Goal: Task Accomplishment & Management: Use online tool/utility

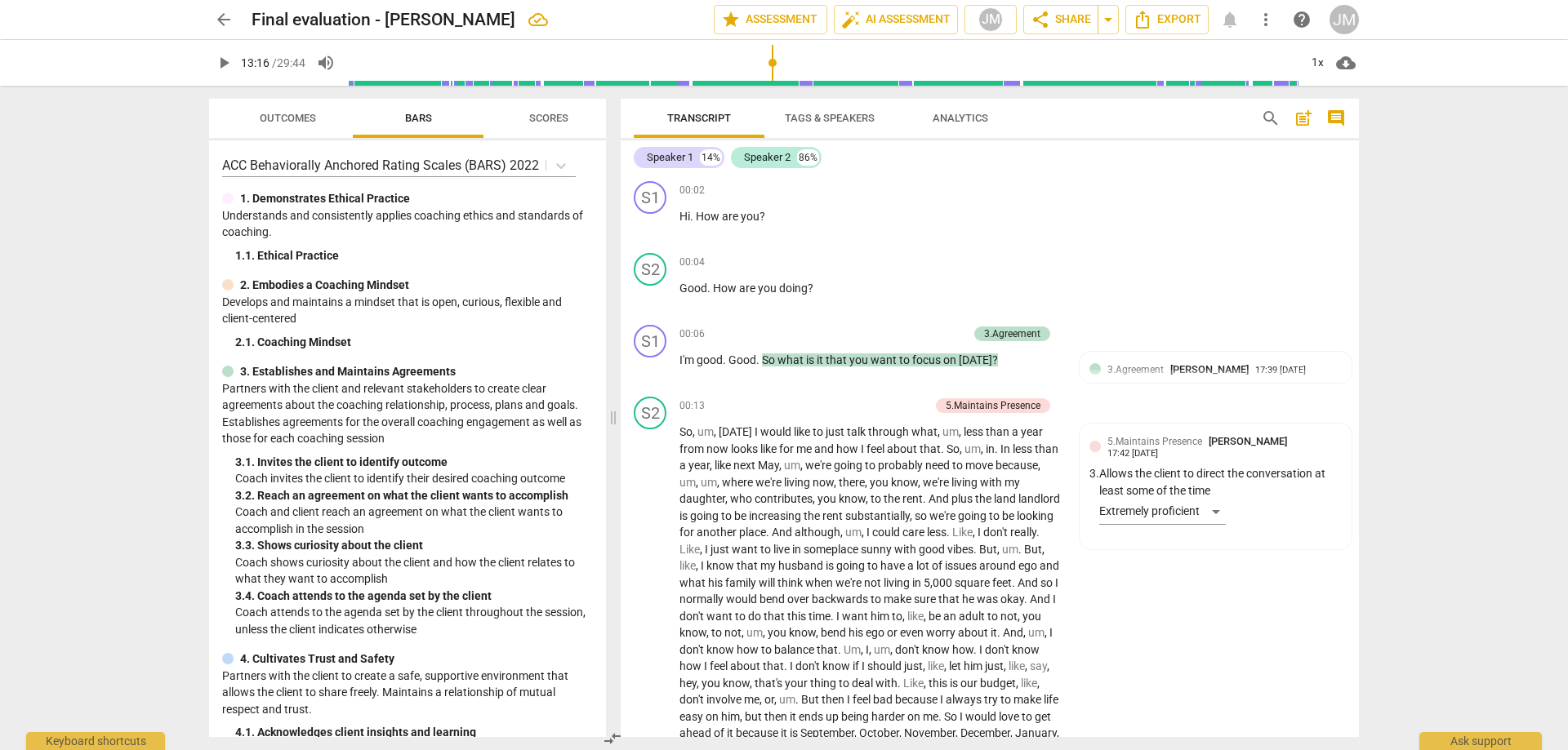
scroll to position [3012, 0]
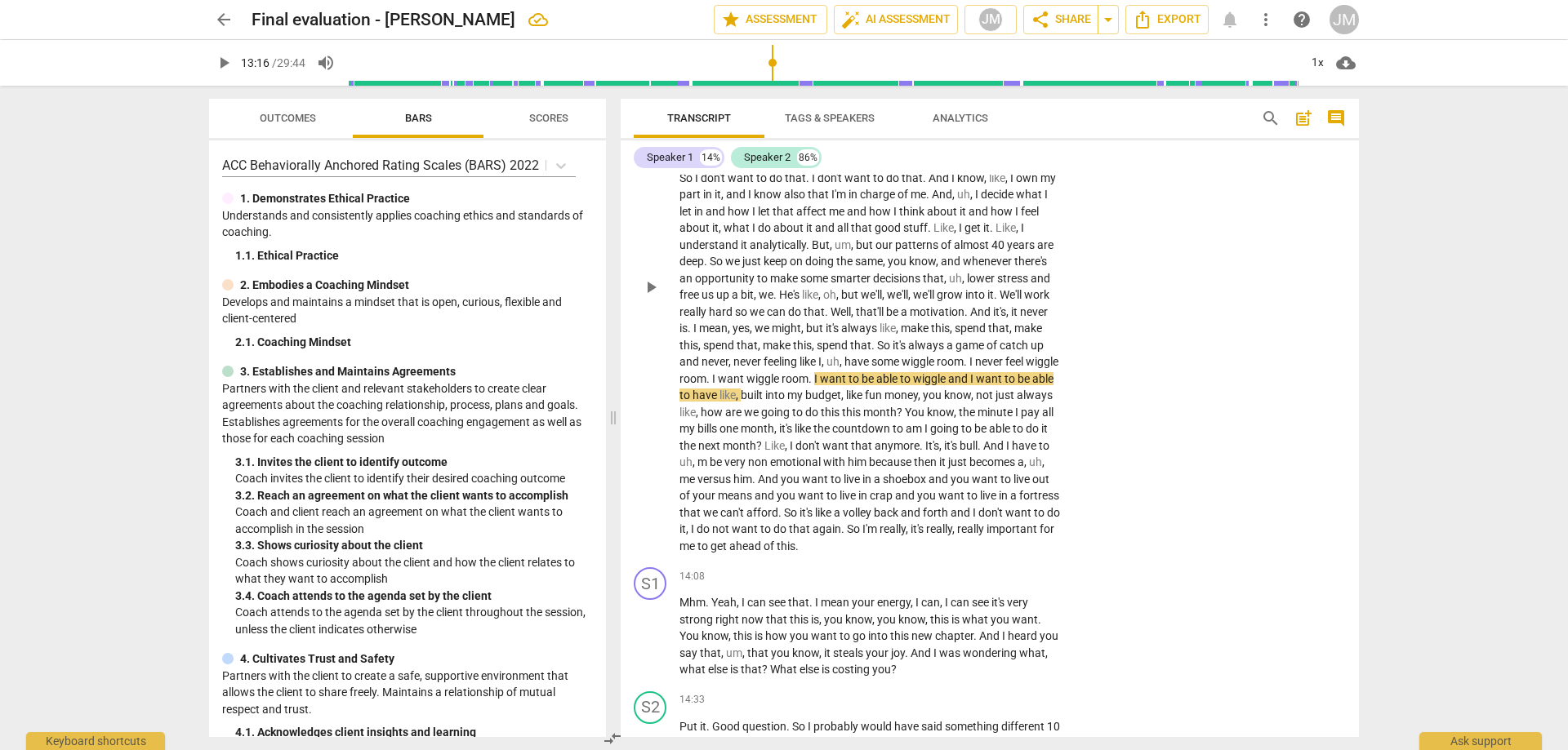
click at [651, 297] on span "play_arrow" at bounding box center [651, 287] width 19 height 19
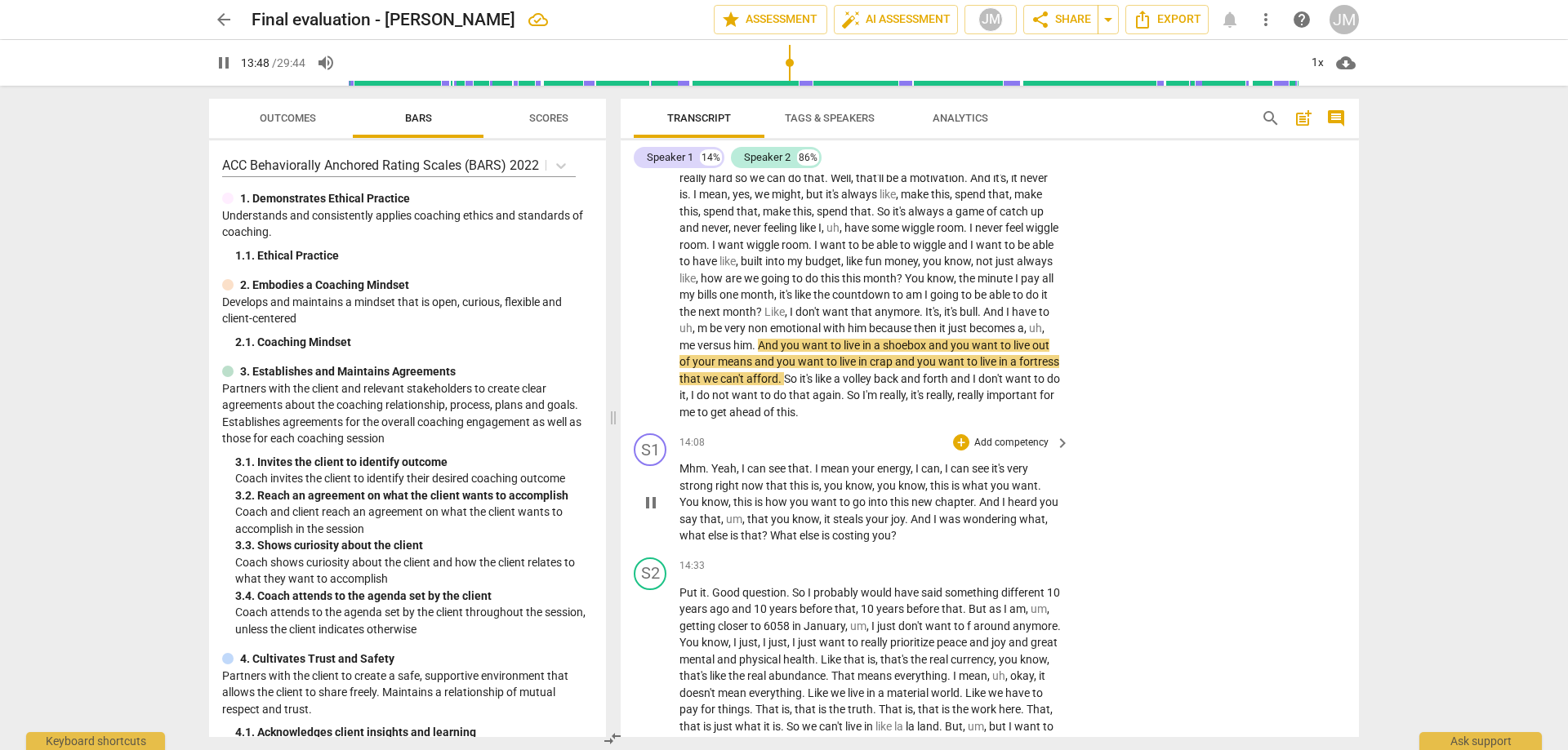
scroll to position [3175, 0]
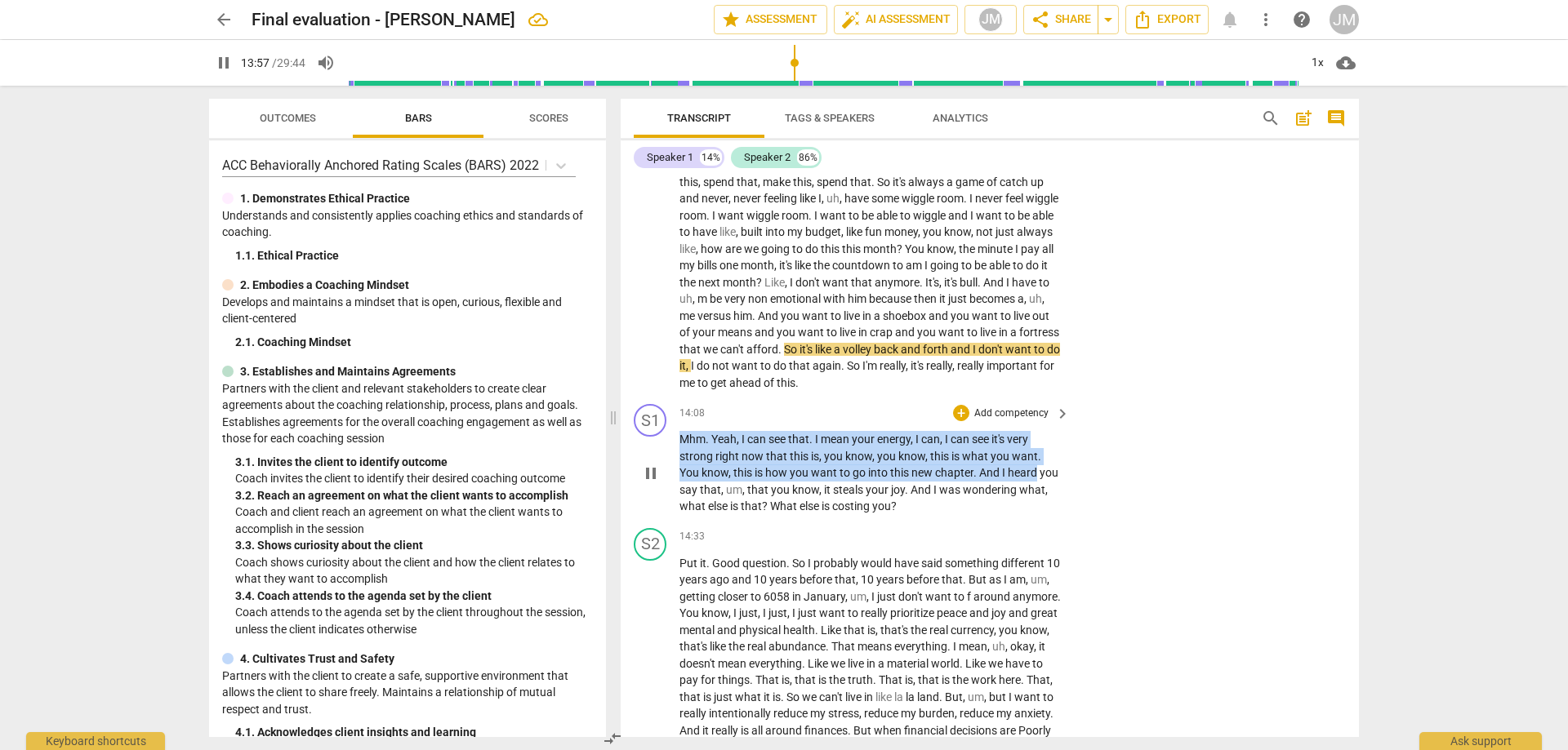
drag, startPoint x: 681, startPoint y: 455, endPoint x: 1229, endPoint y: 484, distance: 548.8
click at [1220, 485] on div "S1 play_arrow pause 14:08 + Add competency keyboard_arrow_right Mhm . Yeah , I …" at bounding box center [990, 460] width 739 height 124
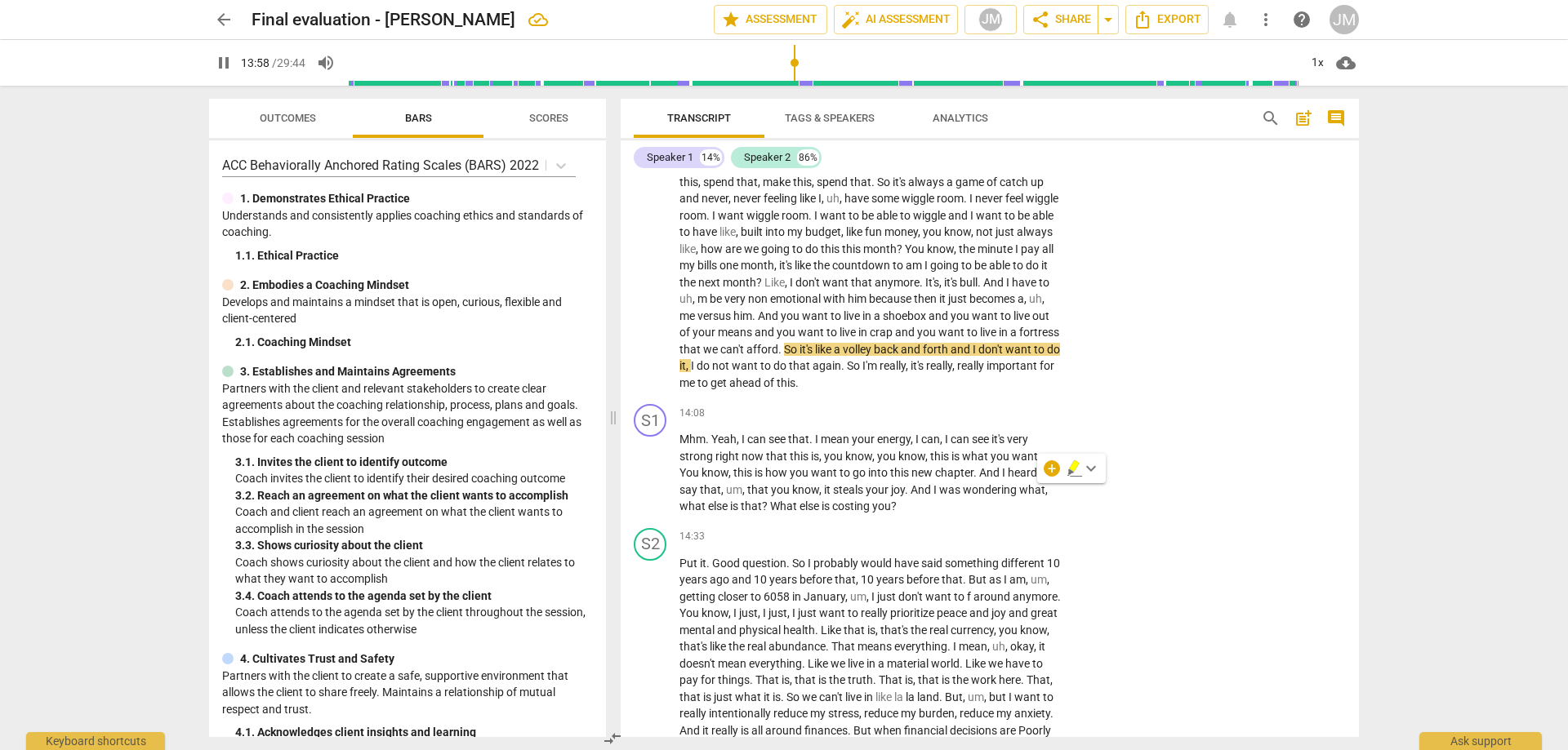
click at [1244, 346] on div "S2 play_arrow pause 10:48 + Add competency keyboard_arrow_right Peace , boundar…" at bounding box center [990, 110] width 739 height 576
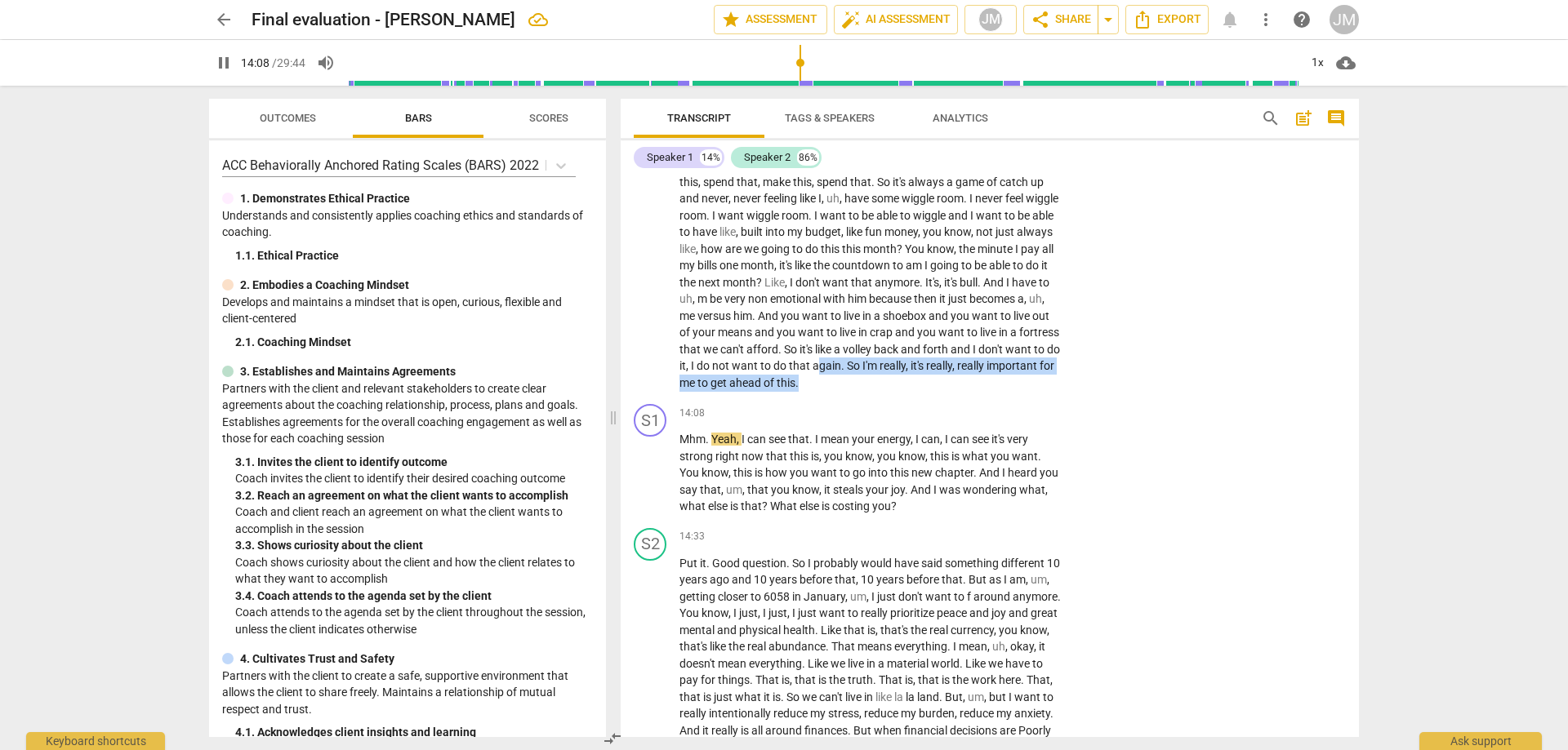
drag, startPoint x: 684, startPoint y: 402, endPoint x: 1121, endPoint y: 408, distance: 437.0
click at [1121, 398] on div "S2 play_arrow pause 10:48 + Add competency keyboard_arrow_right Peace , boundar…" at bounding box center [990, 110] width 739 height 576
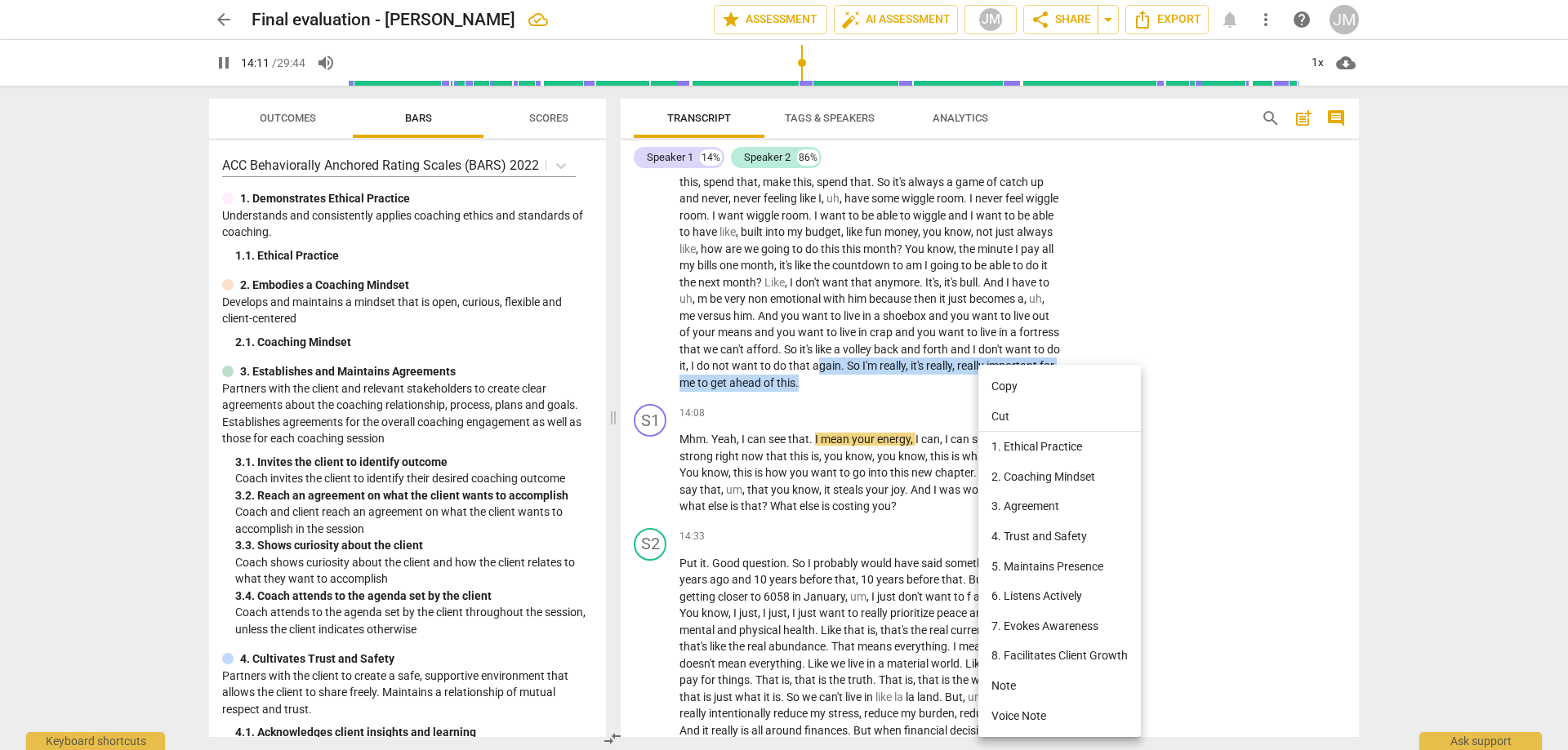
click at [1050, 563] on li "5. Maintains Presence" at bounding box center [1060, 567] width 162 height 30
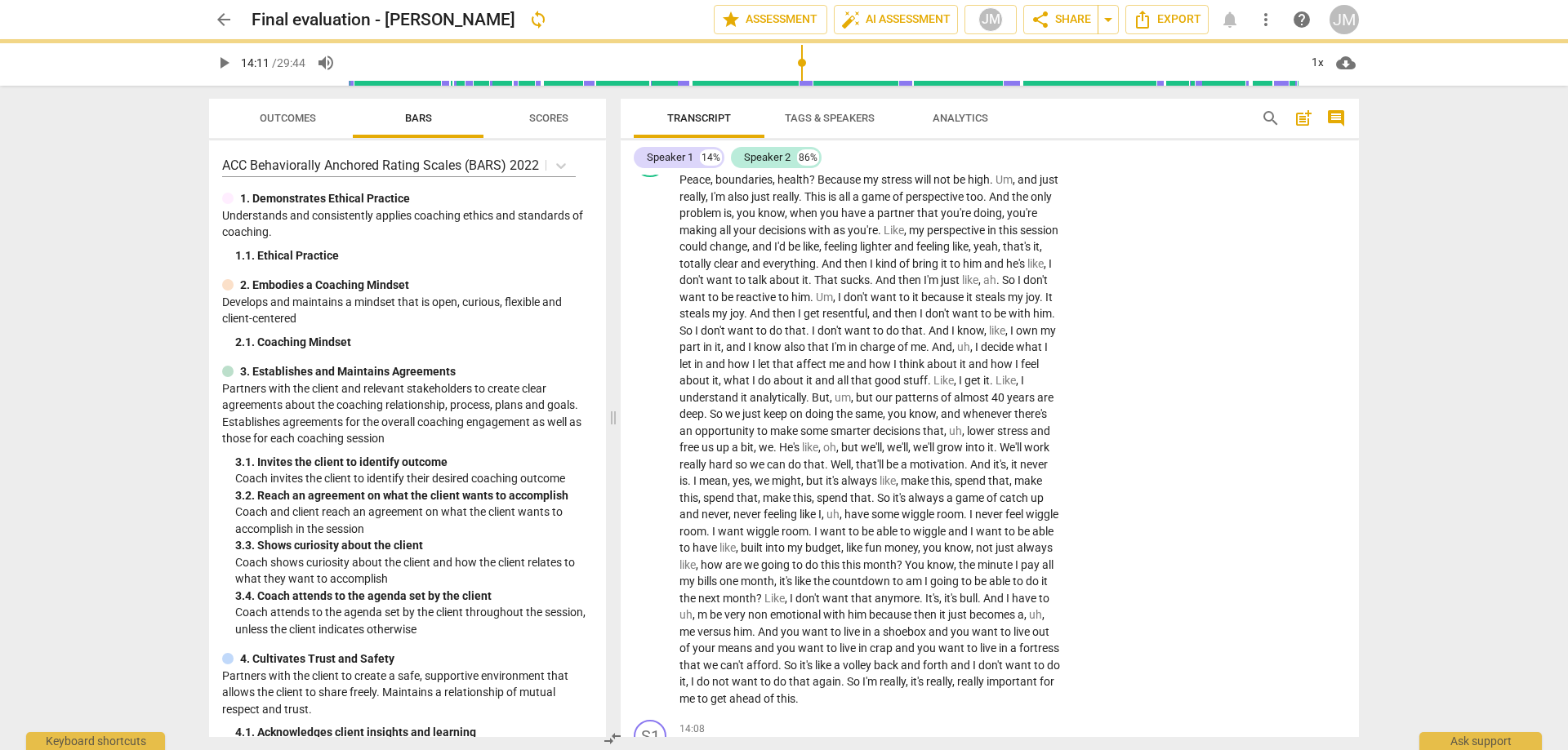
scroll to position [2846, 0]
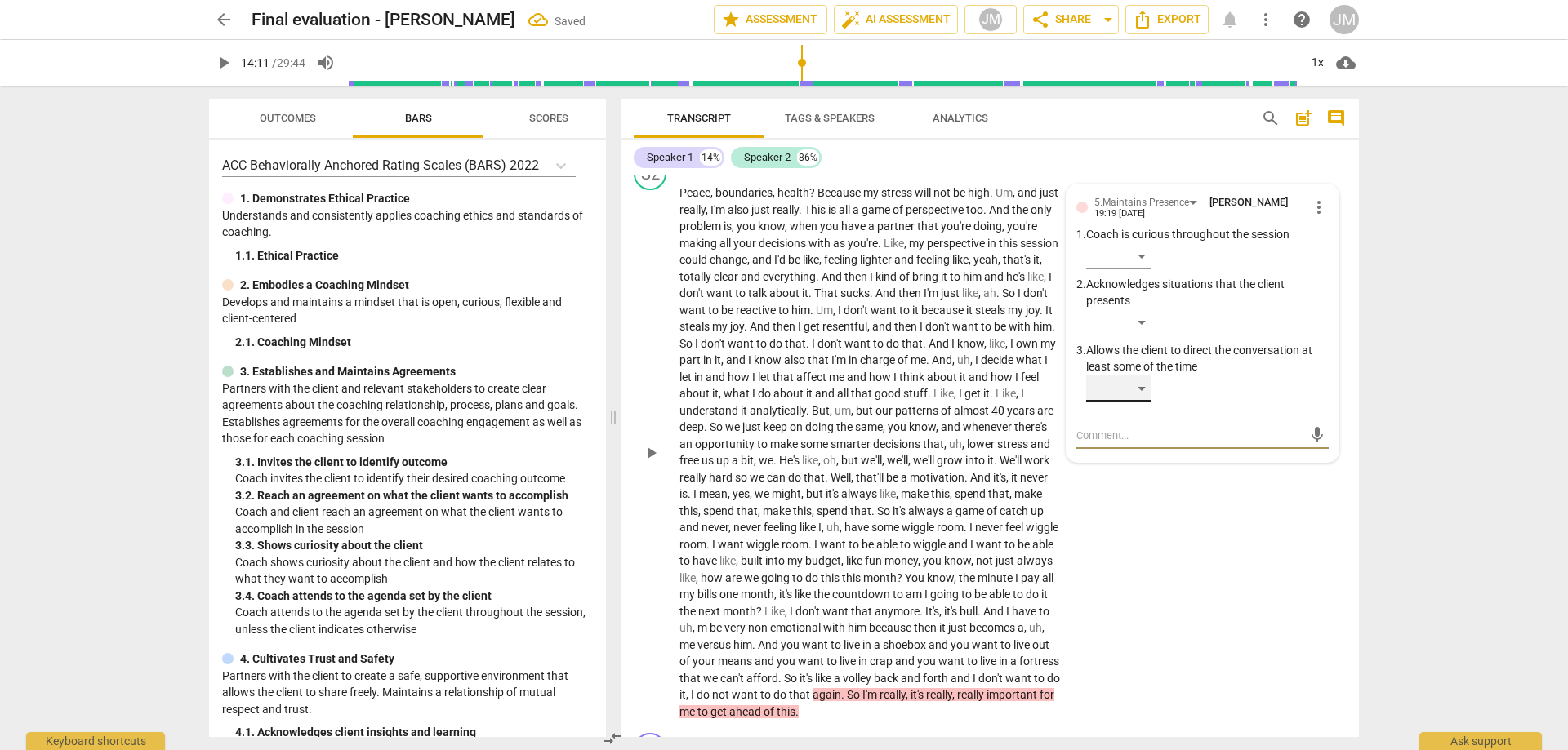
click at [1133, 402] on div "​" at bounding box center [1119, 388] width 65 height 26
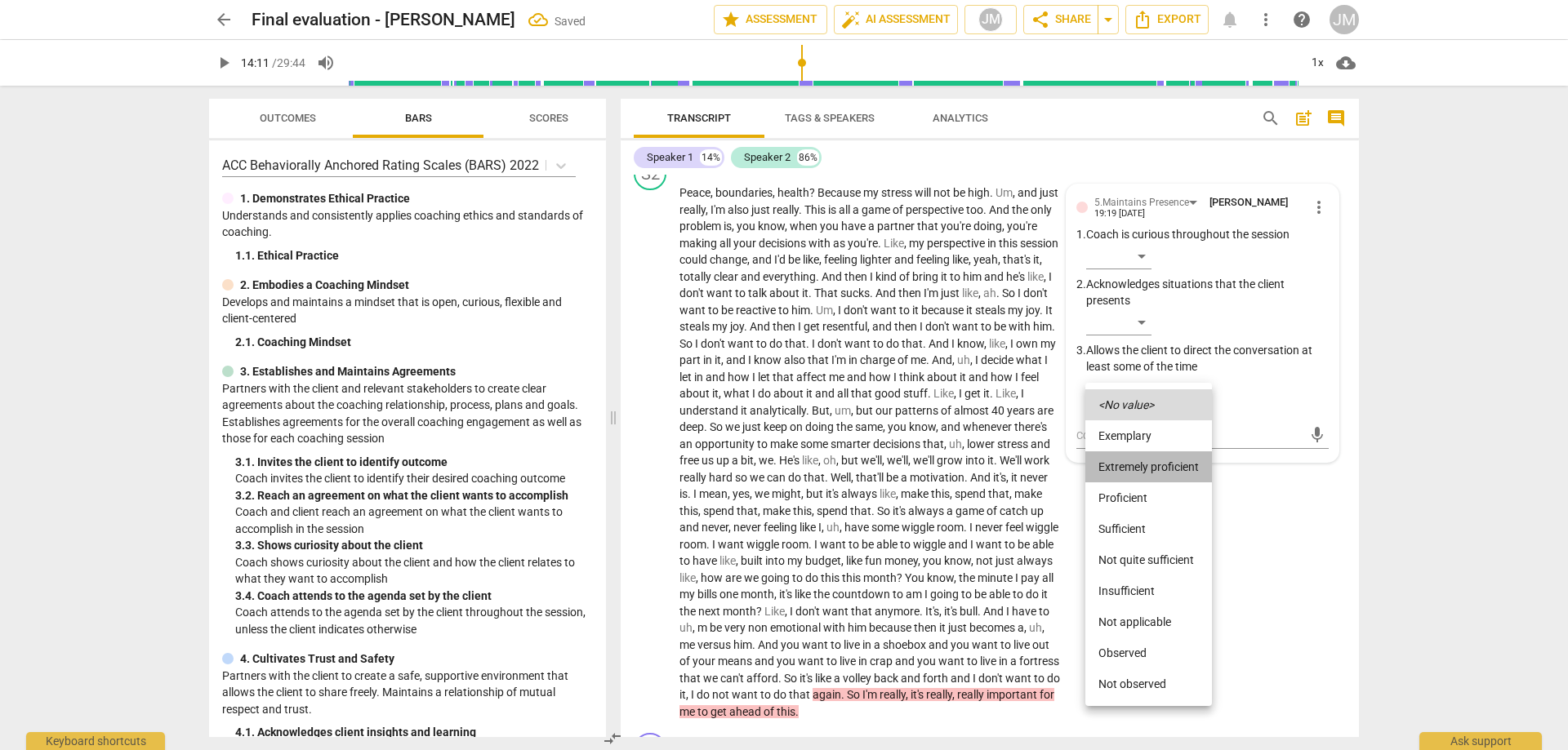
click at [1136, 476] on li "Extremely proficient" at bounding box center [1148, 466] width 126 height 31
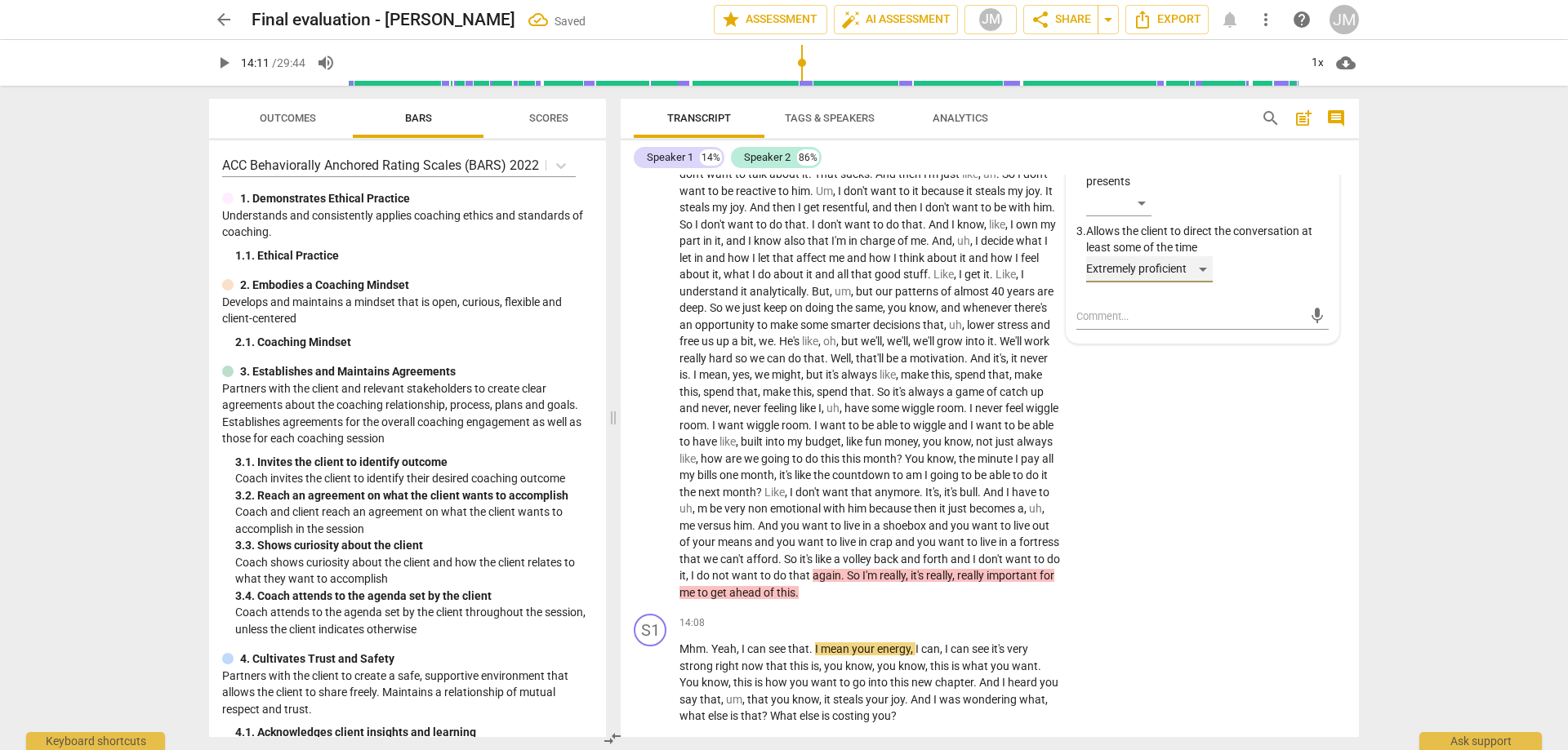
scroll to position [3172, 0]
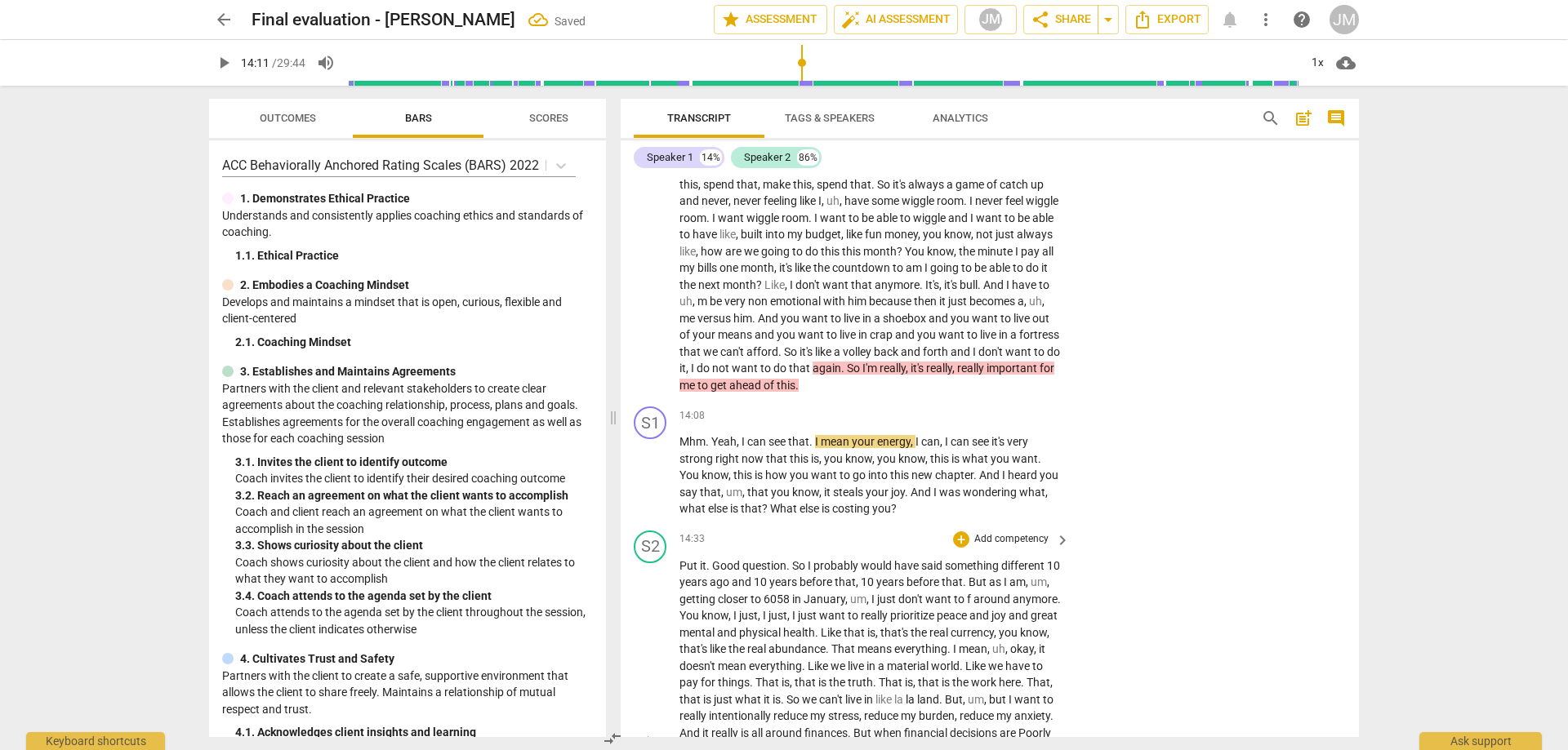
click at [1215, 545] on div "S2 play_arrow pause 14:33 + Add competency keyboard_arrow_right Put it . Good q…" at bounding box center [990, 728] width 739 height 408
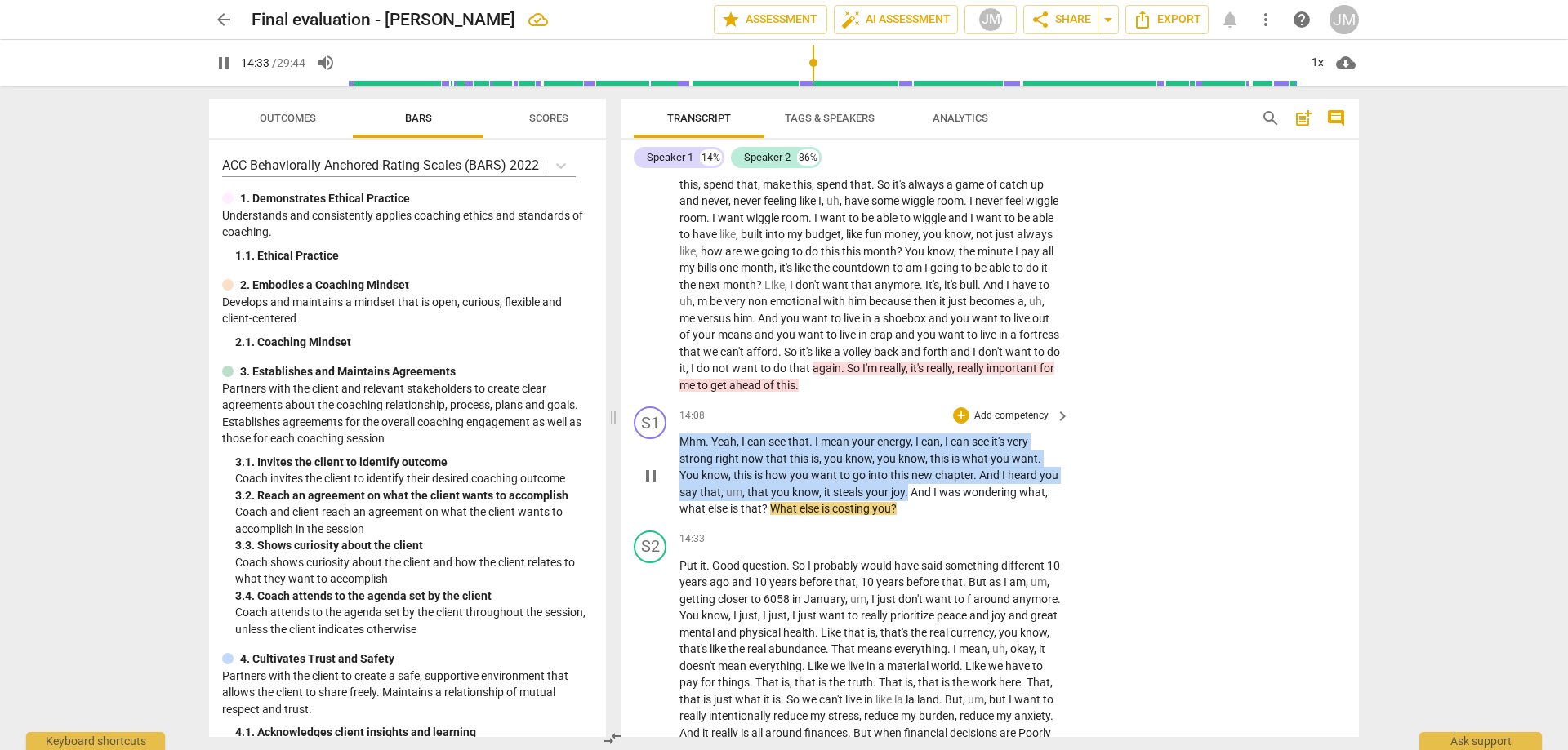
drag, startPoint x: 682, startPoint y: 456, endPoint x: 929, endPoint y: 503, distance: 251.4
click at [929, 503] on p "Mhm . Yeah , I can see that . I mean your energy , I can , I can see it's very …" at bounding box center [870, 475] width 382 height 84
click at [957, 424] on div "+" at bounding box center [962, 416] width 17 height 17
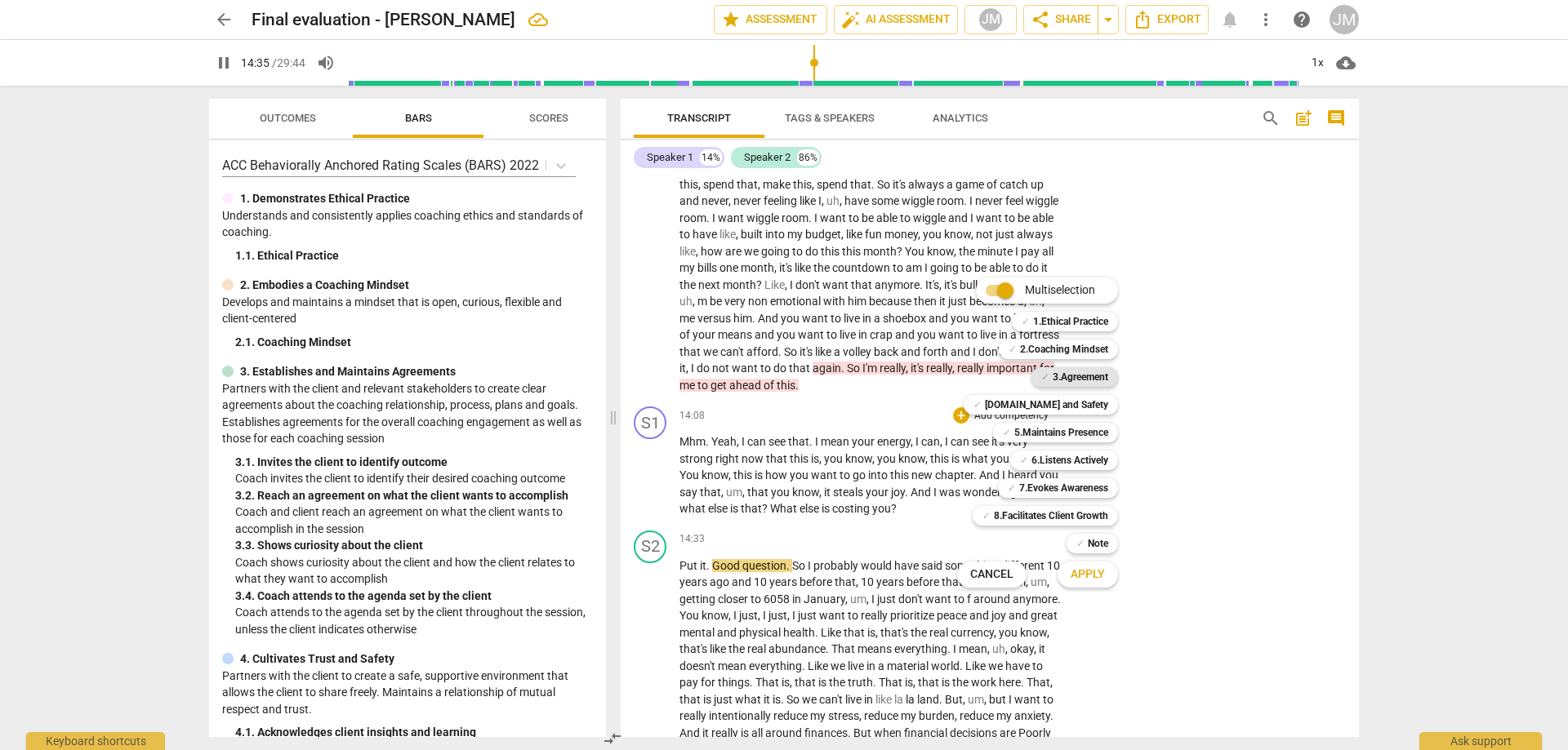
click at [1088, 376] on b "3.Agreement" at bounding box center [1081, 377] width 55 height 19
click at [1088, 398] on b "[DOMAIN_NAME] and Safety" at bounding box center [1046, 404] width 123 height 19
click at [1091, 427] on b "5.Maintains Presence" at bounding box center [1061, 432] width 94 height 19
click at [1093, 455] on b "6.Listens Actively" at bounding box center [1070, 460] width 77 height 19
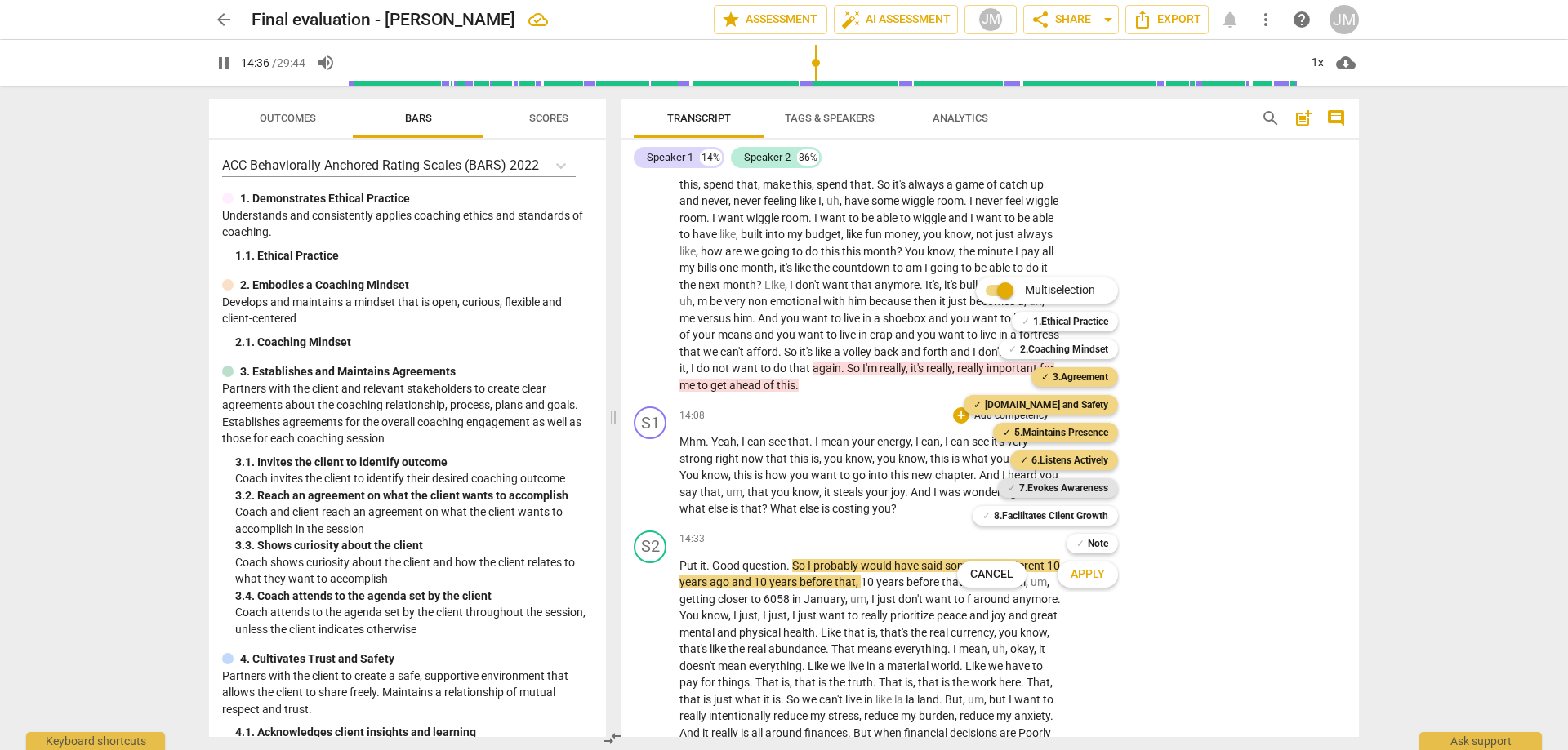
click at [1091, 482] on b "7.Evokes Awareness" at bounding box center [1064, 487] width 89 height 19
click at [1091, 590] on div "Apply x" at bounding box center [1096, 574] width 91 height 34
click at [1104, 583] on button "Apply" at bounding box center [1088, 574] width 60 height 29
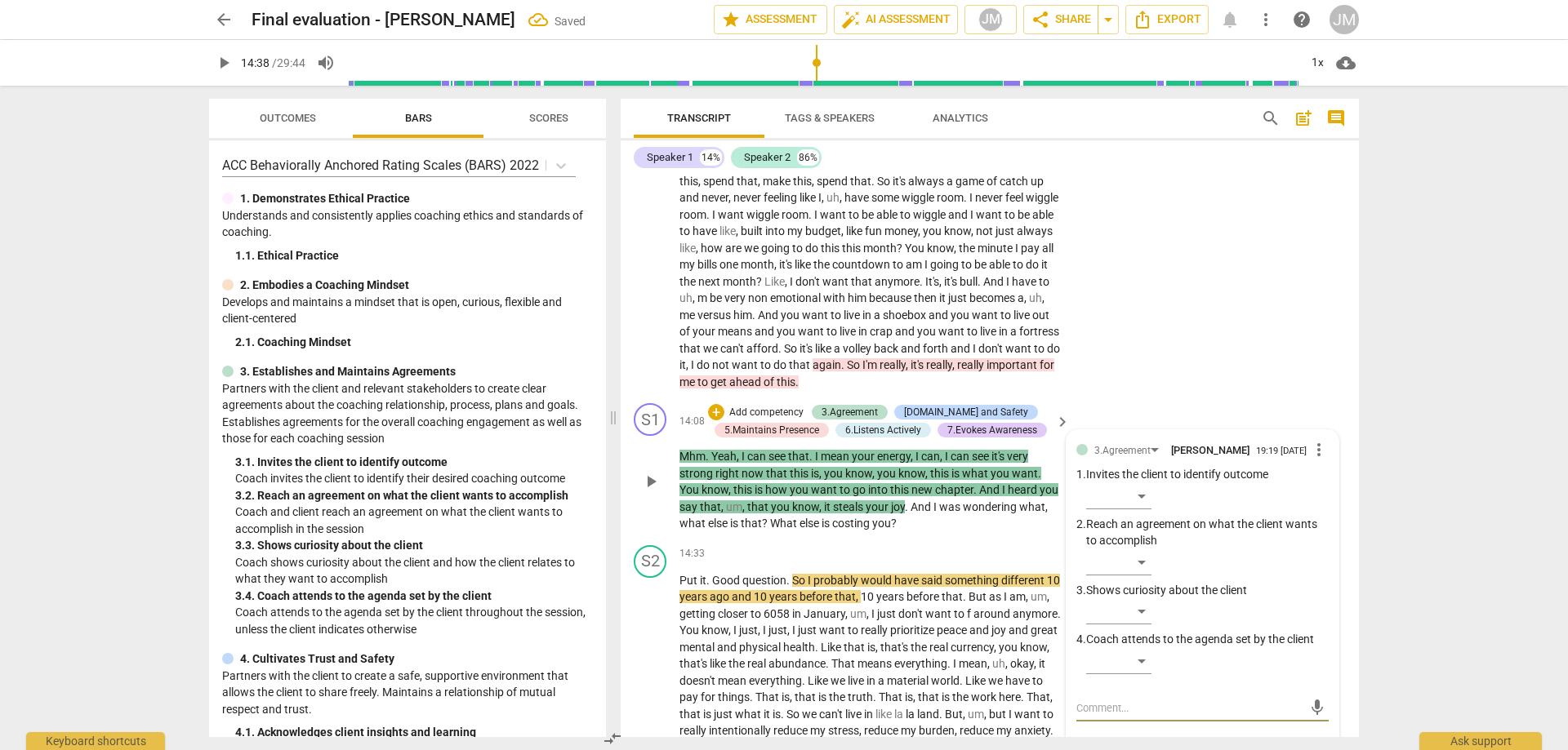
scroll to position [3257, 0]
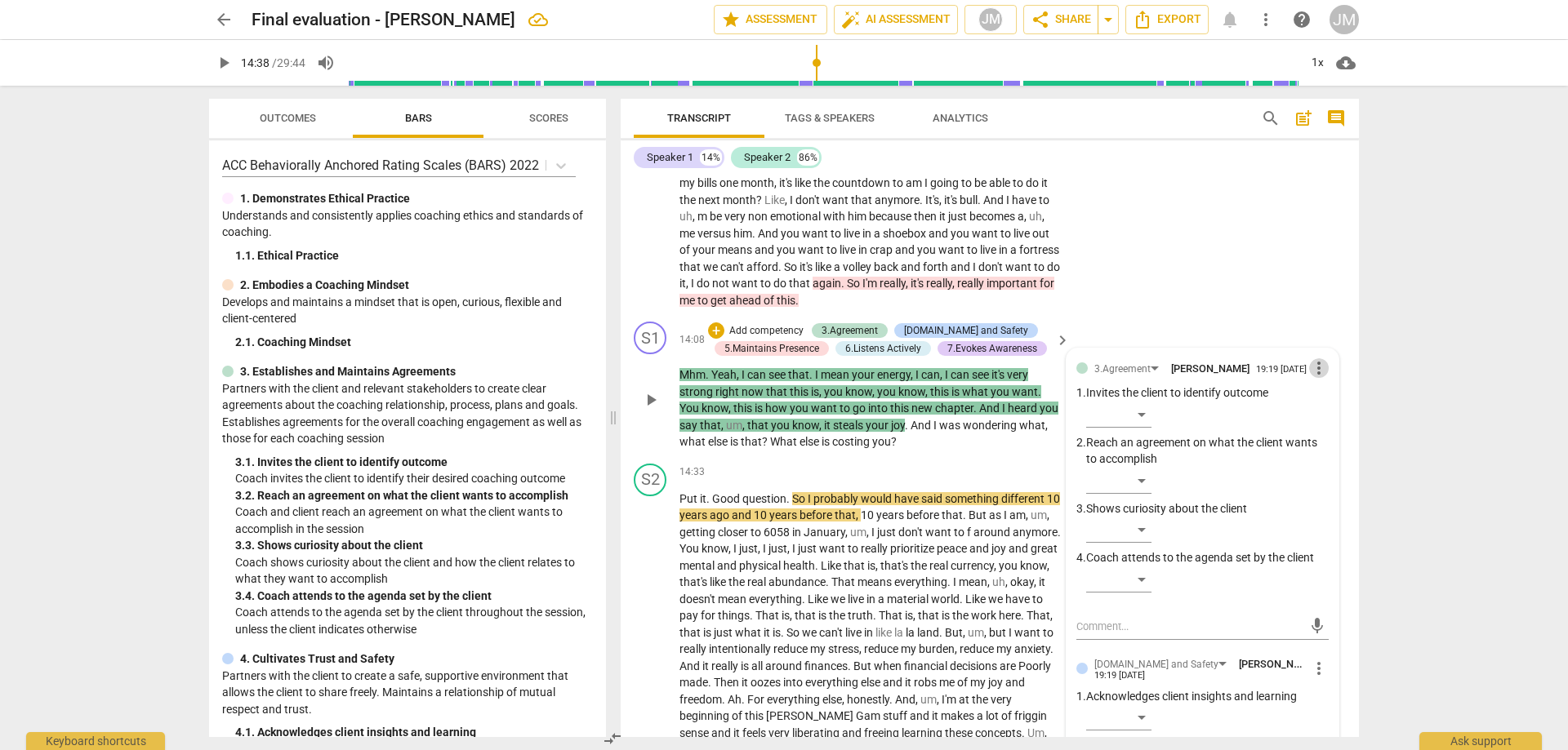
click at [1313, 378] on span "more_vert" at bounding box center [1318, 367] width 19 height 19
click at [1319, 419] on li "Delete" at bounding box center [1331, 419] width 56 height 31
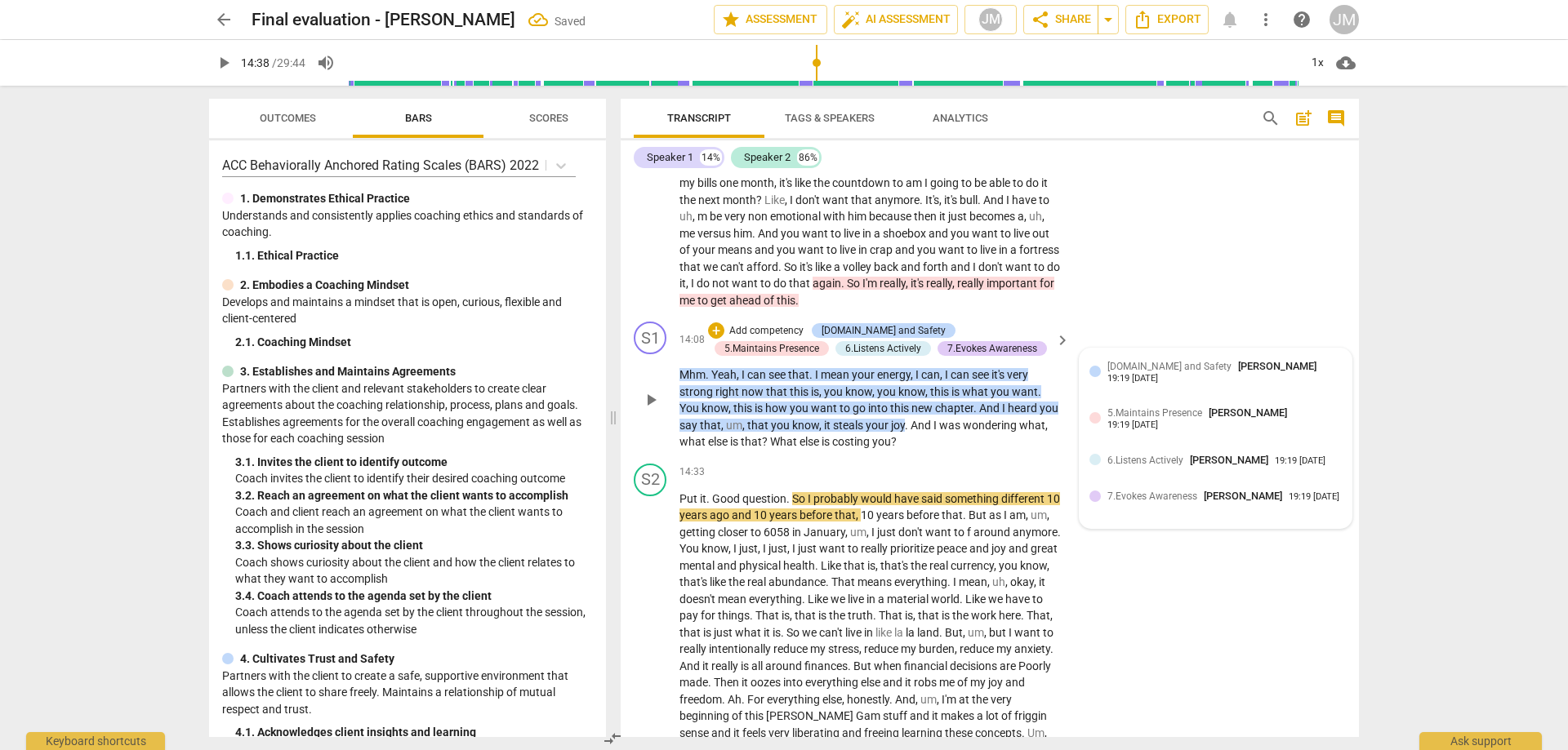
click at [1238, 372] on span "[PERSON_NAME]" at bounding box center [1277, 366] width 79 height 13
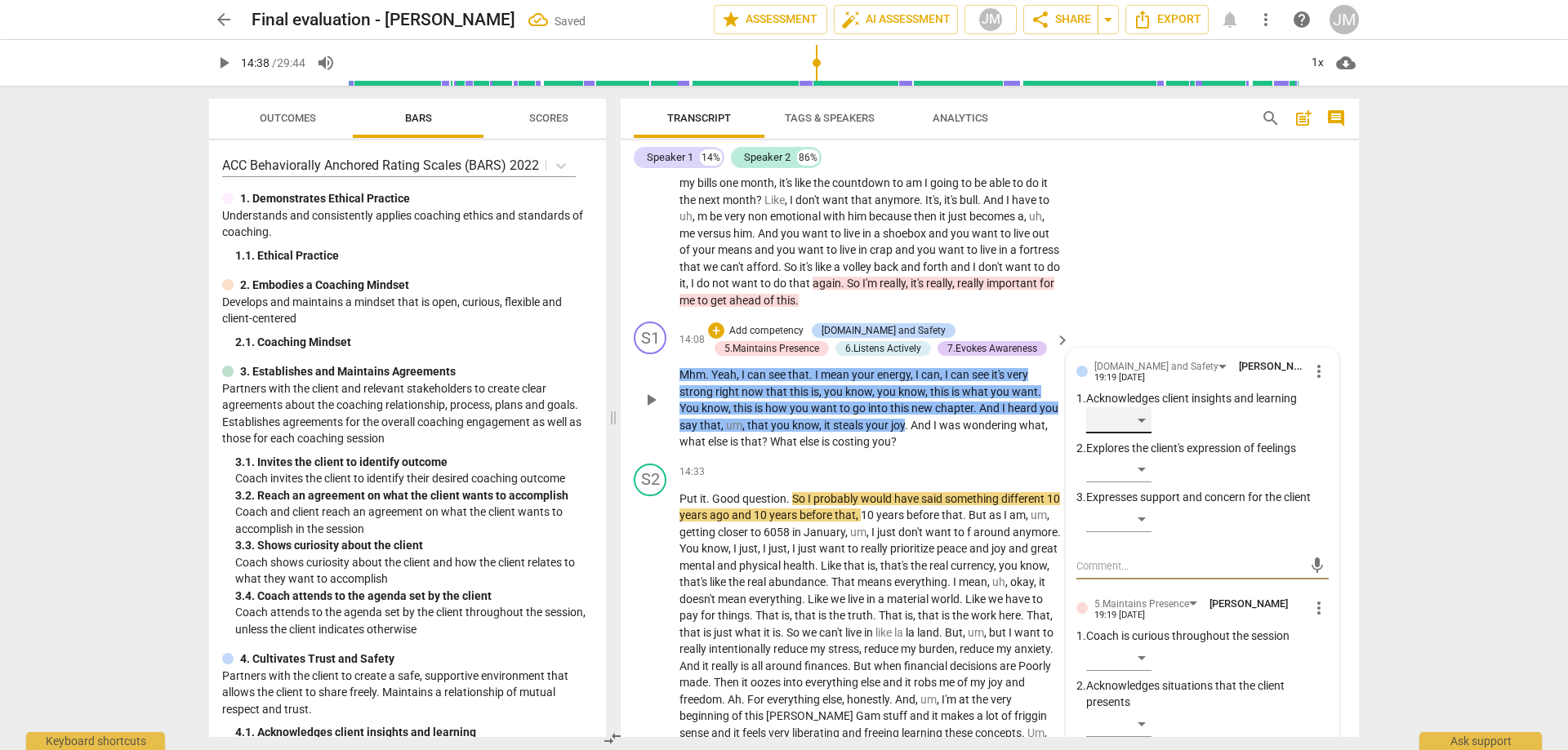
click at [1143, 434] on div "​" at bounding box center [1119, 420] width 65 height 26
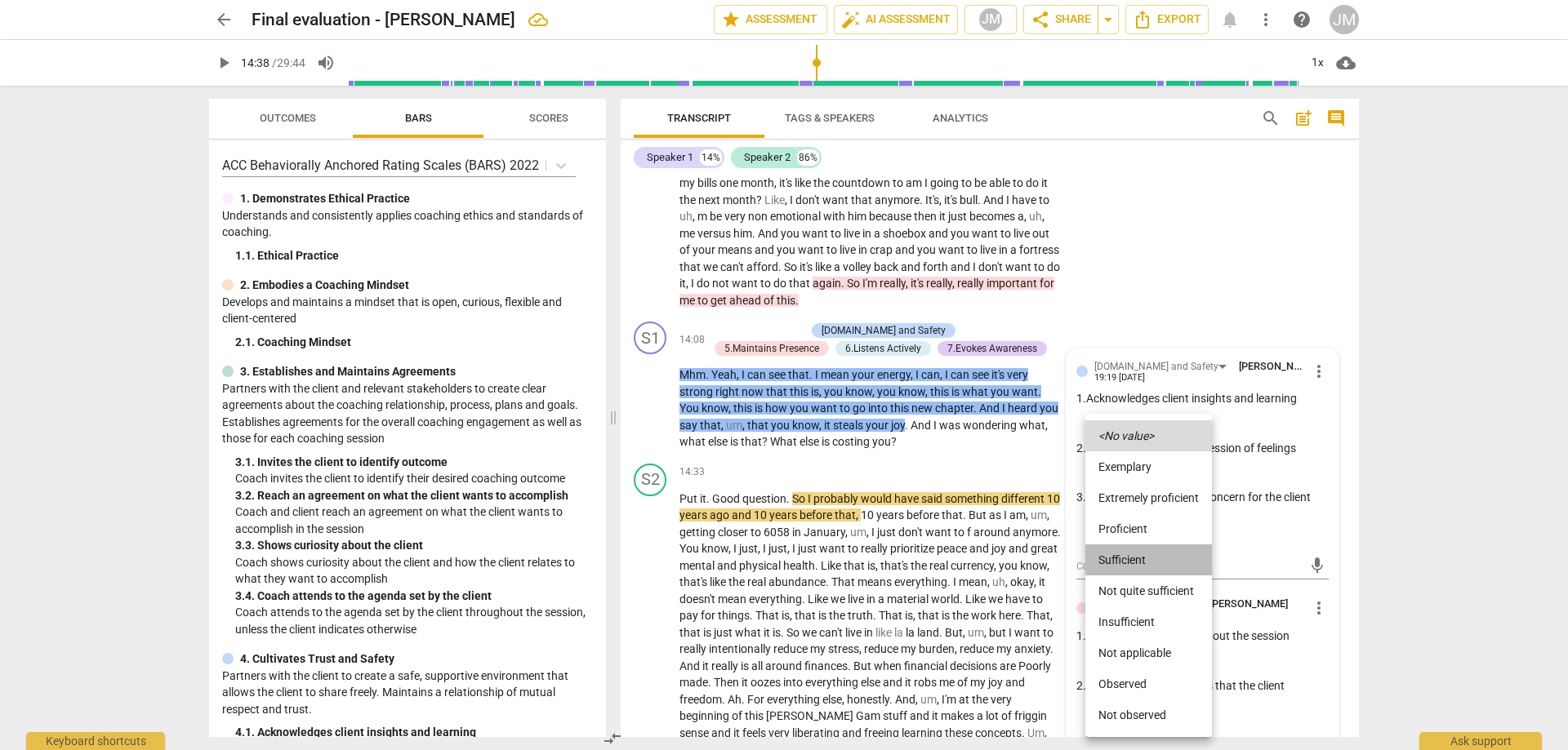
click at [1137, 555] on li "Sufficient" at bounding box center [1148, 559] width 126 height 31
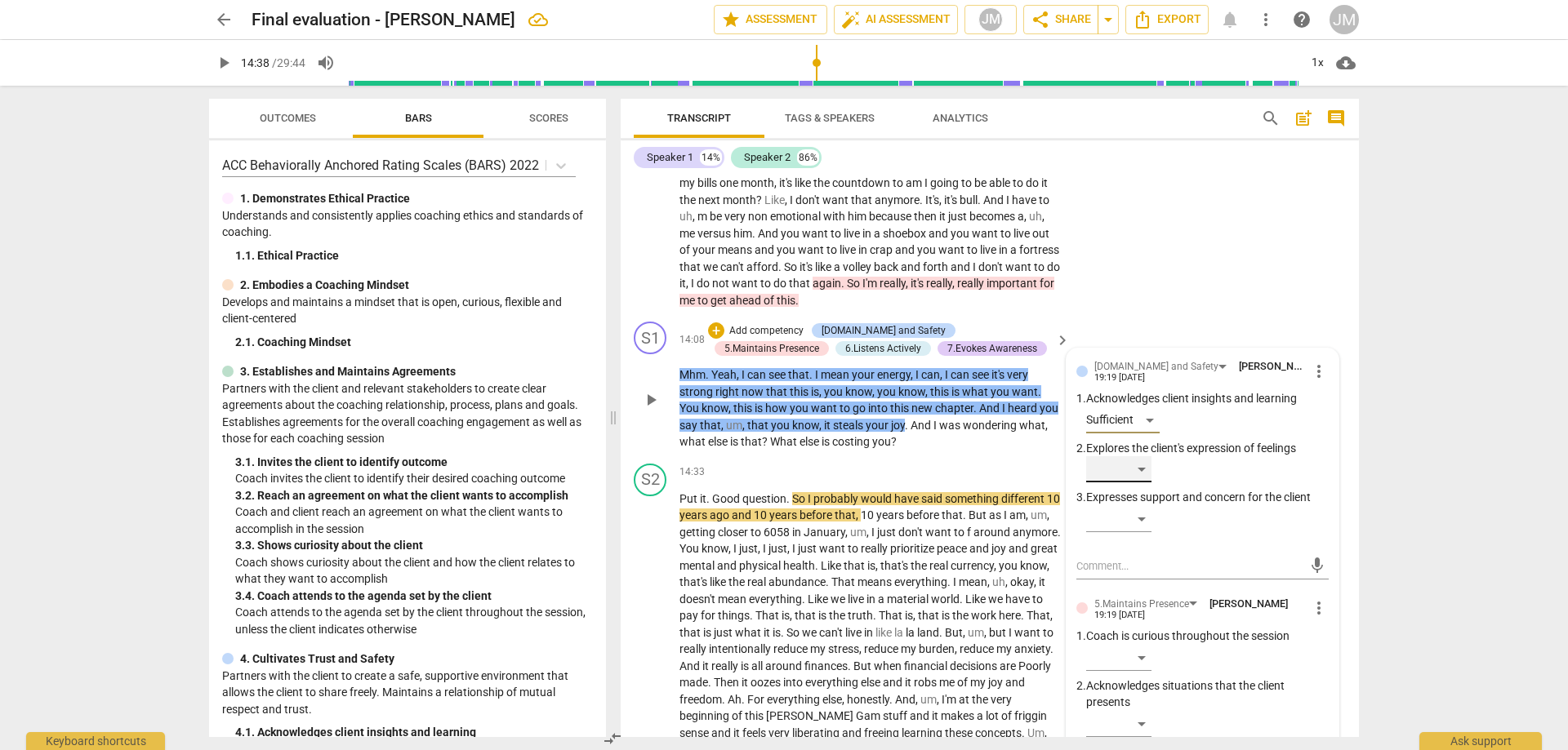
click at [1137, 482] on div "​" at bounding box center [1119, 469] width 65 height 26
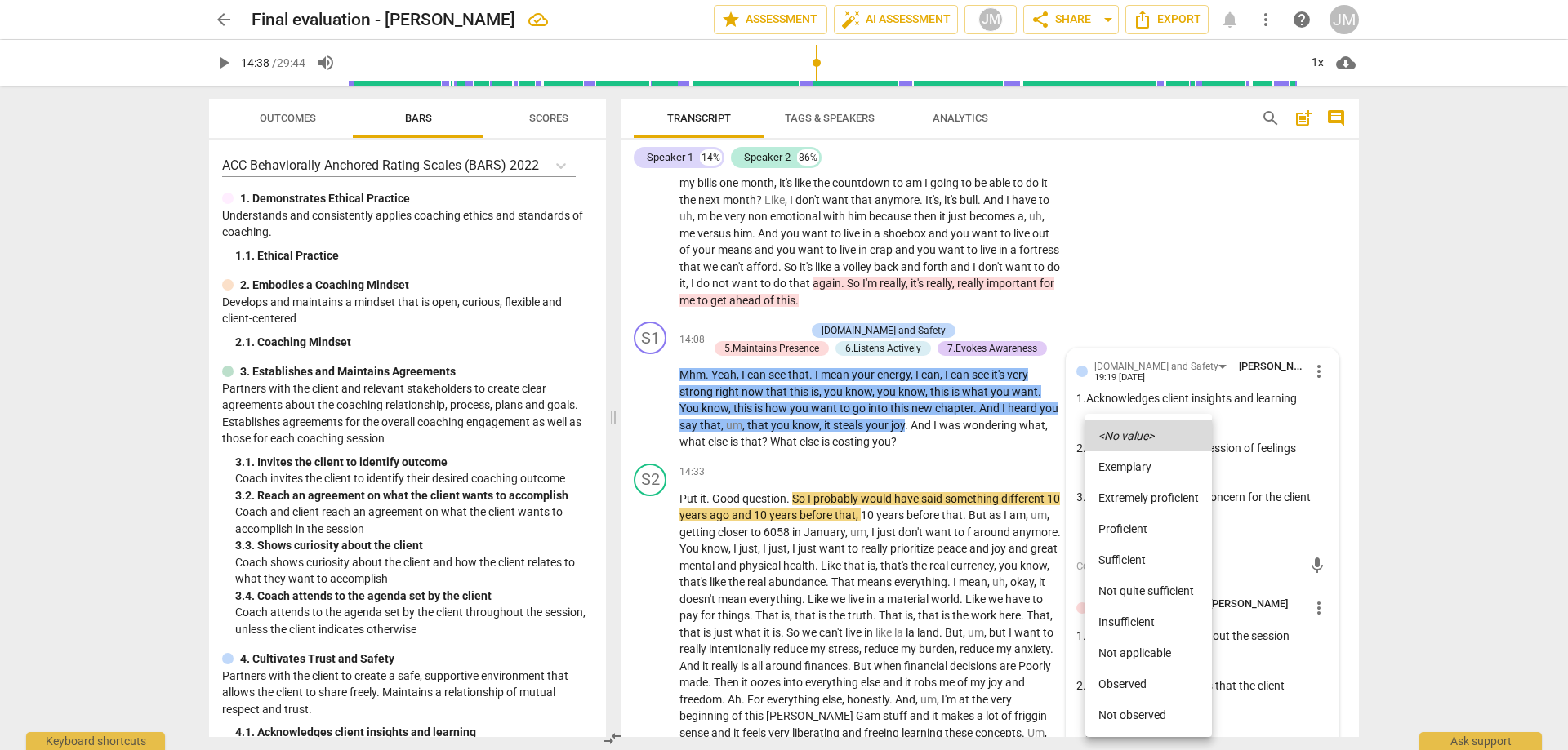
click at [1135, 557] on li "Sufficient" at bounding box center [1148, 559] width 126 height 31
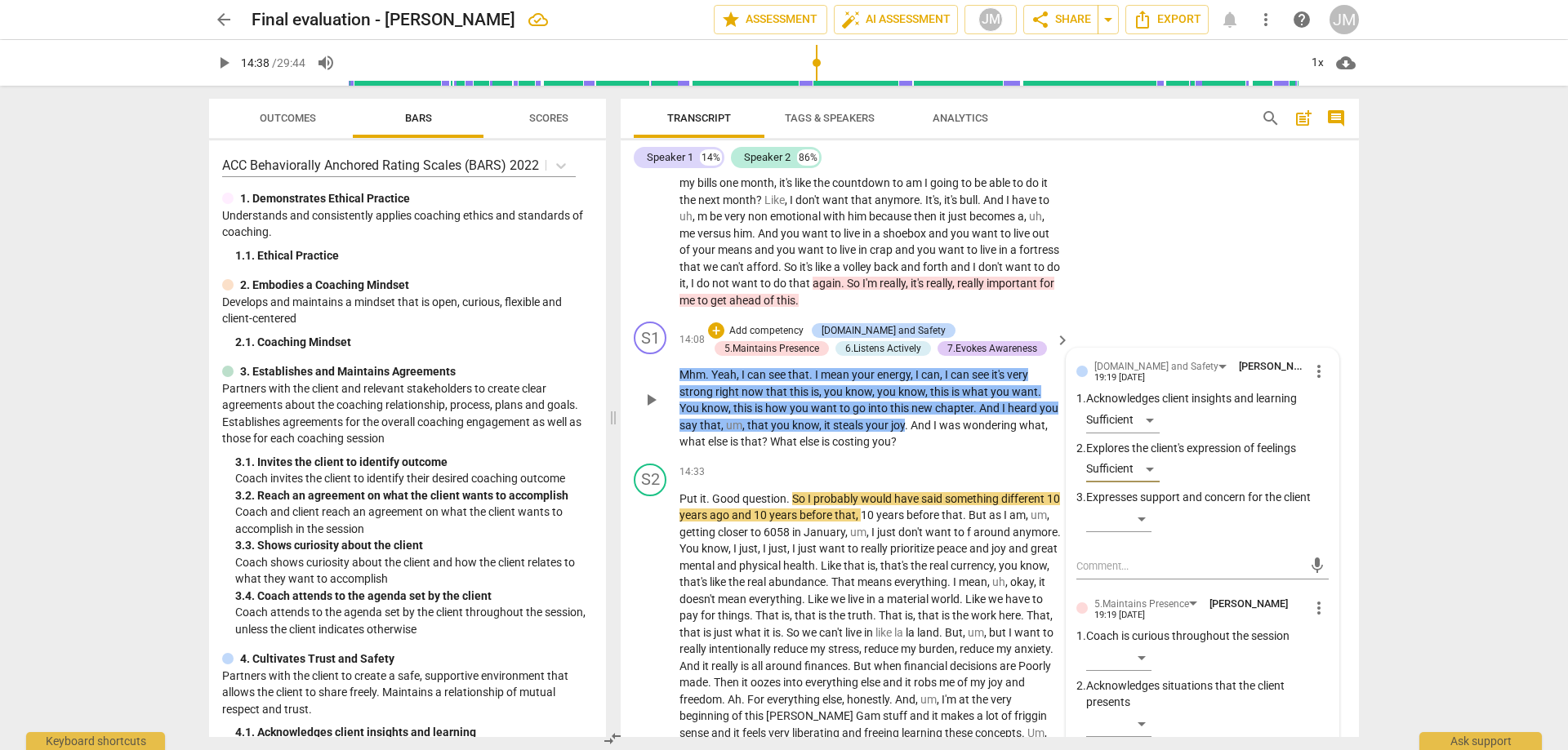
click at [1154, 539] on div "​" at bounding box center [1208, 522] width 243 height 33
click at [1140, 532] on div "​" at bounding box center [1119, 519] width 65 height 26
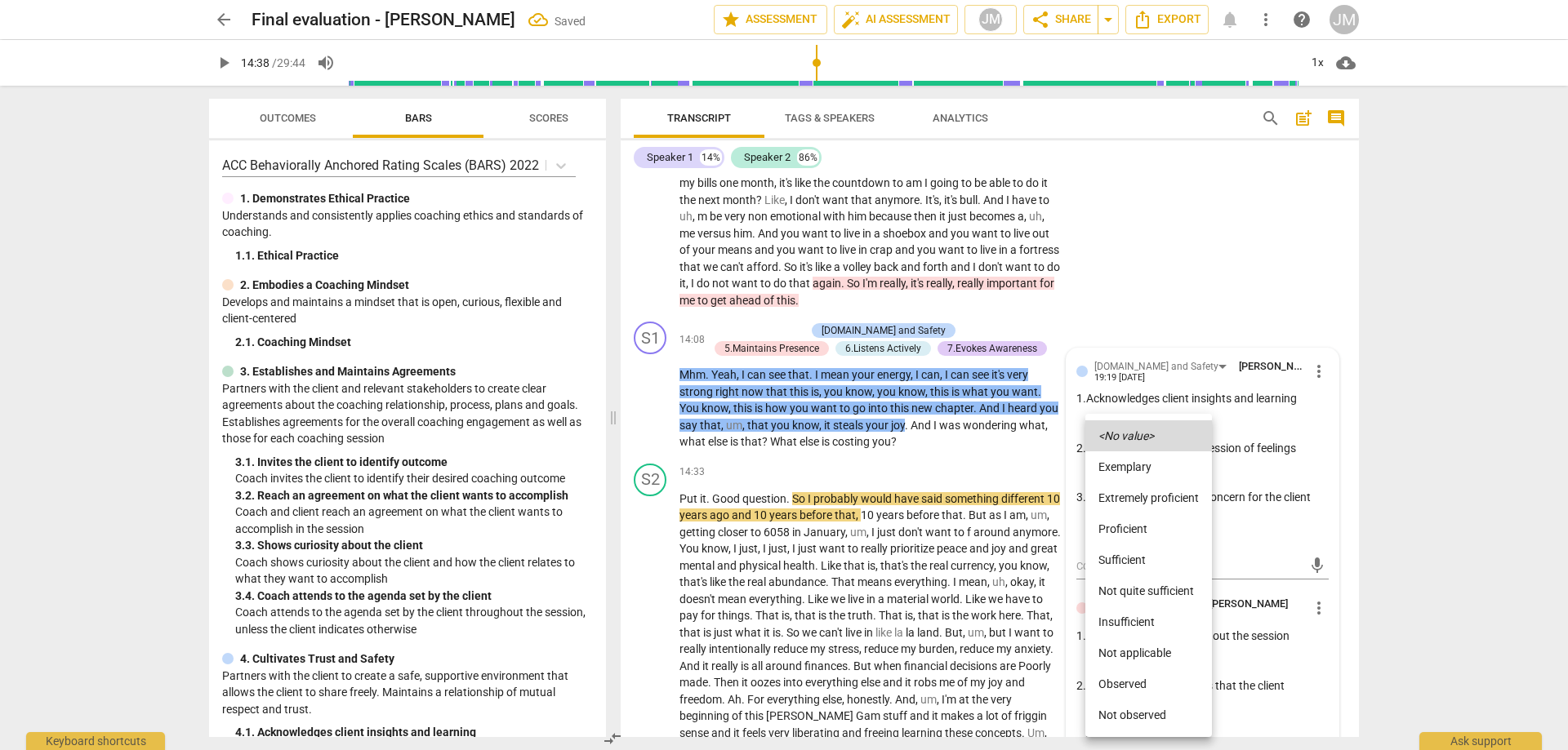
click at [1134, 555] on li "Sufficient" at bounding box center [1148, 559] width 126 height 31
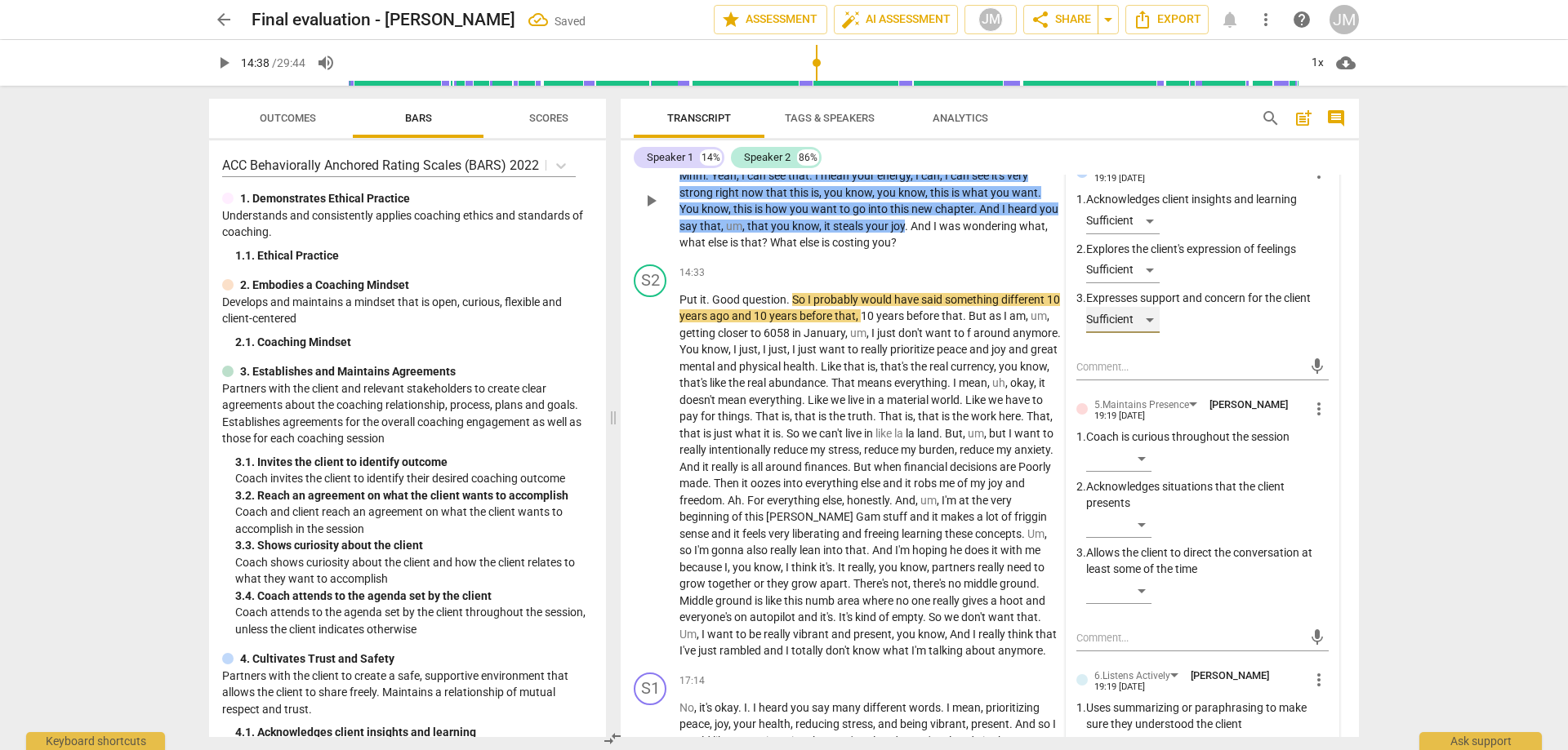
scroll to position [3502, 0]
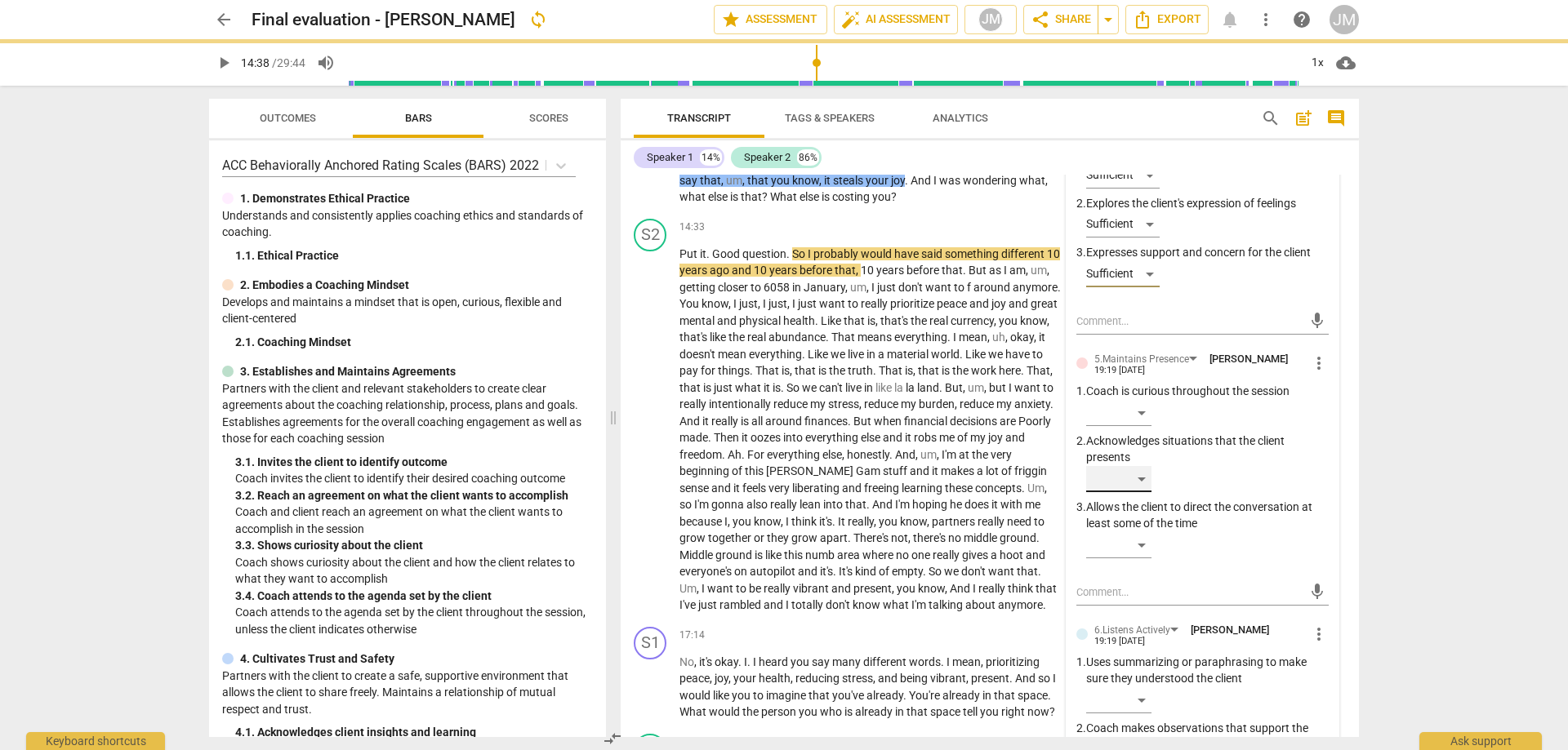
click at [1136, 492] on div "​" at bounding box center [1119, 479] width 65 height 26
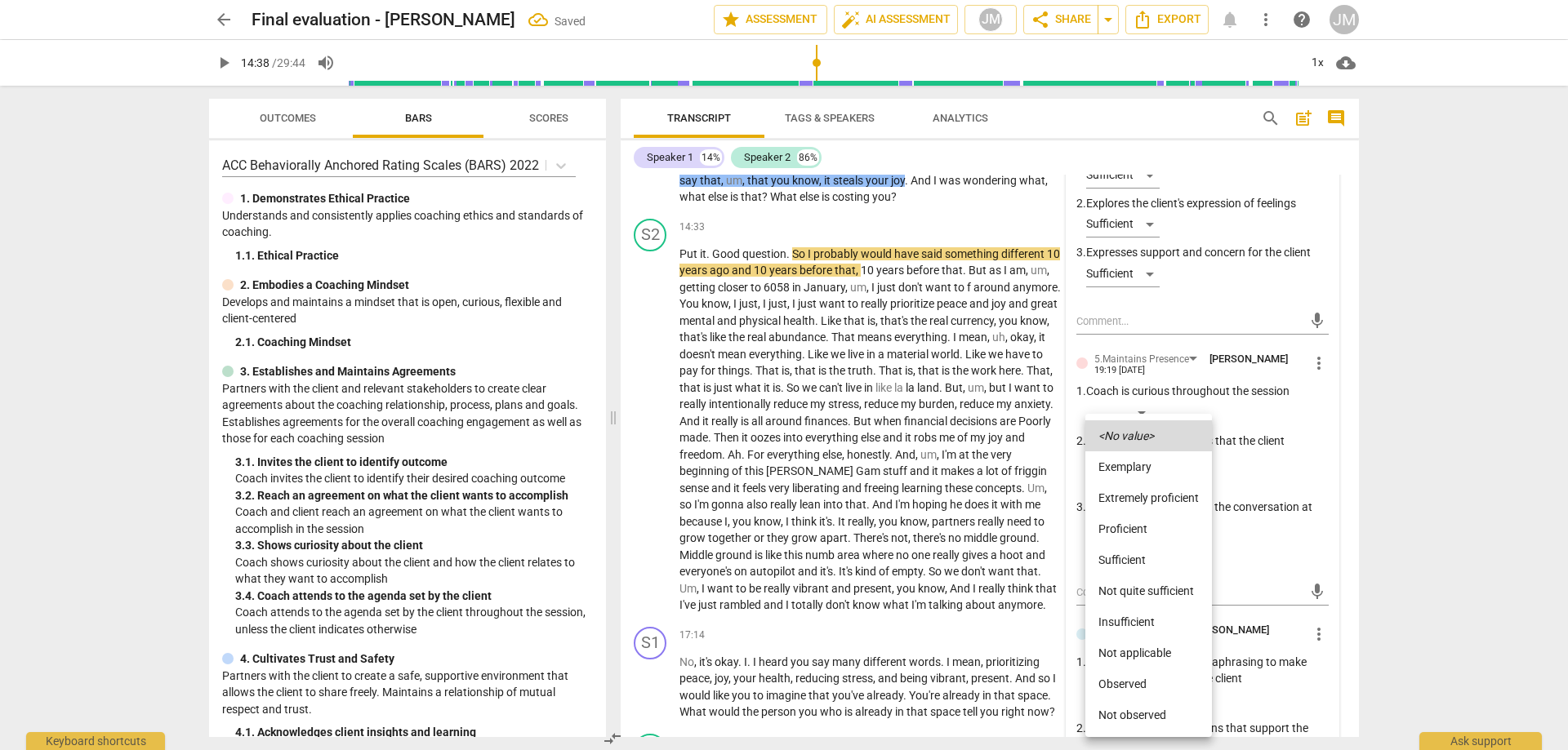
click at [1138, 530] on li "Proficient" at bounding box center [1148, 528] width 126 height 31
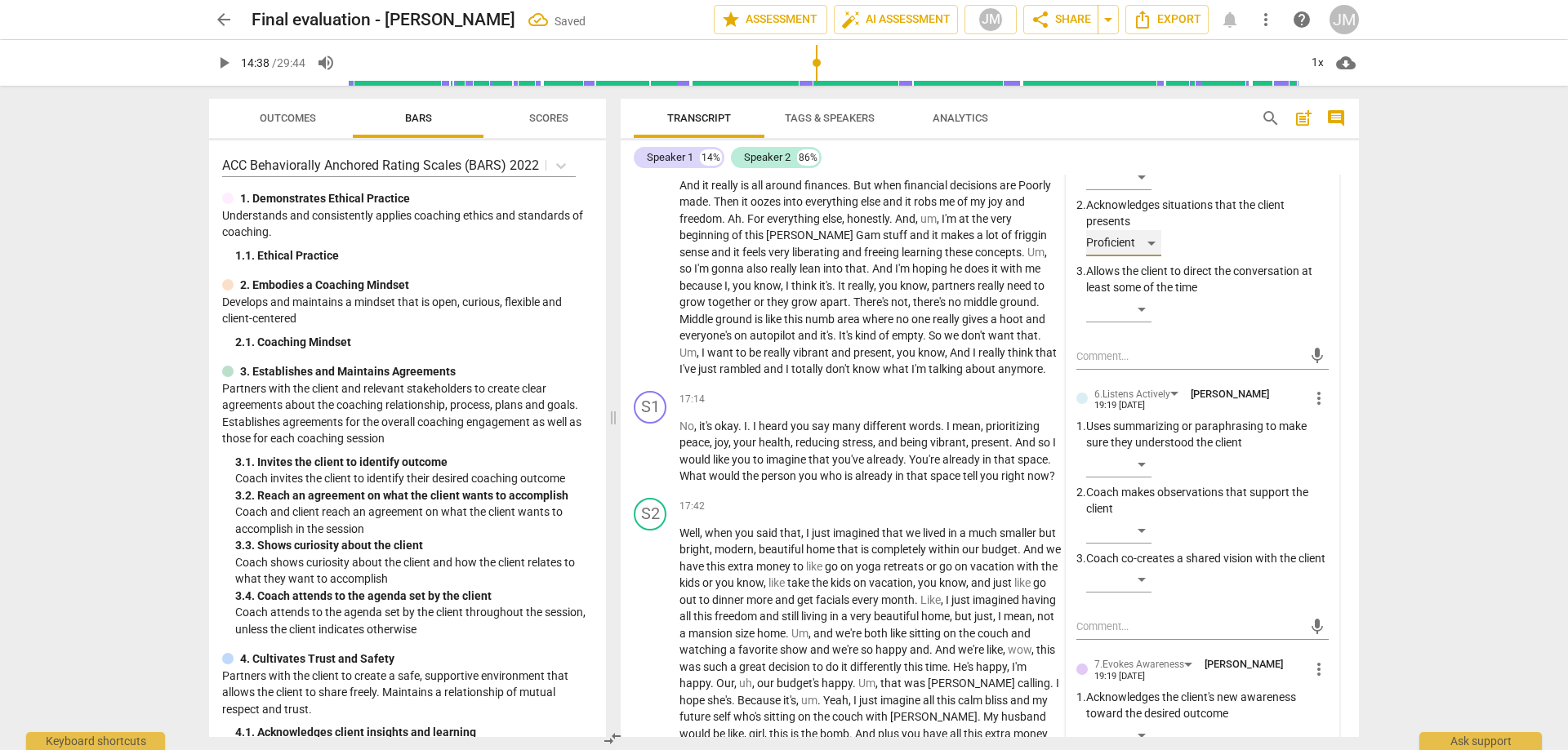
scroll to position [3747, 0]
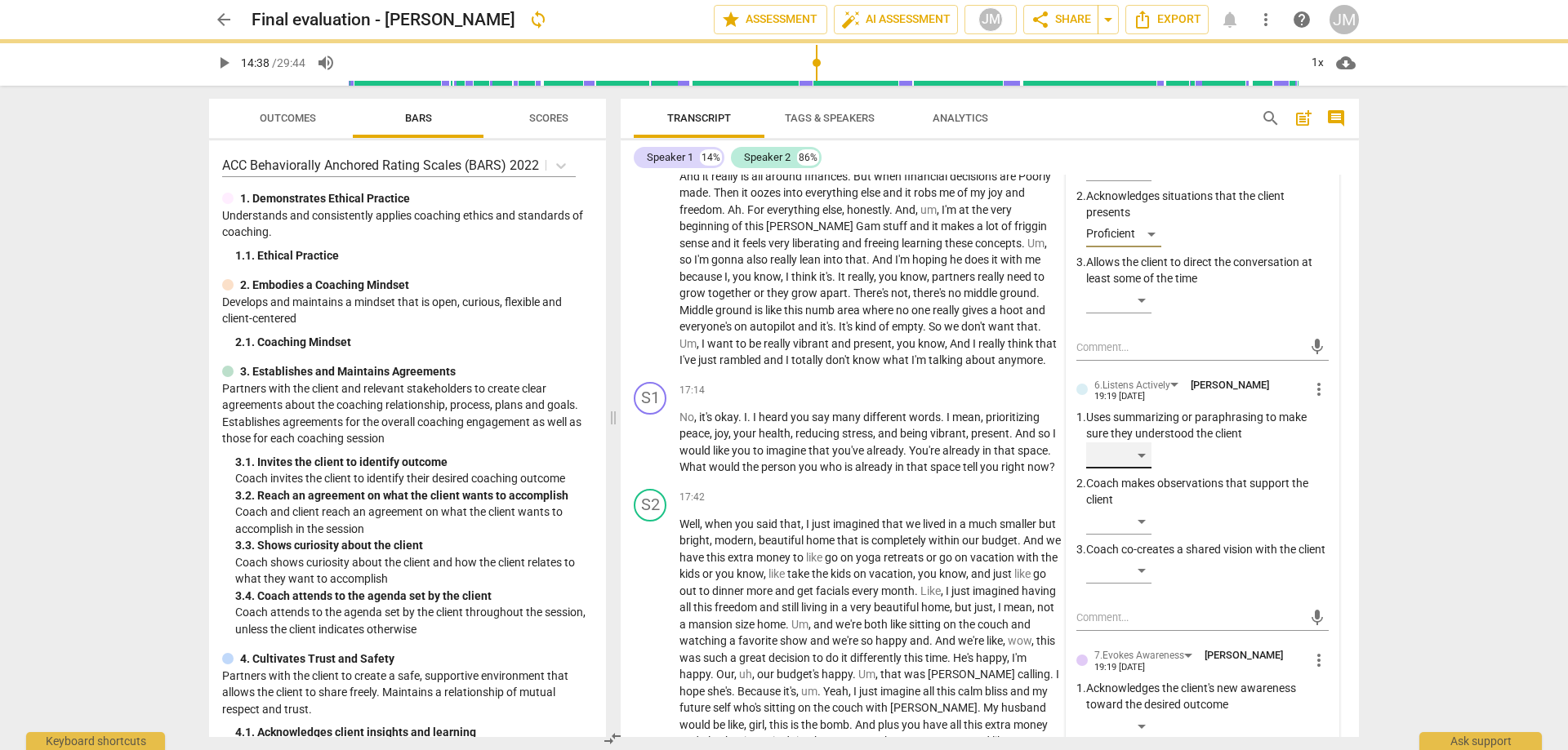
click at [1136, 466] on div "​" at bounding box center [1119, 455] width 65 height 26
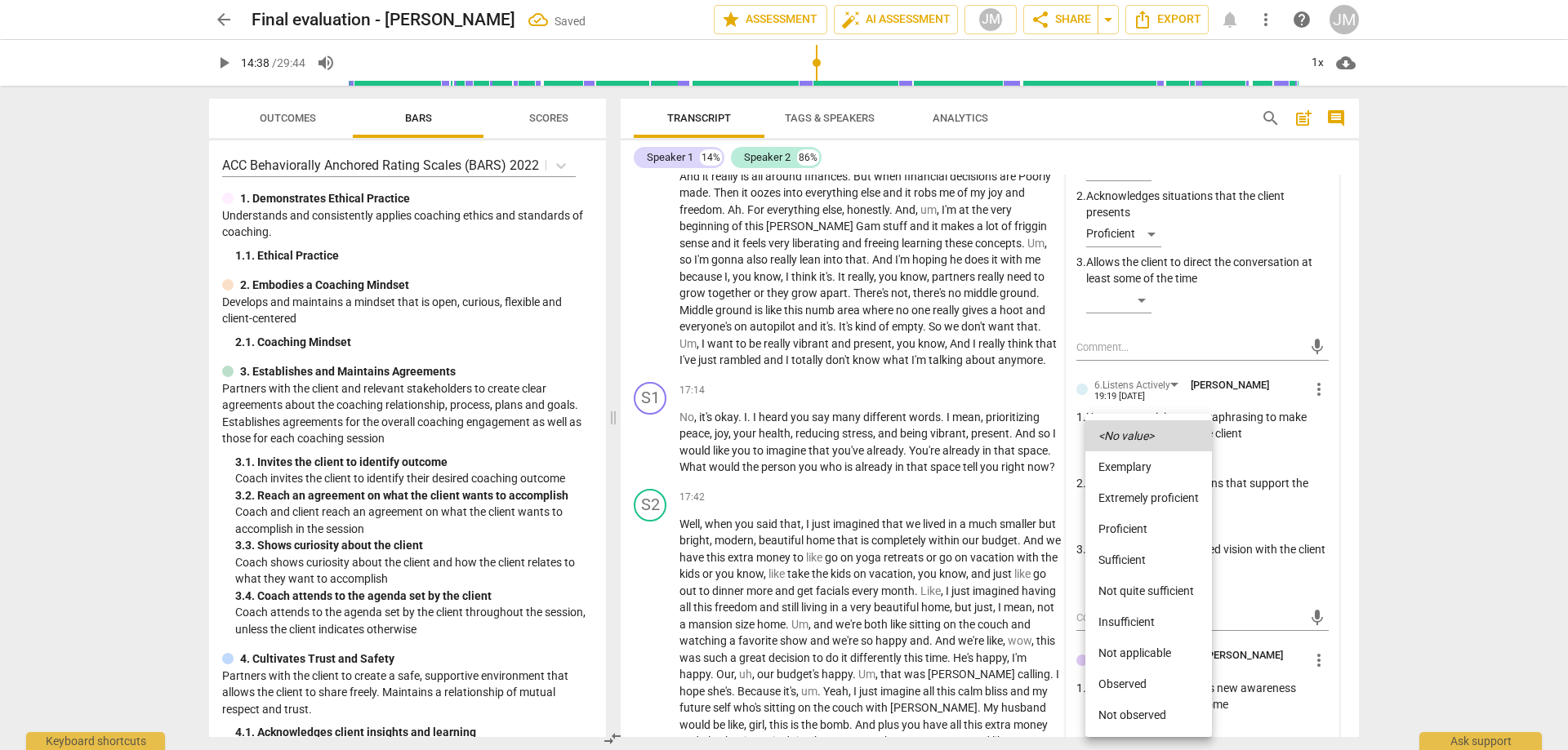
click at [1153, 554] on li "Sufficient" at bounding box center [1148, 559] width 126 height 31
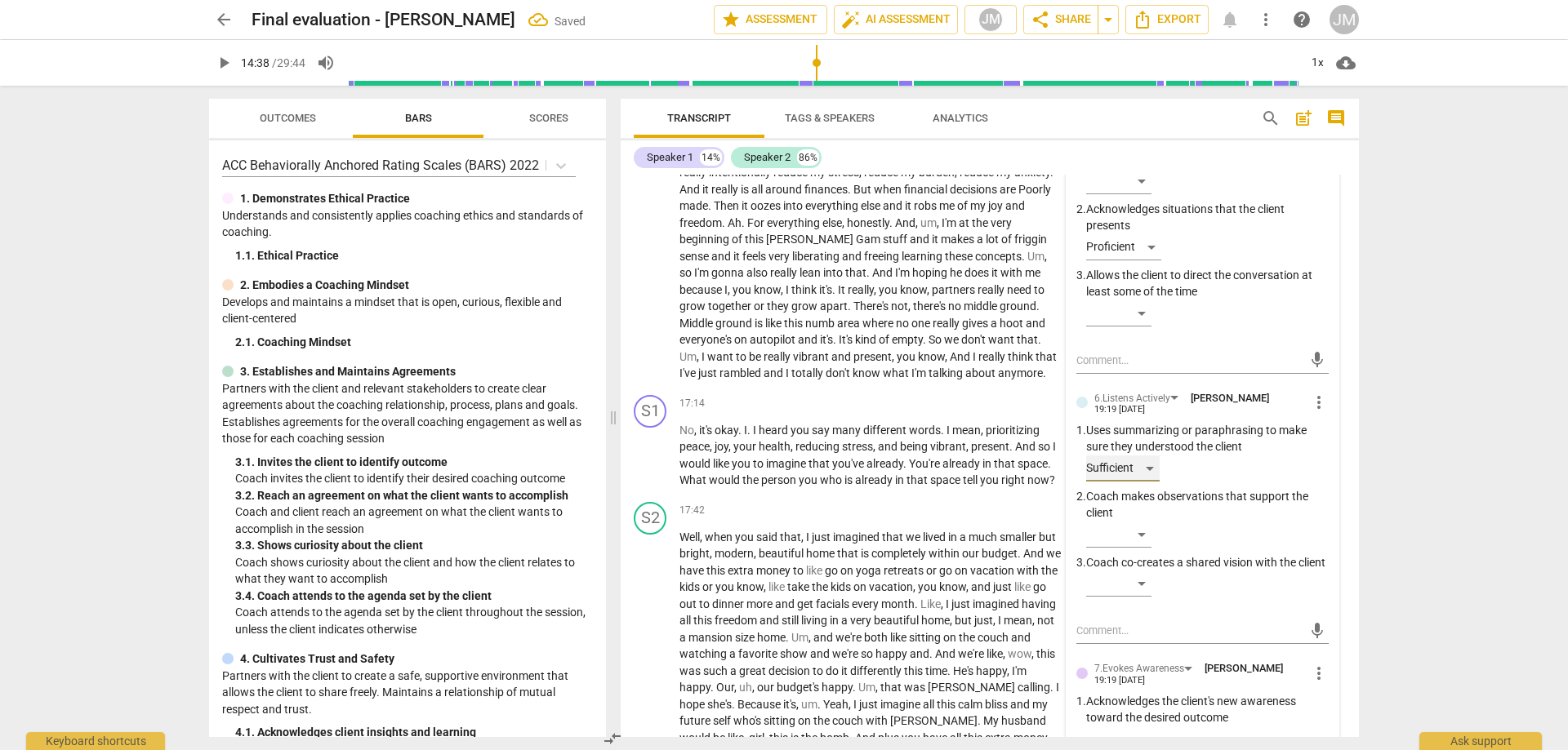
scroll to position [3829, 0]
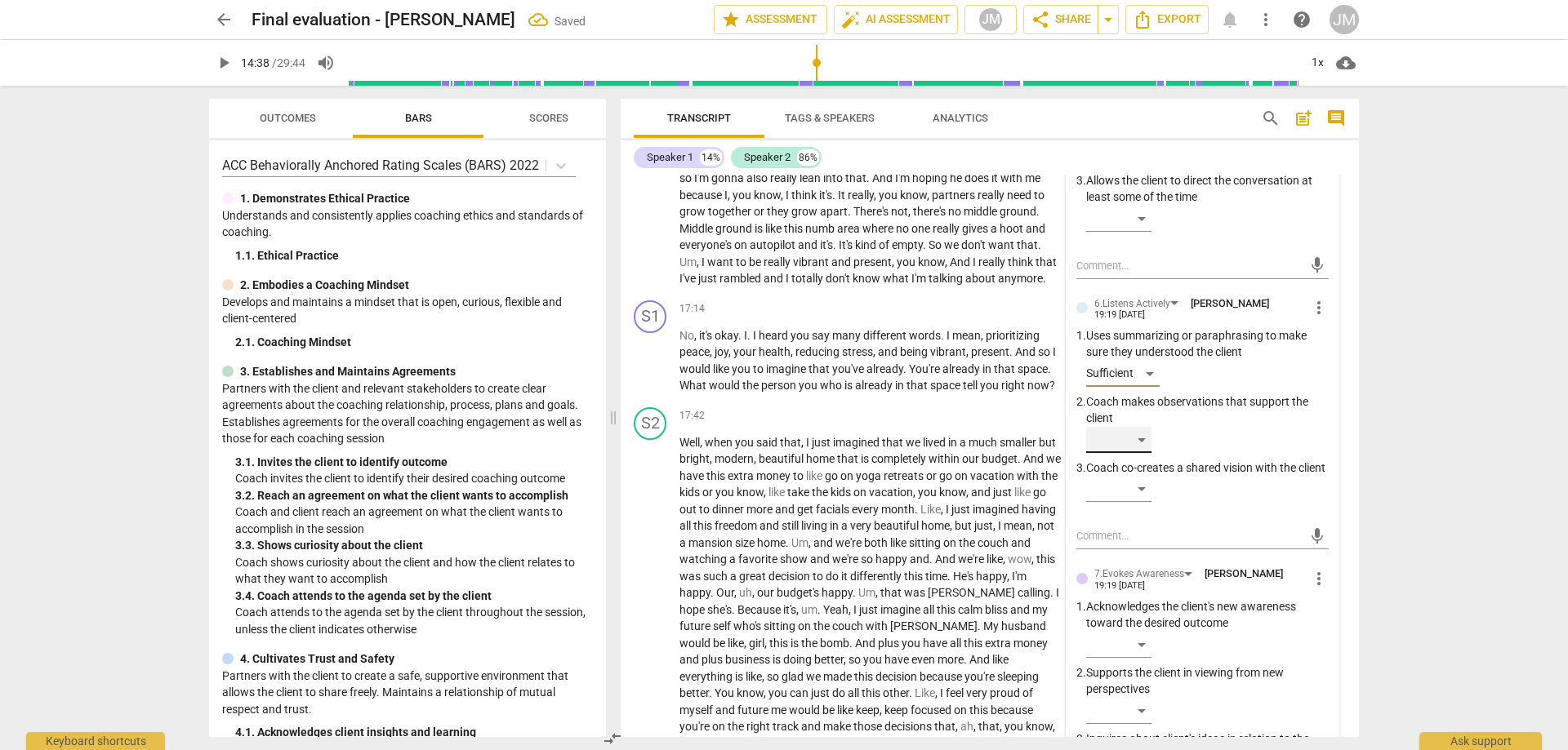
click at [1142, 453] on div "​" at bounding box center [1119, 439] width 65 height 26
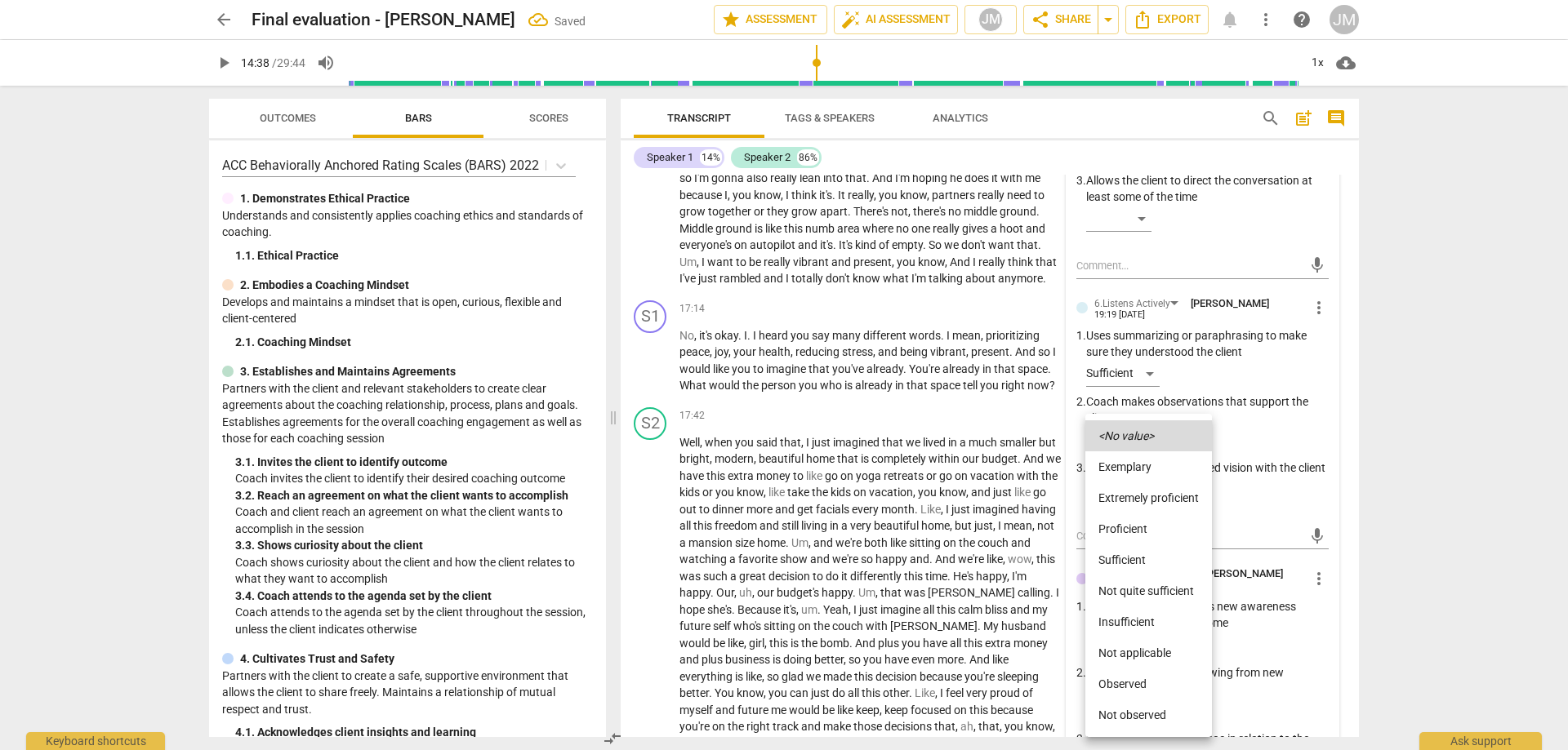
click at [1148, 549] on li "Sufficient" at bounding box center [1148, 559] width 126 height 31
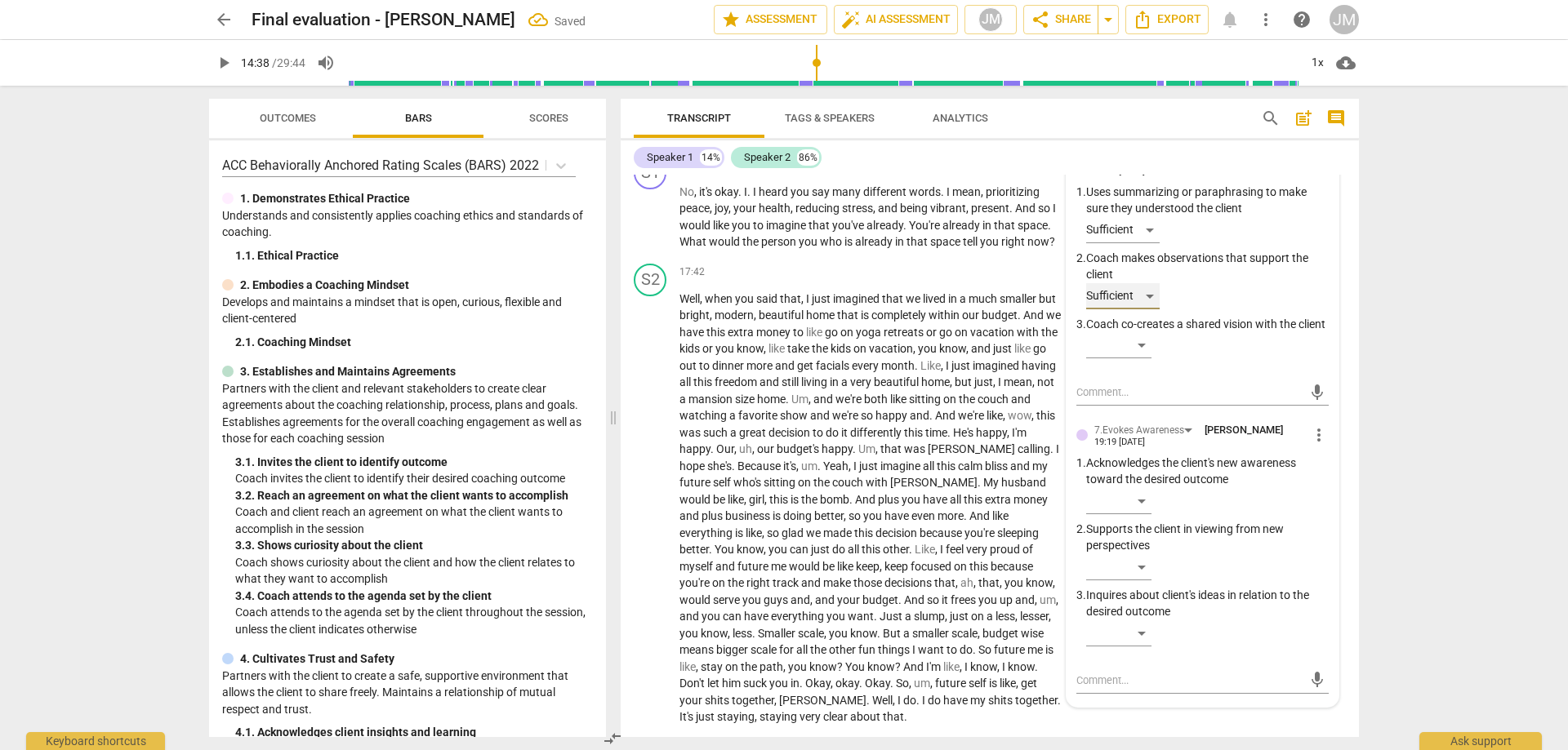
scroll to position [4073, 0]
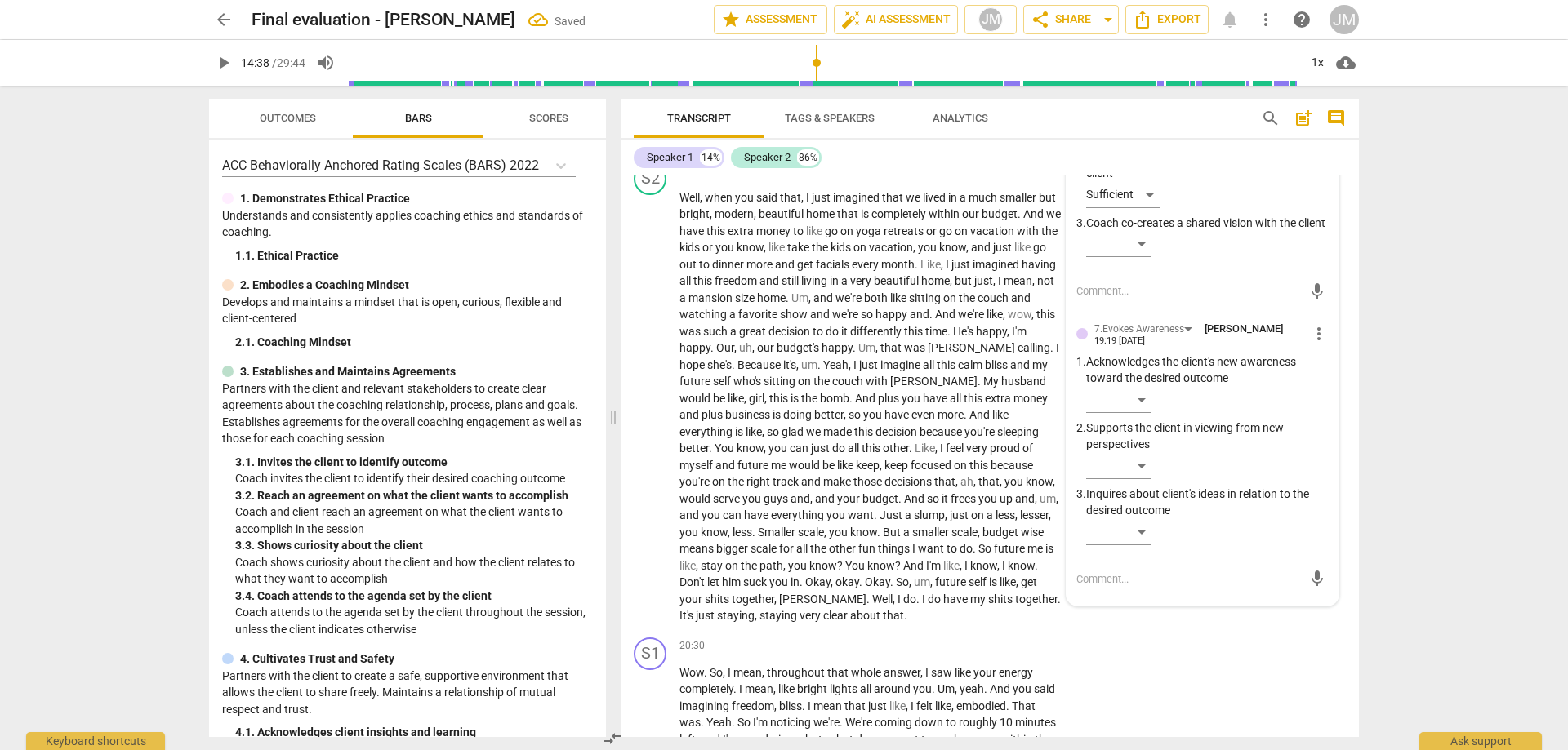
click at [1137, 387] on p "Acknowledges the client's new awareness toward the desired outcome" at bounding box center [1208, 370] width 243 height 33
click at [1137, 413] on div "​" at bounding box center [1119, 399] width 65 height 26
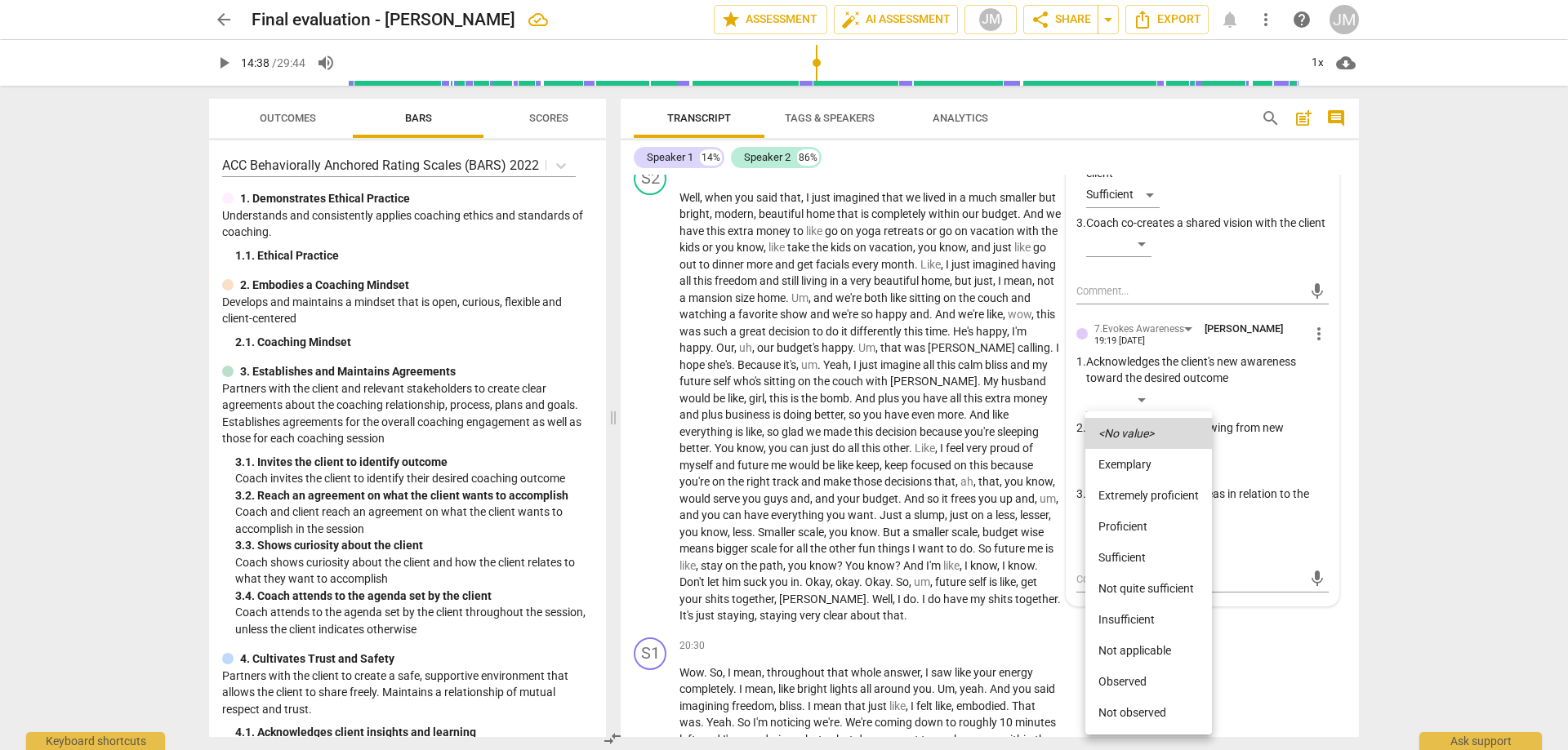
click at [1163, 552] on li "Sufficient" at bounding box center [1148, 557] width 126 height 31
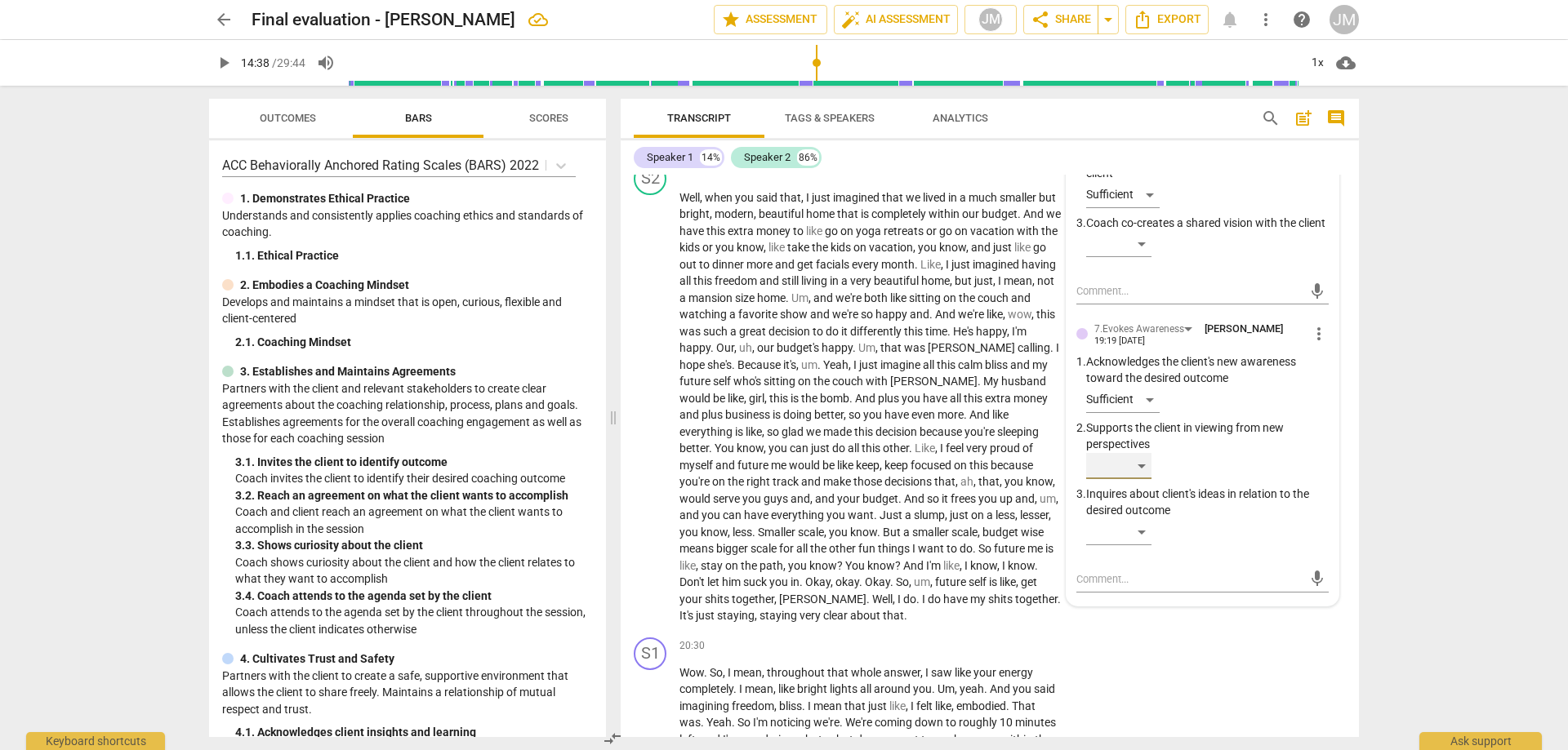
click at [1141, 479] on div "​" at bounding box center [1119, 465] width 65 height 26
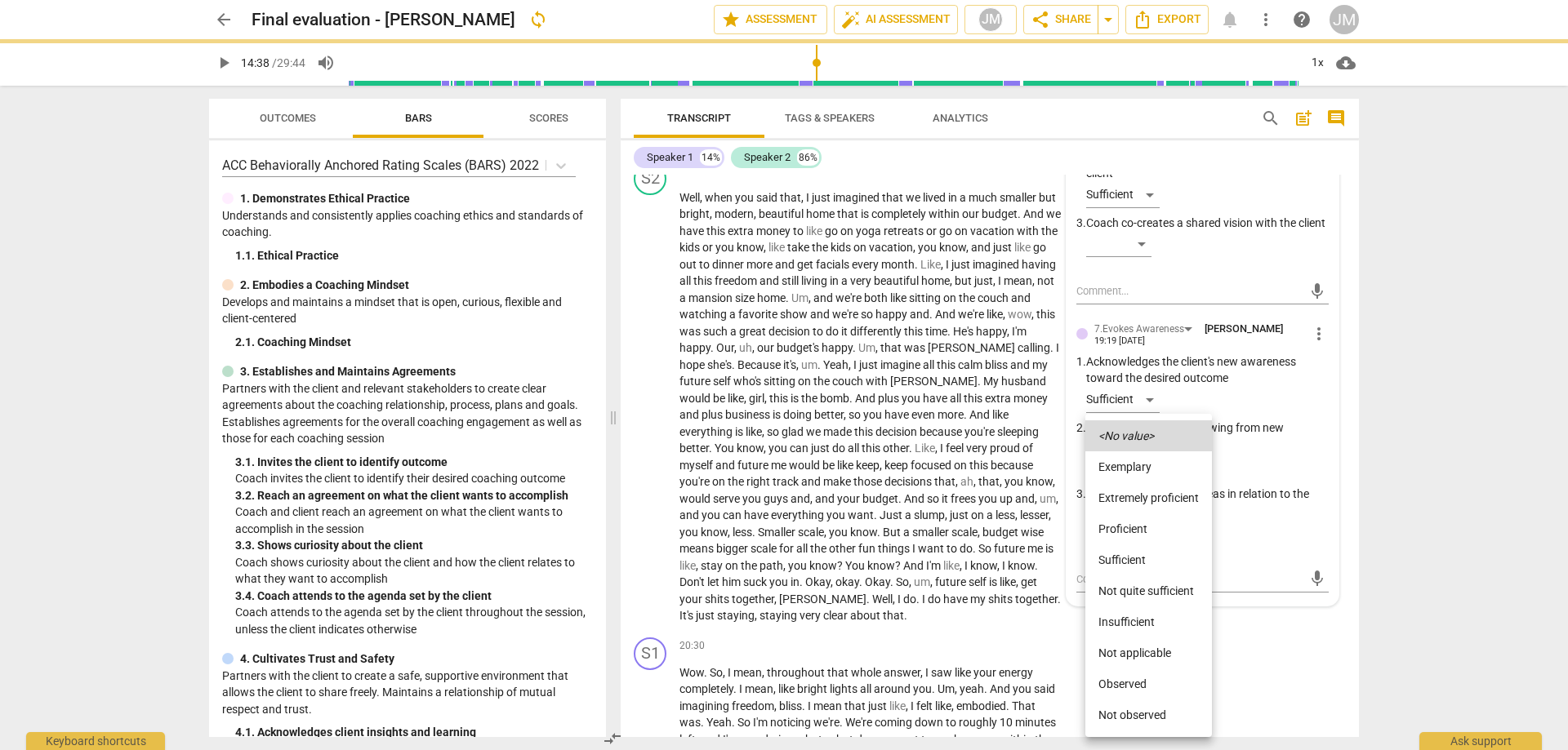
click at [1146, 521] on li "Proficient" at bounding box center [1148, 528] width 126 height 31
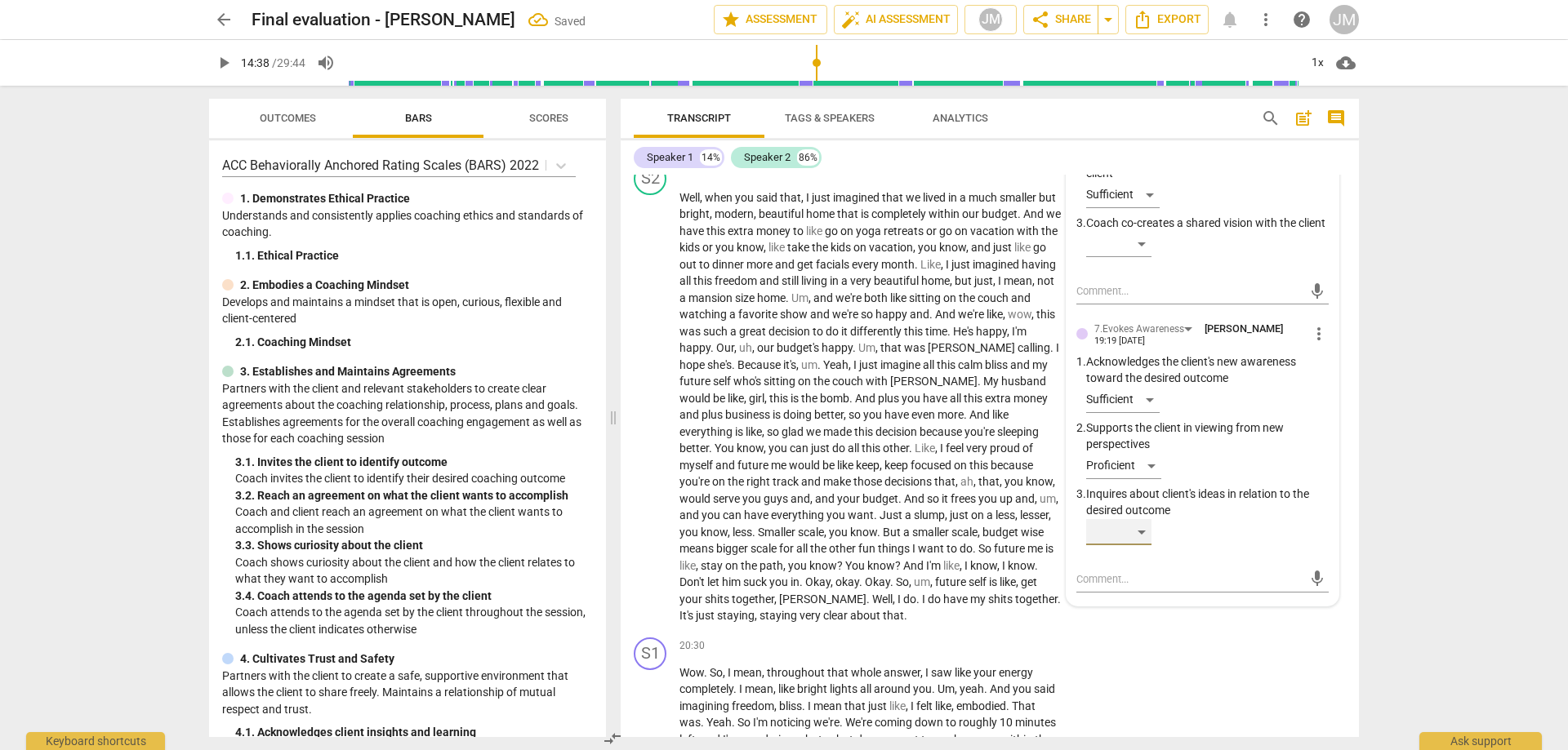
click at [1145, 545] on div "​" at bounding box center [1119, 532] width 65 height 26
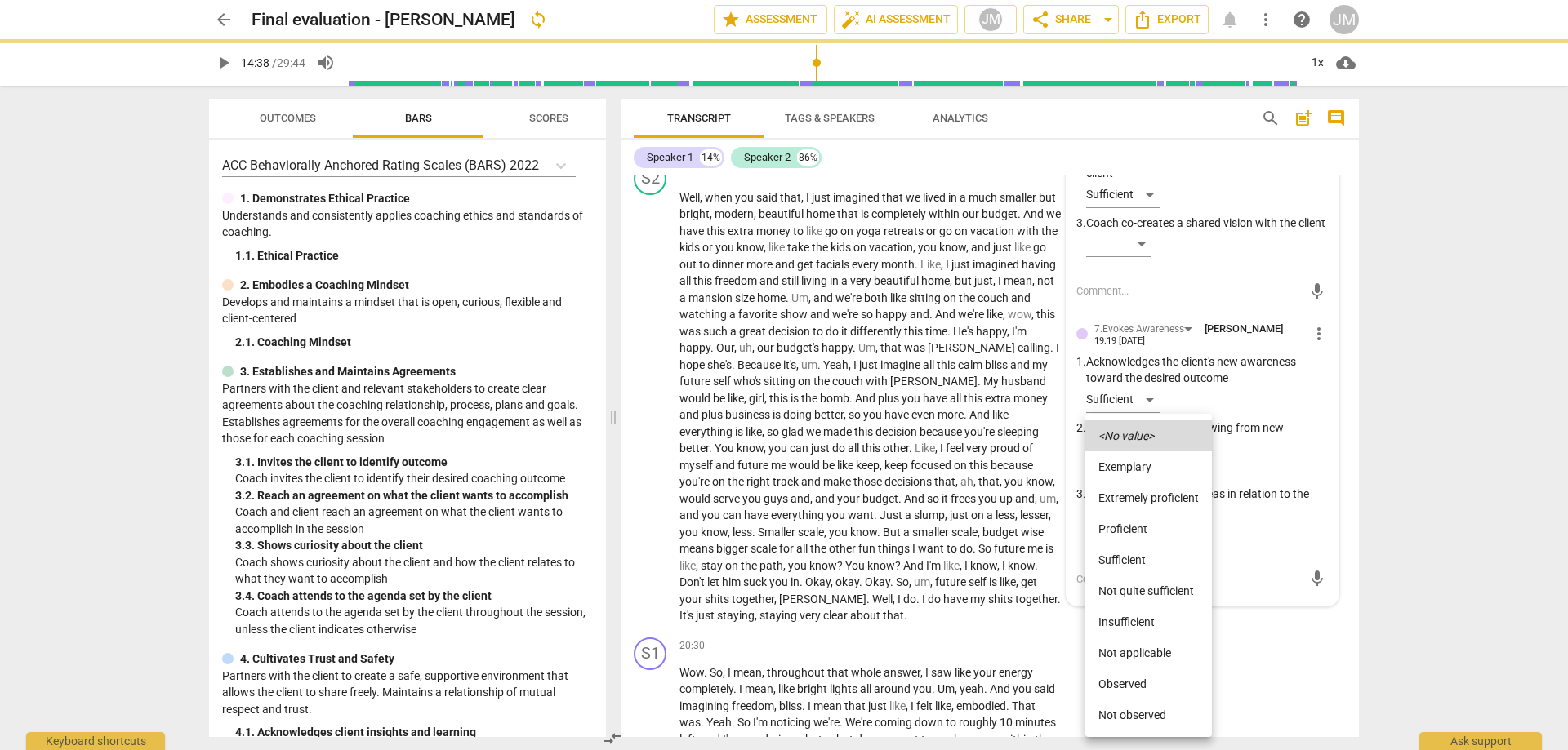
click at [1137, 534] on li "Proficient" at bounding box center [1148, 528] width 126 height 31
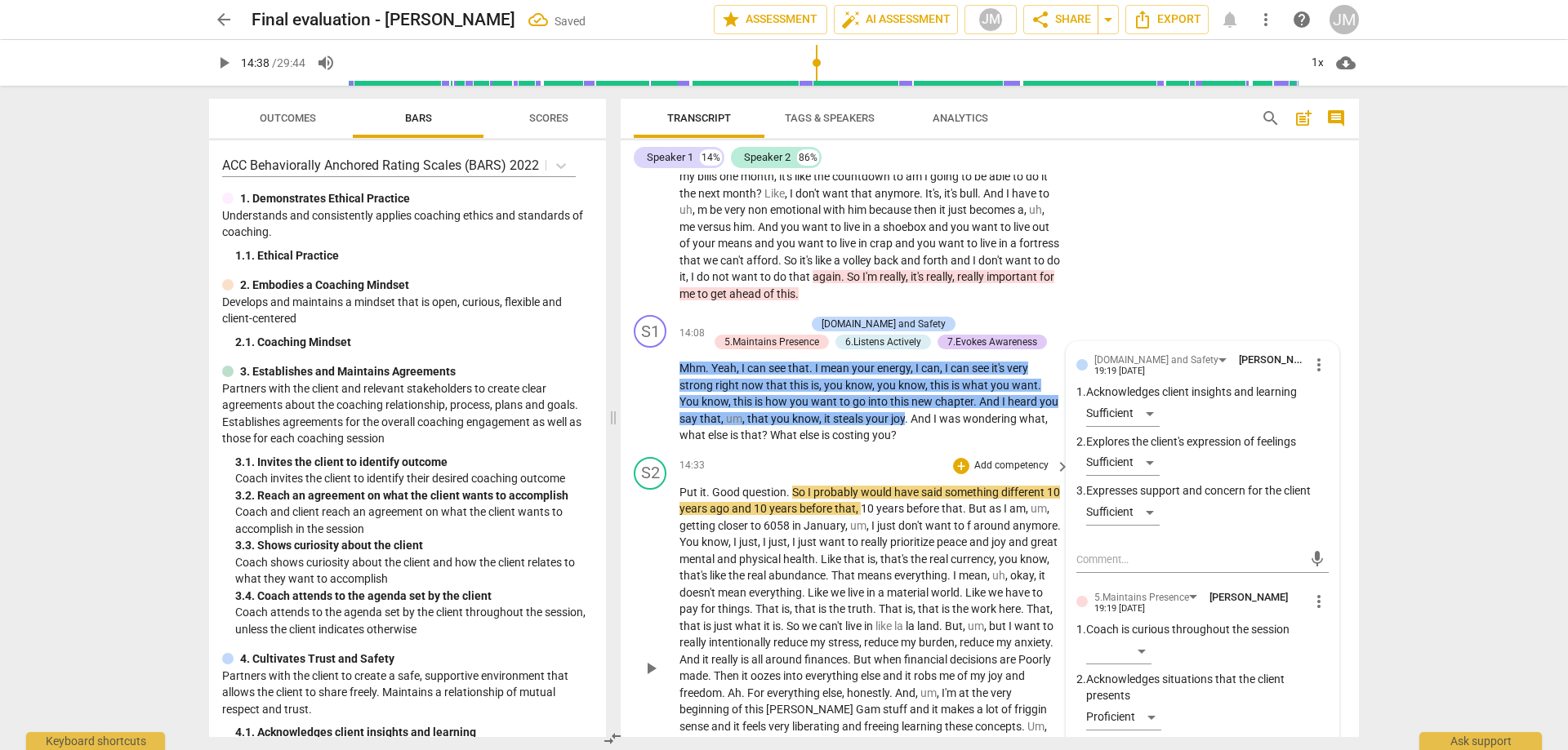
scroll to position [3176, 0]
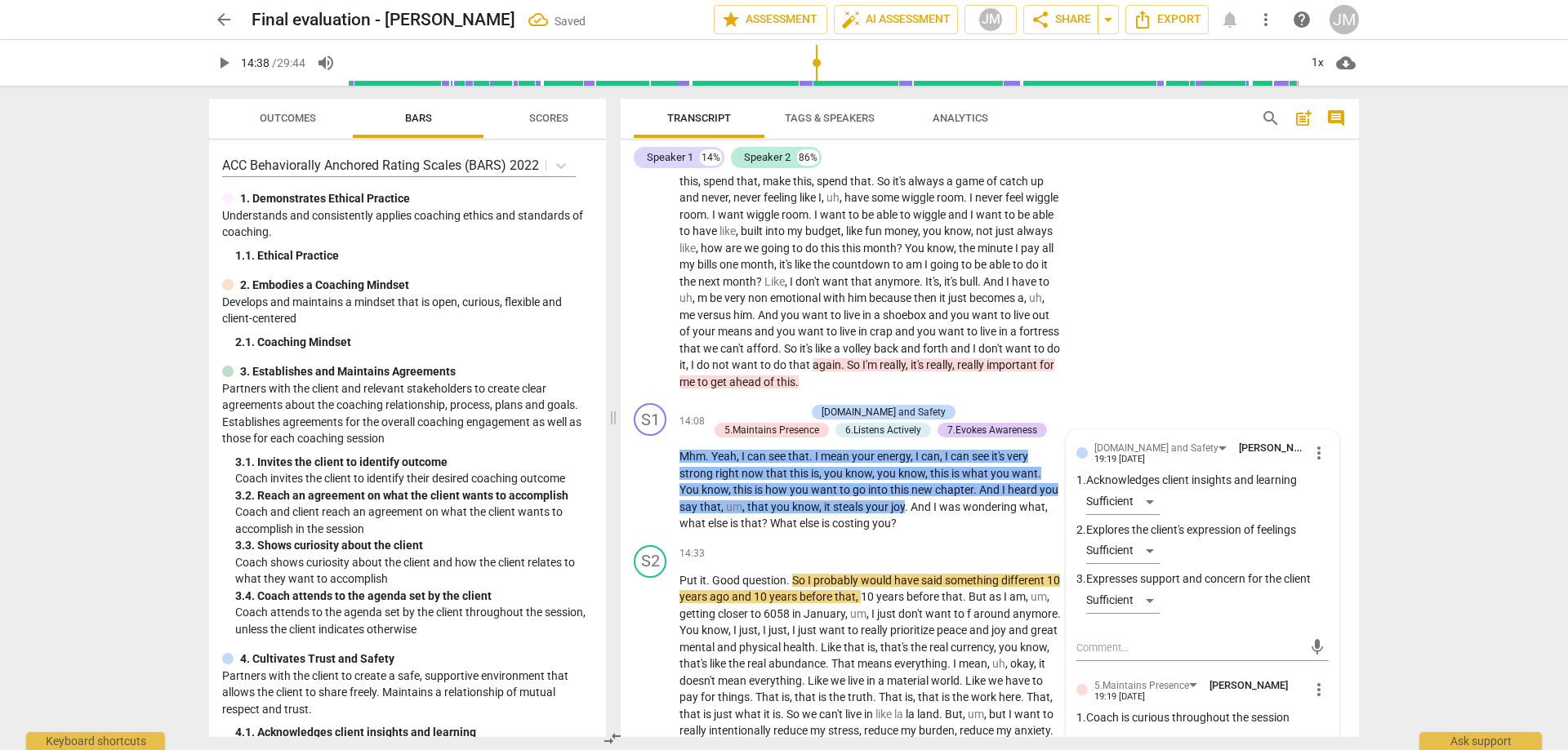
click at [1159, 330] on div "S2 play_arrow pause 10:48 + Add competency 5.Maintains Presence keyboard_arrow_…" at bounding box center [990, 109] width 739 height 576
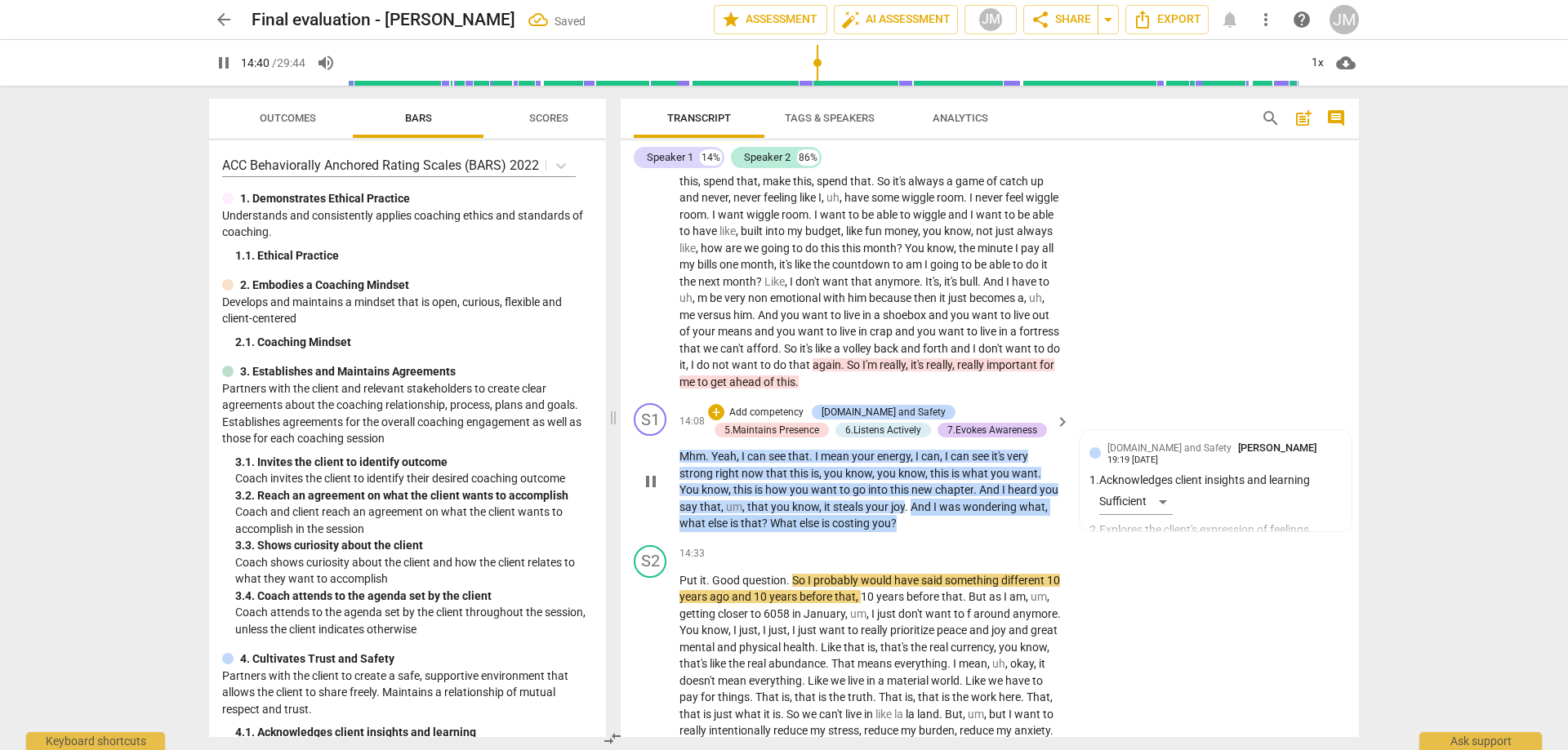
drag, startPoint x: 931, startPoint y: 522, endPoint x: 962, endPoint y: 545, distance: 38.6
click at [961, 532] on p "Mhm . Yeah , I can see that . I mean your energy , I can , I can see it's very …" at bounding box center [870, 490] width 382 height 84
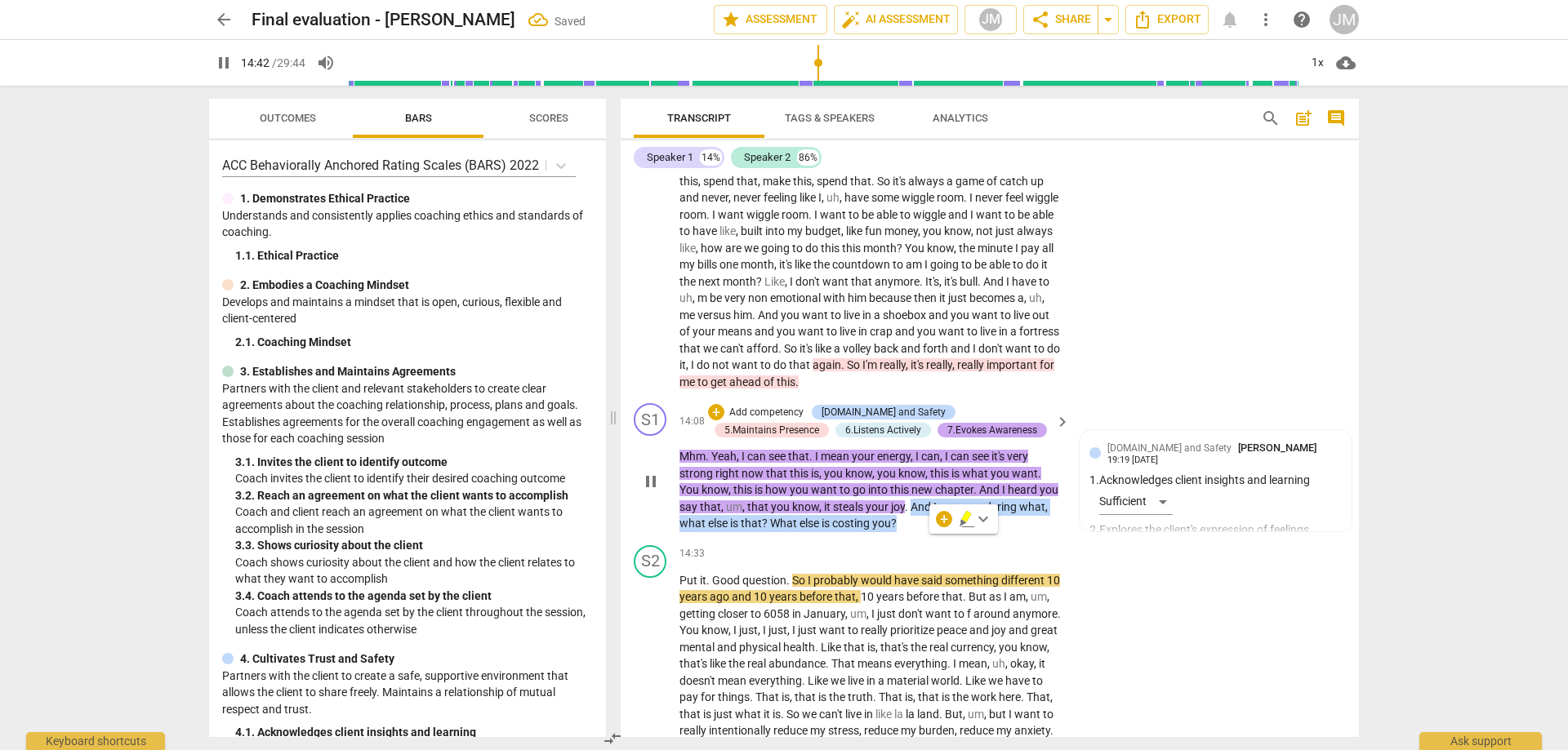
click at [947, 438] on div "7.Evokes Awareness" at bounding box center [992, 430] width 90 height 15
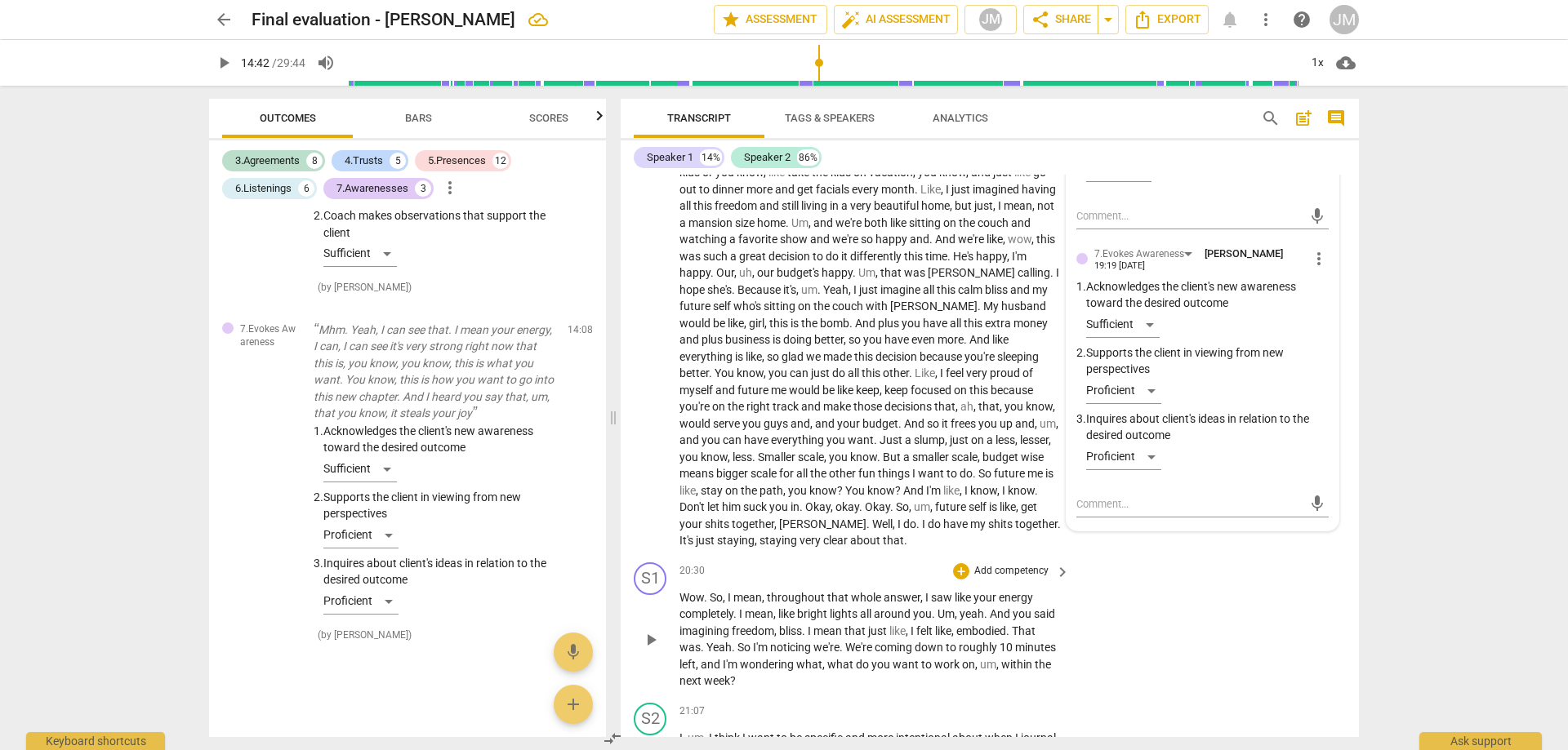
scroll to position [3992, 0]
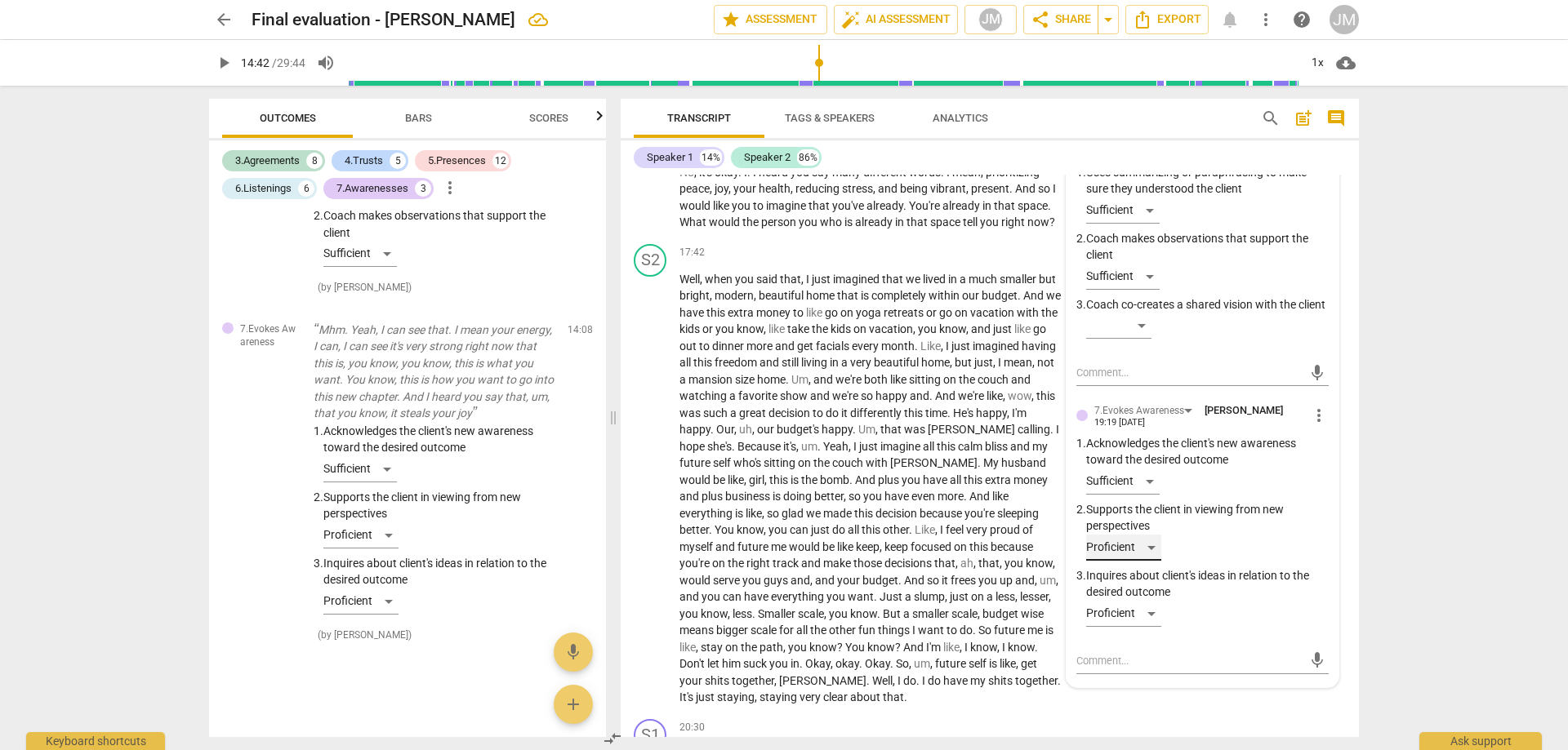
click at [1143, 561] on div "Proficient" at bounding box center [1124, 547] width 75 height 26
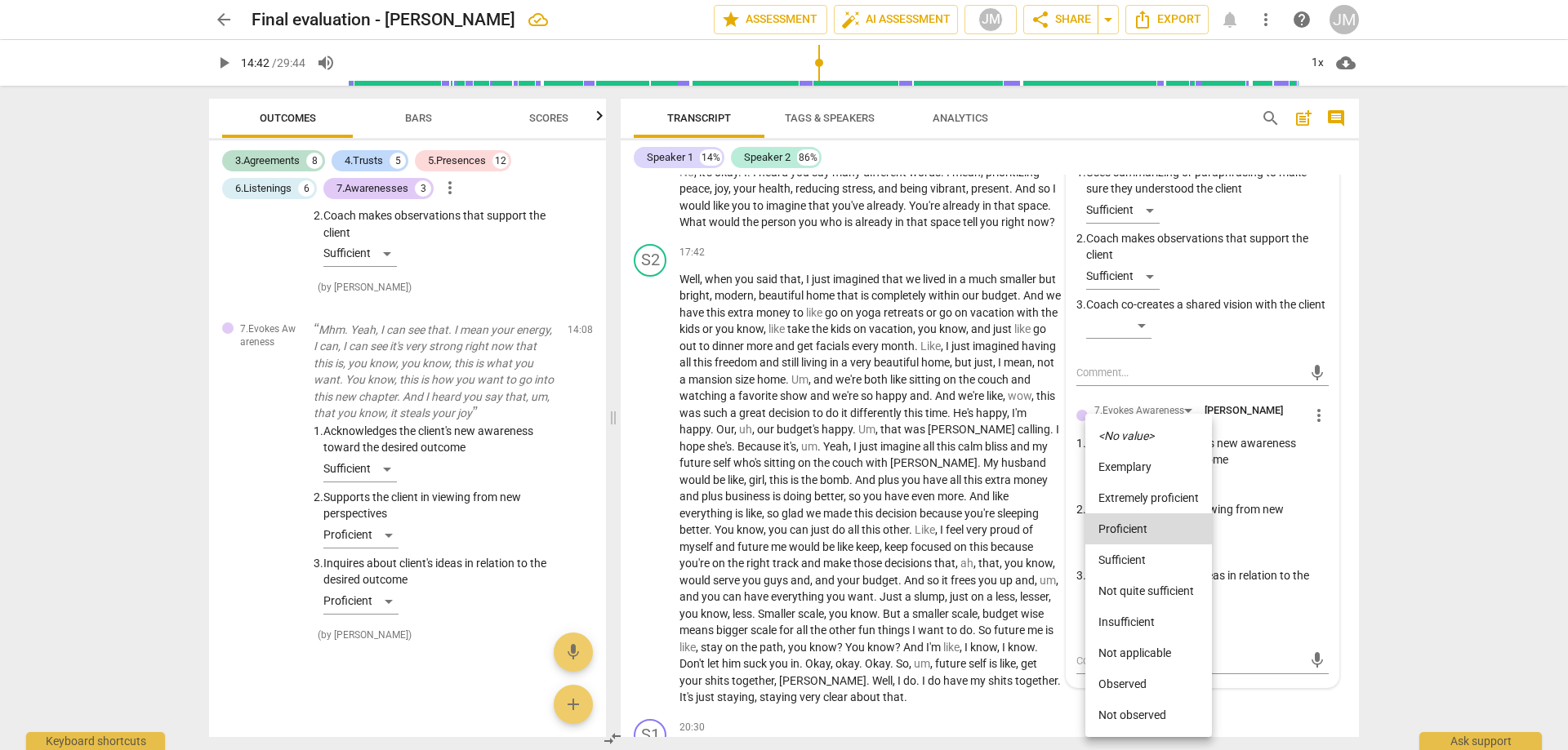
click at [1158, 429] on li "<No value>" at bounding box center [1148, 435] width 126 height 31
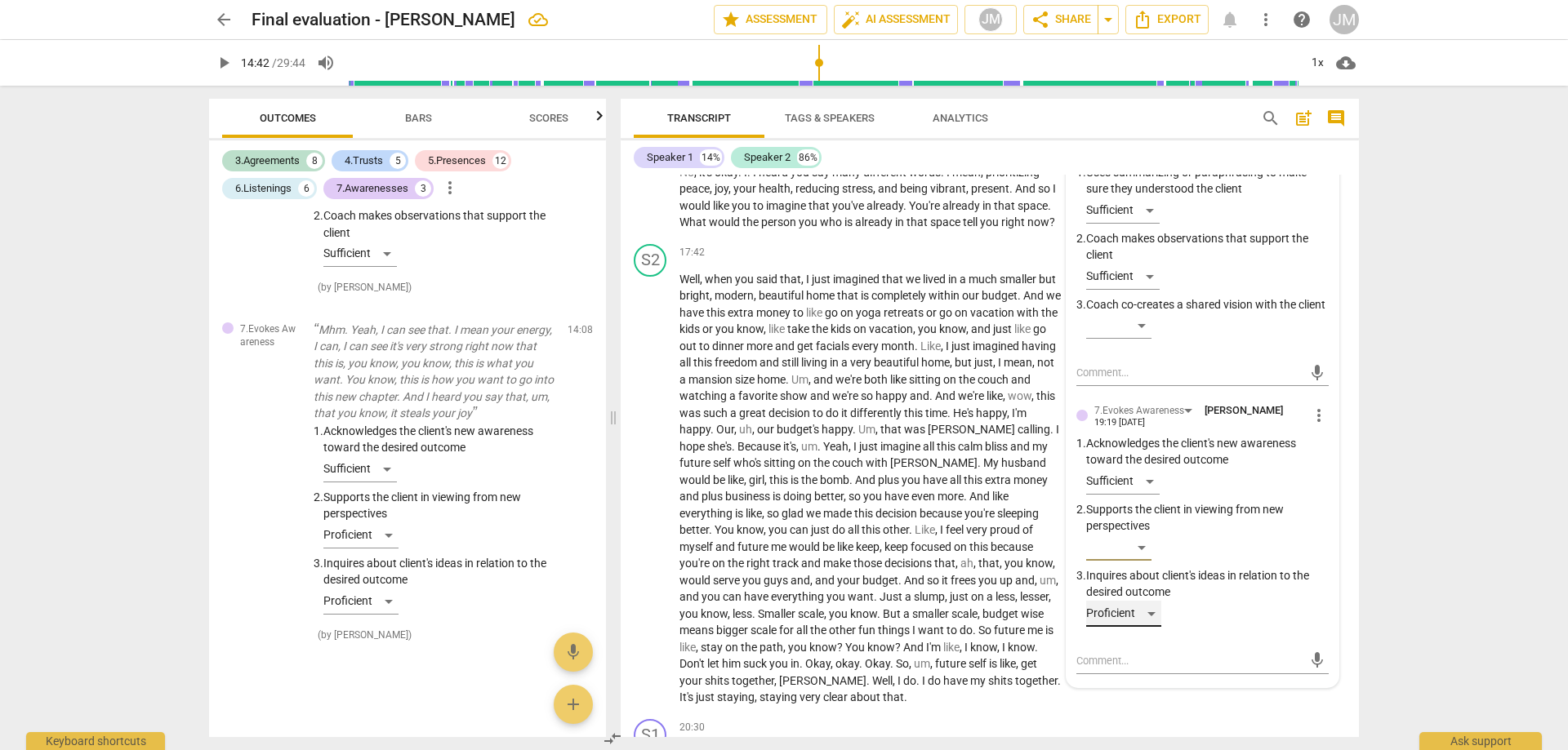
click at [1150, 627] on div "Proficient" at bounding box center [1124, 614] width 75 height 26
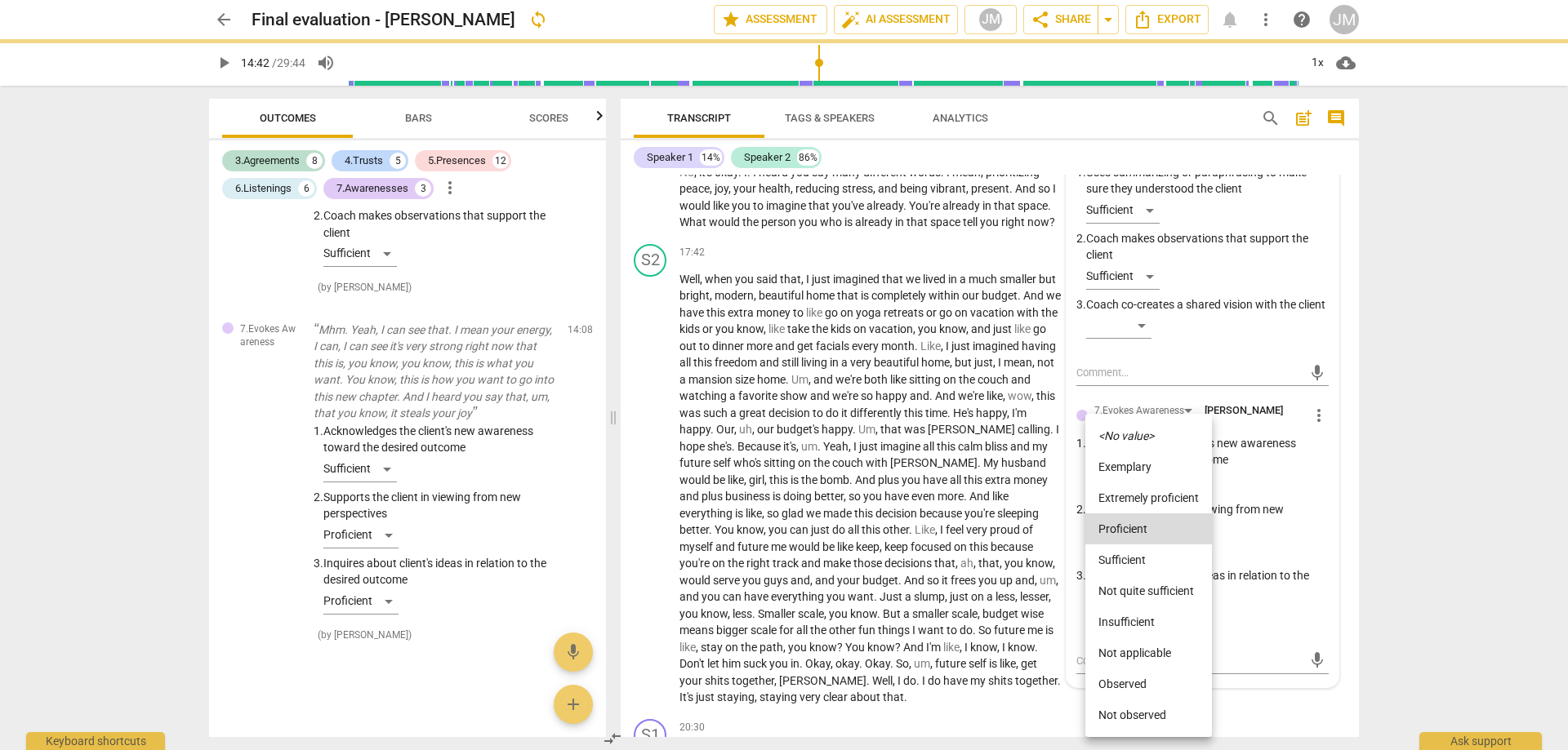
click at [1152, 440] on icon "<No value>" at bounding box center [1127, 436] width 55 height 12
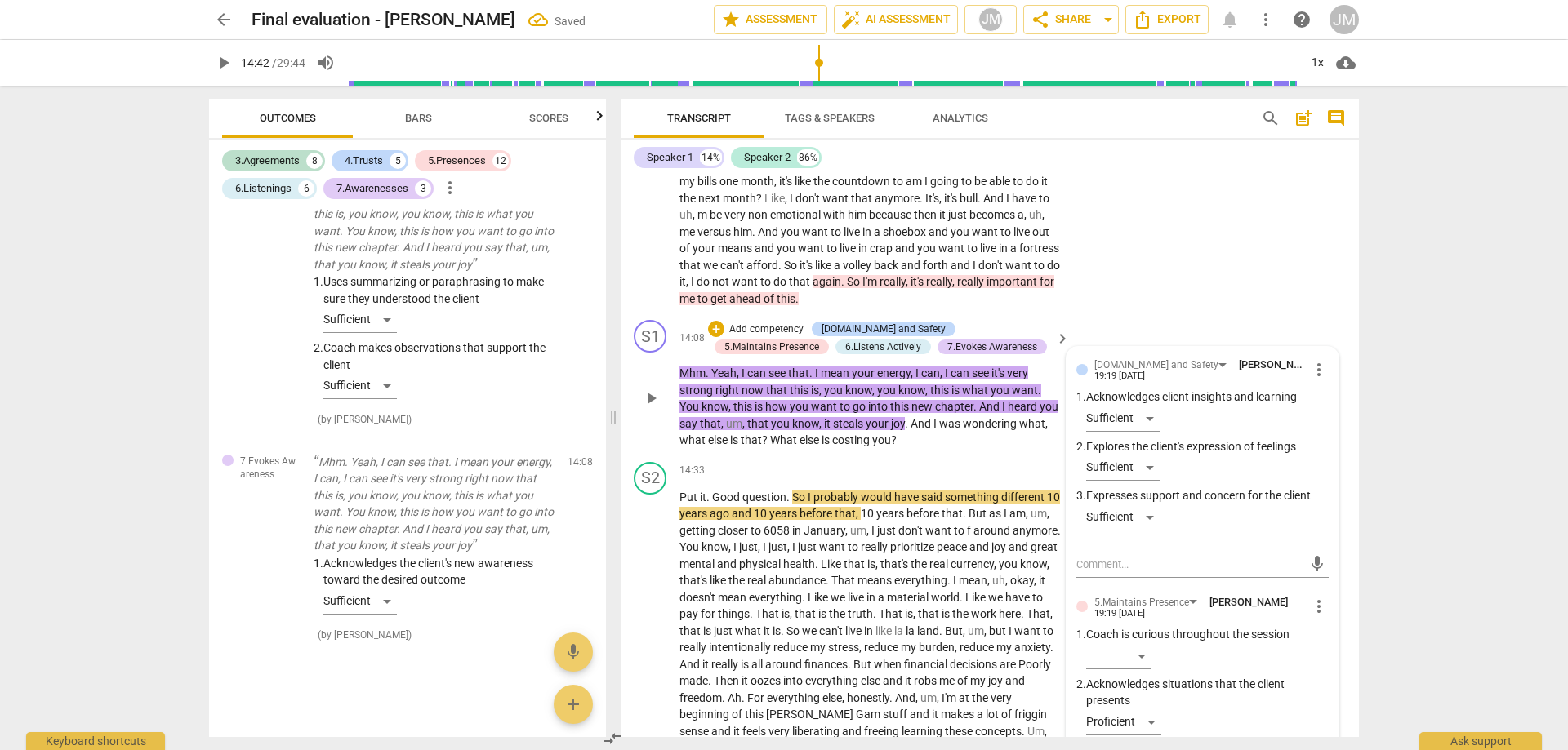
scroll to position [3257, 0]
click at [1147, 482] on div "Sufficient" at bounding box center [1123, 469] width 74 height 26
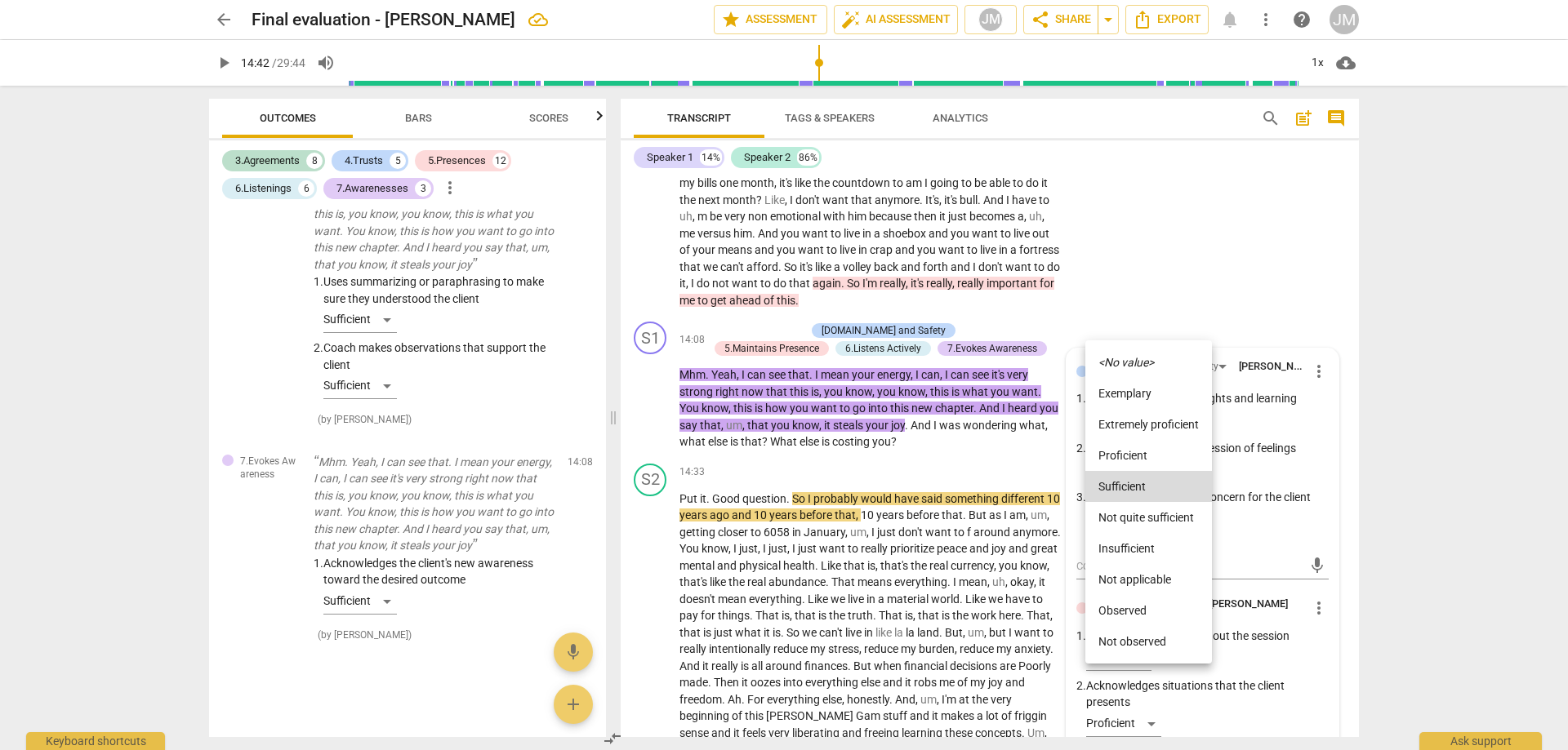
click at [1156, 363] on li "<No value>" at bounding box center [1148, 362] width 126 height 31
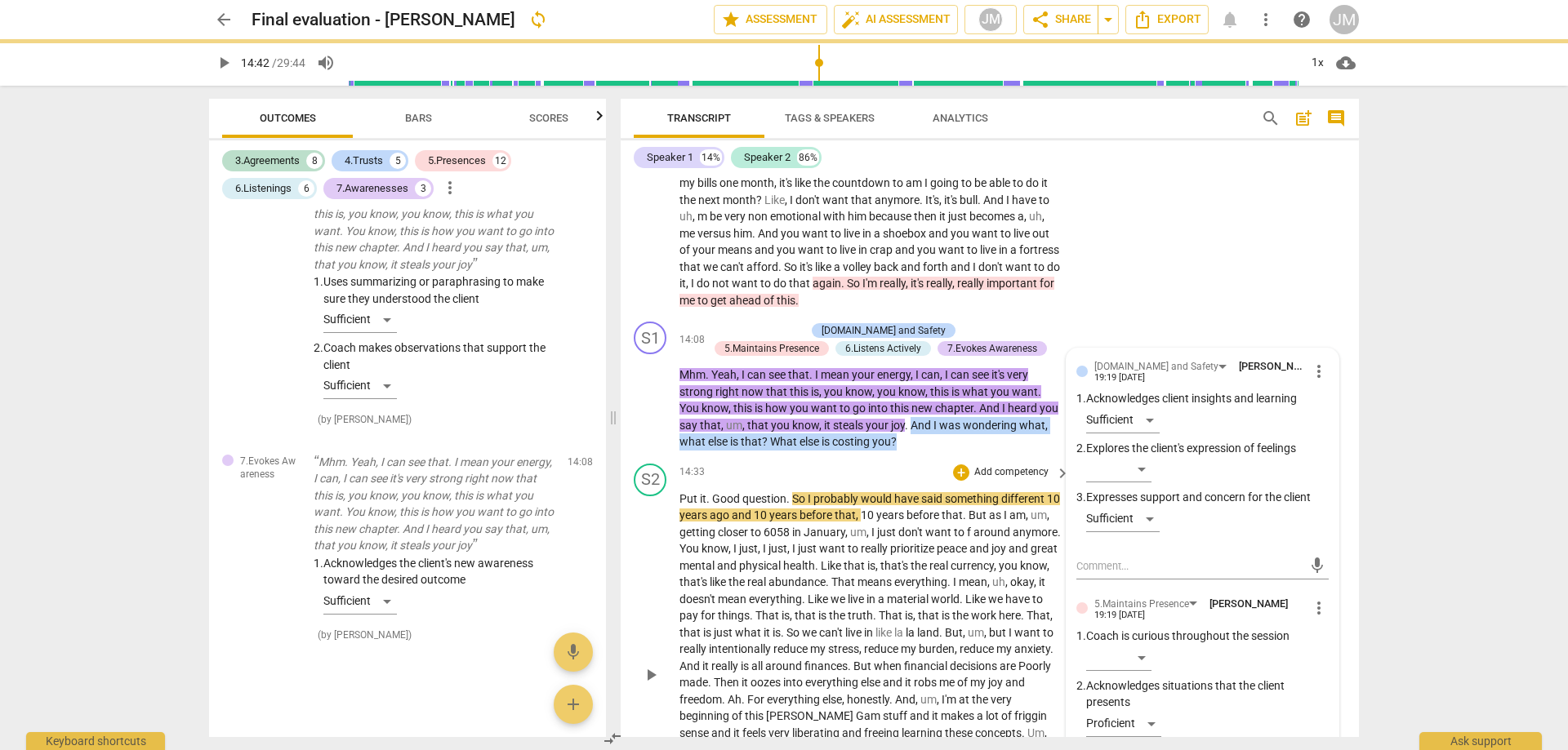
drag, startPoint x: 931, startPoint y: 436, endPoint x: 998, endPoint y: 480, distance: 80.2
click at [997, 480] on div "S1 play_arrow pause 00:02 + Add competency keyboard_arrow_right Hi . How are yo…" at bounding box center [990, 456] width 739 height 562
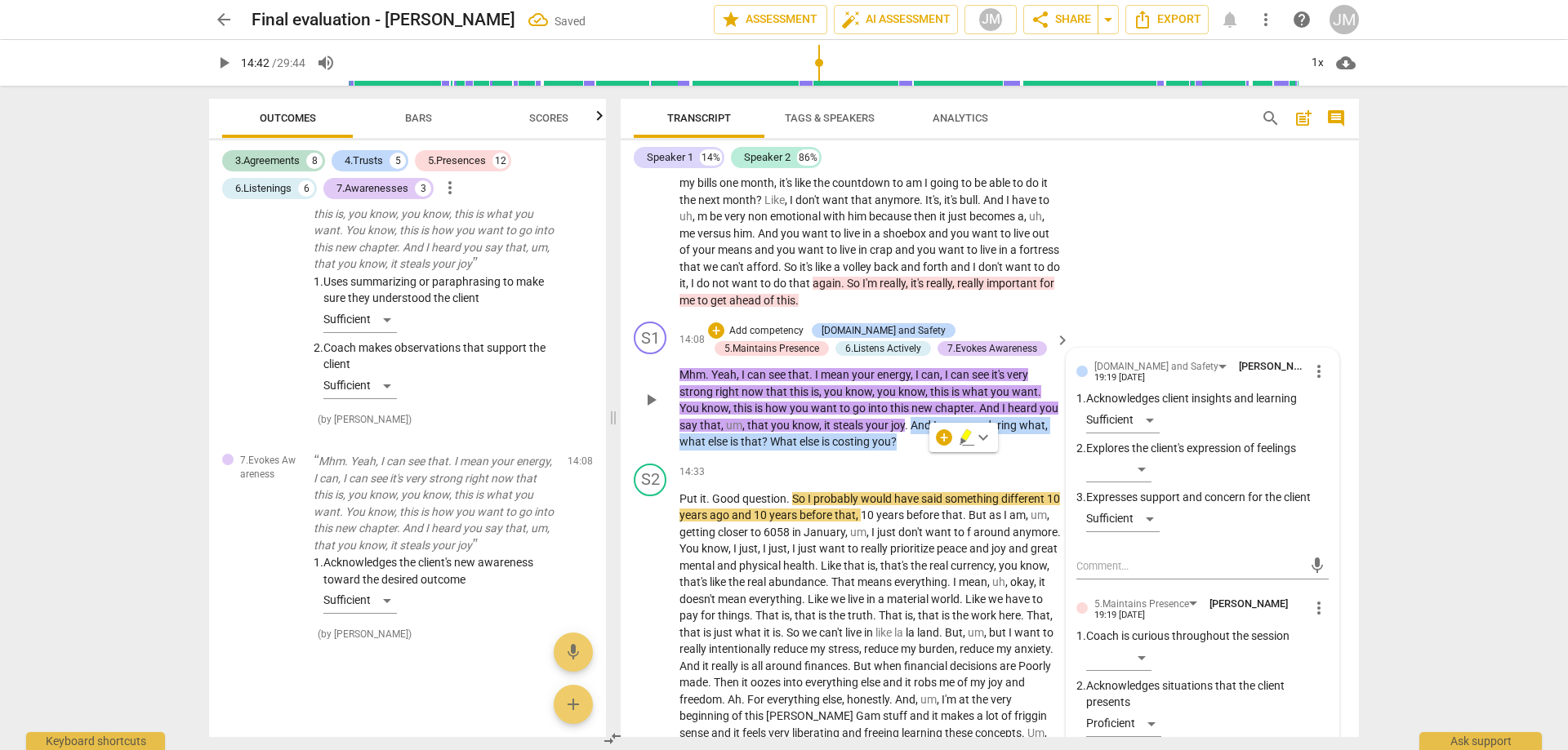
scroll to position [5507, 0]
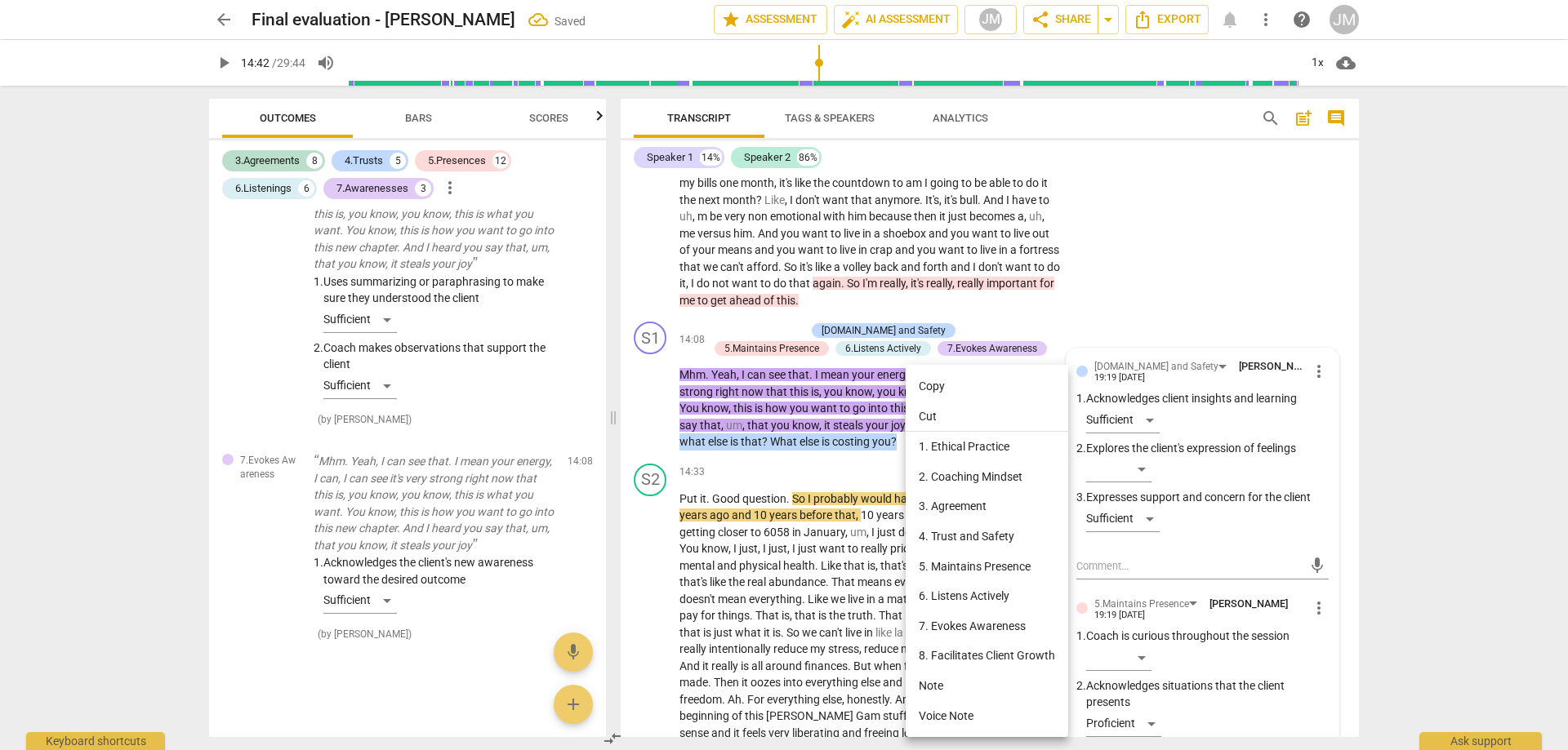
click at [970, 626] on li "7. Evokes Awareness" at bounding box center [988, 626] width 162 height 30
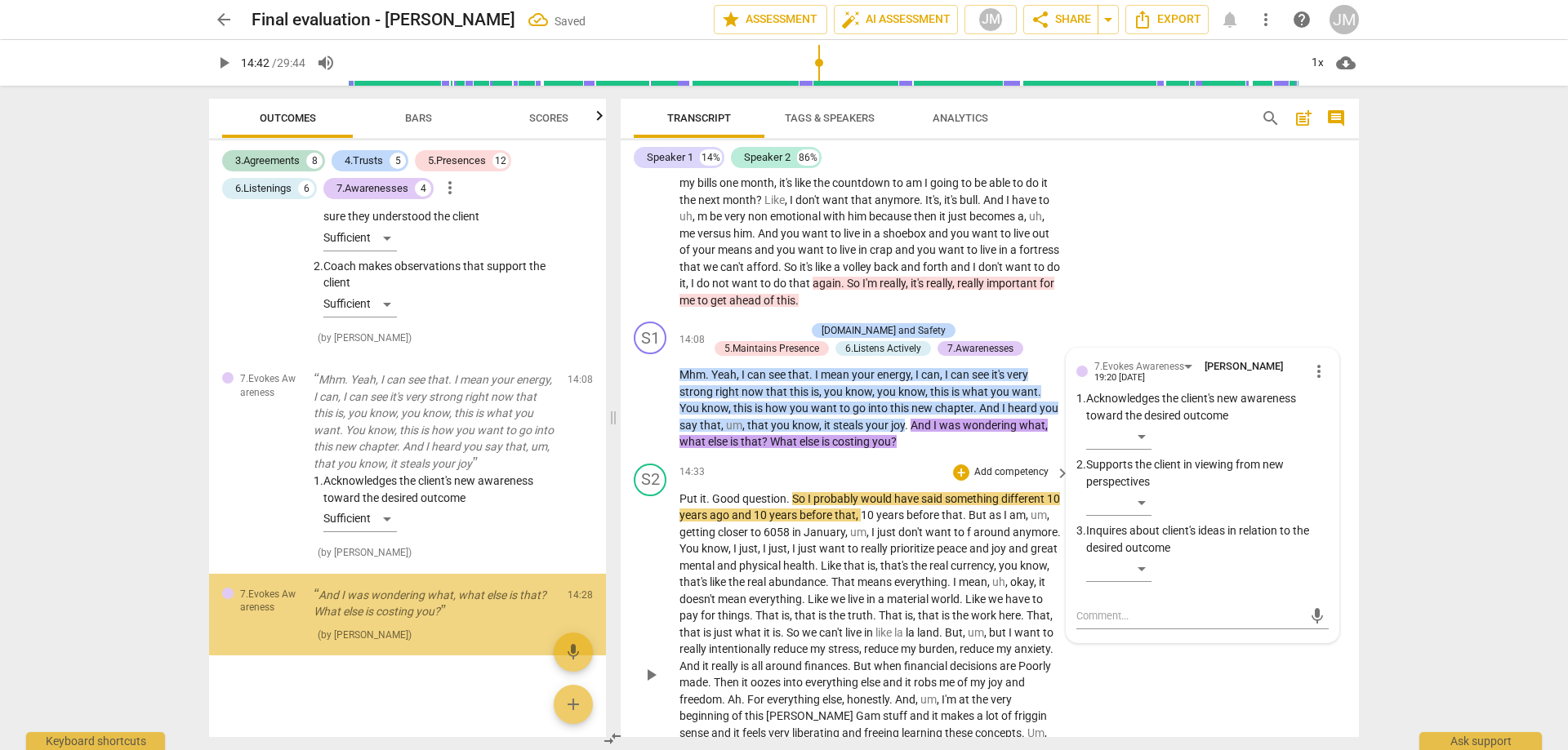
scroll to position [5588, 0]
click at [1142, 582] on div "​" at bounding box center [1119, 568] width 65 height 26
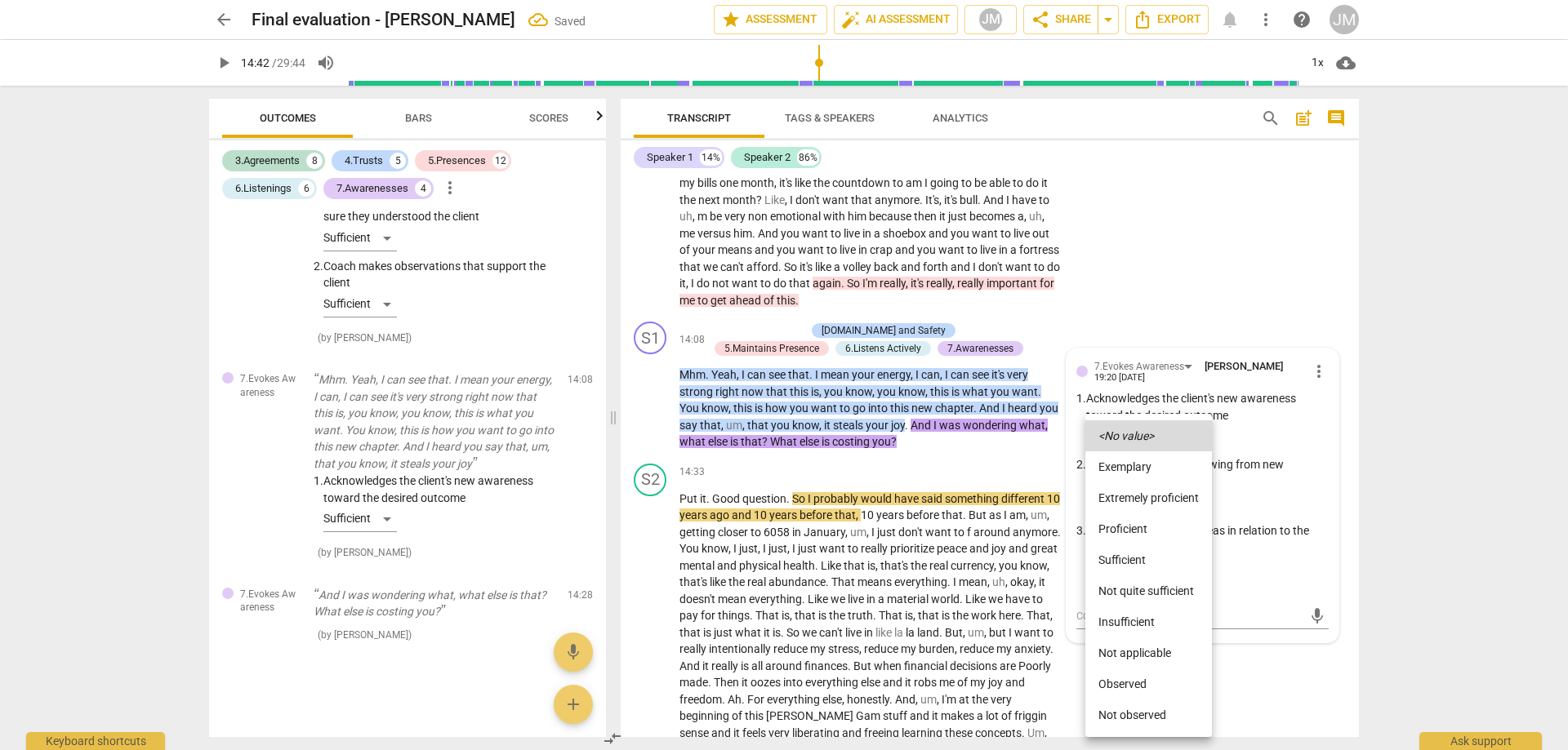
click at [1133, 537] on li "Proficient" at bounding box center [1148, 528] width 126 height 31
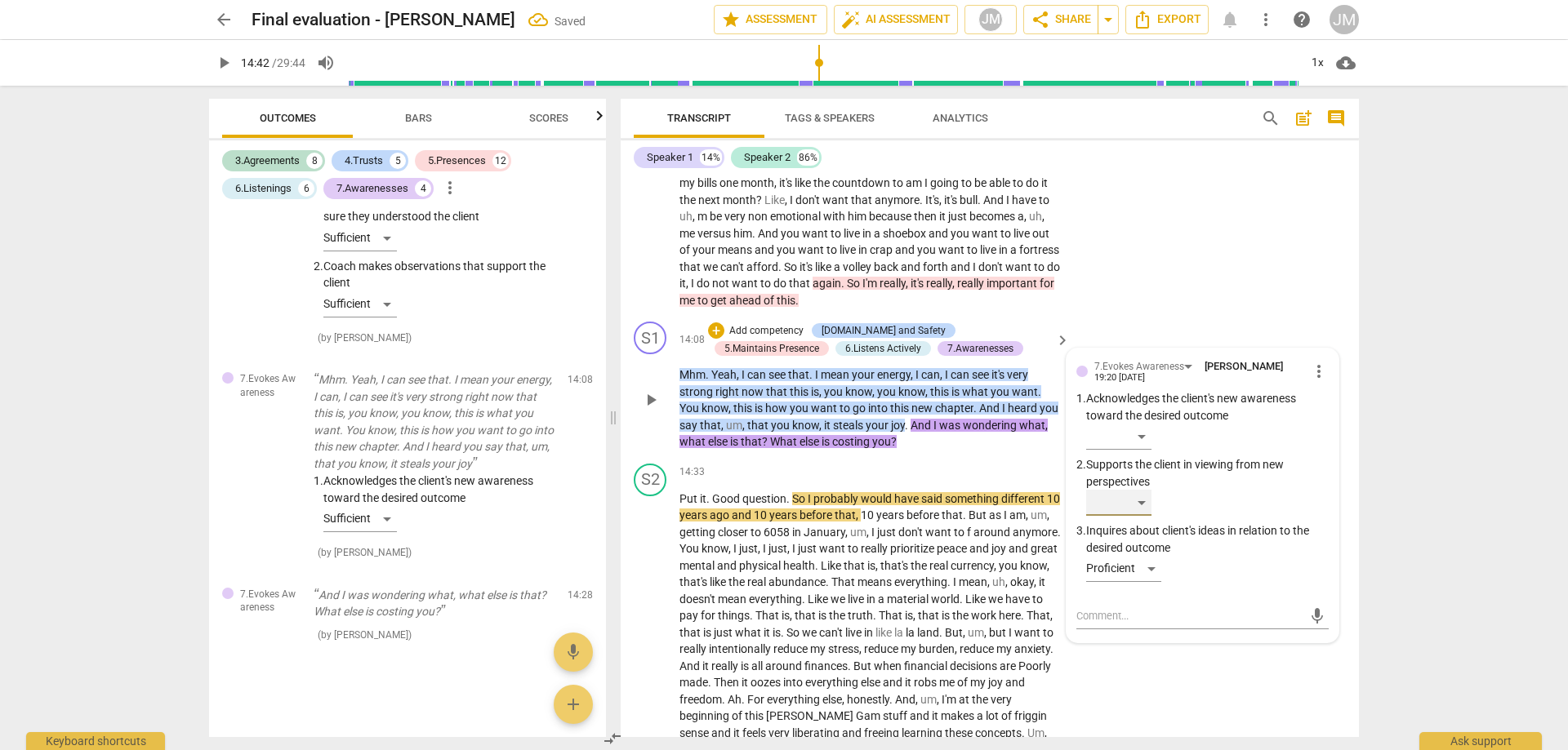
click at [1136, 516] on div "​" at bounding box center [1119, 502] width 65 height 26
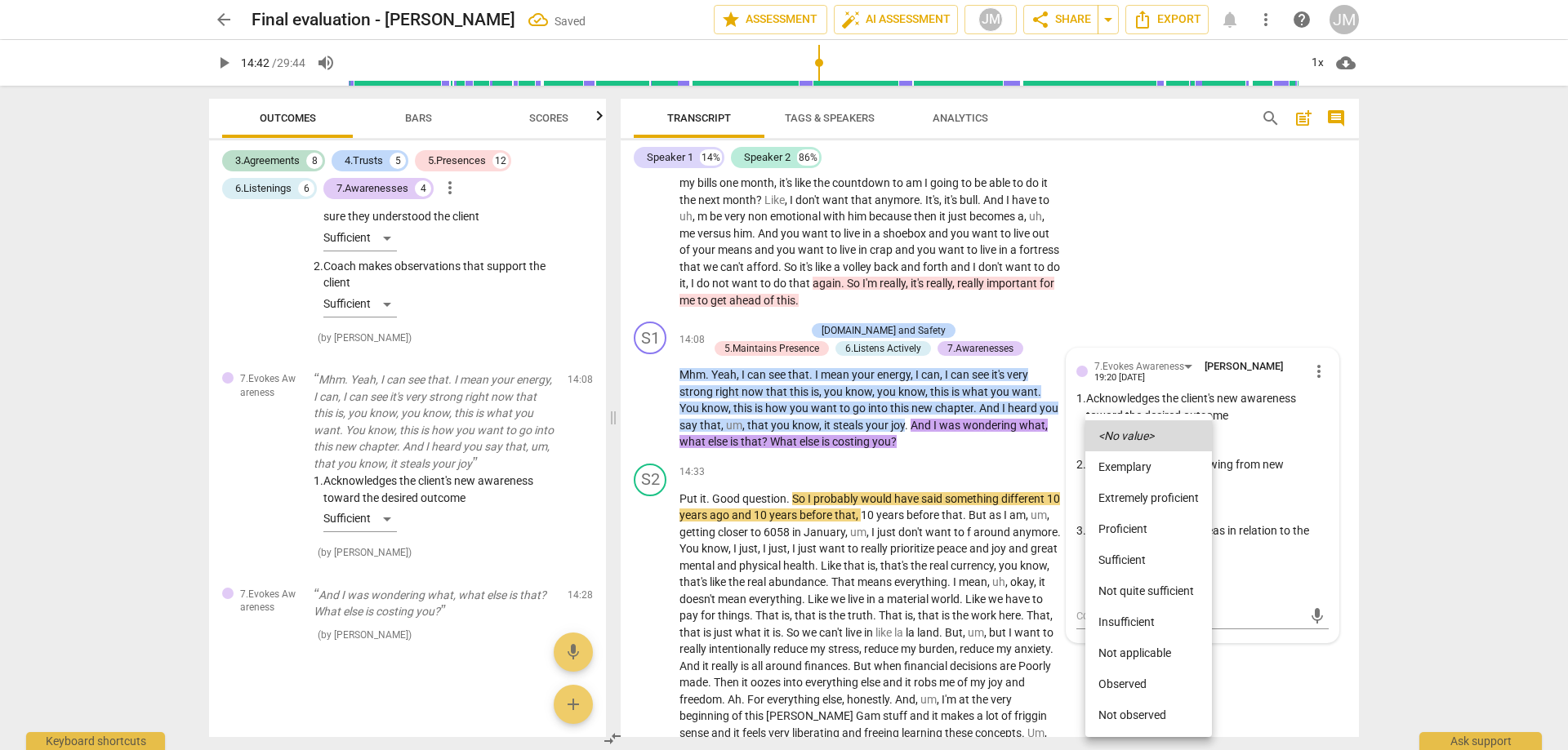
click at [1150, 524] on li "Proficient" at bounding box center [1148, 528] width 126 height 31
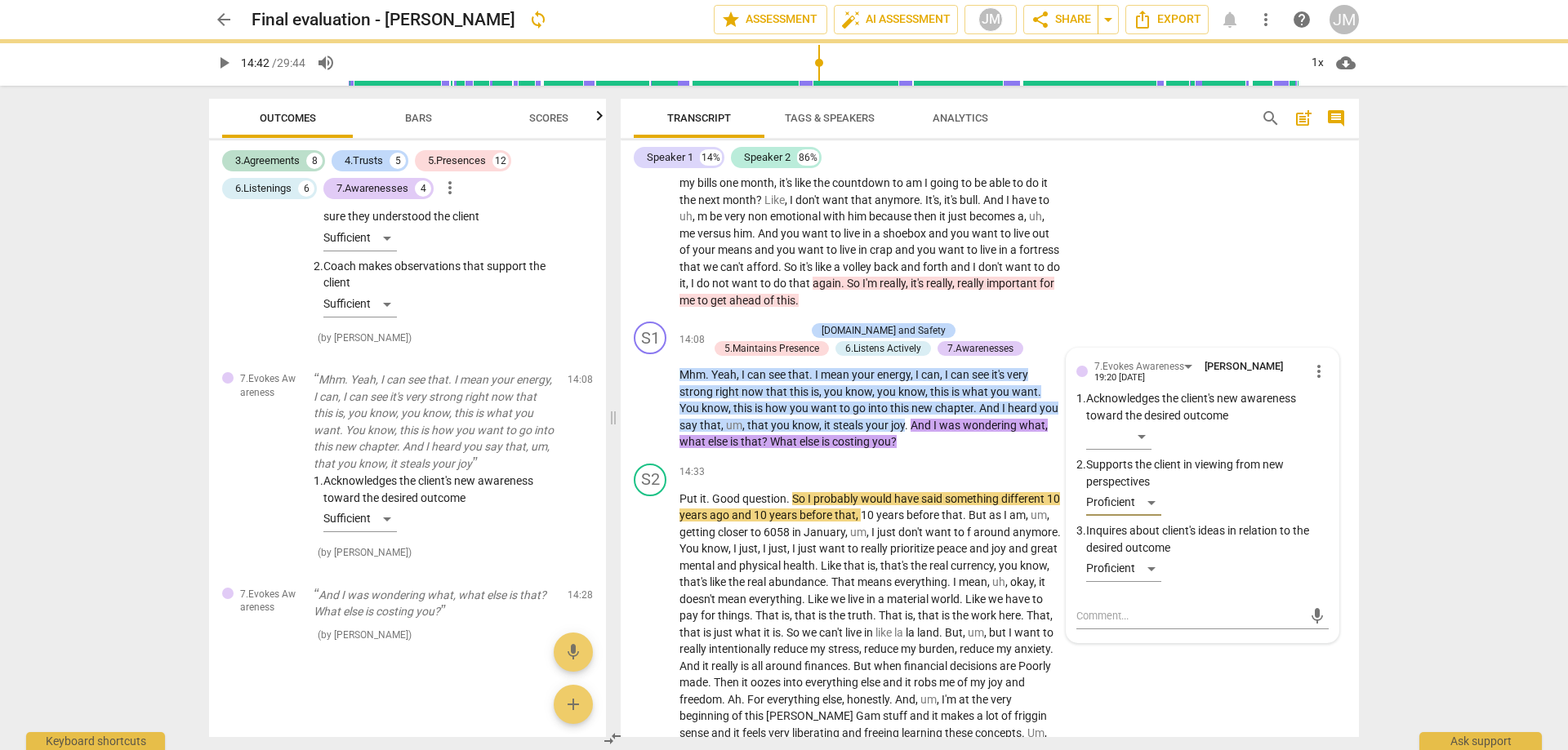
click at [1155, 265] on div at bounding box center [784, 375] width 1568 height 750
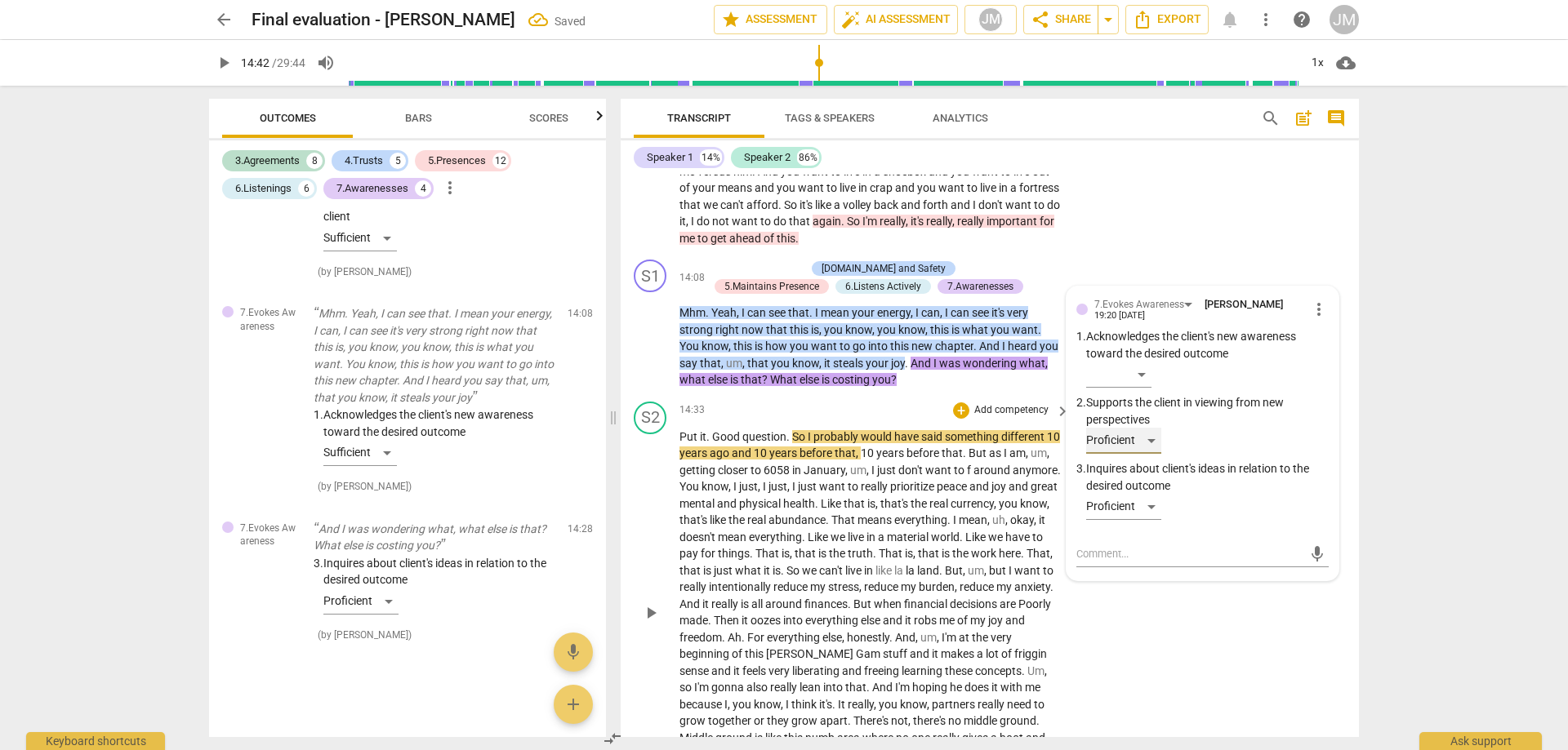
scroll to position [3420, 0]
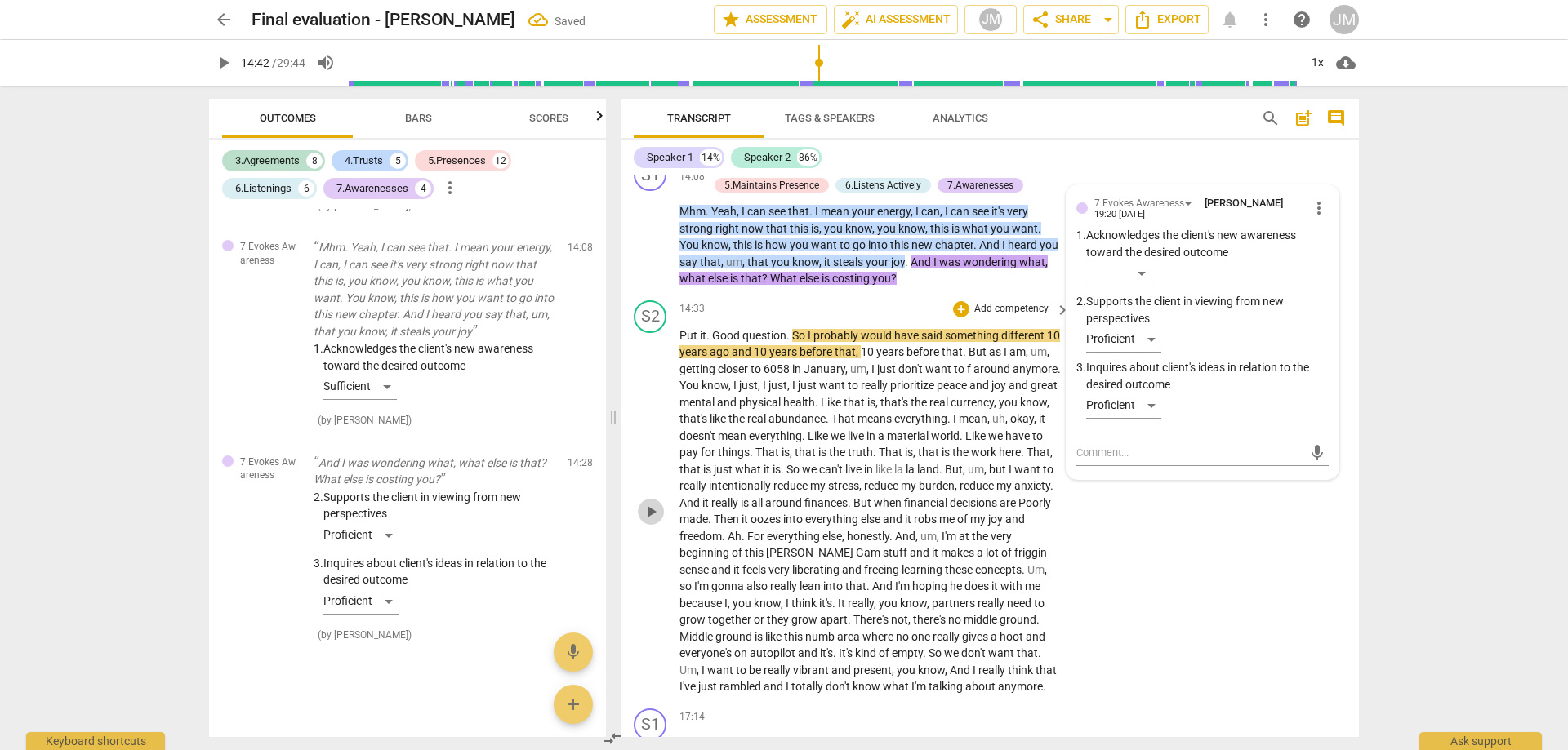
click at [662, 521] on span "play_arrow" at bounding box center [651, 511] width 26 height 19
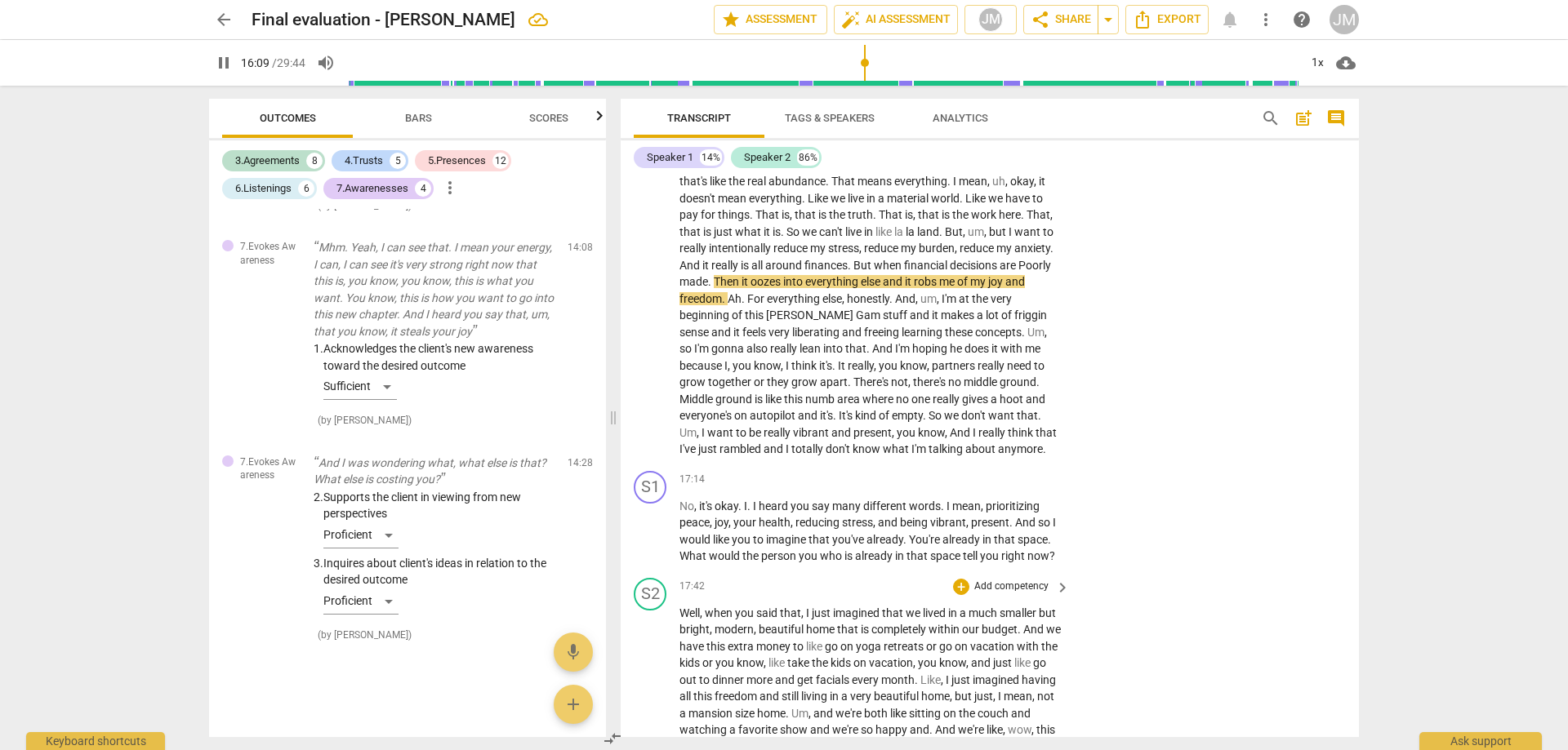
scroll to position [3665, 0]
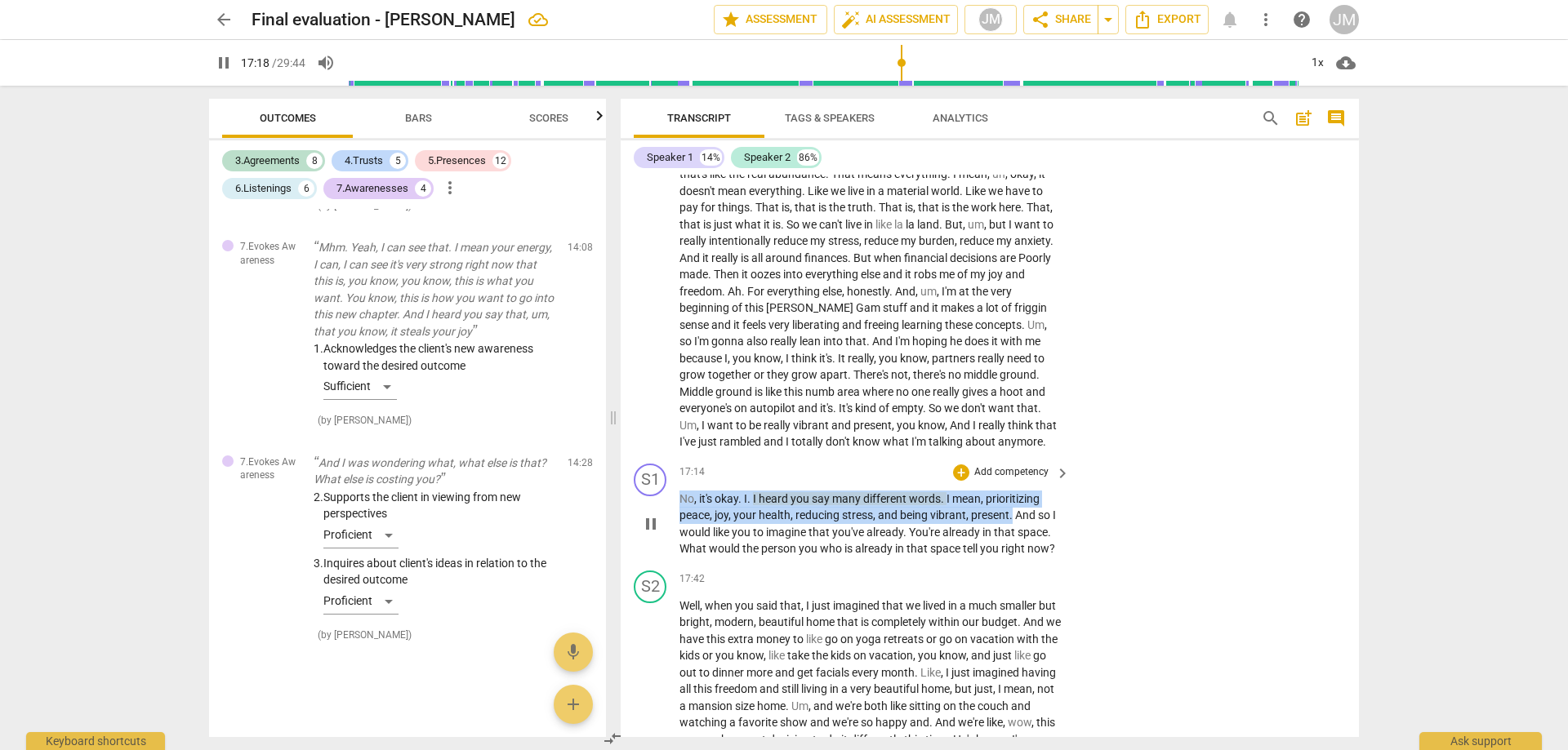
drag, startPoint x: 1012, startPoint y: 535, endPoint x: 678, endPoint y: 523, distance: 334.2
click at [678, 523] on div "S1 play_arrow pause 17:14 + Add competency keyboard_arrow_right No , it's okay …" at bounding box center [990, 511] width 739 height 107
click at [959, 480] on div "+" at bounding box center [962, 473] width 17 height 17
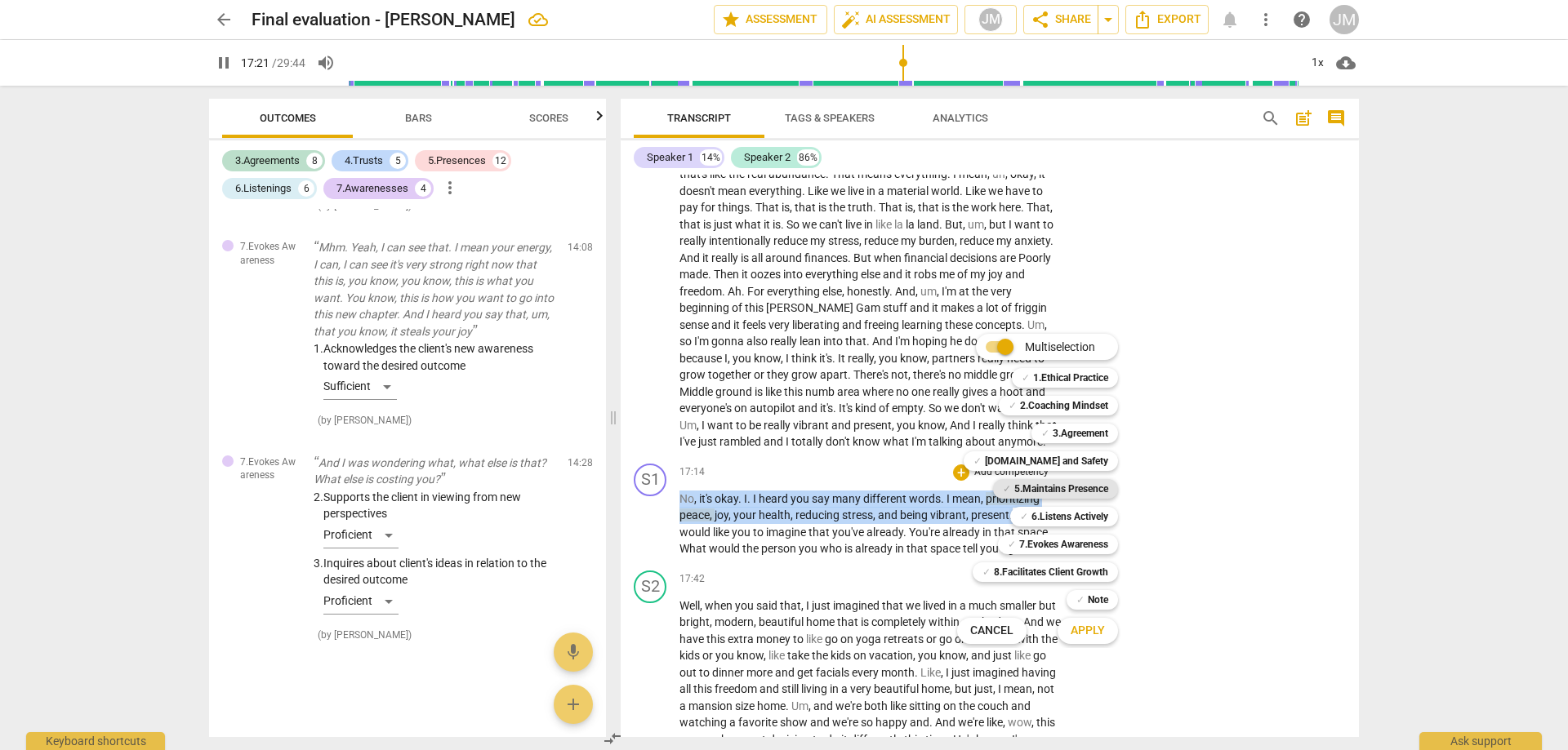
click at [1047, 490] on b "5.Maintains Presence" at bounding box center [1061, 488] width 94 height 19
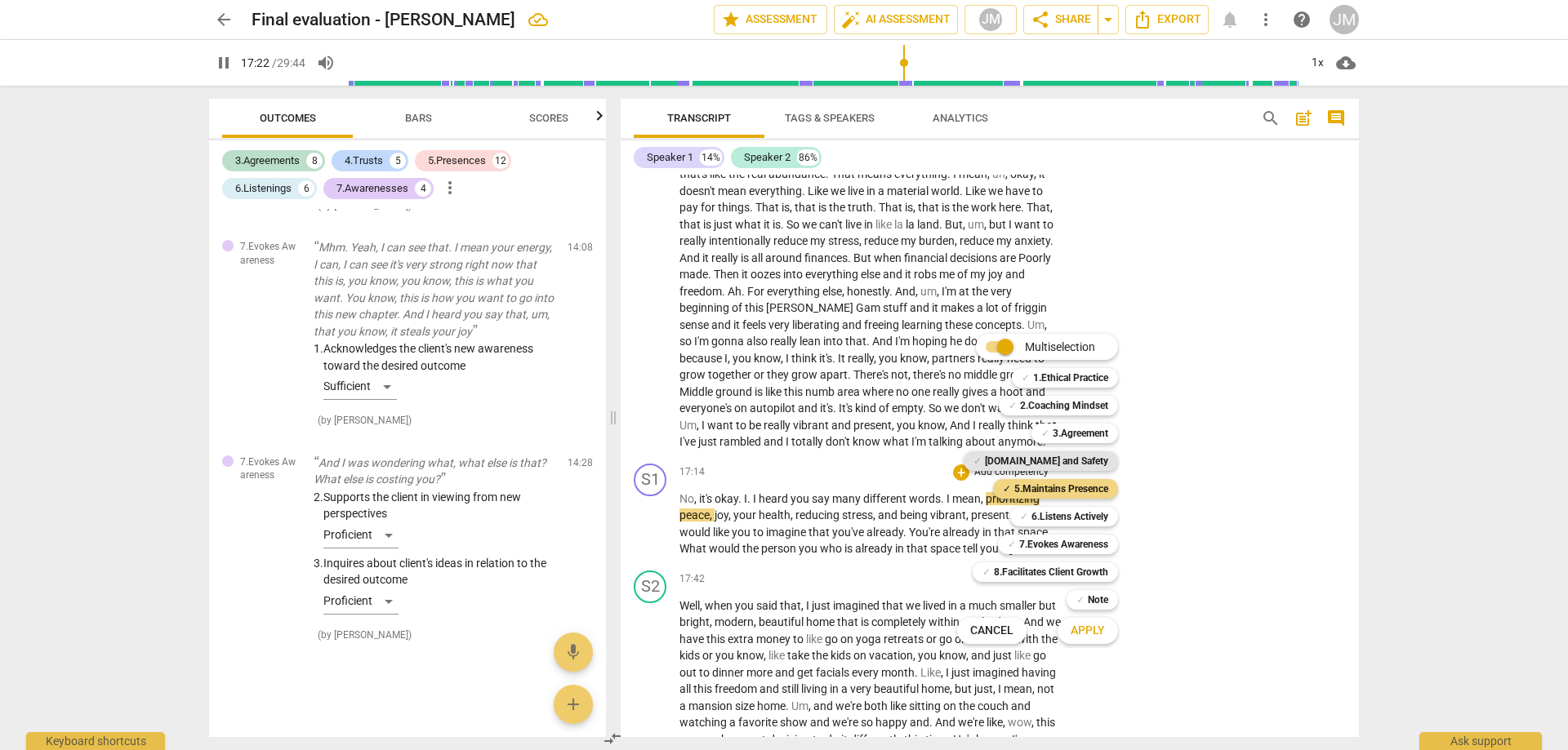
click at [1068, 462] on b "[DOMAIN_NAME] and Safety" at bounding box center [1046, 460] width 123 height 19
click at [1096, 637] on span "Apply" at bounding box center [1088, 631] width 34 height 17
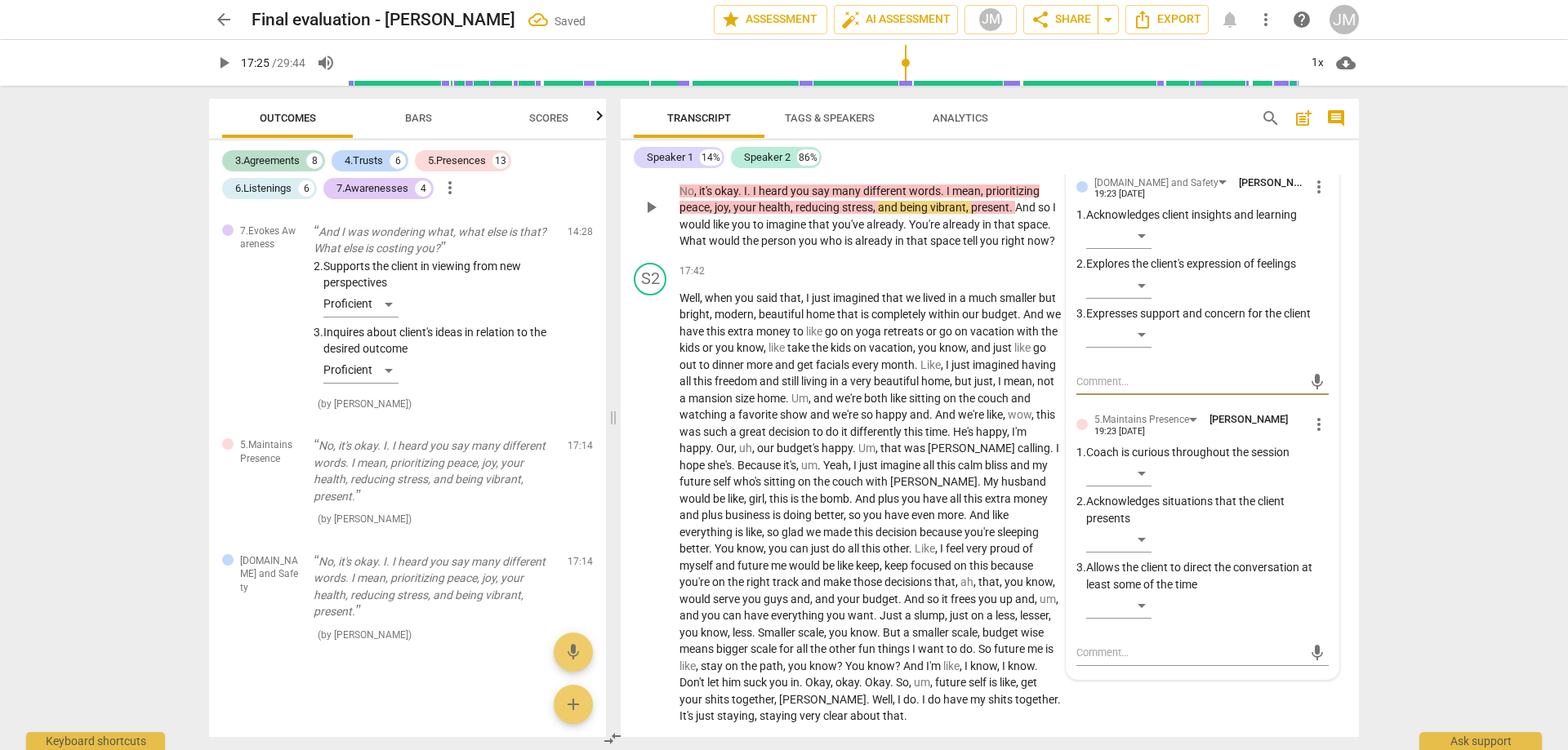
scroll to position [3992, 0]
click at [1143, 347] on div "​" at bounding box center [1119, 333] width 65 height 26
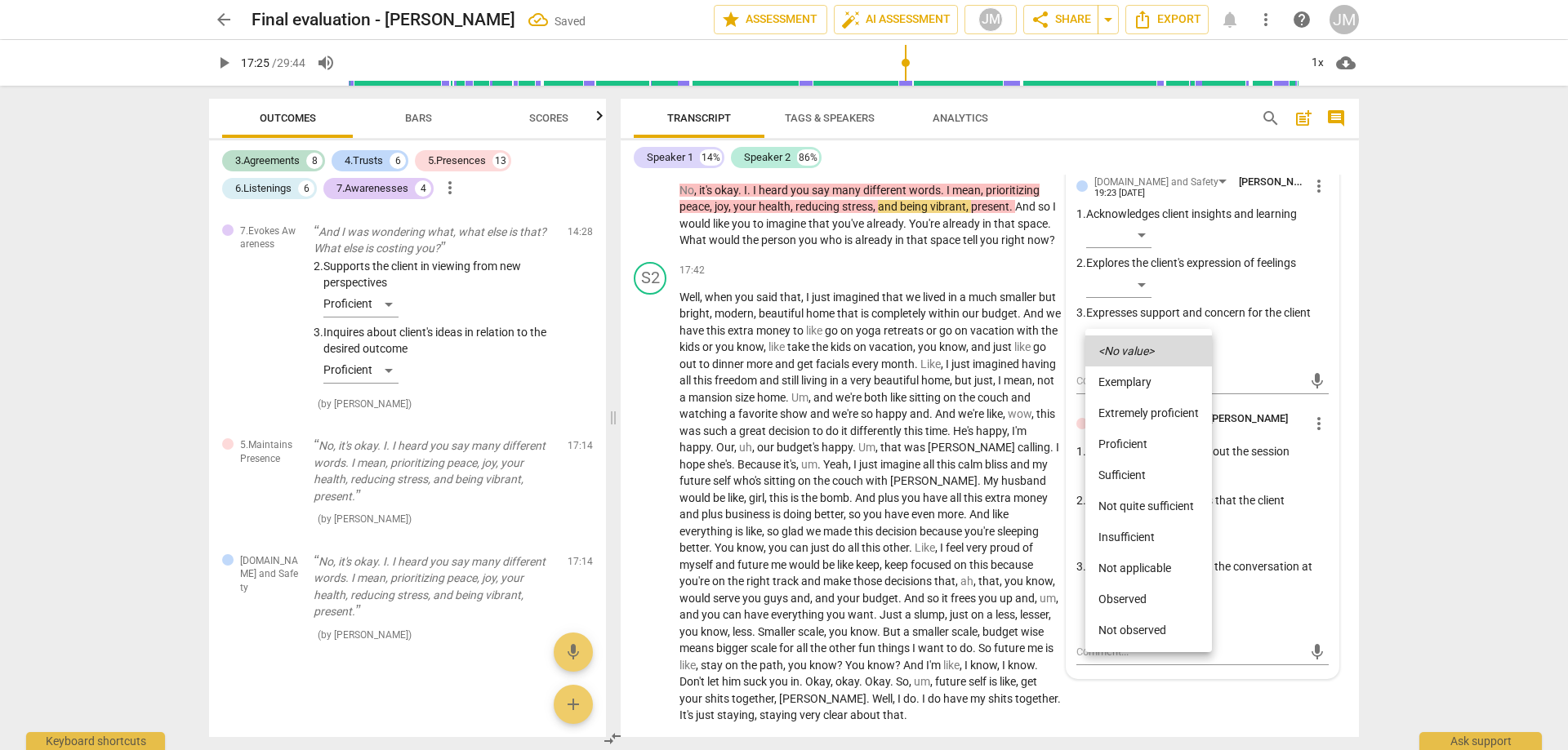
click at [1142, 444] on li "Proficient" at bounding box center [1148, 444] width 126 height 31
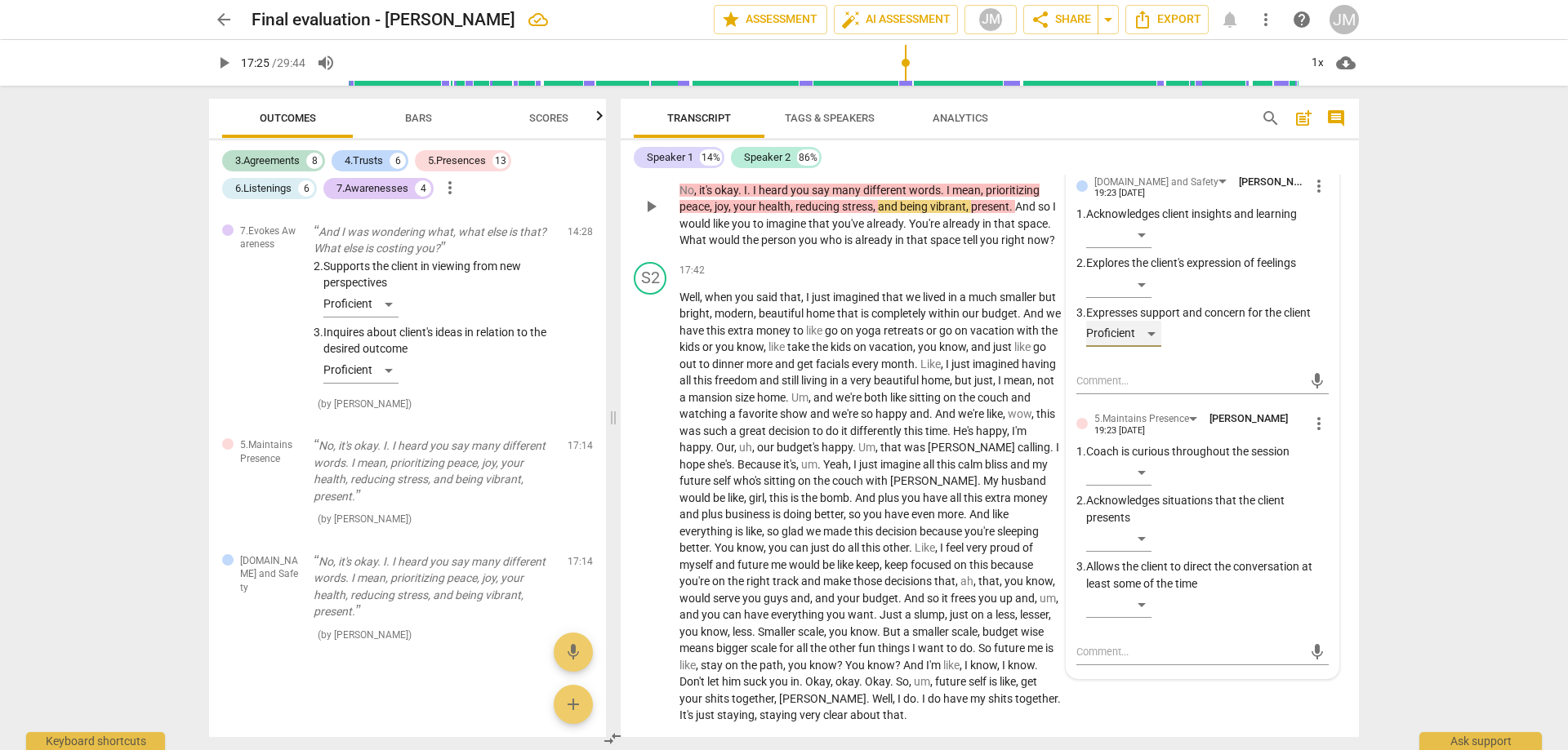
scroll to position [3829, 0]
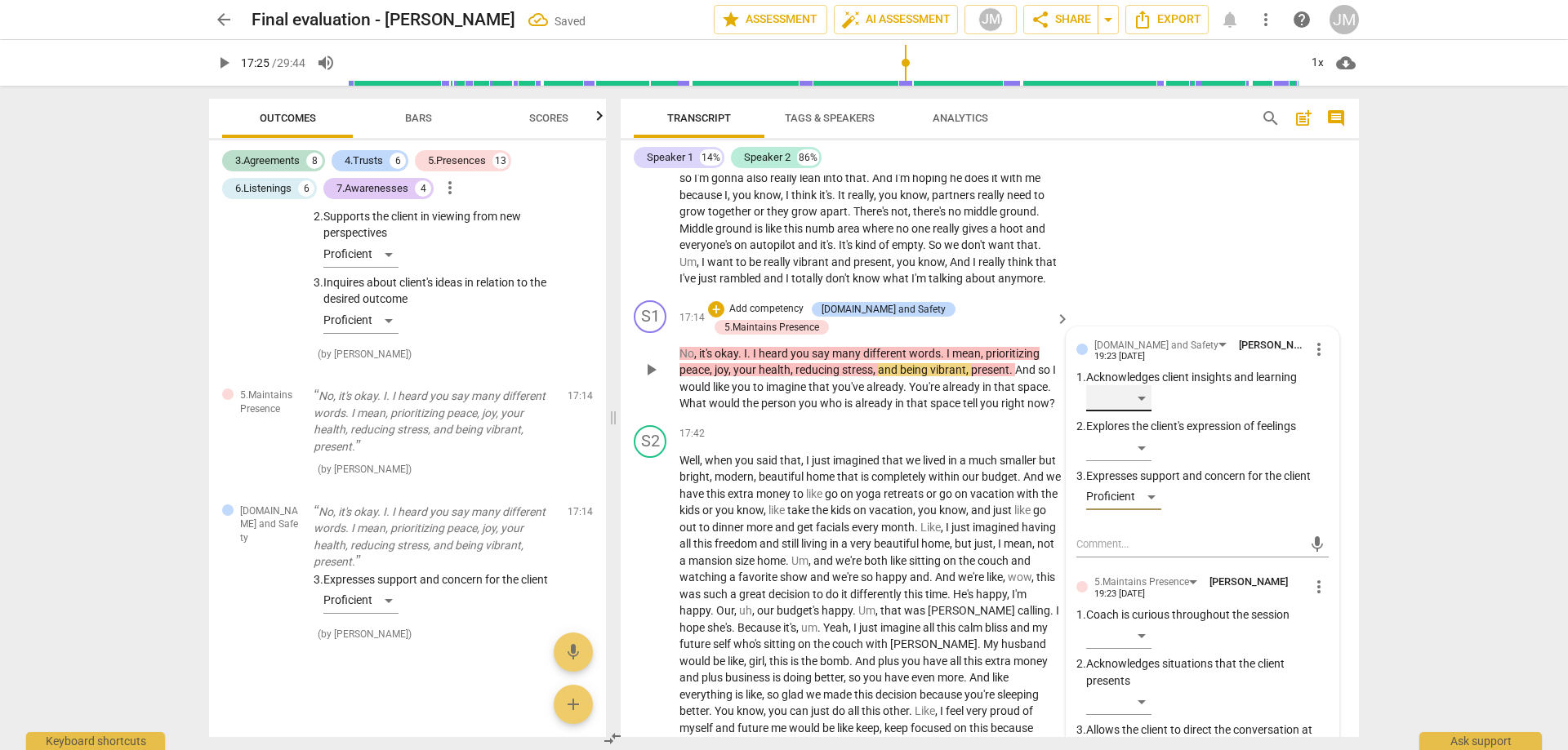
click at [1139, 412] on div "​" at bounding box center [1119, 398] width 65 height 26
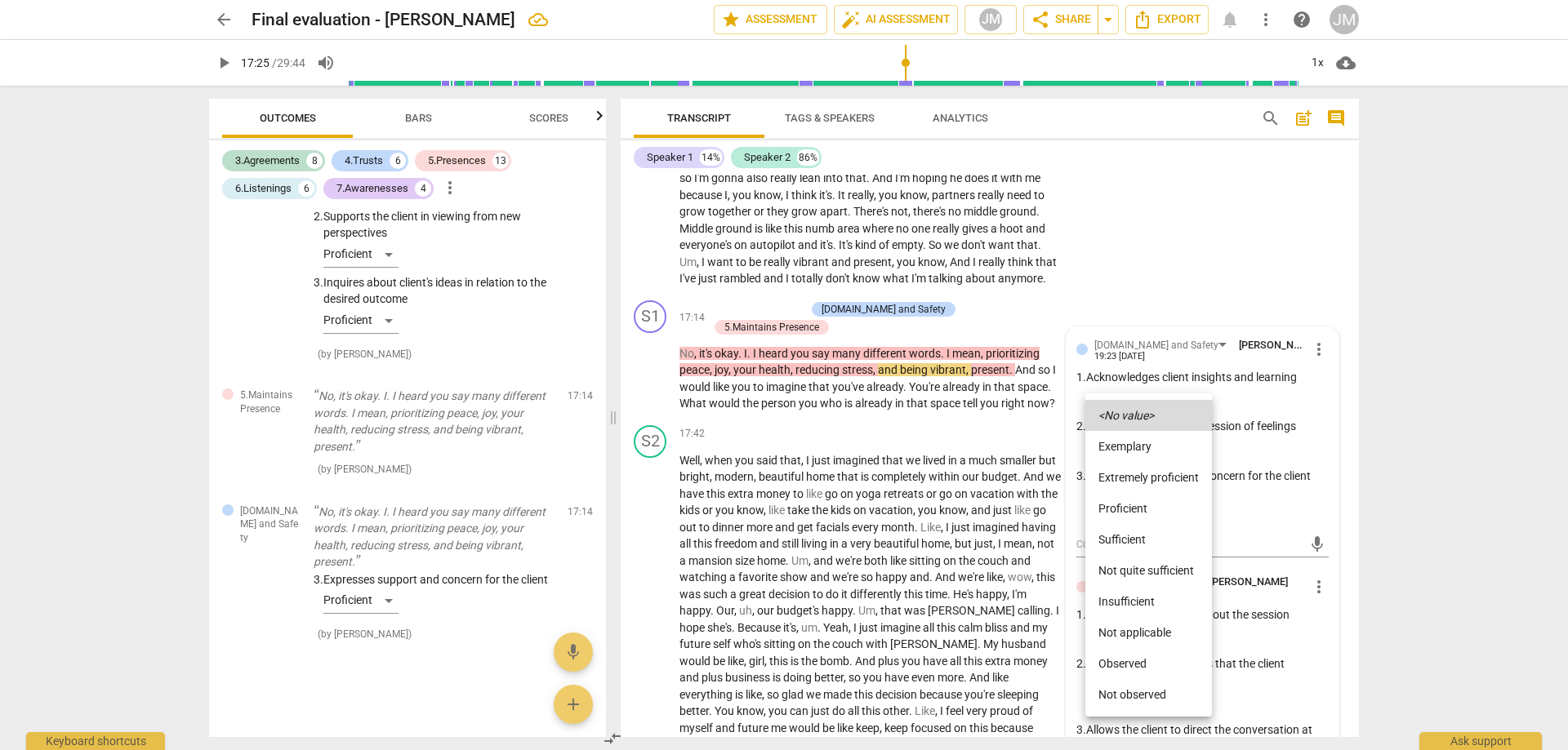
click at [1143, 537] on li "Sufficient" at bounding box center [1148, 539] width 126 height 31
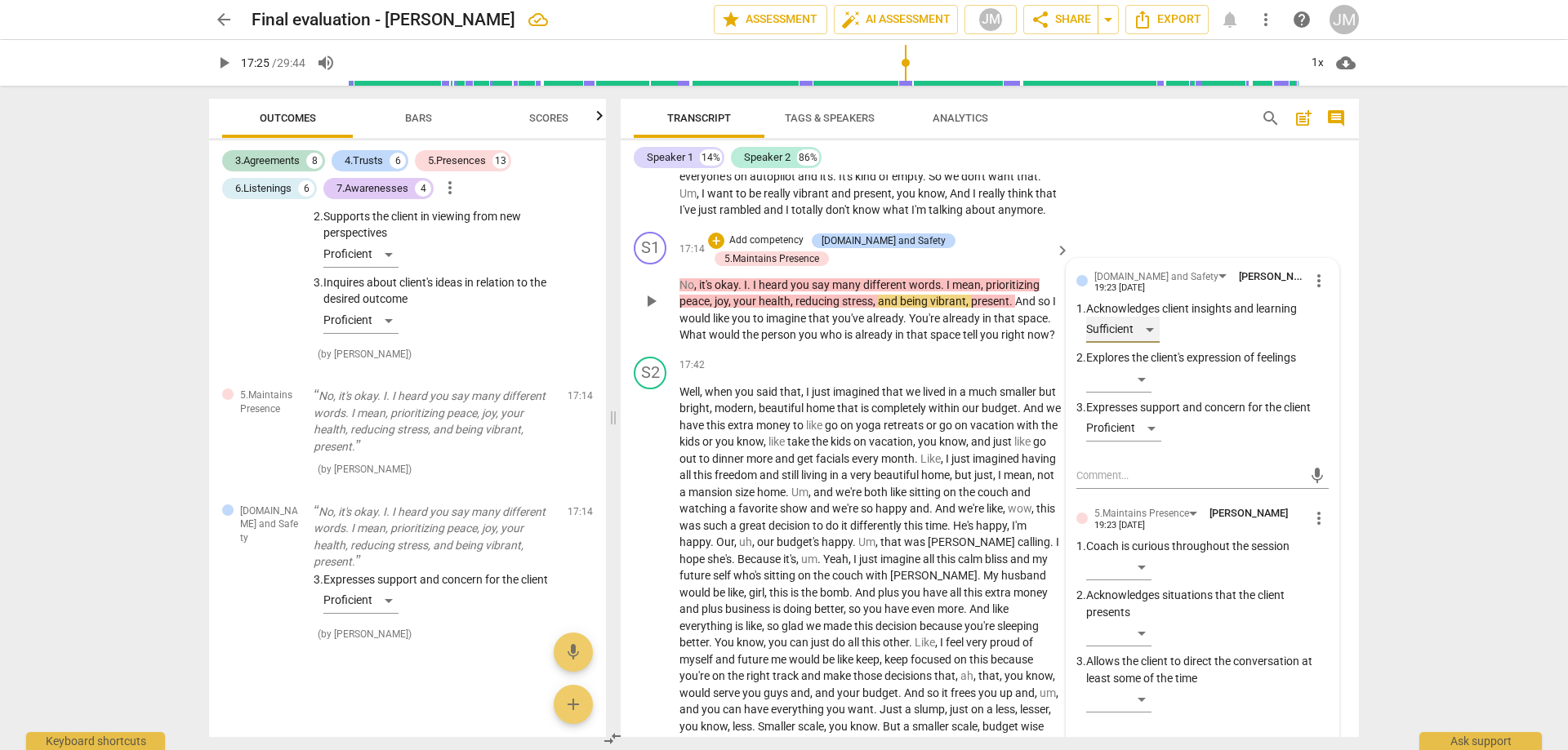
scroll to position [3992, 0]
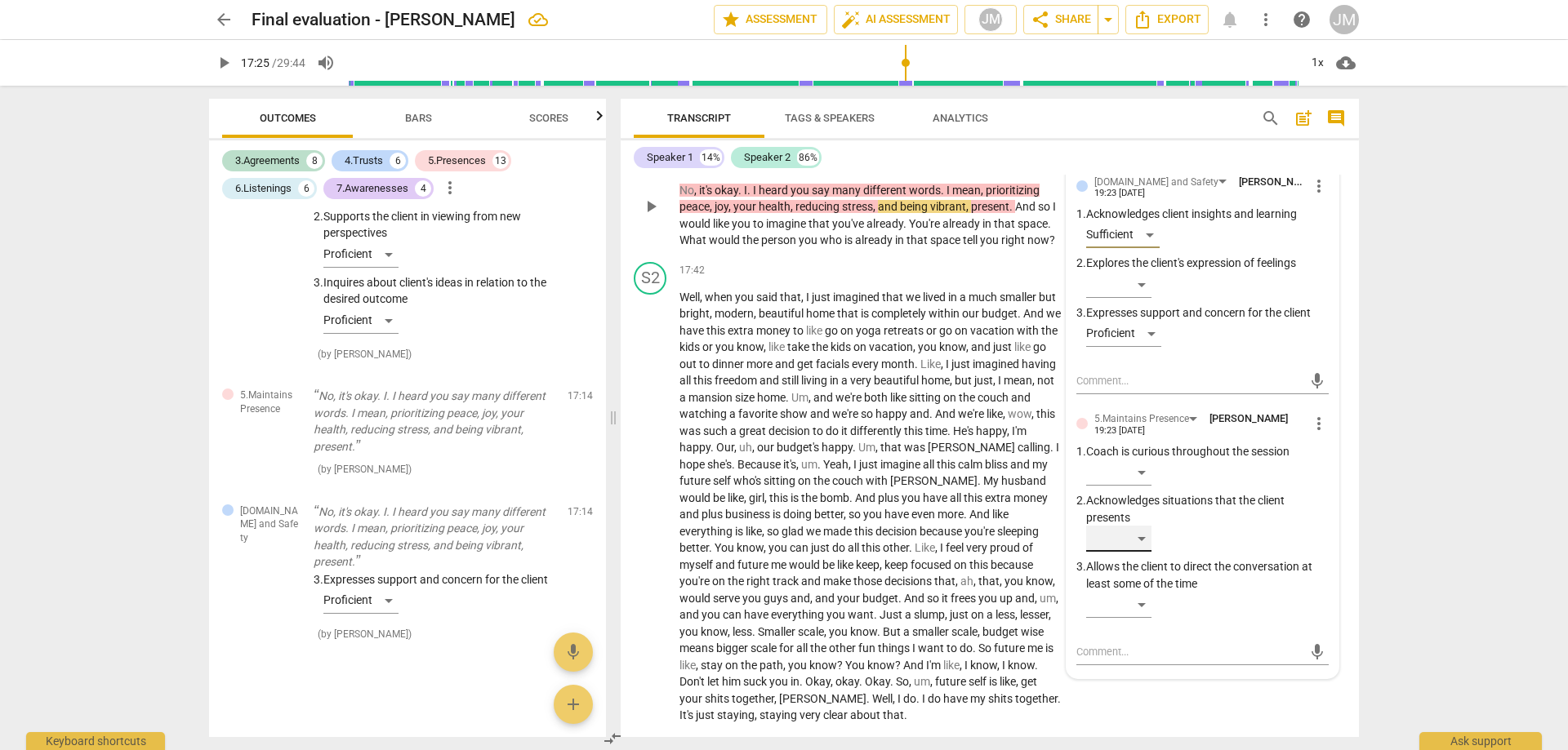
click at [1149, 550] on div "​" at bounding box center [1119, 538] width 65 height 26
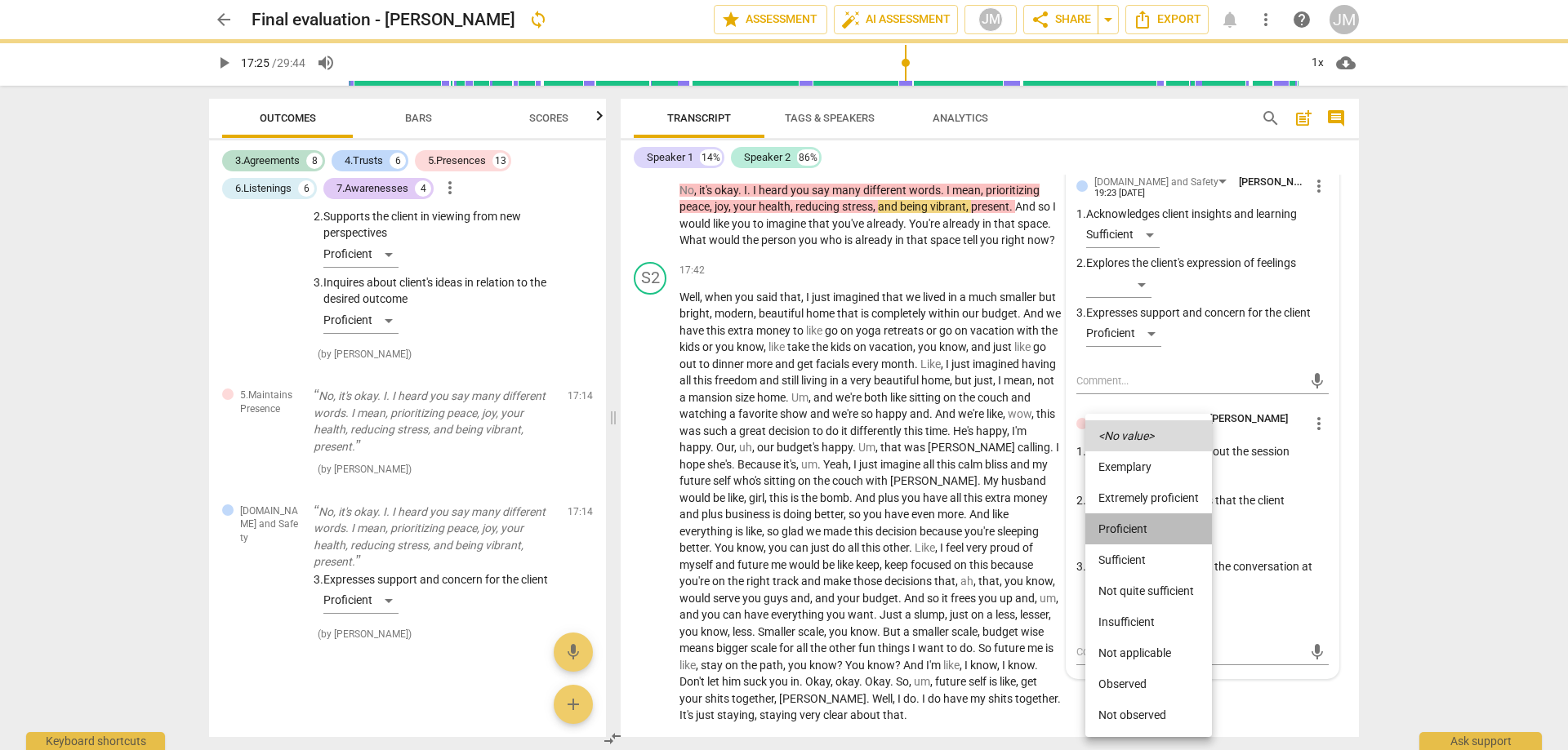
click at [1152, 530] on li "Proficient" at bounding box center [1148, 528] width 126 height 31
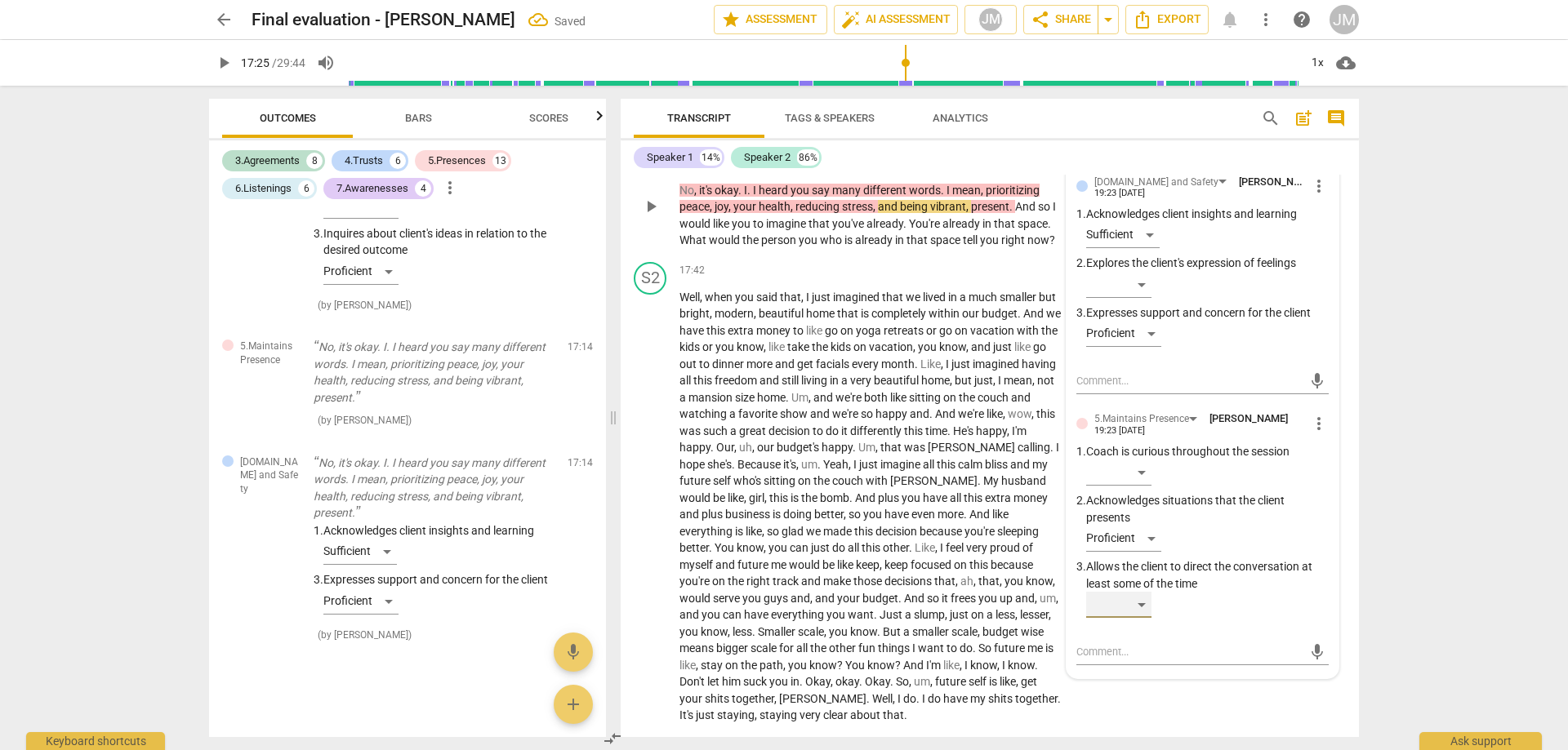
click at [1148, 618] on div "​" at bounding box center [1119, 604] width 65 height 26
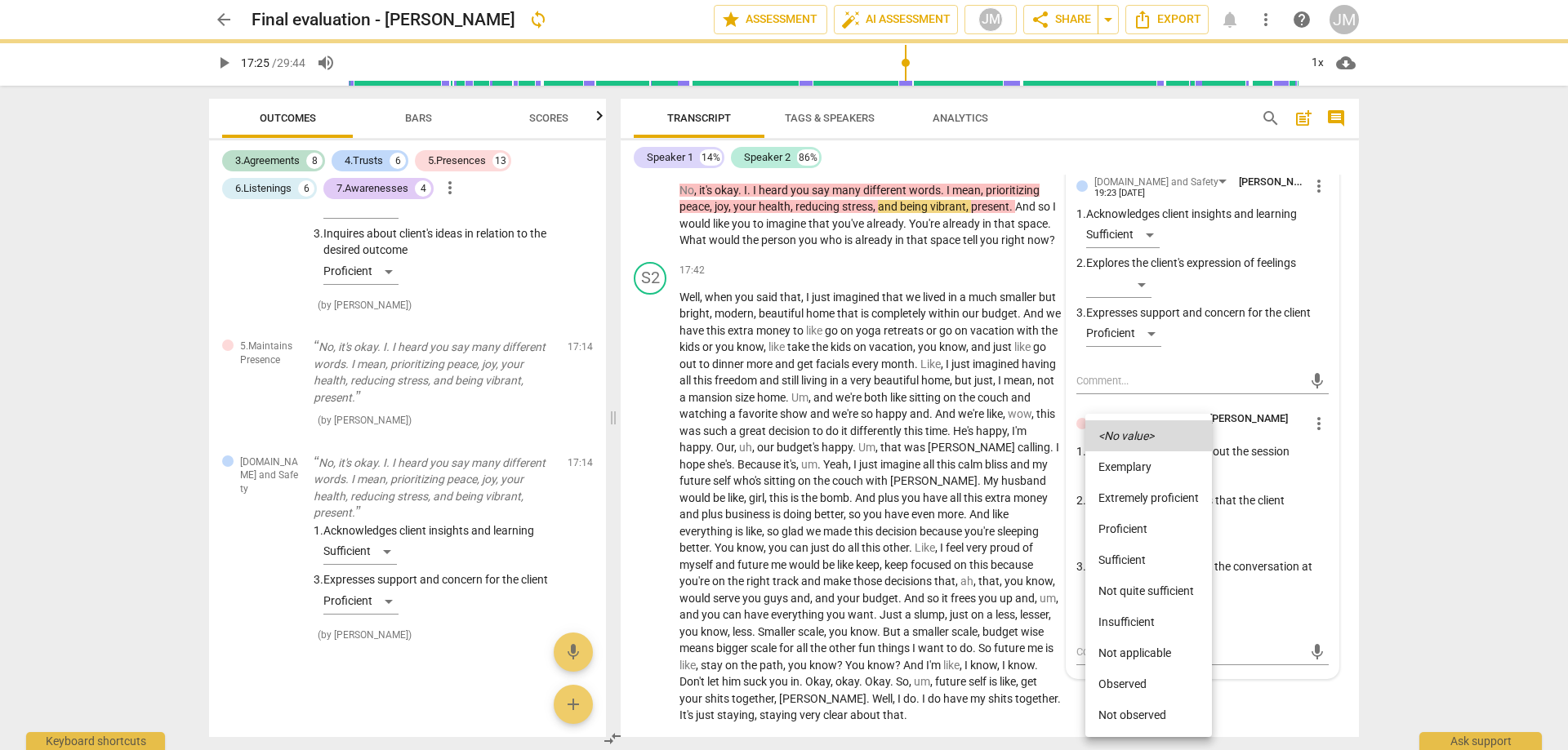
click at [1149, 496] on li "Extremely proficient" at bounding box center [1148, 497] width 126 height 31
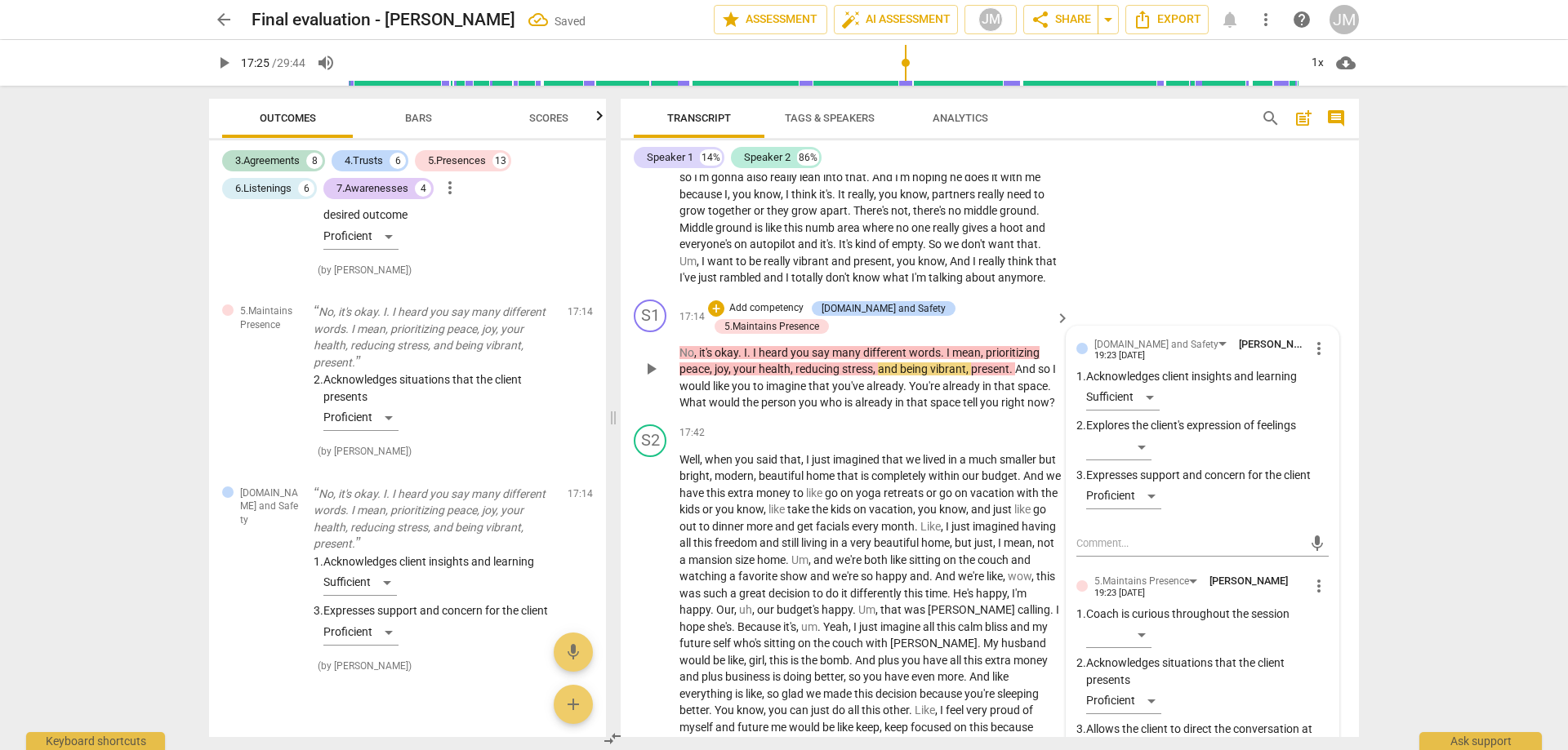
scroll to position [3829, 0]
click at [1203, 243] on div "S2 play_arrow pause 14:33 + Add competency keyboard_arrow_right Put it . Good q…" at bounding box center [990, 90] width 739 height 408
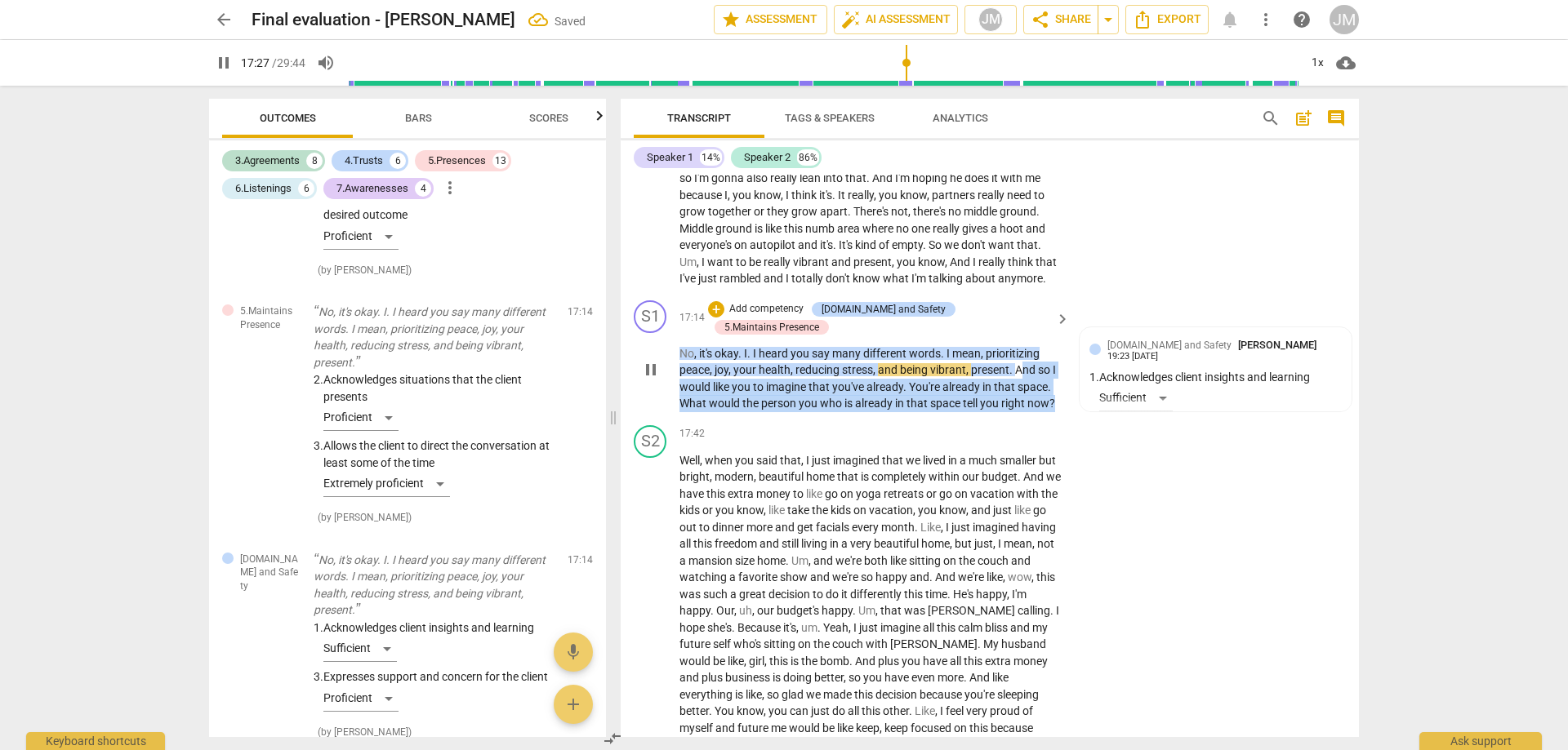
drag, startPoint x: 1022, startPoint y: 369, endPoint x: 1075, endPoint y: 412, distance: 68.2
click at [1075, 412] on div "S1 play_arrow pause 17:14 + Add competency [DOMAIN_NAME] and Safety 5.Maintains…" at bounding box center [990, 356] width 739 height 125
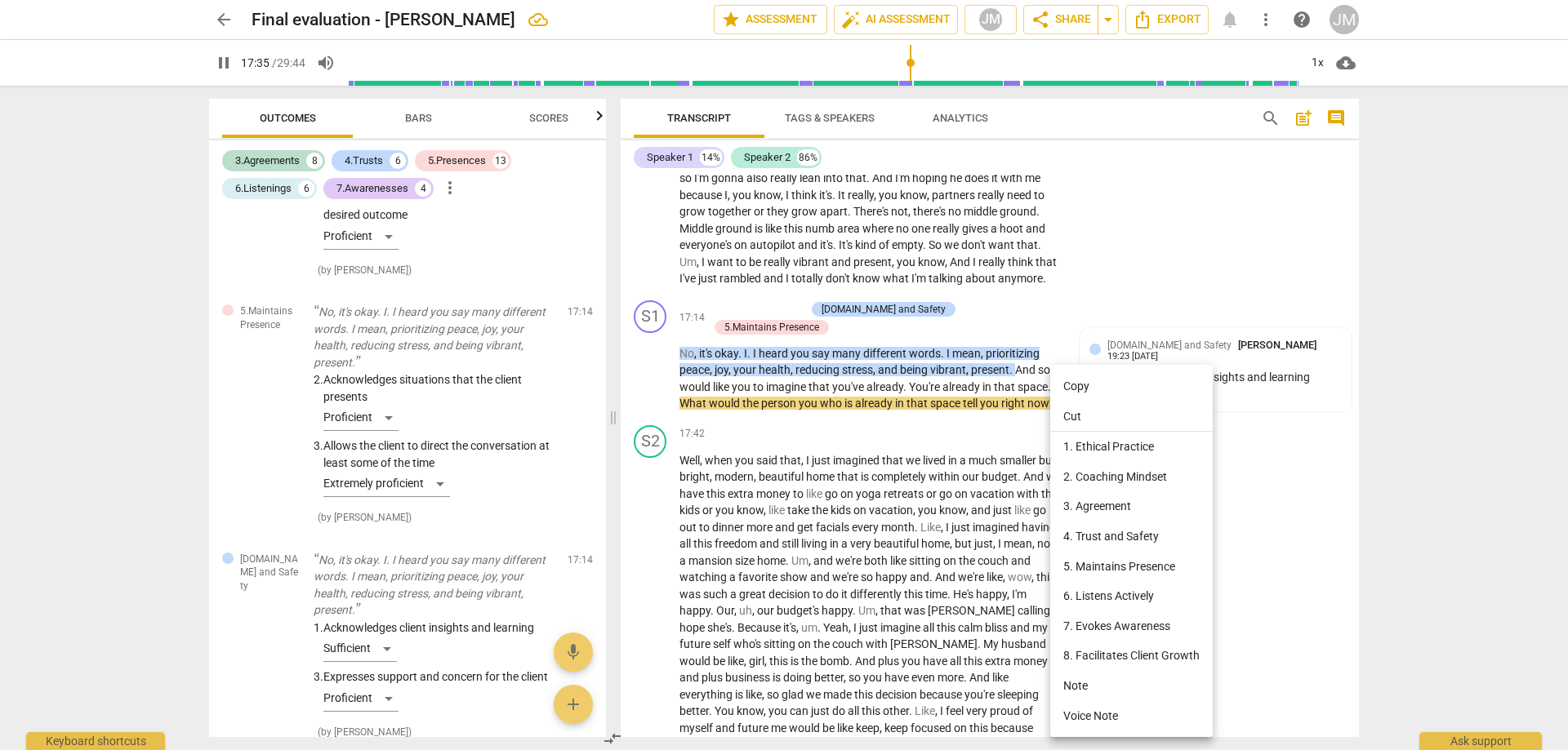
drag, startPoint x: 947, startPoint y: 398, endPoint x: 976, endPoint y: 438, distance: 49.4
click at [975, 438] on div at bounding box center [784, 375] width 1568 height 750
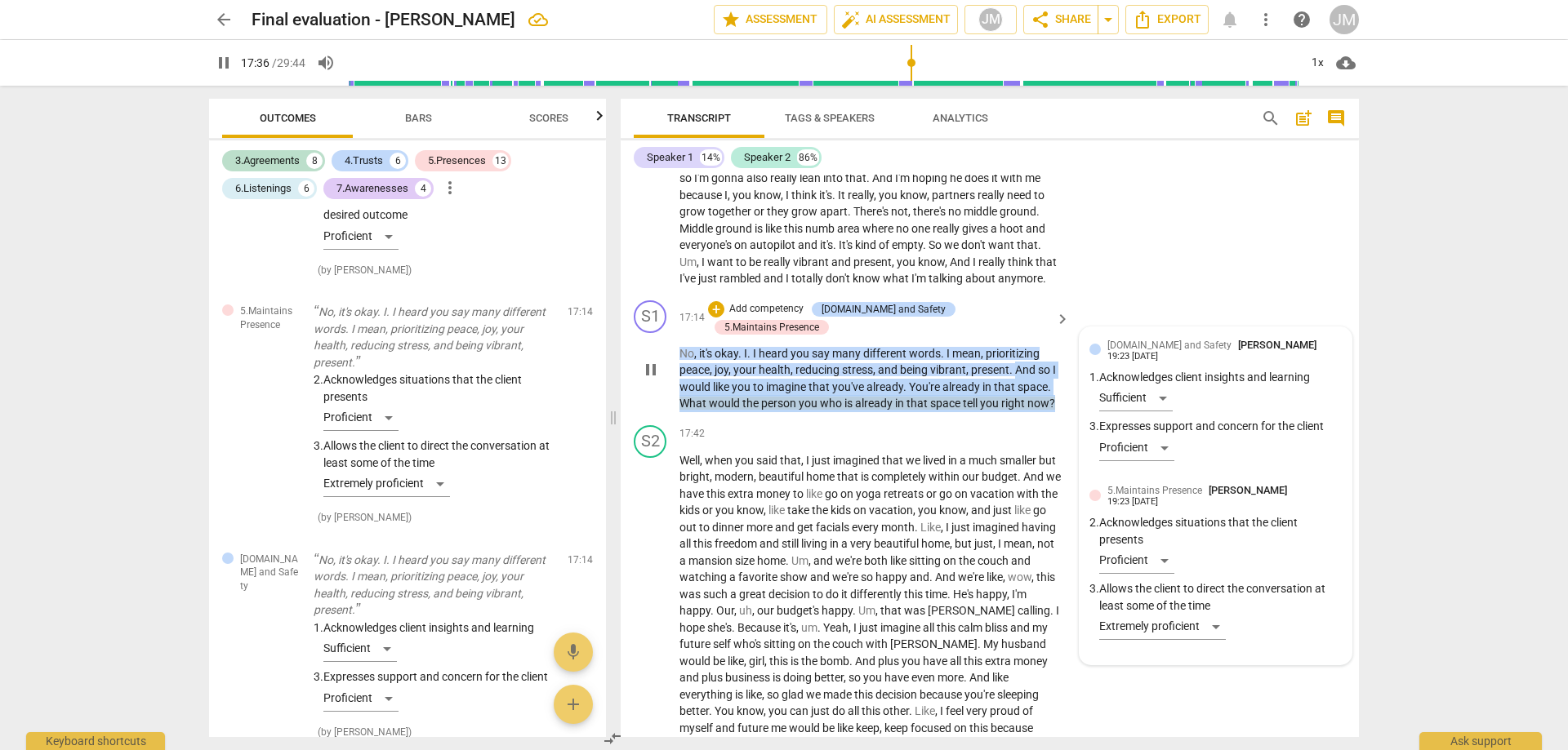
drag, startPoint x: 1018, startPoint y: 367, endPoint x: 1086, endPoint y: 407, distance: 78.9
click at [1086, 407] on div "S1 play_arrow pause 17:14 + Add competency [DOMAIN_NAME] and Safety 5.Maintains…" at bounding box center [990, 356] width 739 height 125
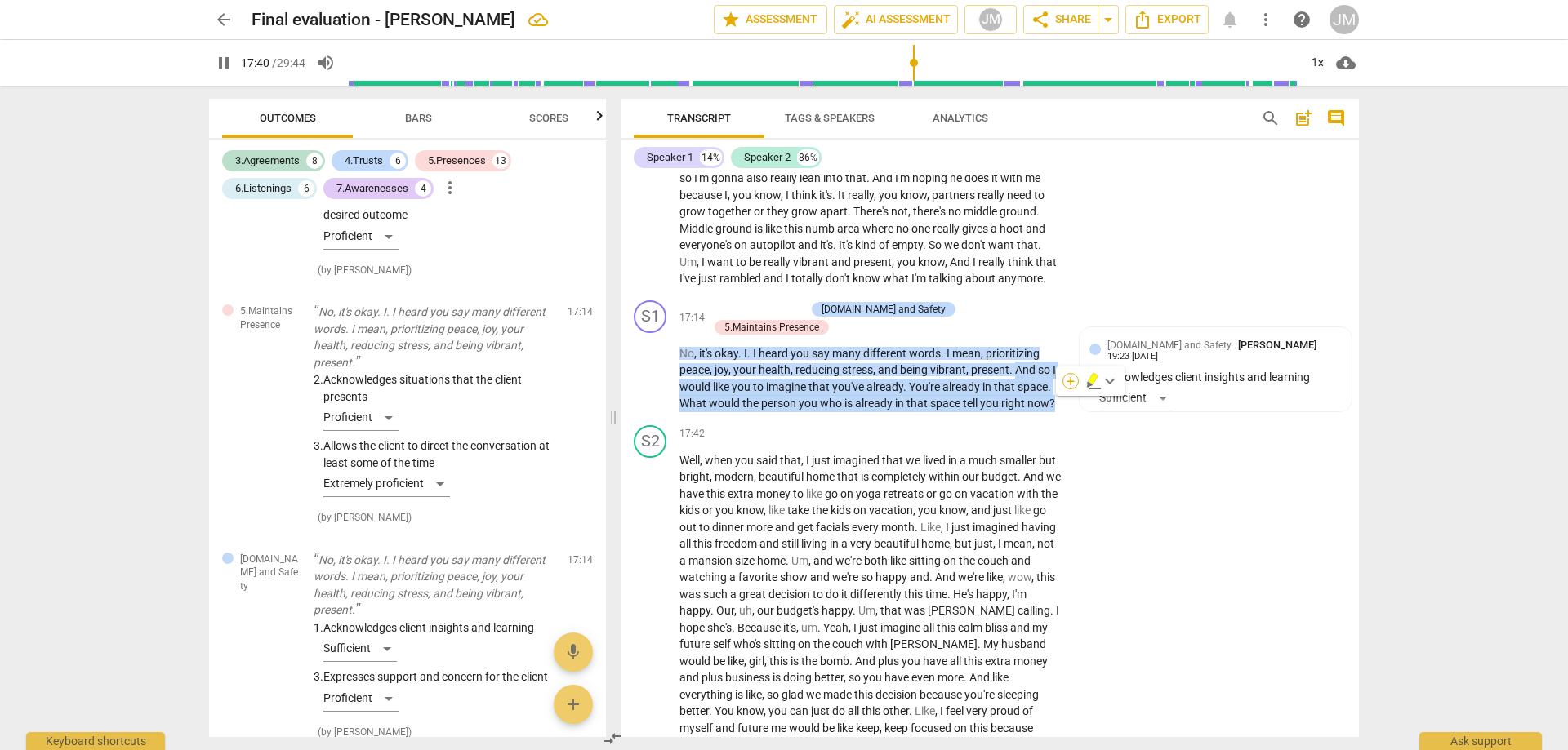
click at [1077, 386] on div "+" at bounding box center [1071, 382] width 17 height 17
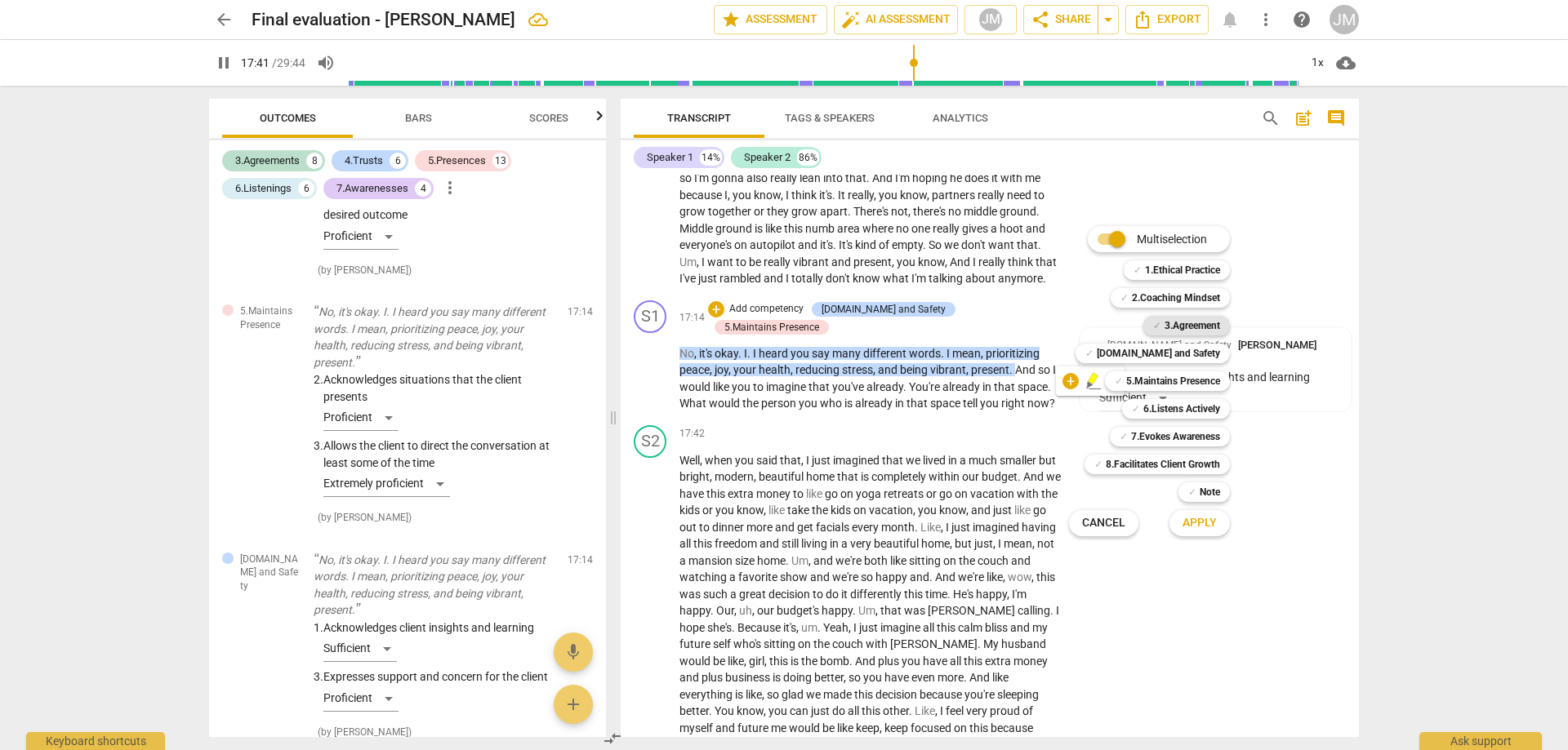
click at [1169, 322] on b "3.Agreement" at bounding box center [1193, 325] width 55 height 19
click at [1169, 347] on b "[DOMAIN_NAME] and Safety" at bounding box center [1158, 353] width 123 height 19
click at [1170, 377] on b "5.Maintains Presence" at bounding box center [1173, 381] width 94 height 19
click at [1170, 399] on b "6.Listens Actively" at bounding box center [1182, 408] width 77 height 19
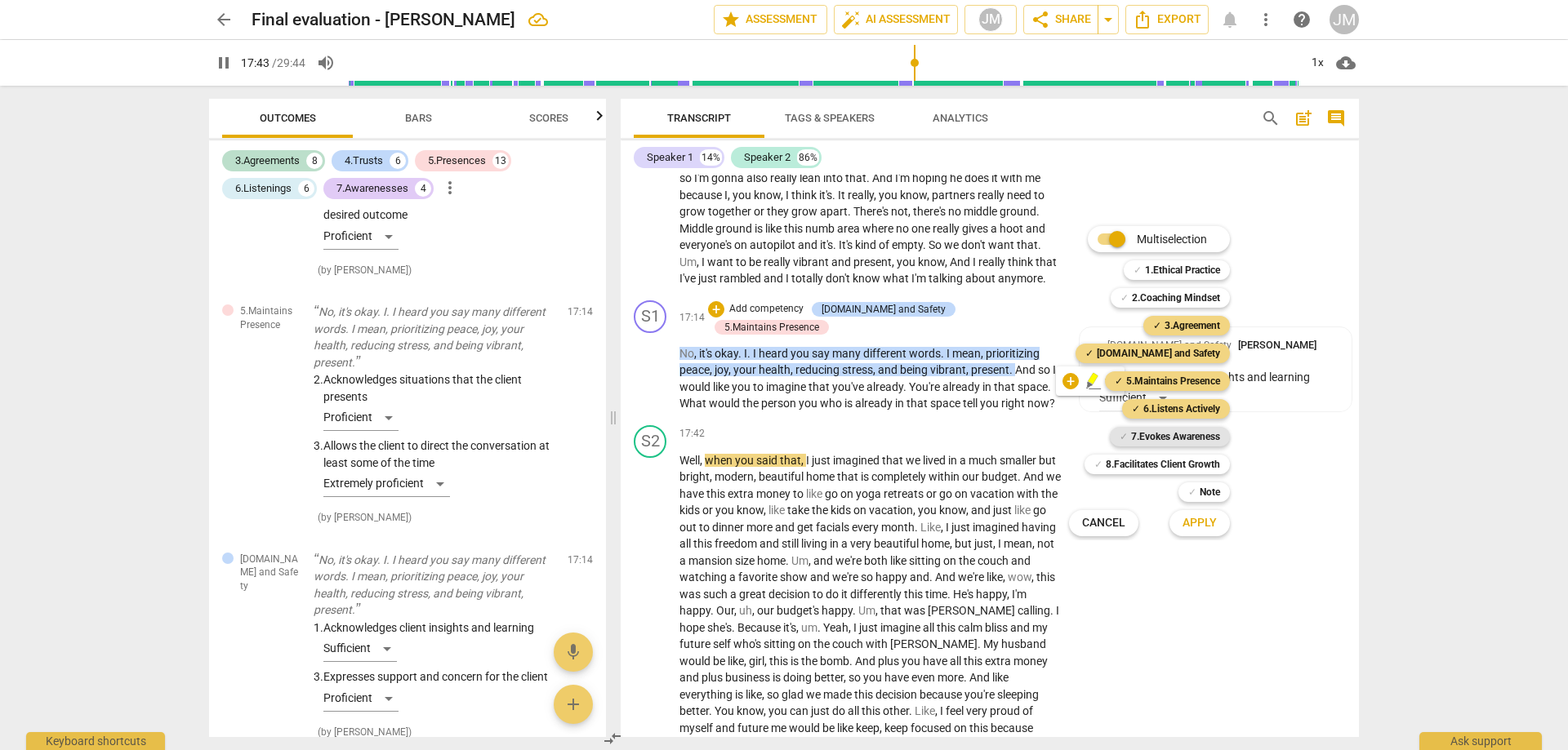
click at [1174, 436] on b "7.Evokes Awareness" at bounding box center [1176, 436] width 89 height 19
click at [1201, 525] on span "Apply" at bounding box center [1199, 523] width 34 height 17
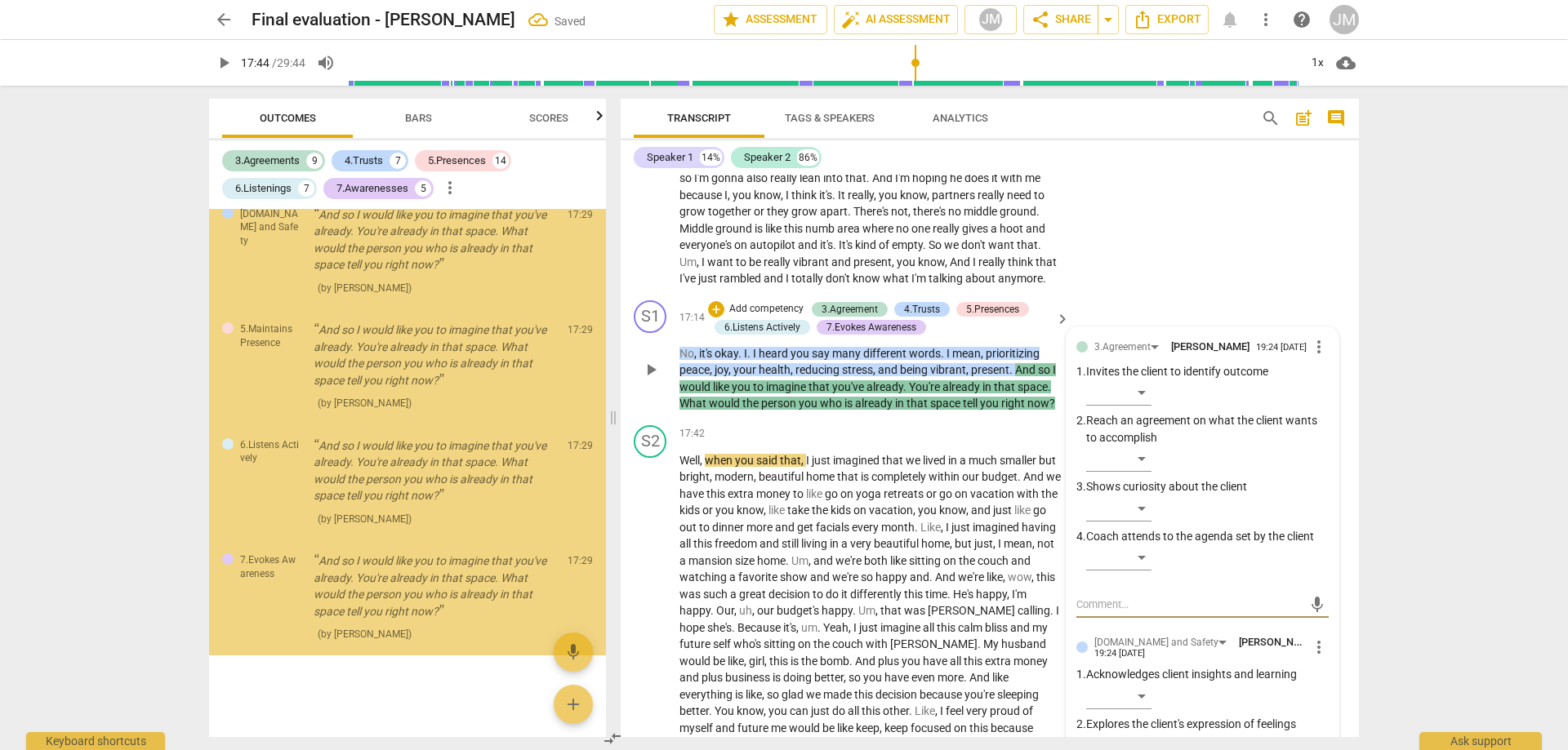
scroll to position [6777, 0]
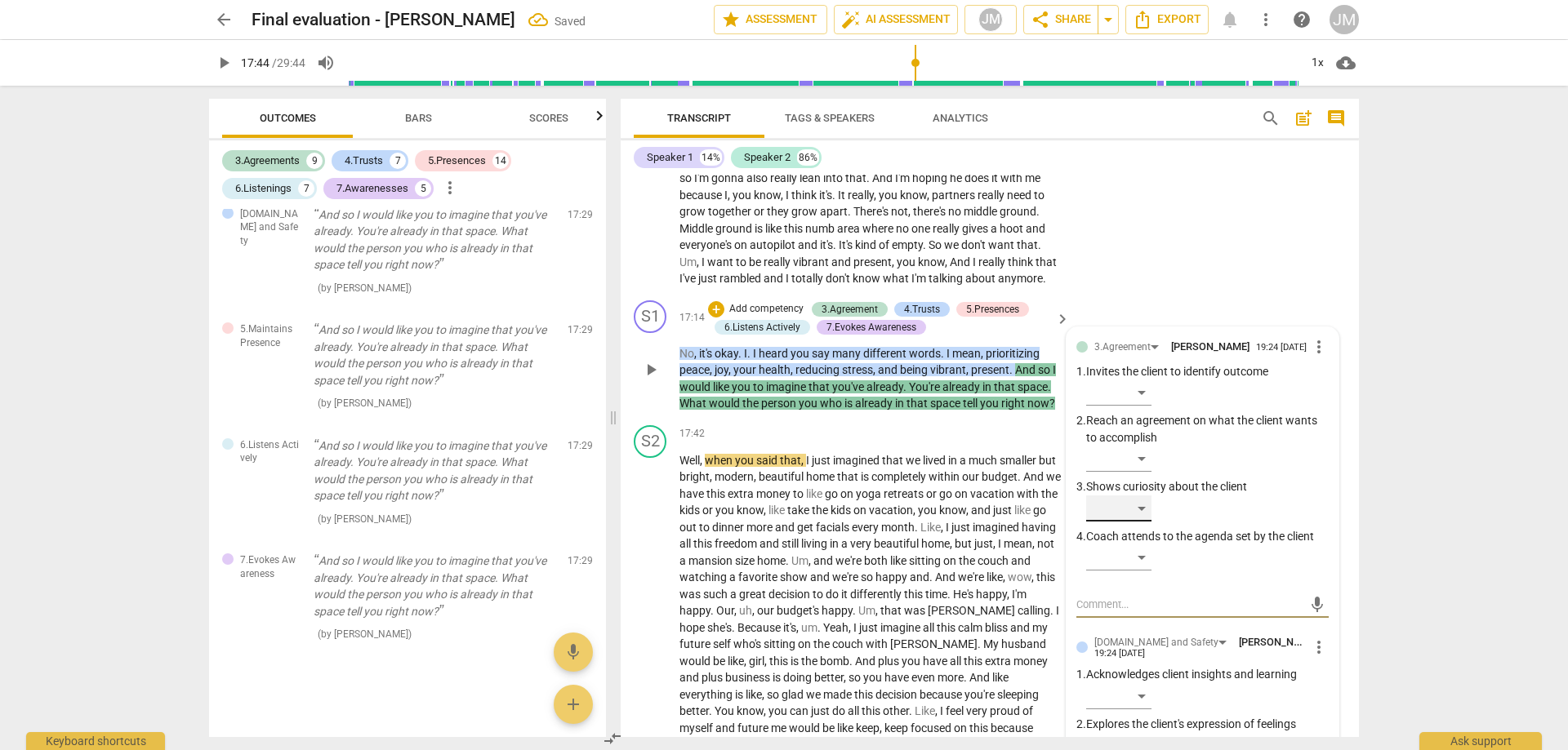
click at [1137, 521] on div "​" at bounding box center [1119, 508] width 65 height 26
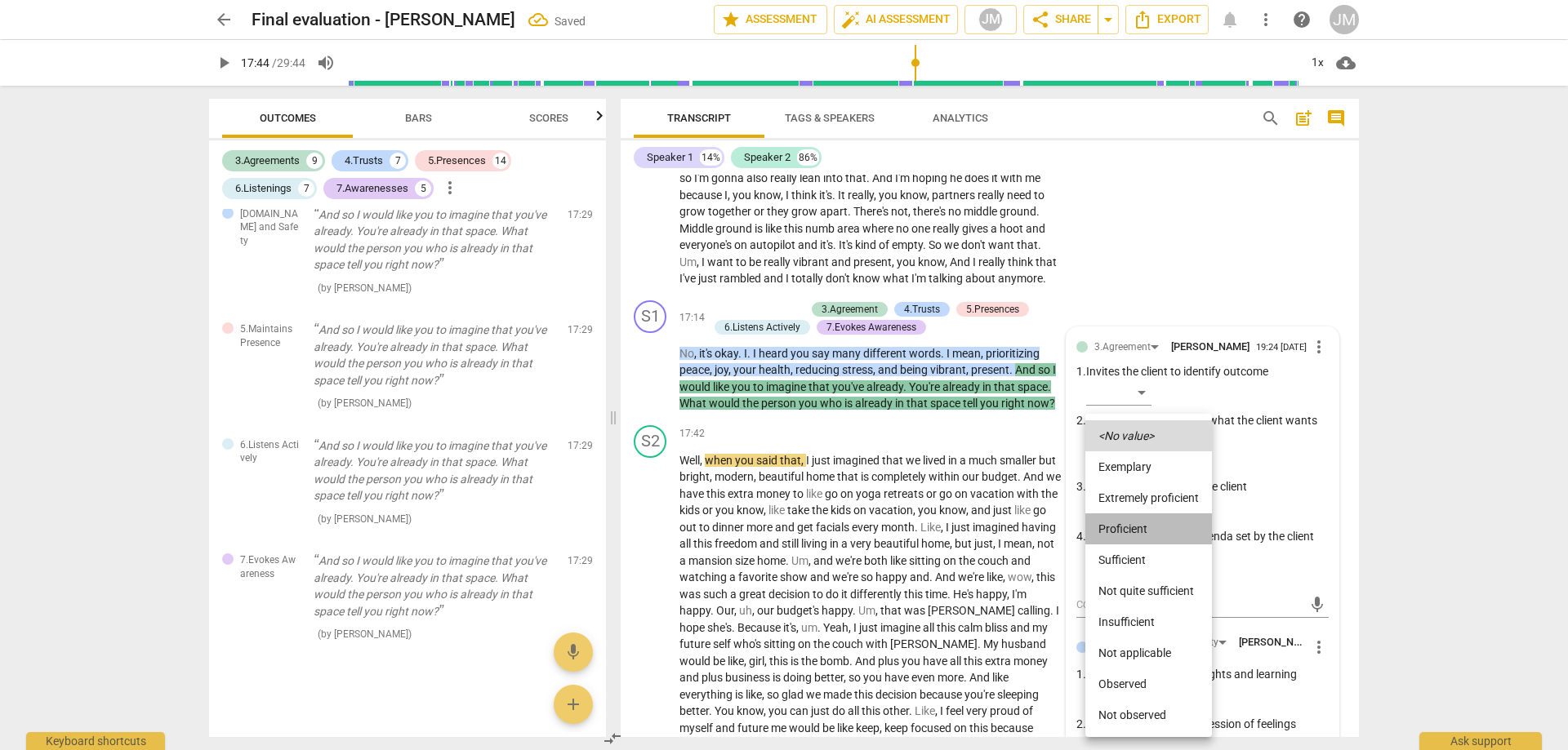
click at [1149, 527] on li "Proficient" at bounding box center [1148, 528] width 126 height 31
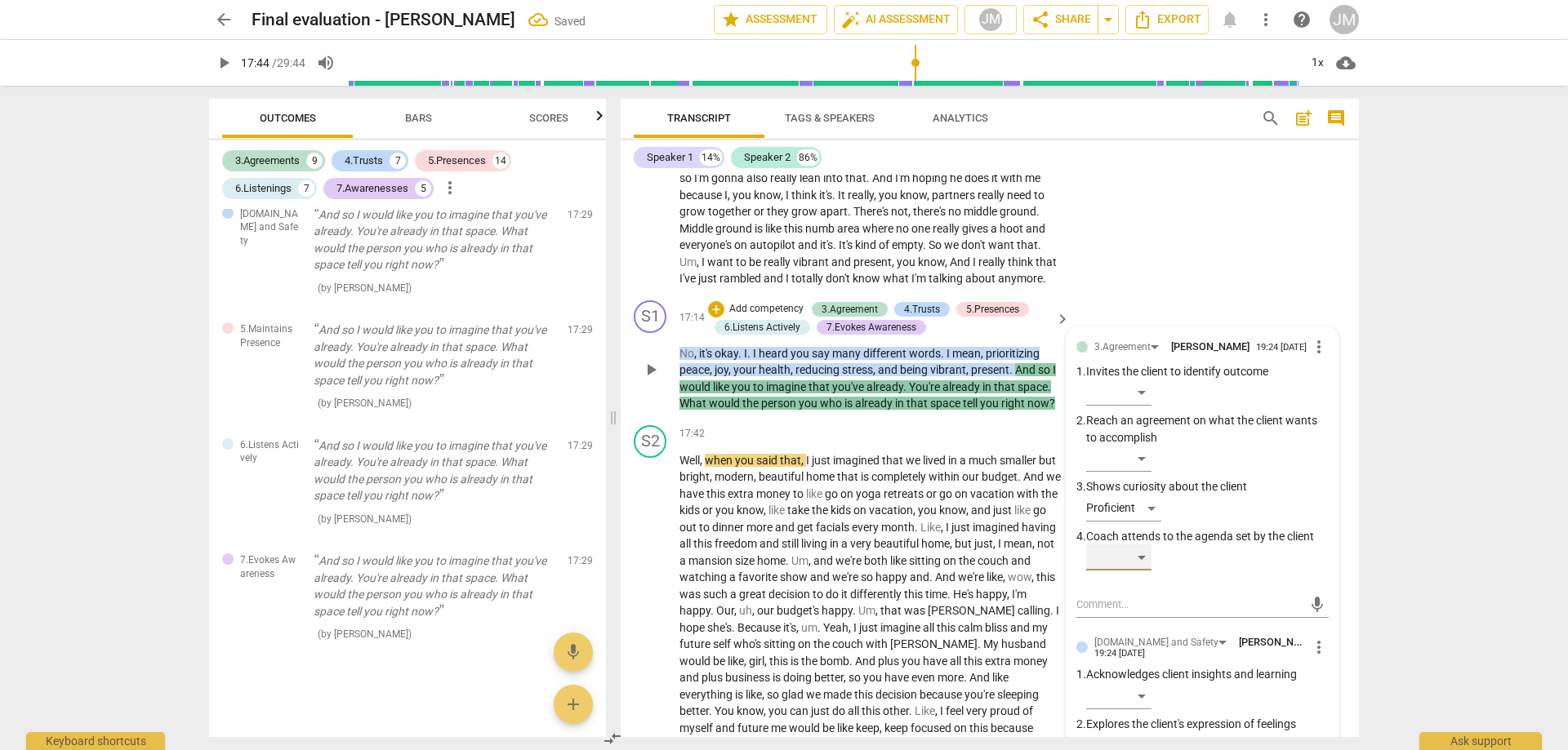
click at [1140, 571] on div "​" at bounding box center [1119, 557] width 65 height 26
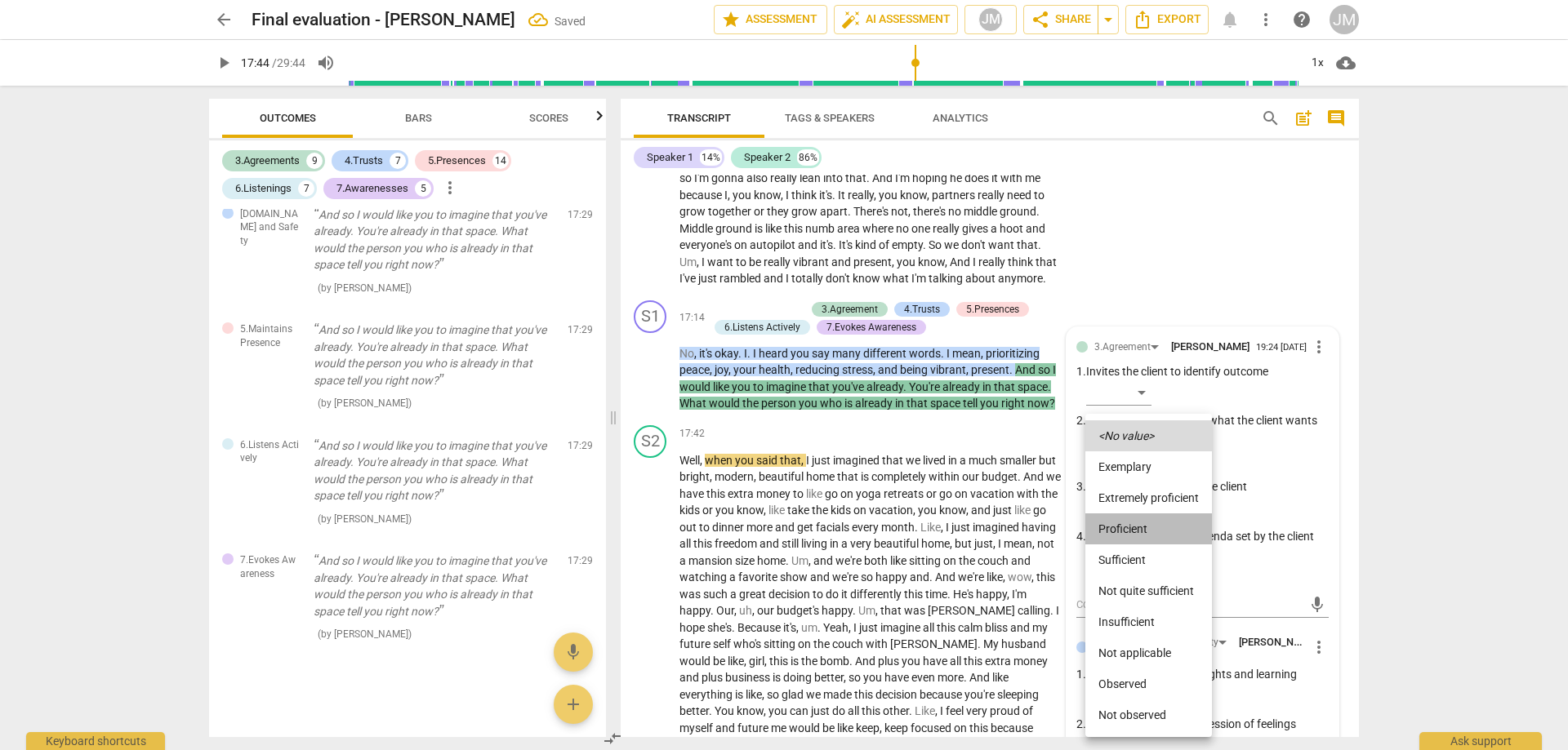
click at [1159, 529] on li "Proficient" at bounding box center [1148, 528] width 126 height 31
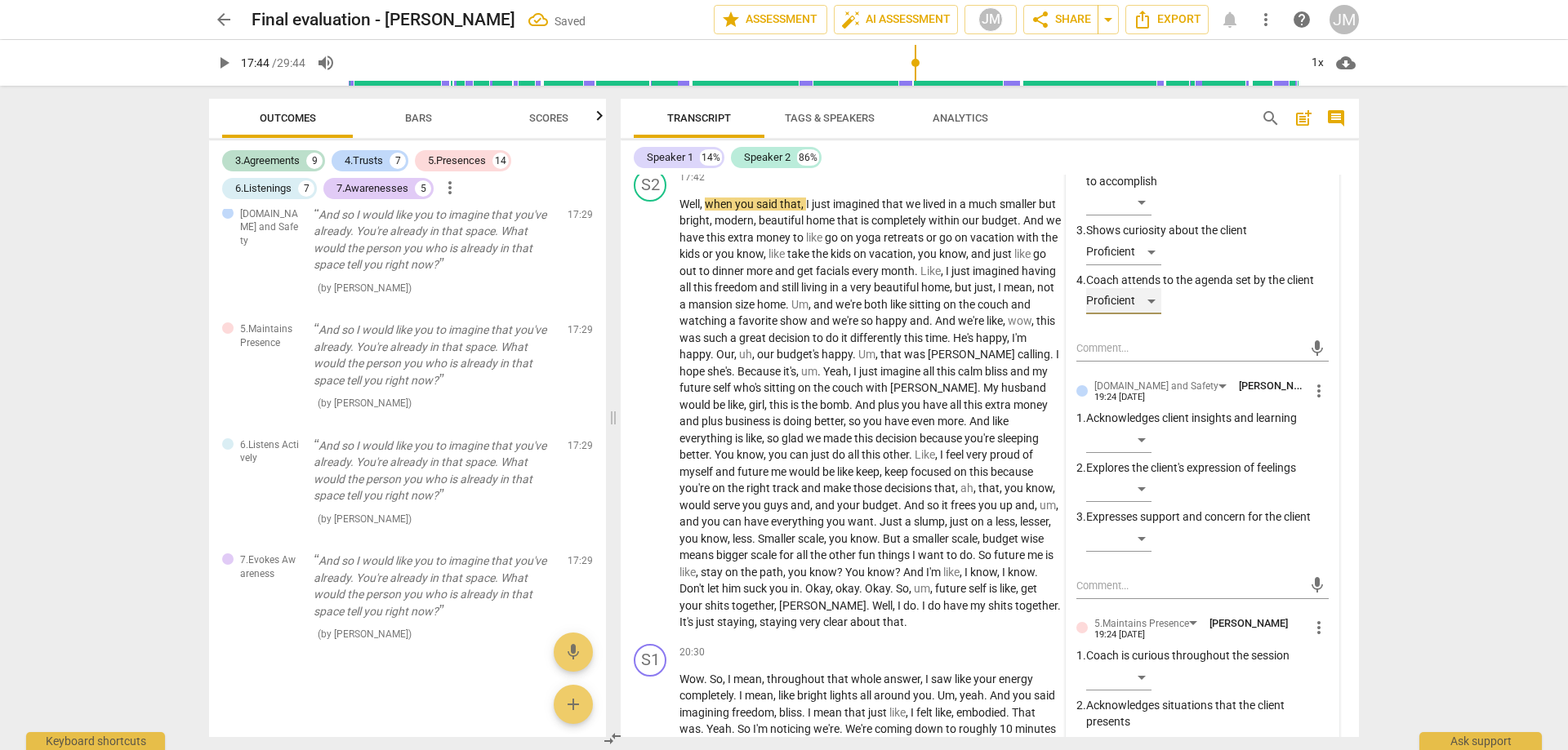
scroll to position [4073, 0]
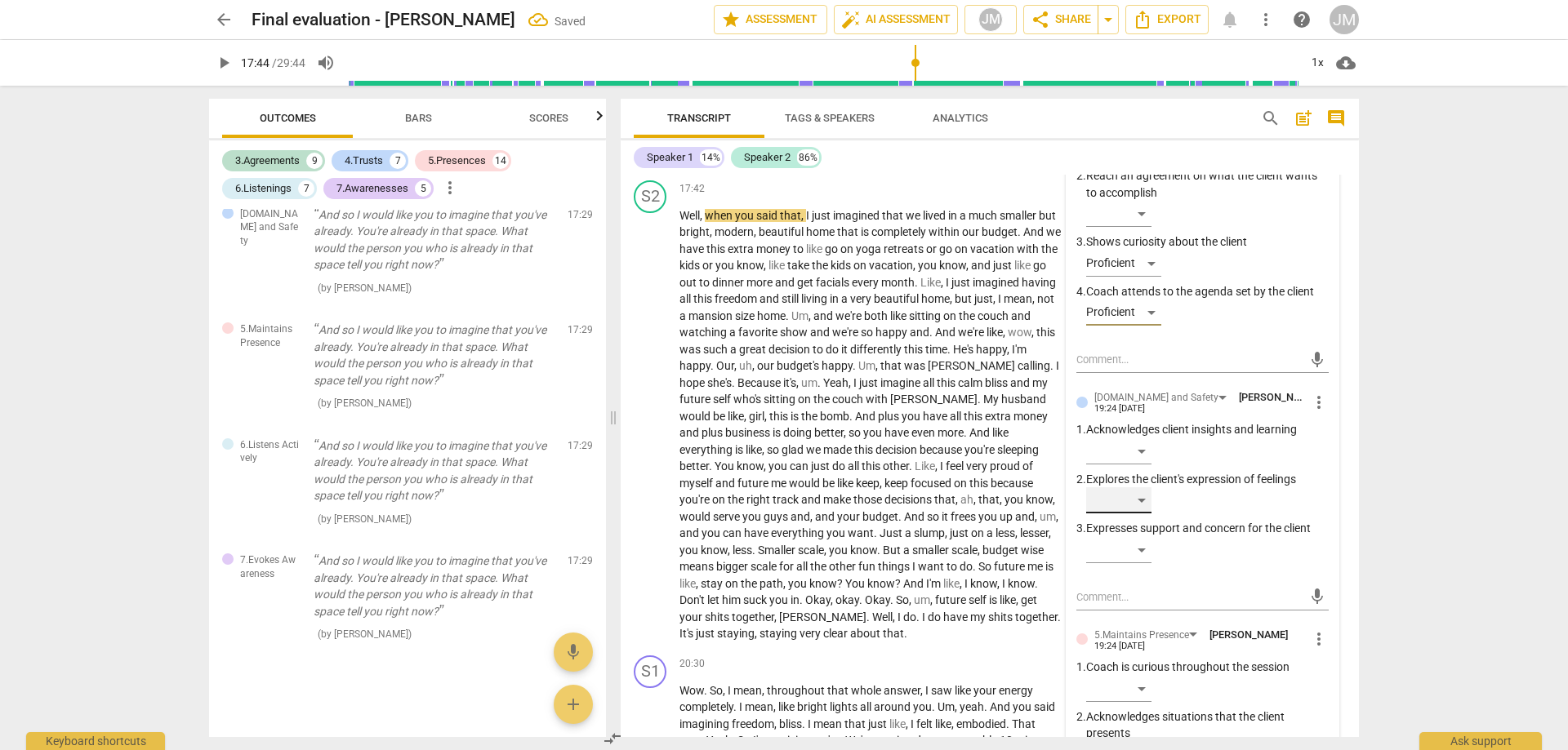
click at [1147, 513] on div "​" at bounding box center [1119, 500] width 65 height 26
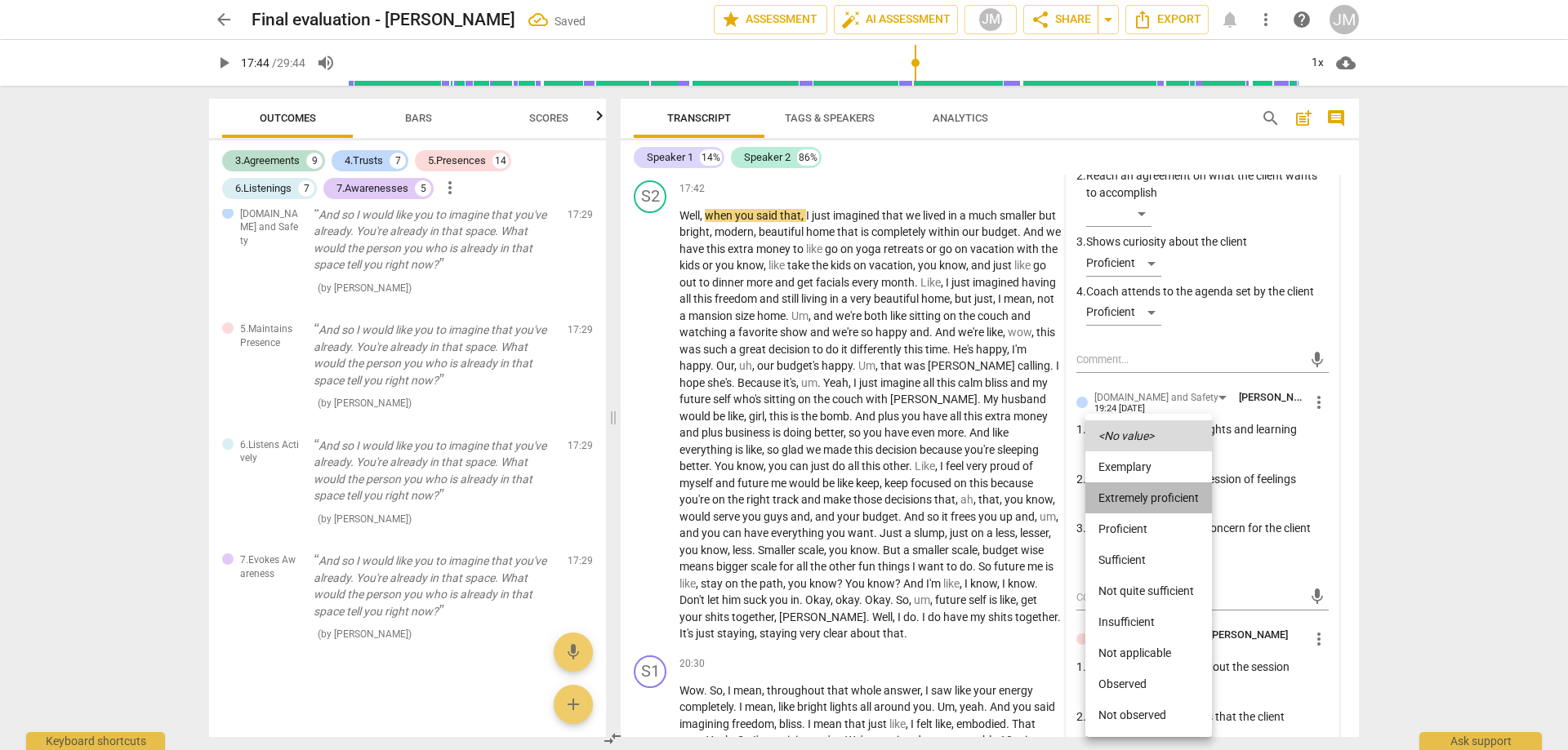
click at [1159, 496] on li "Extremely proficient" at bounding box center [1148, 497] width 126 height 31
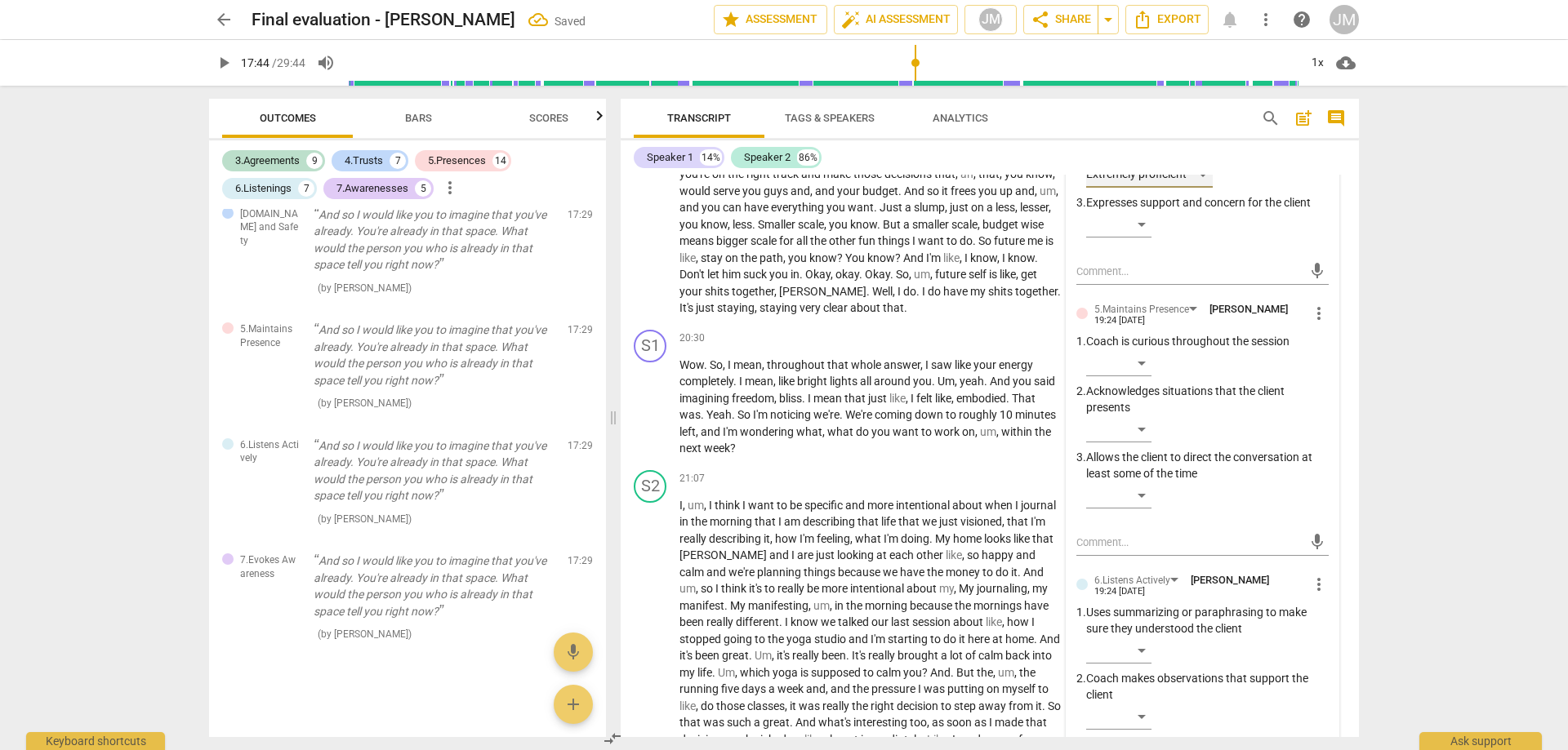
scroll to position [4400, 0]
click at [1144, 376] on div "​" at bounding box center [1119, 362] width 65 height 26
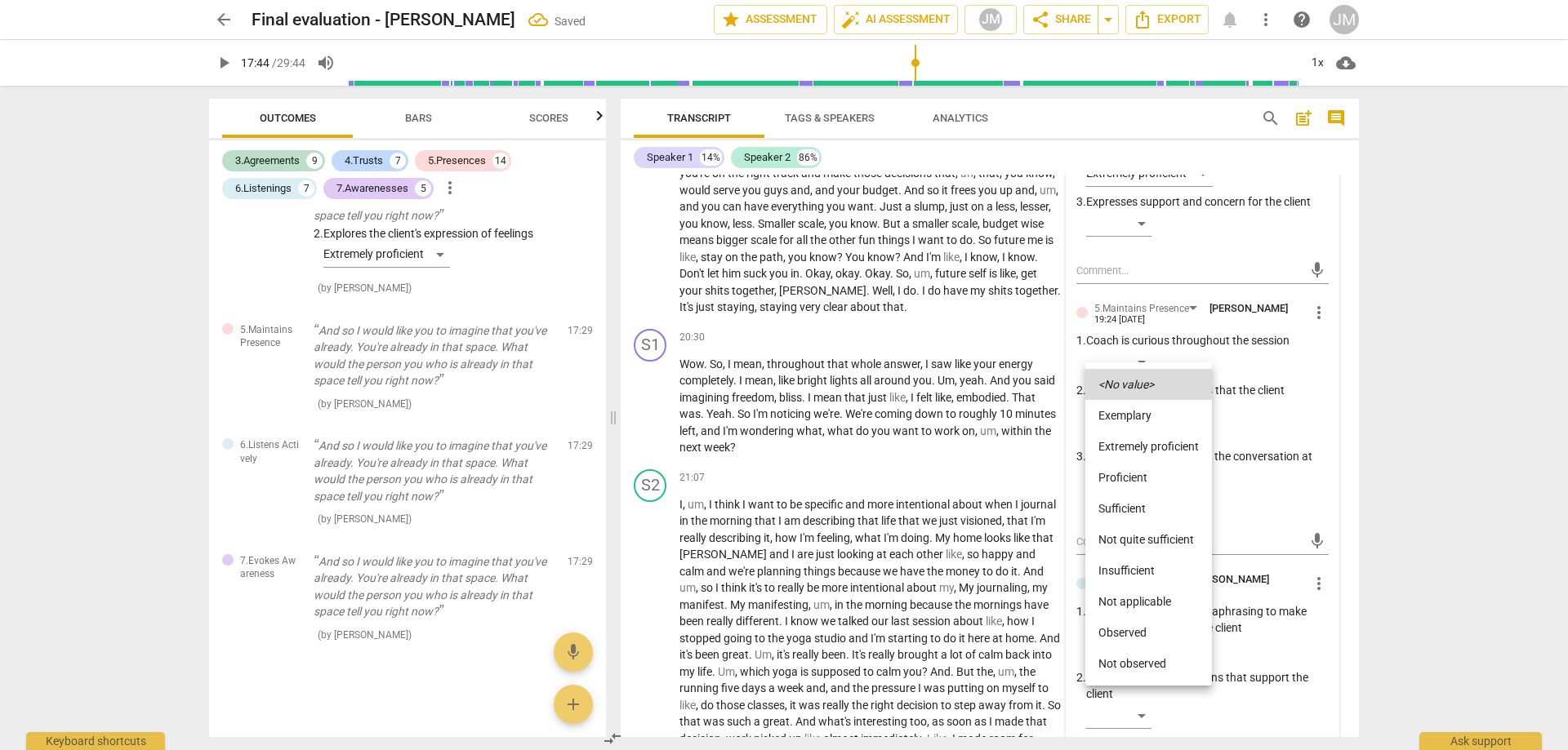
click at [1153, 470] on li "Proficient" at bounding box center [1148, 477] width 126 height 31
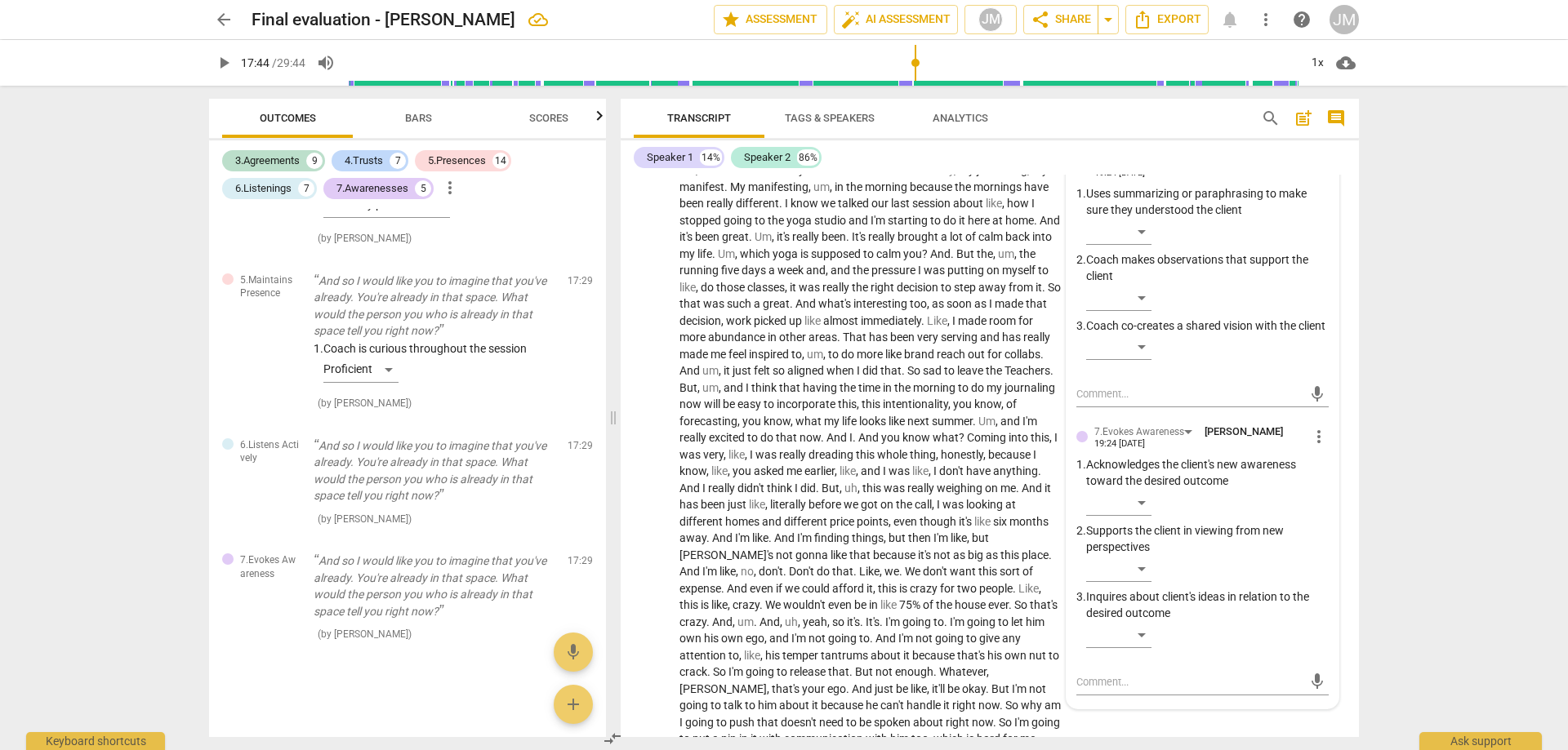
scroll to position [4727, 0]
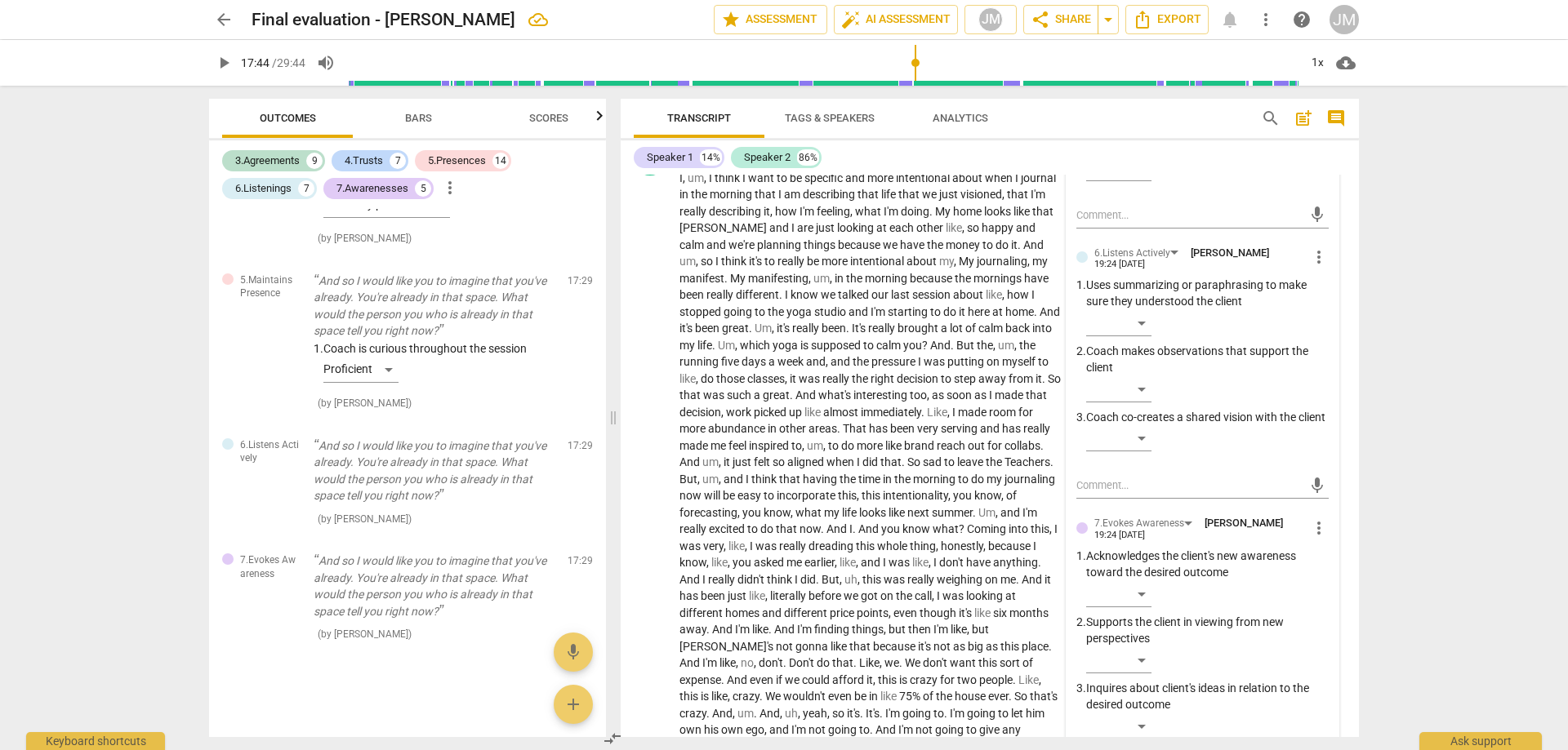
click at [1309, 267] on span "more_vert" at bounding box center [1318, 256] width 19 height 19
drag, startPoint x: 1315, startPoint y: 314, endPoint x: 846, endPoint y: 53, distance: 536.7
click at [1316, 314] on li "Delete" at bounding box center [1331, 311] width 56 height 31
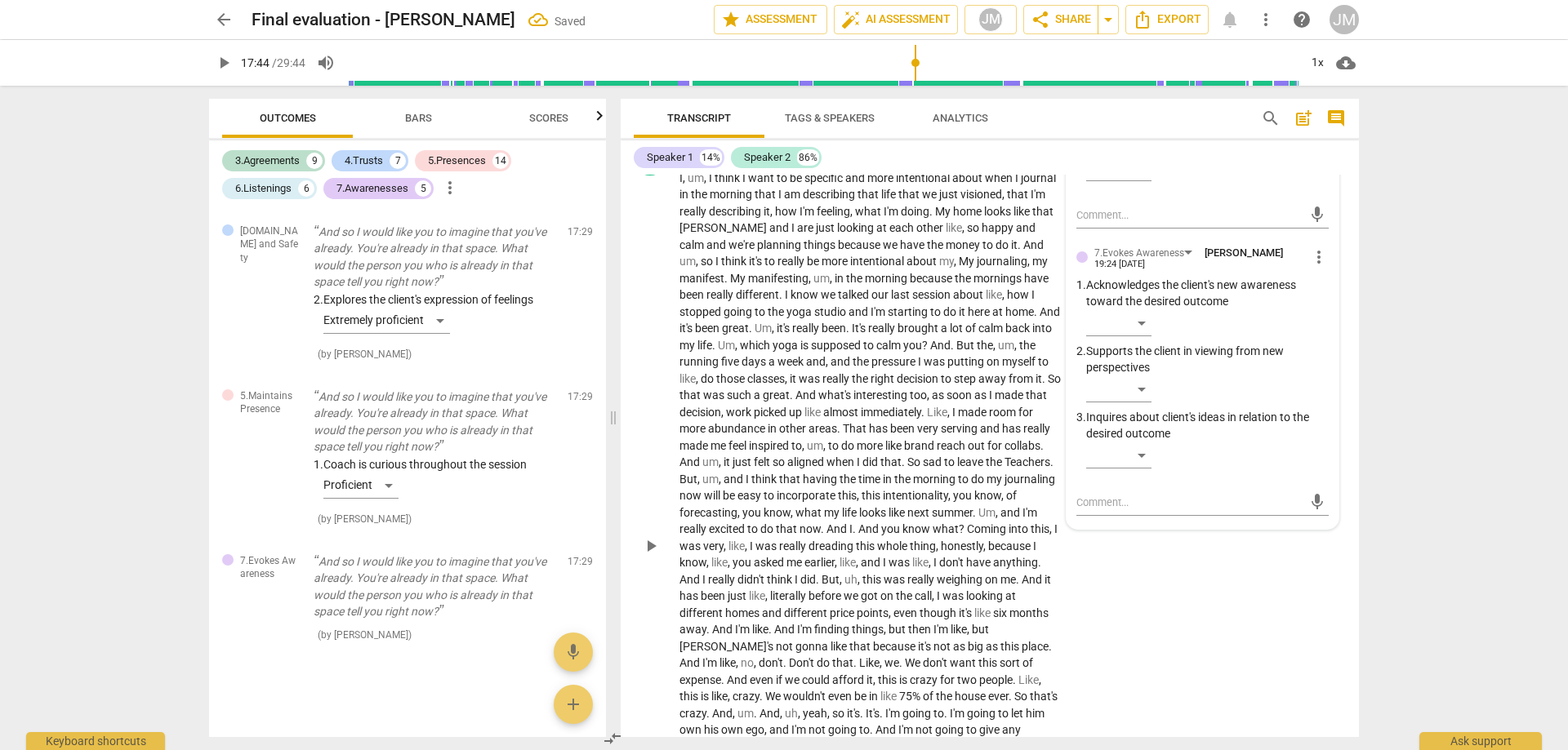
scroll to position [6876, 0]
click at [1141, 336] on div "​" at bounding box center [1119, 323] width 65 height 26
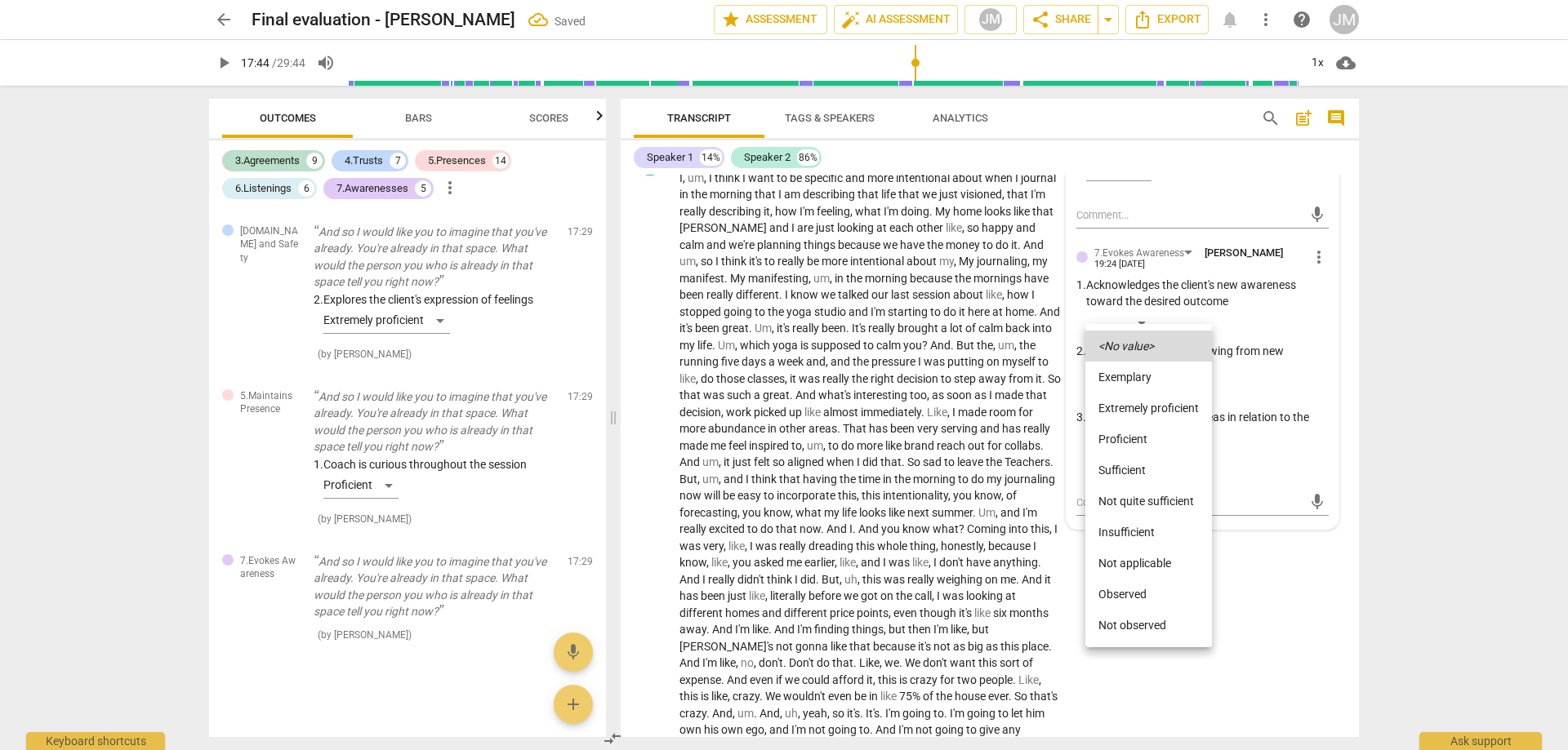
click at [1479, 368] on div at bounding box center [784, 375] width 1568 height 750
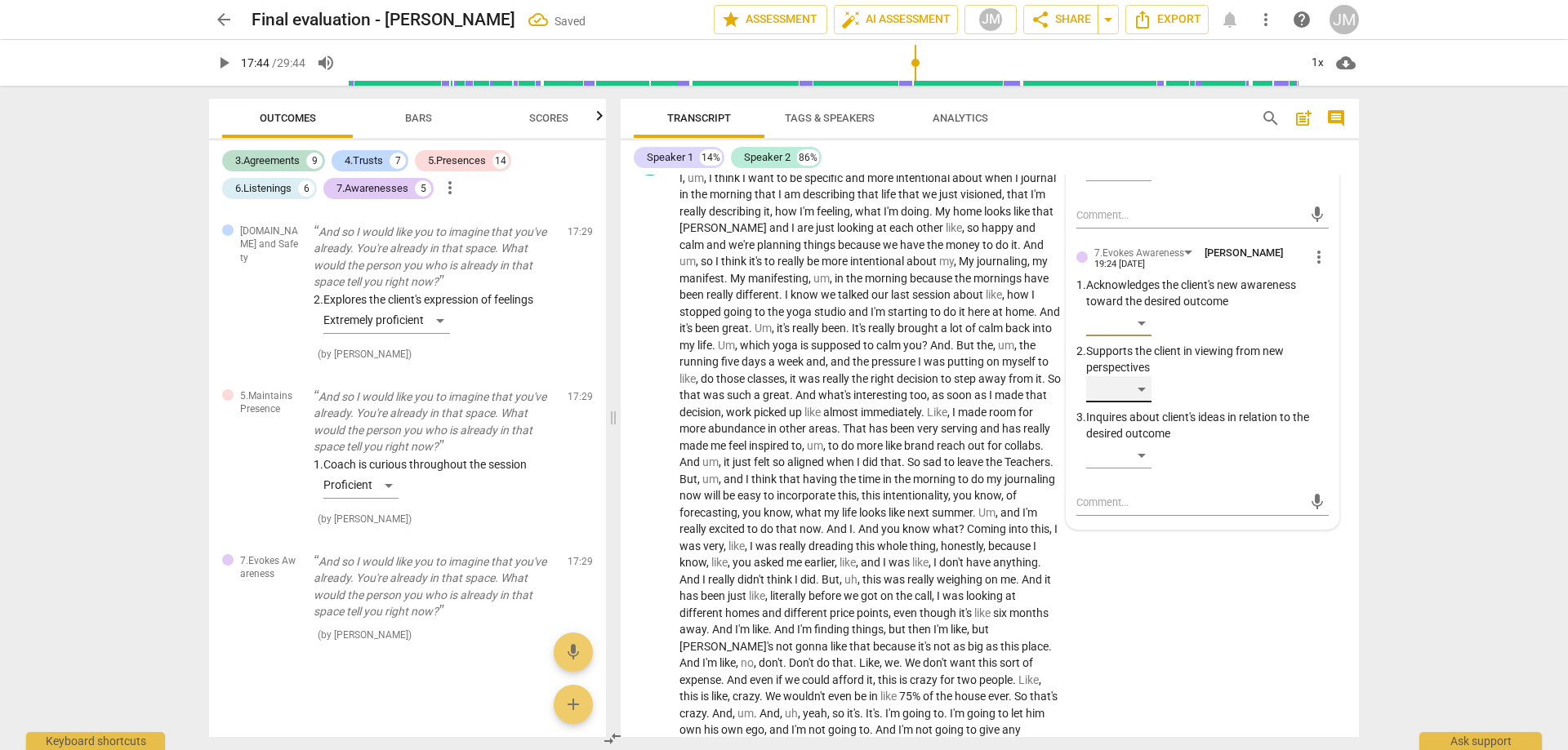
click at [1146, 403] on div "​" at bounding box center [1119, 389] width 65 height 26
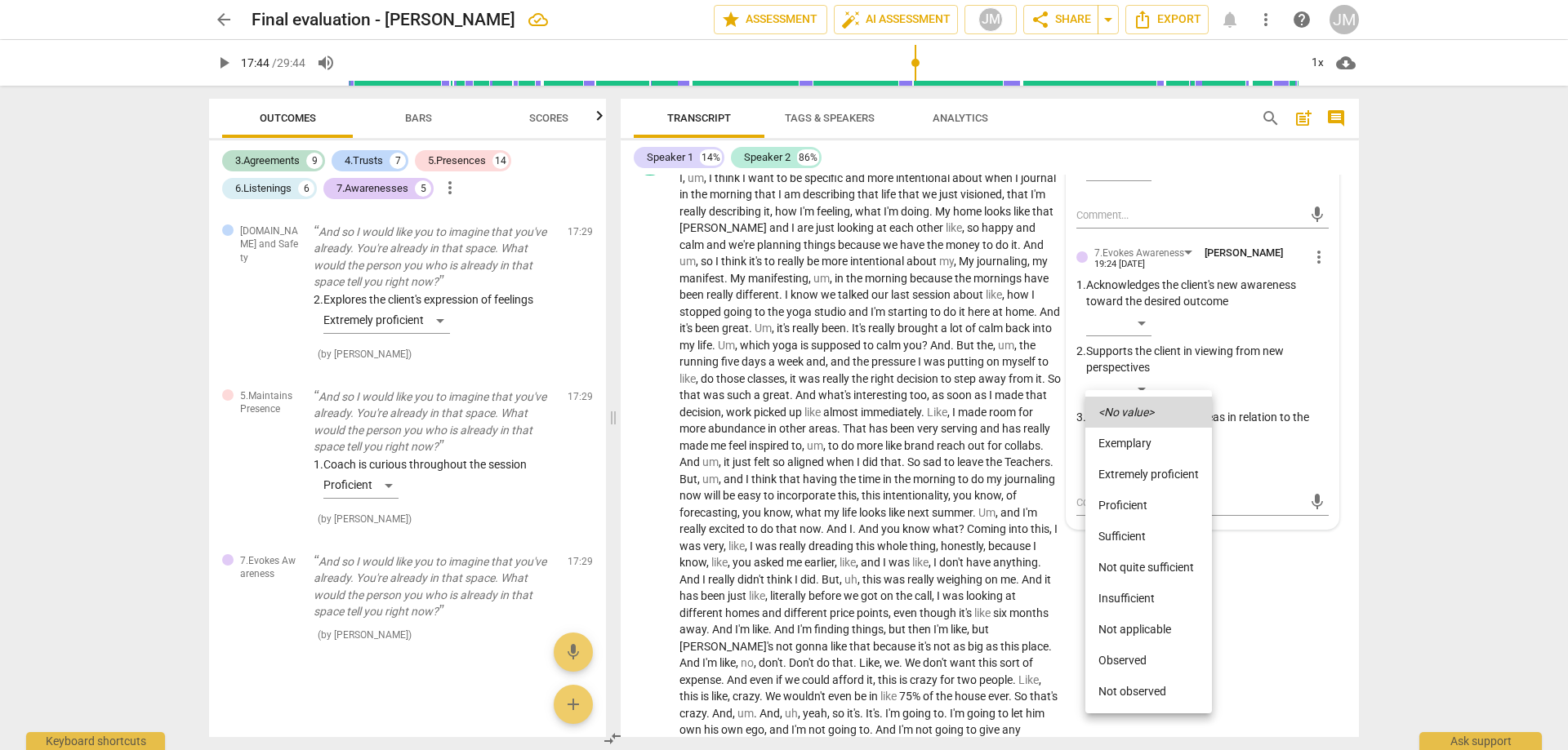
click at [1155, 468] on li "Extremely proficient" at bounding box center [1148, 474] width 126 height 31
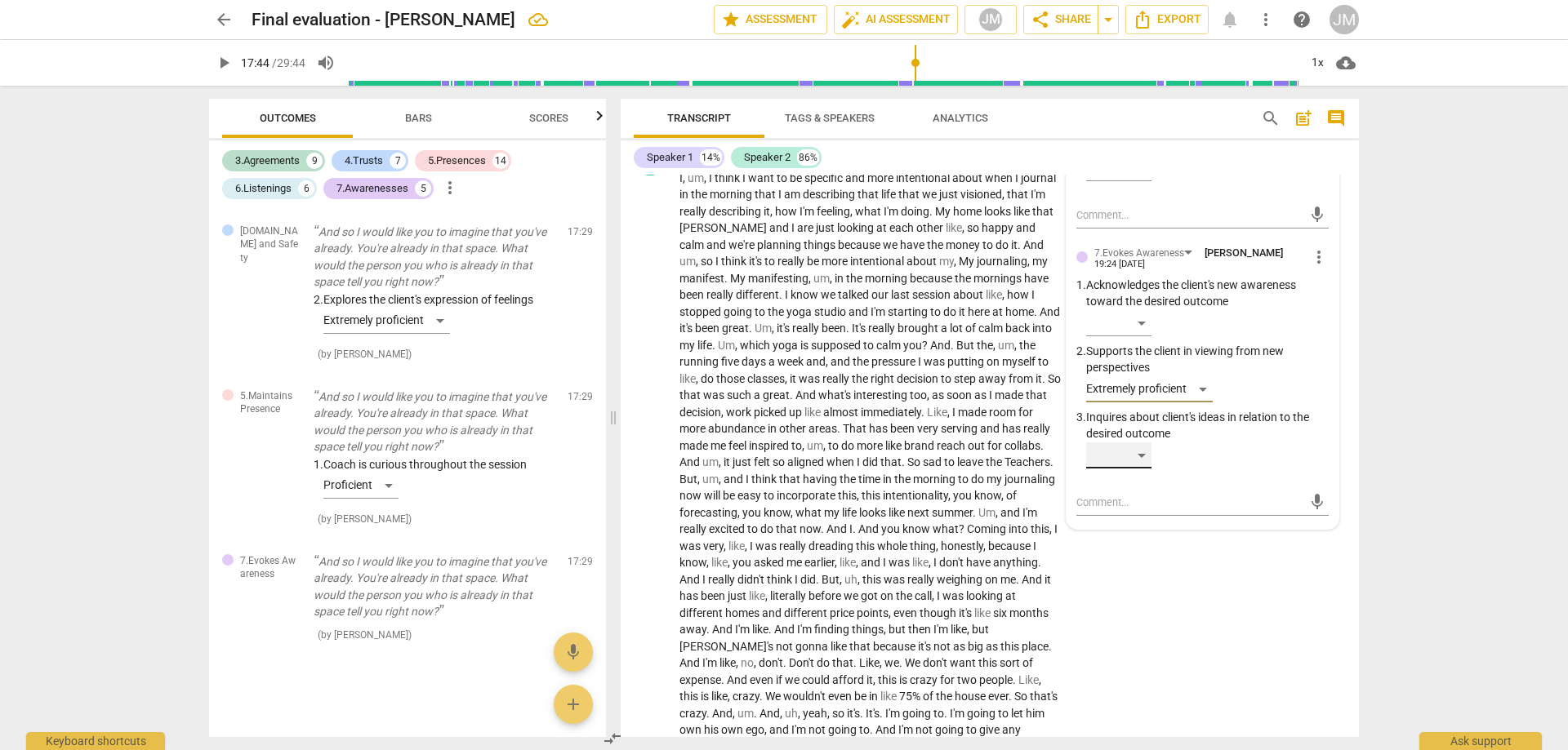
click at [1136, 469] on div "​" at bounding box center [1119, 455] width 65 height 26
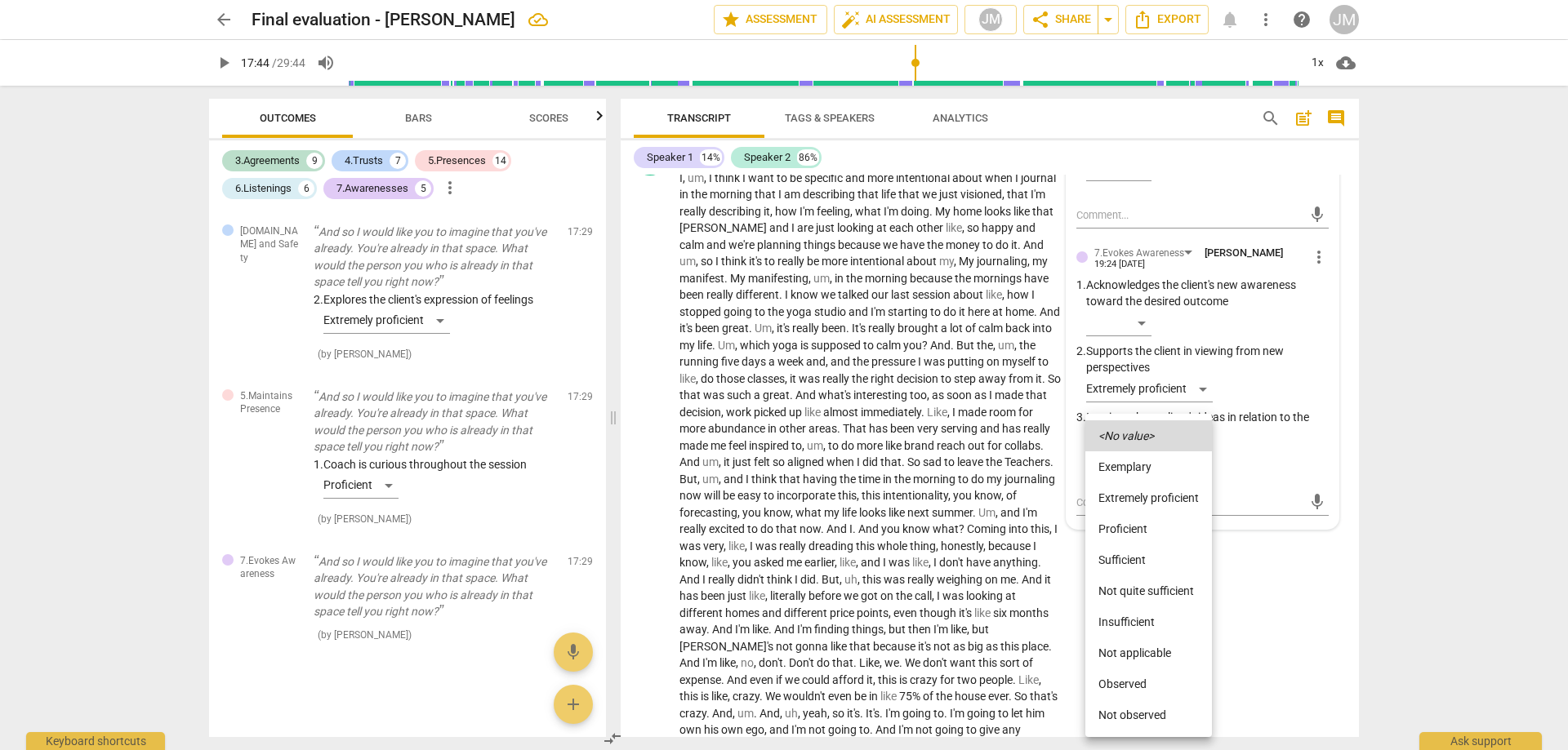
click at [1144, 527] on li "Proficient" at bounding box center [1148, 528] width 126 height 31
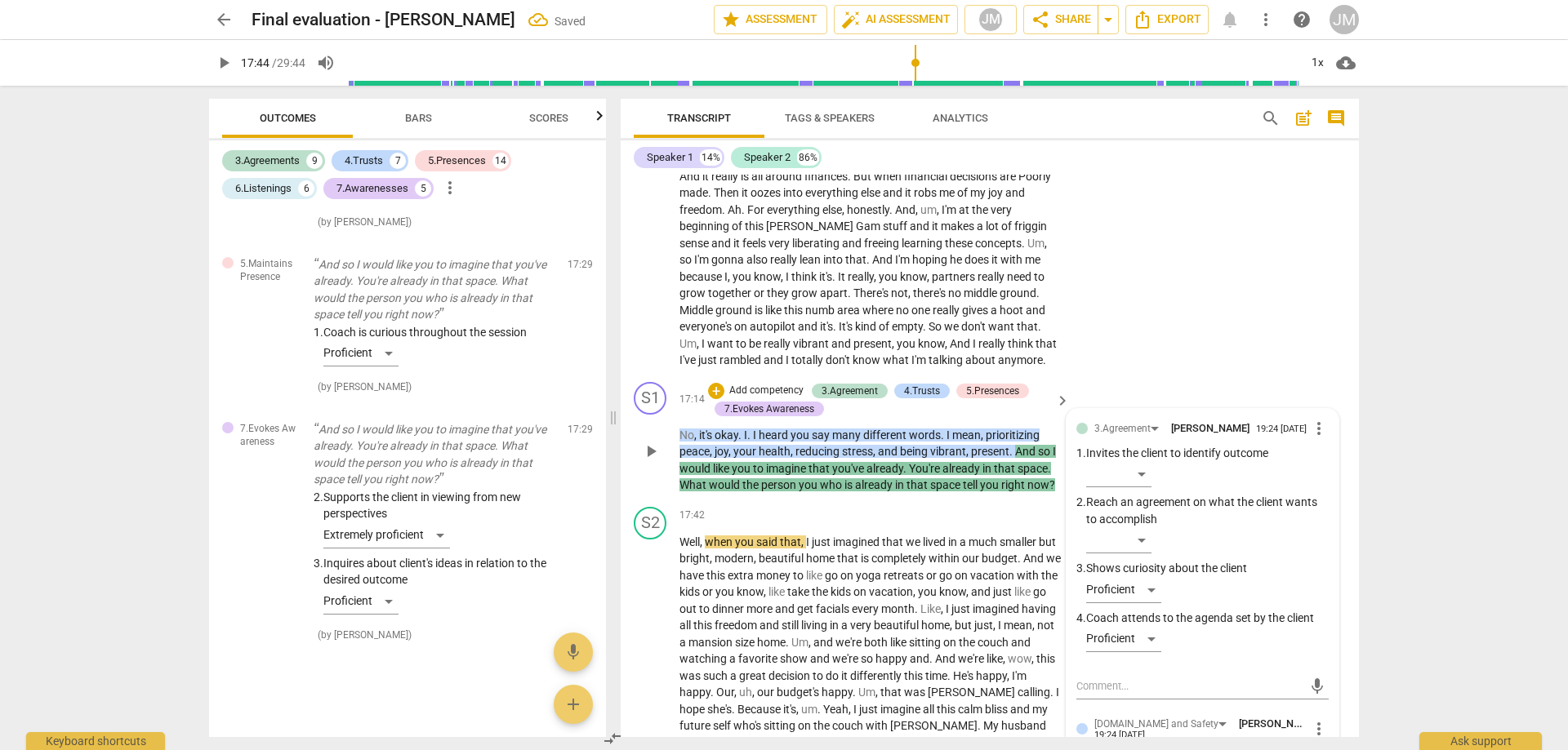
scroll to position [6893, 0]
click at [649, 461] on span "play_arrow" at bounding box center [651, 451] width 19 height 19
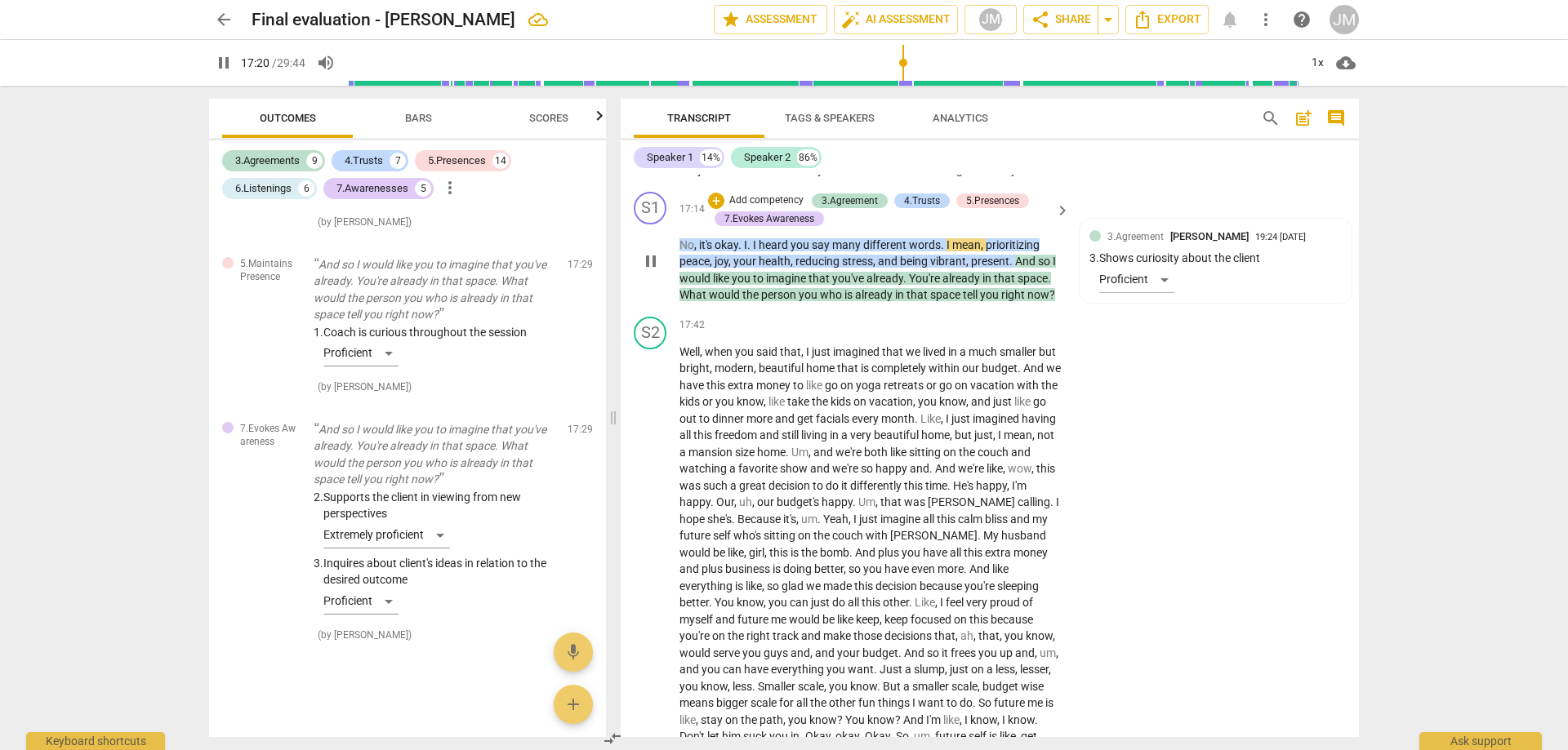
scroll to position [3910, 0]
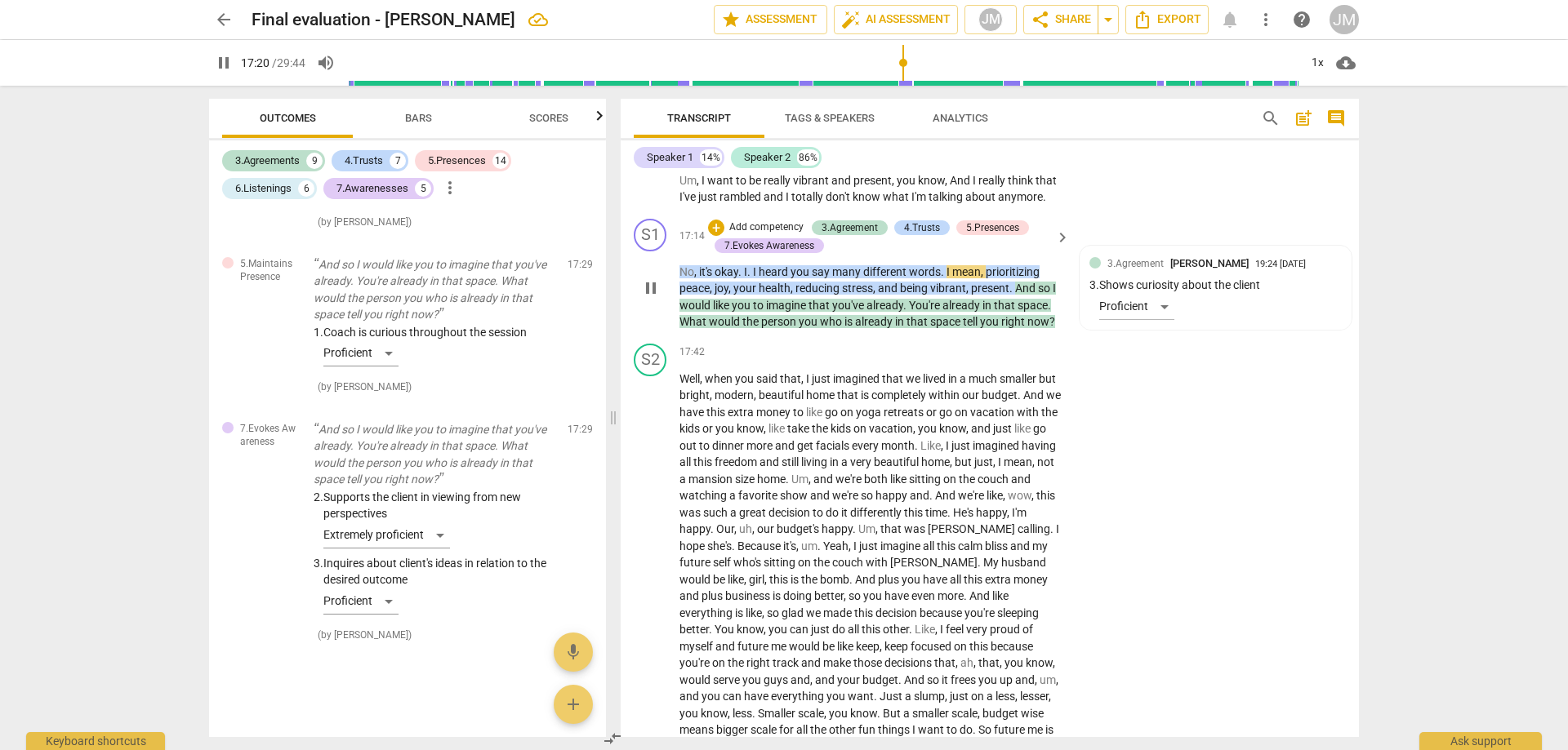
click at [876, 328] on span "already" at bounding box center [875, 321] width 40 height 13
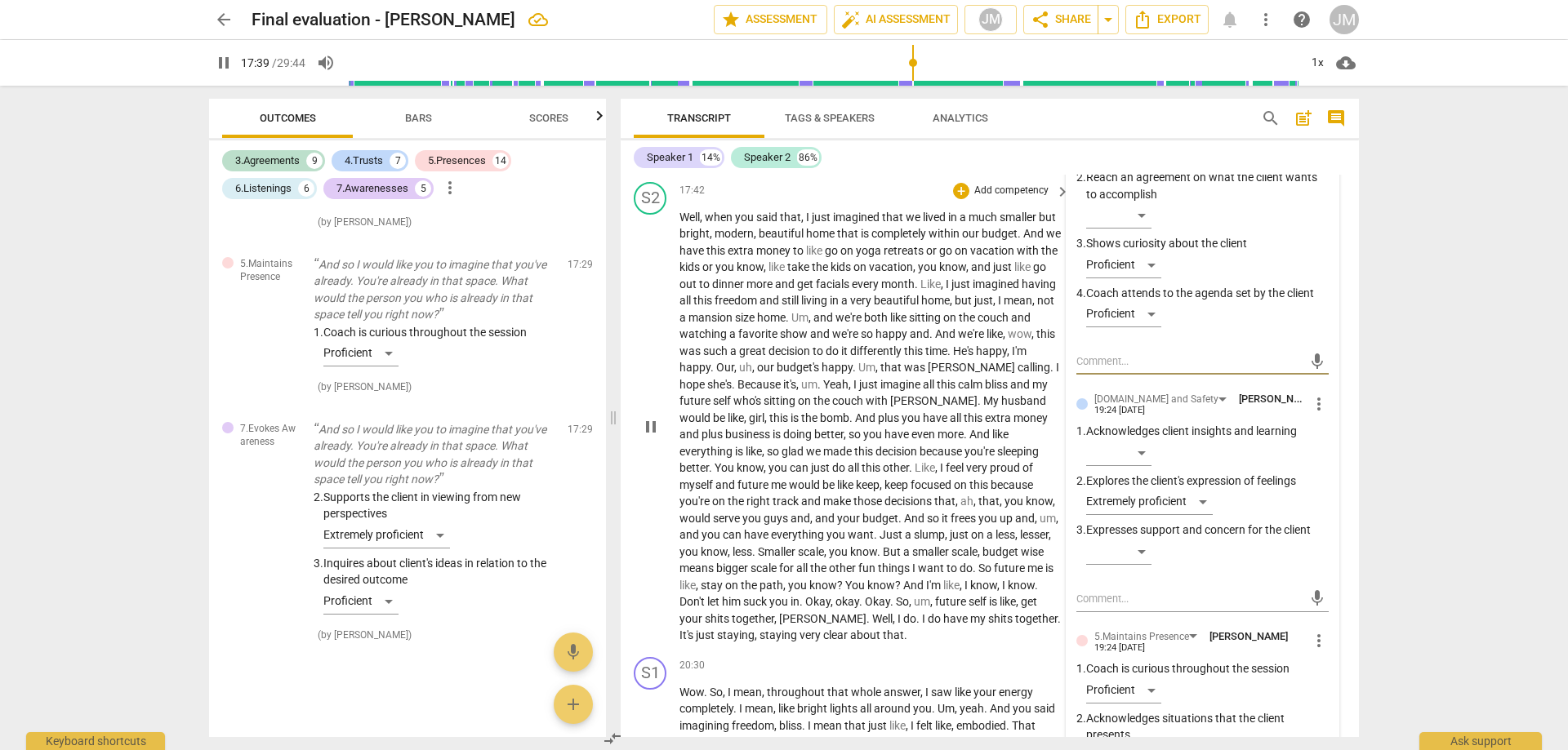
scroll to position [4073, 0]
click at [877, 557] on span "know" at bounding box center [864, 550] width 27 height 13
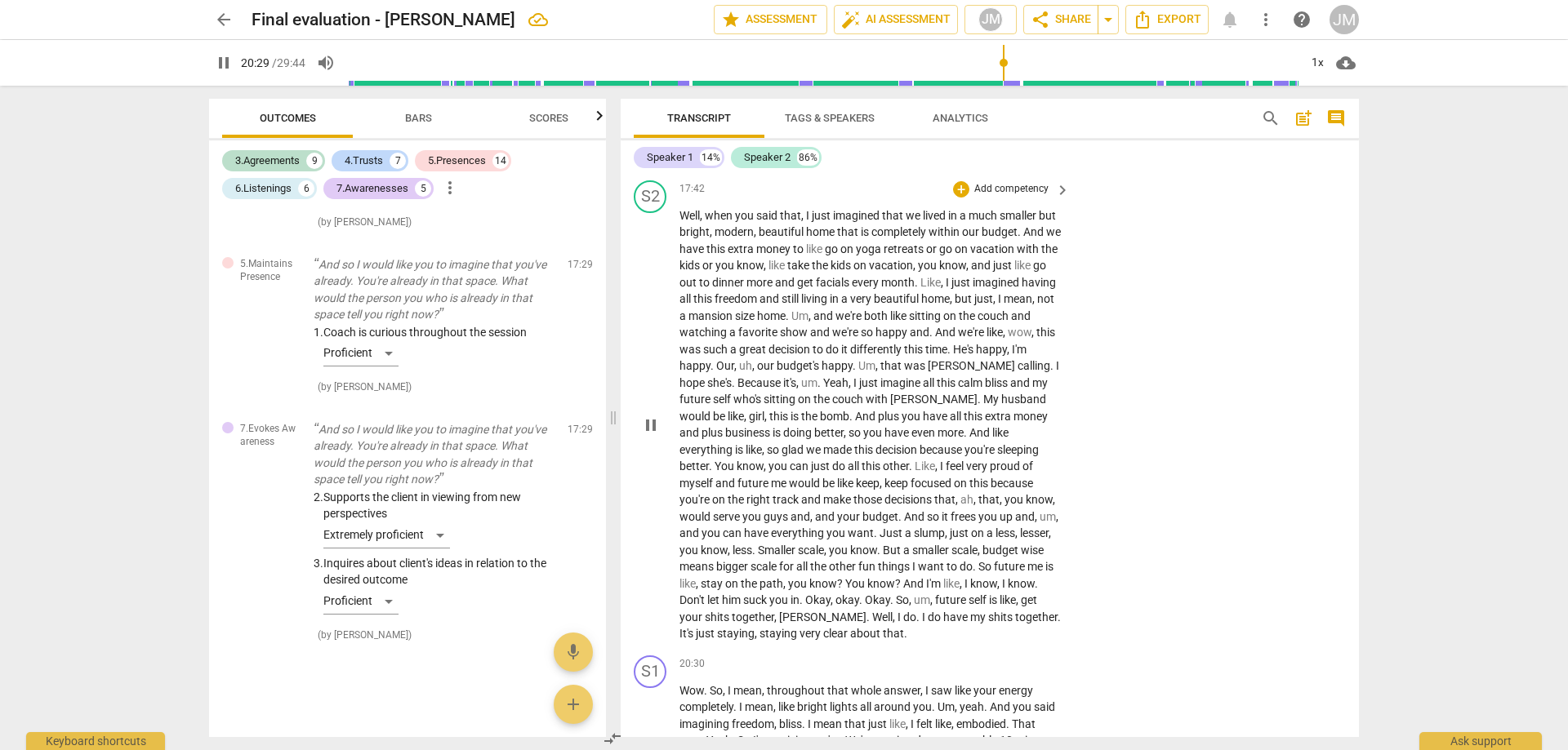
click at [877, 557] on span "know" at bounding box center [864, 550] width 27 height 13
click at [644, 435] on span "pause" at bounding box center [651, 424] width 19 height 19
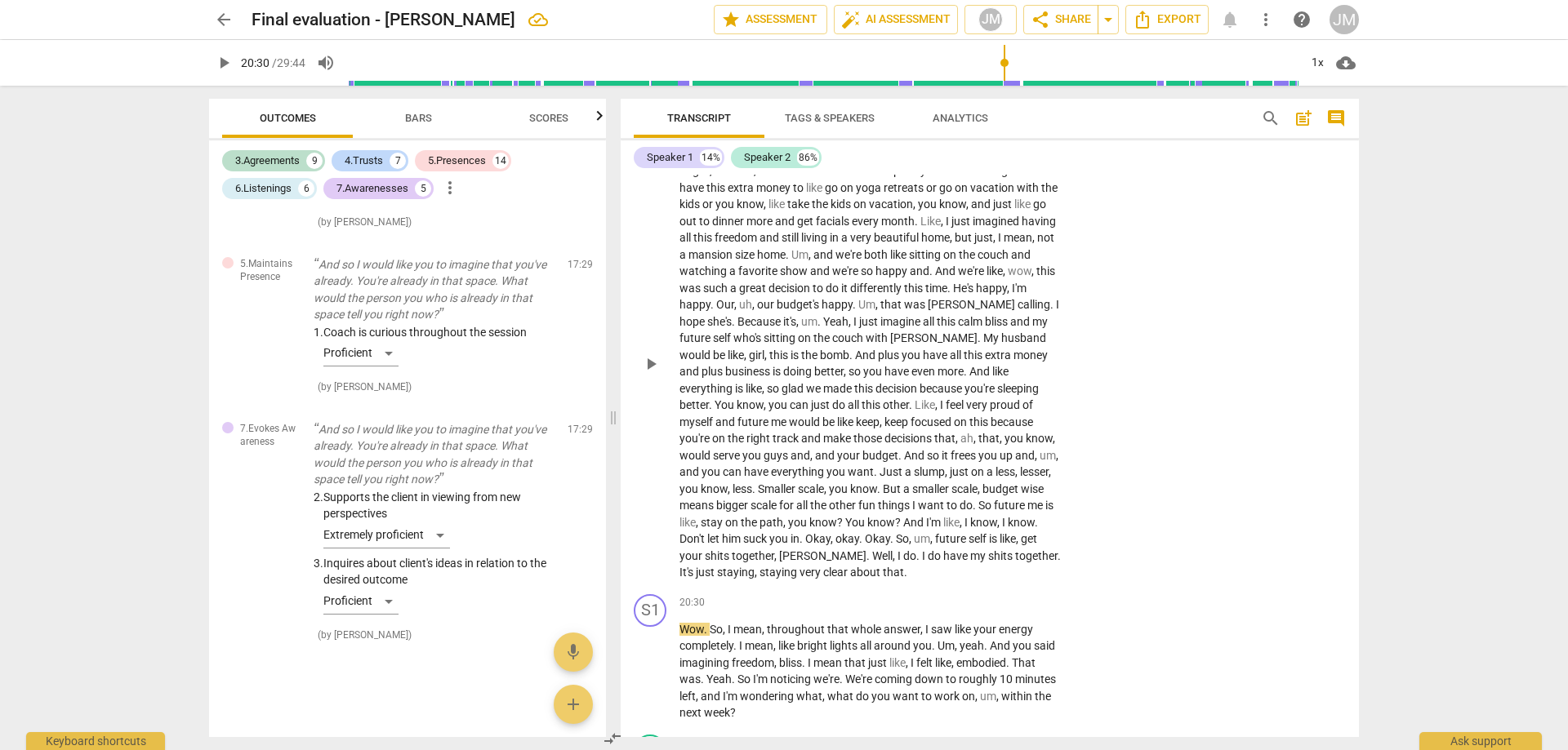
scroll to position [4236, 0]
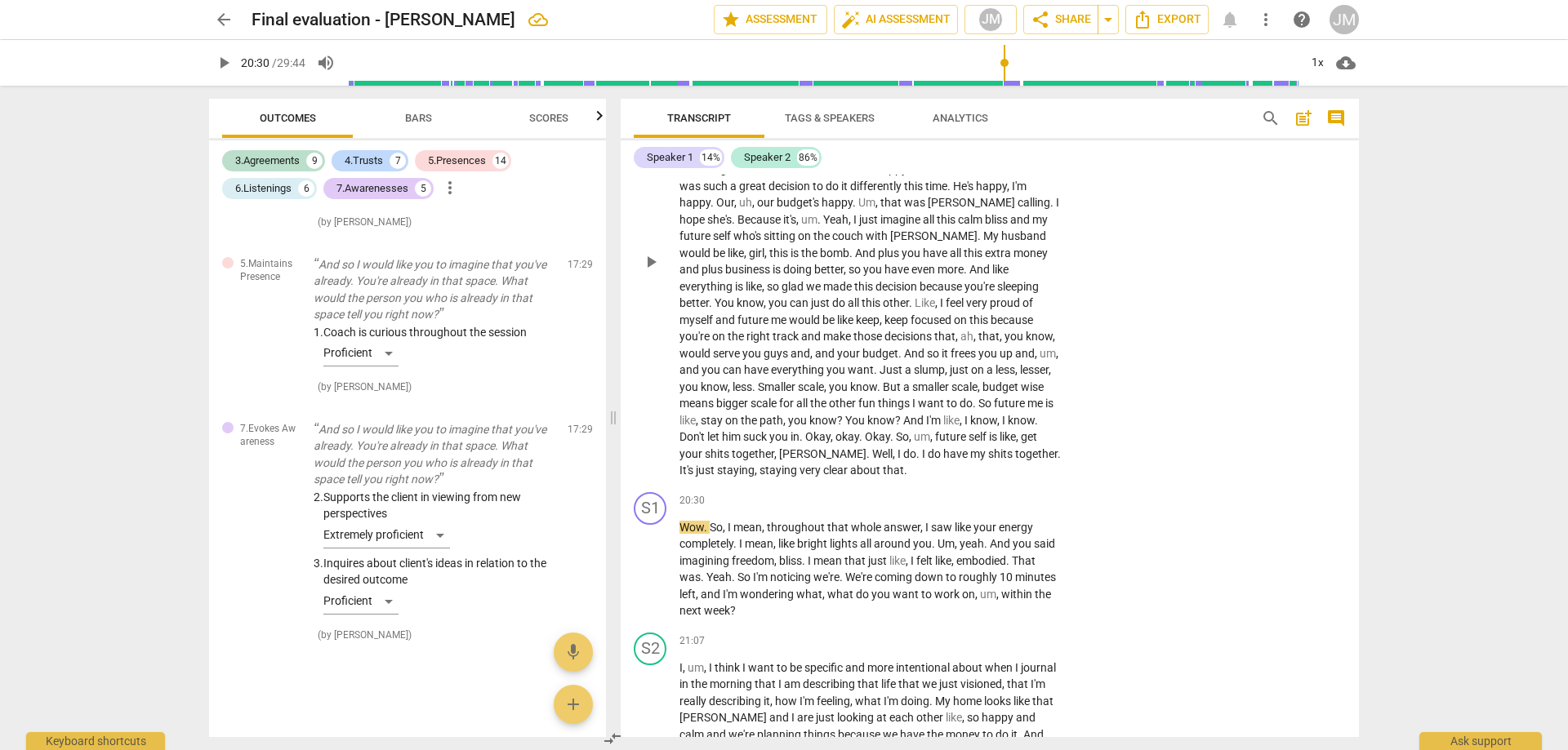
click at [895, 427] on span "know" at bounding box center [881, 420] width 28 height 13
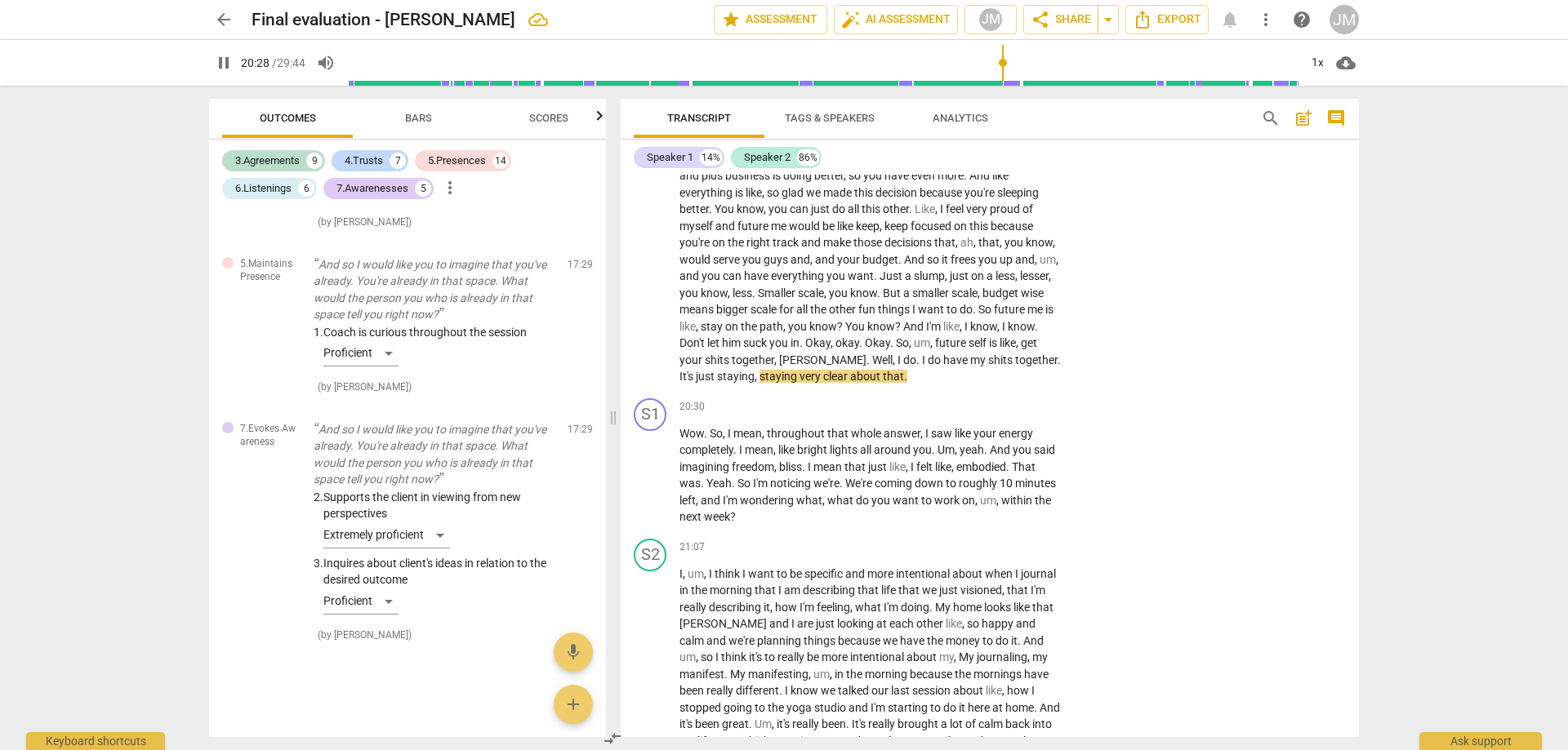
scroll to position [4318, 0]
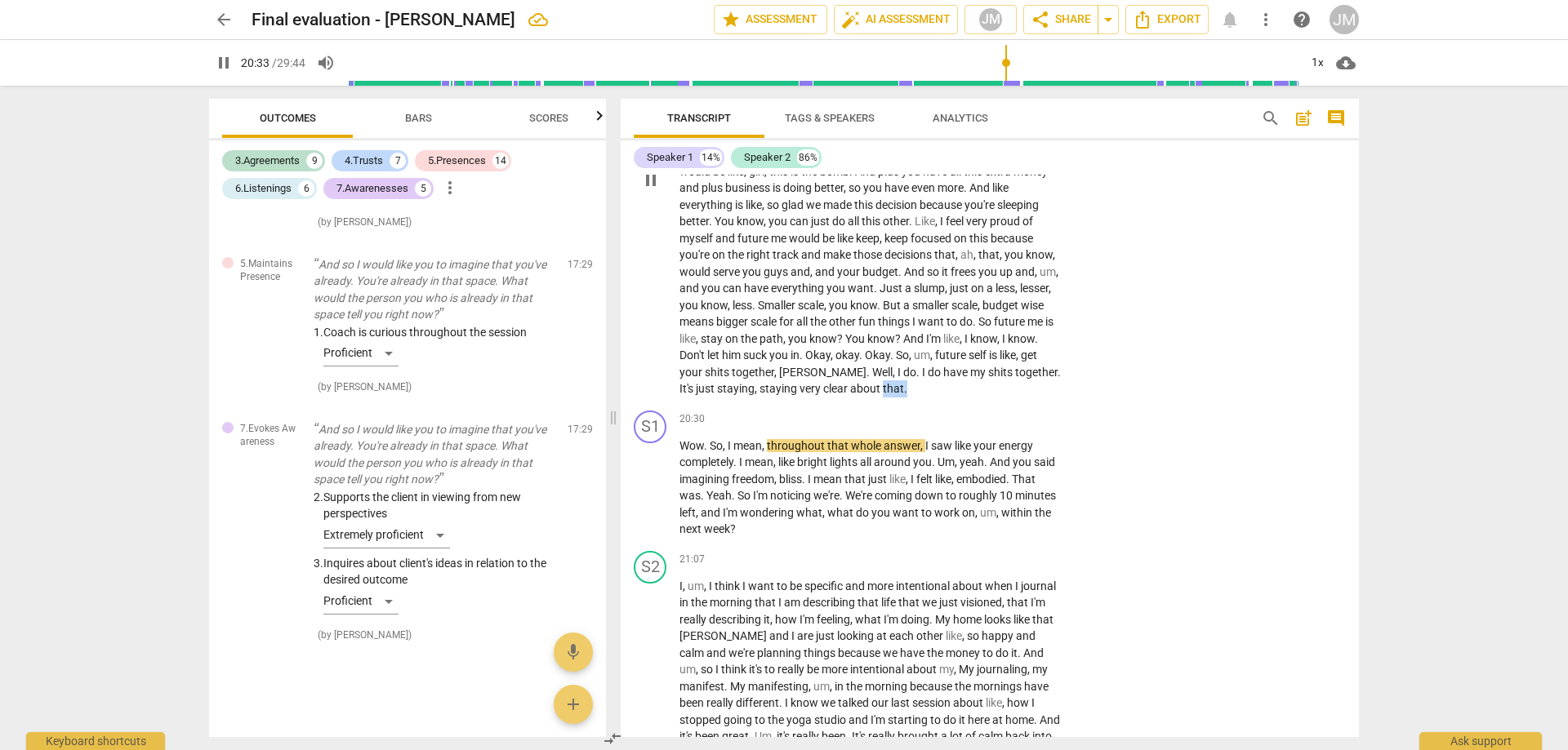
drag, startPoint x: 867, startPoint y: 403, endPoint x: 905, endPoint y: 408, distance: 38.3
click at [905, 398] on p "Well , when you said that , I just imagined that we lived in a much smaller but…" at bounding box center [870, 180] width 382 height 435
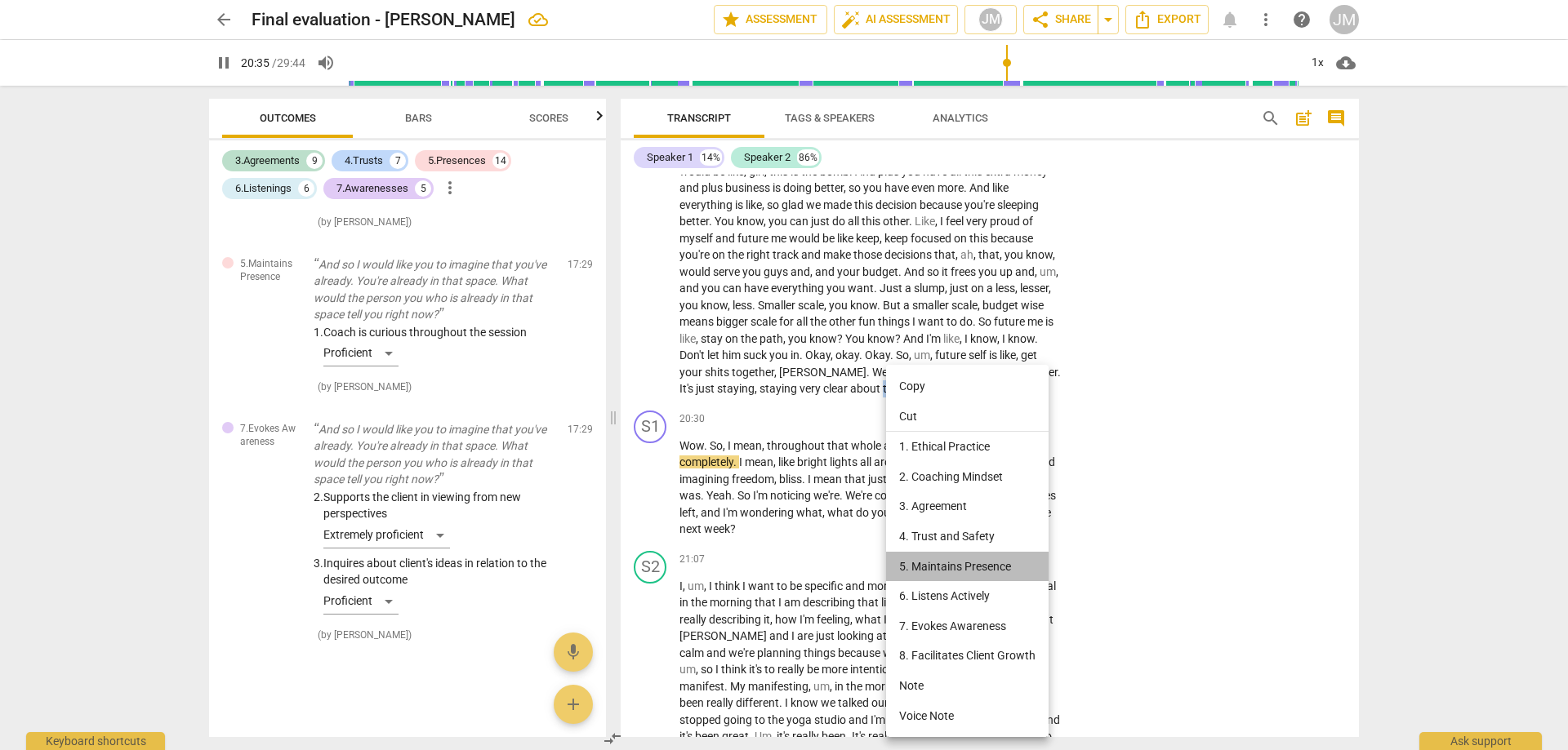
click at [985, 552] on li "5. Maintains Presence" at bounding box center [967, 567] width 162 height 30
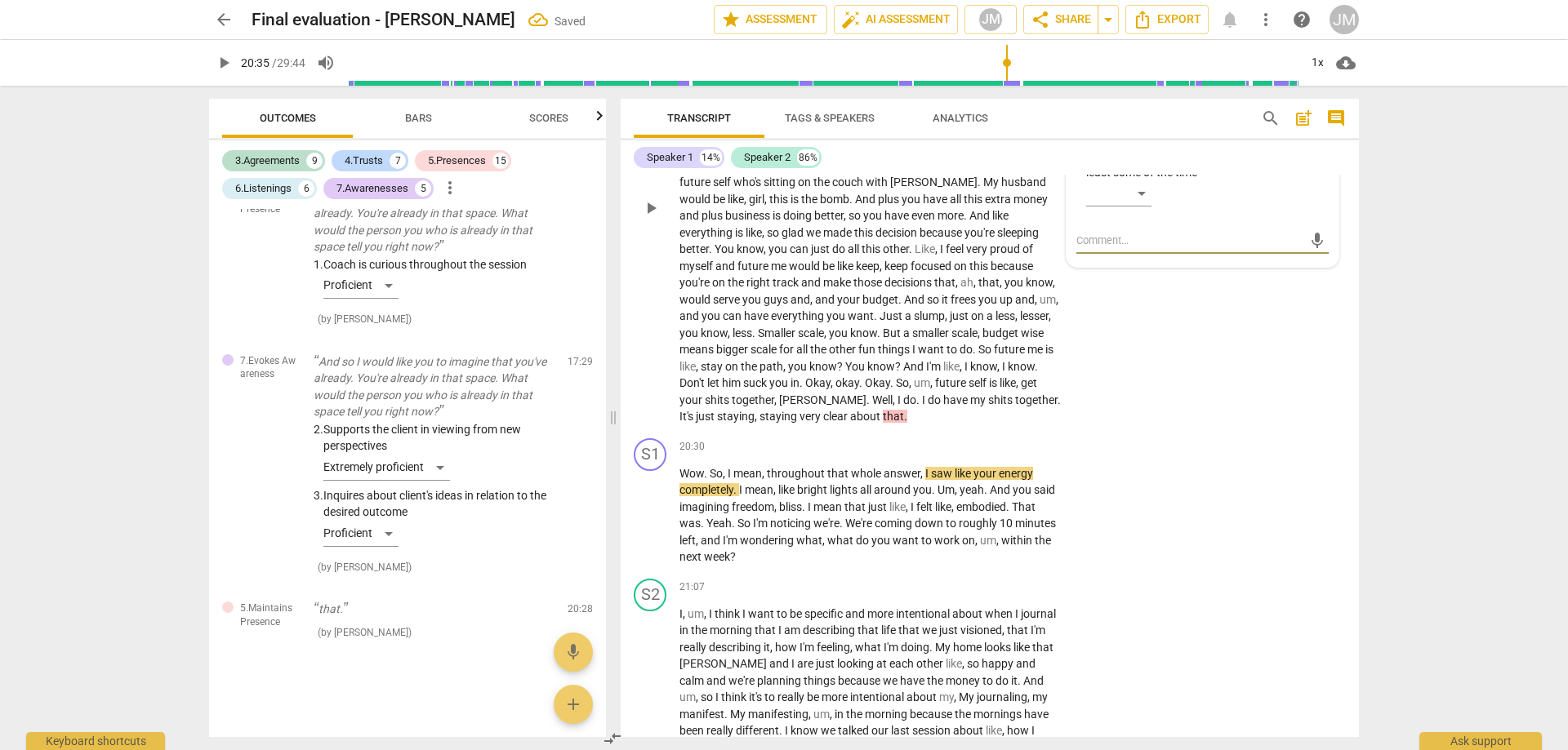
scroll to position [4128, 0]
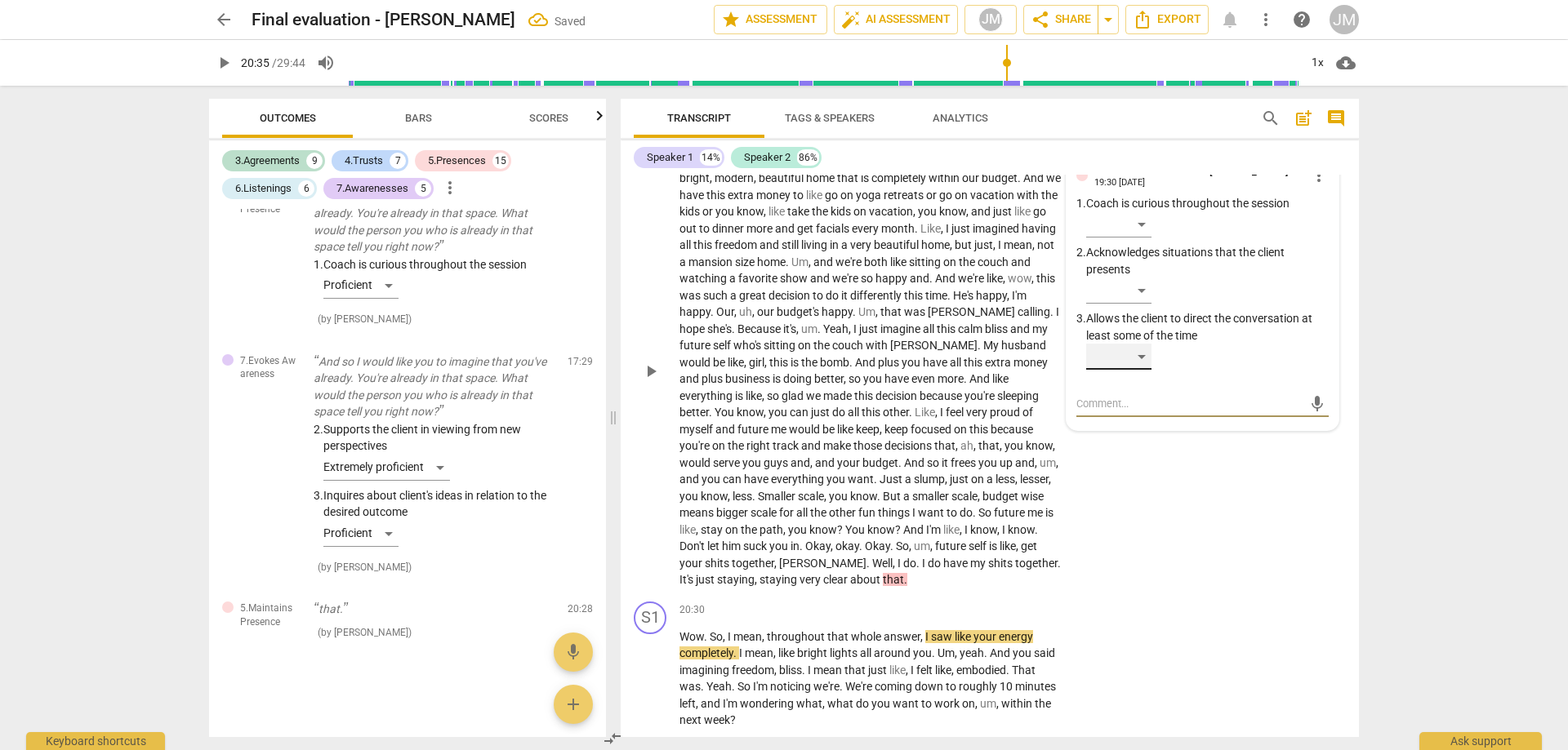
click at [1140, 370] on div "​" at bounding box center [1119, 357] width 65 height 26
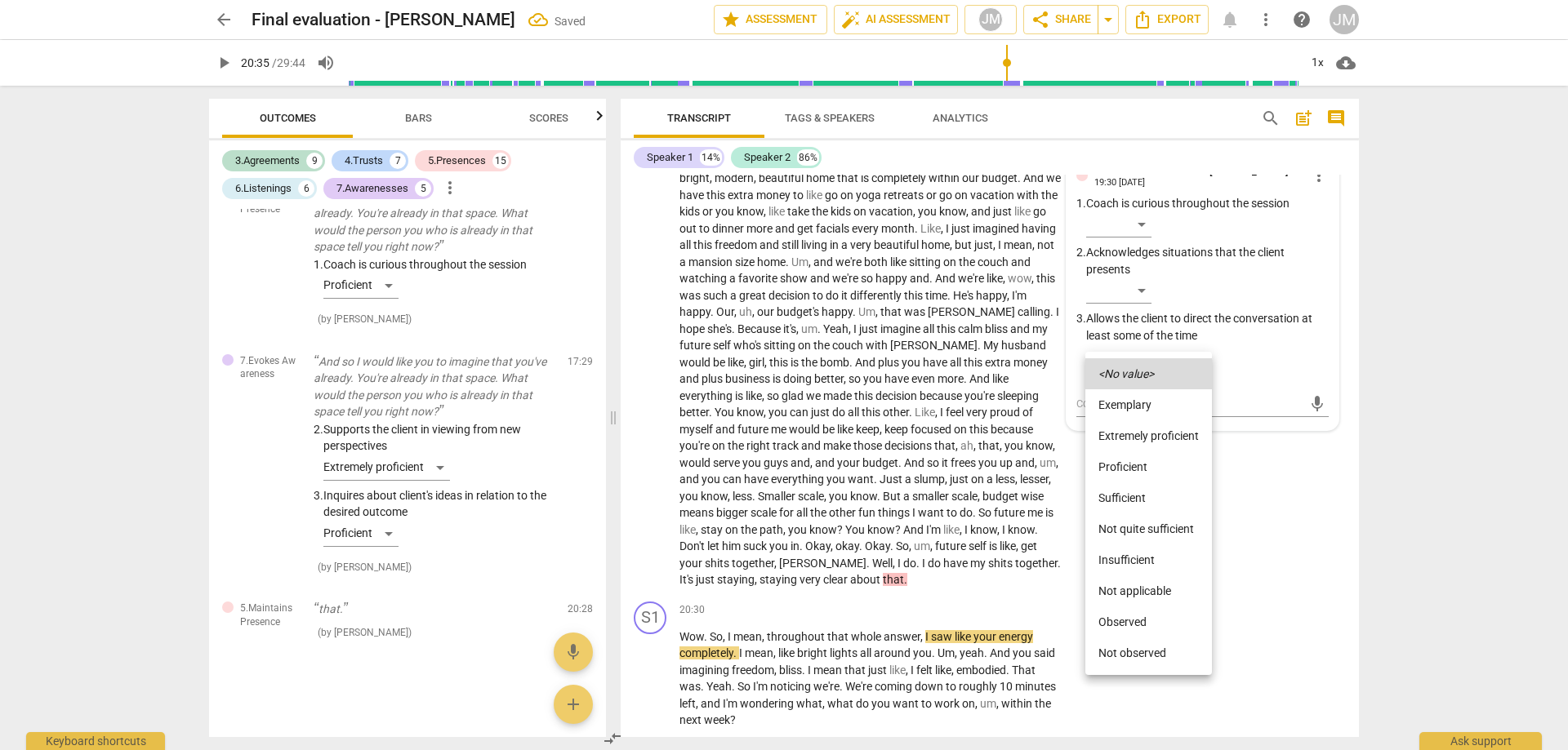
click at [1158, 525] on li "Not quite sufficient" at bounding box center [1148, 528] width 126 height 31
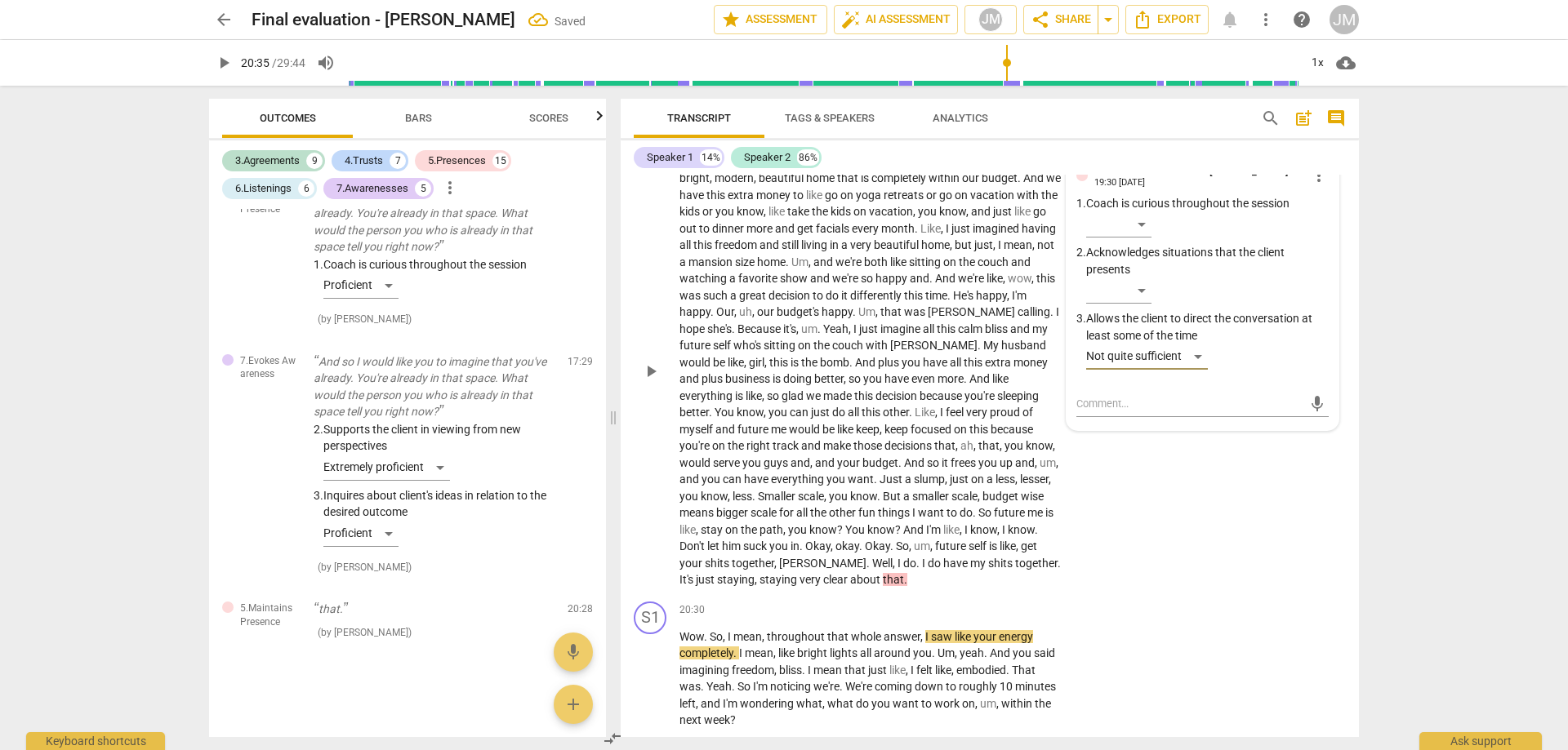
click at [1228, 569] on div "S2 play_arrow pause 17:42 + Add competency 5.Maintains Presence keyboard_arrow_…" at bounding box center [990, 357] width 739 height 475
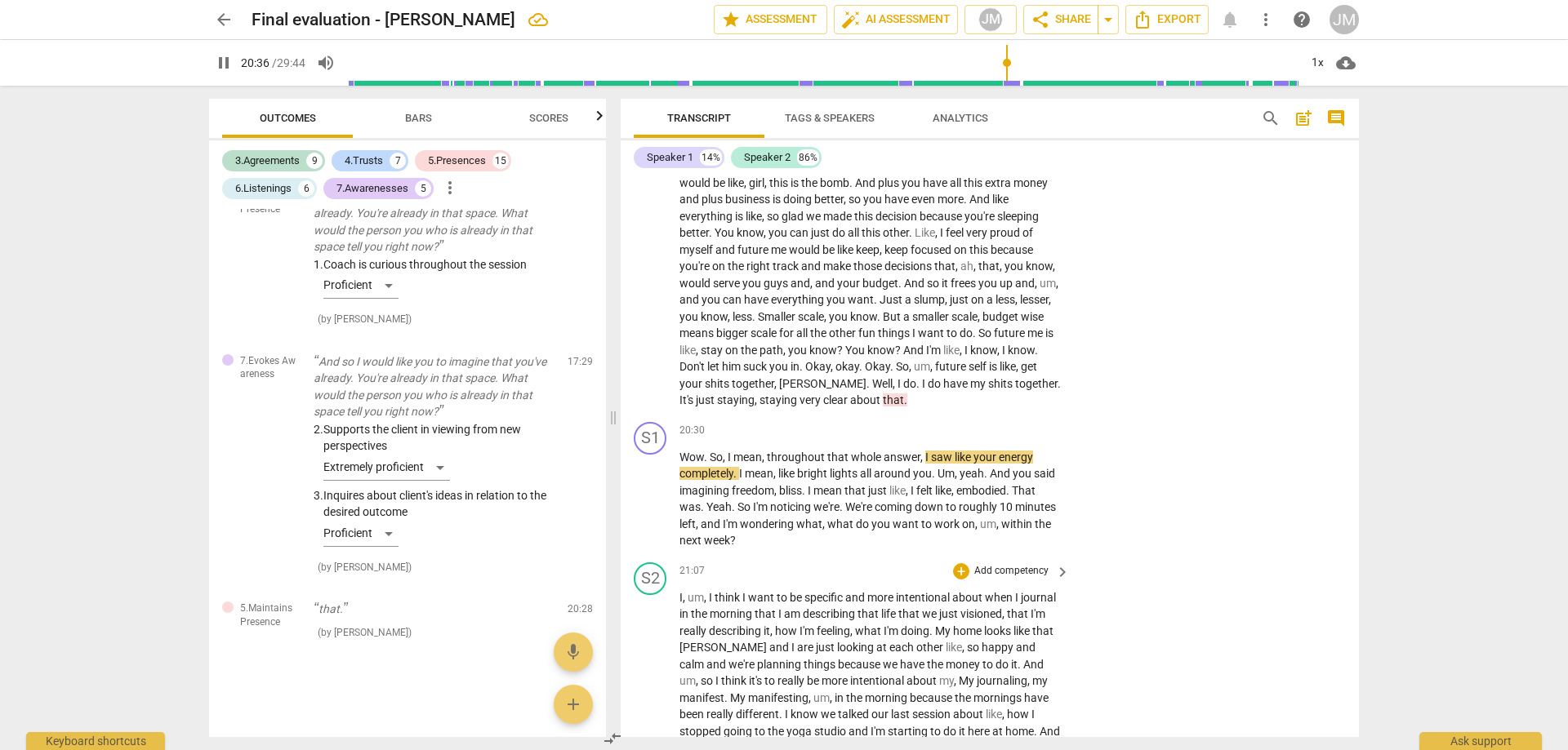
scroll to position [4454, 0]
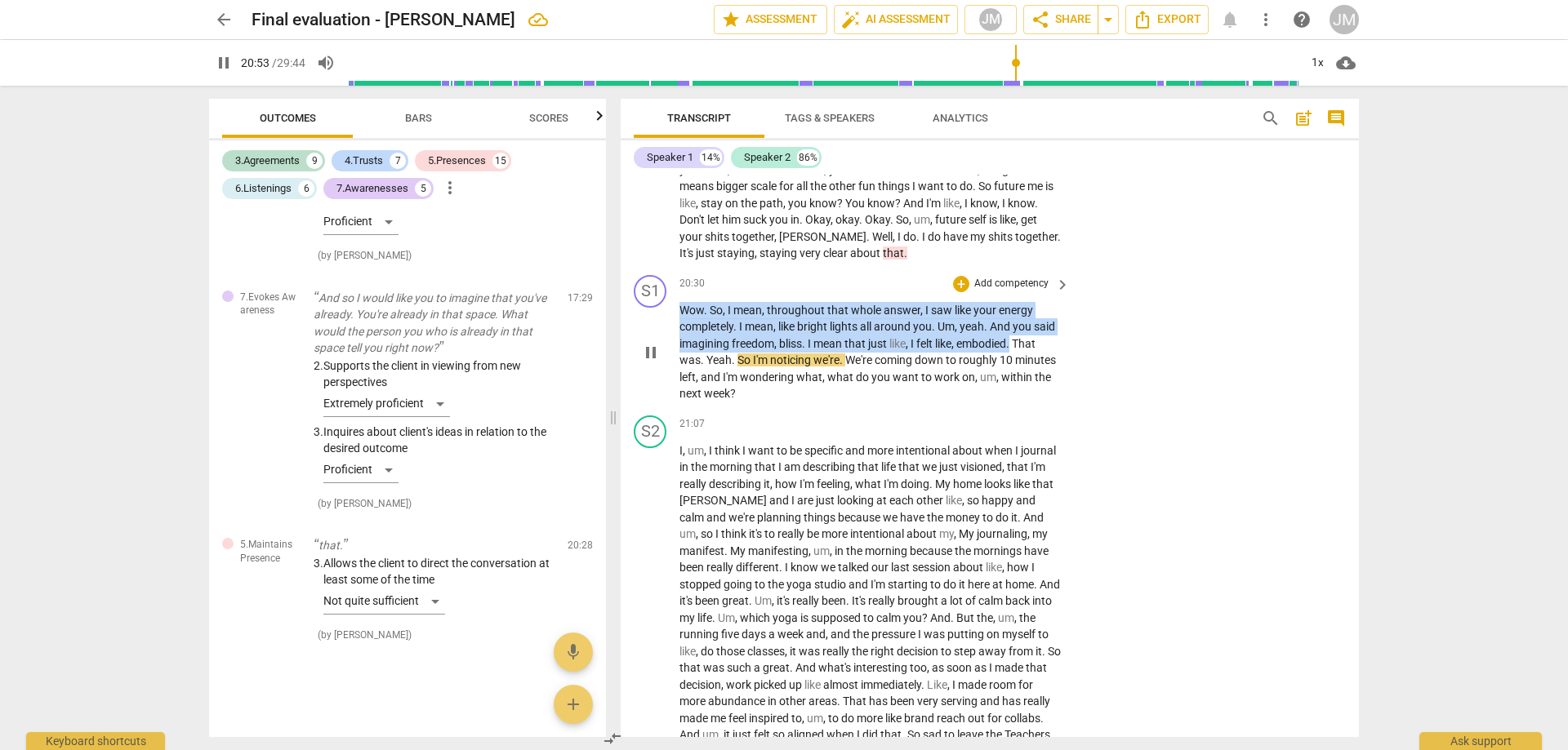
drag, startPoint x: 682, startPoint y: 321, endPoint x: 1070, endPoint y: 352, distance: 389.2
click at [1070, 352] on div "S1 play_arrow pause 20:30 + Add competency keyboard_arrow_right Wow . So , I me…" at bounding box center [990, 339] width 739 height 141
click at [955, 292] on div "+" at bounding box center [962, 285] width 17 height 17
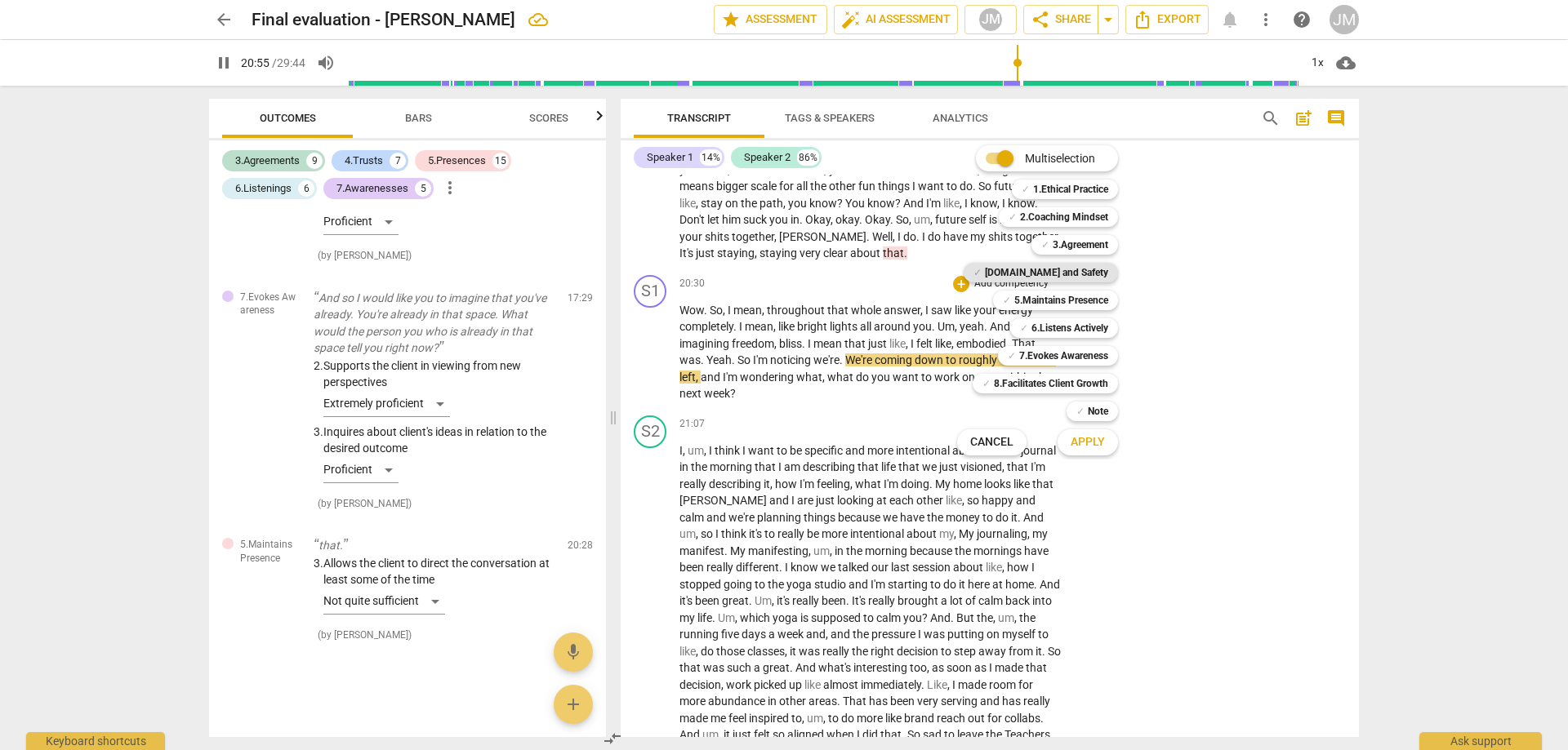
click at [1075, 271] on b "[DOMAIN_NAME] and Safety" at bounding box center [1046, 272] width 123 height 19
click at [1090, 349] on b "7.Evokes Awareness" at bounding box center [1064, 355] width 89 height 19
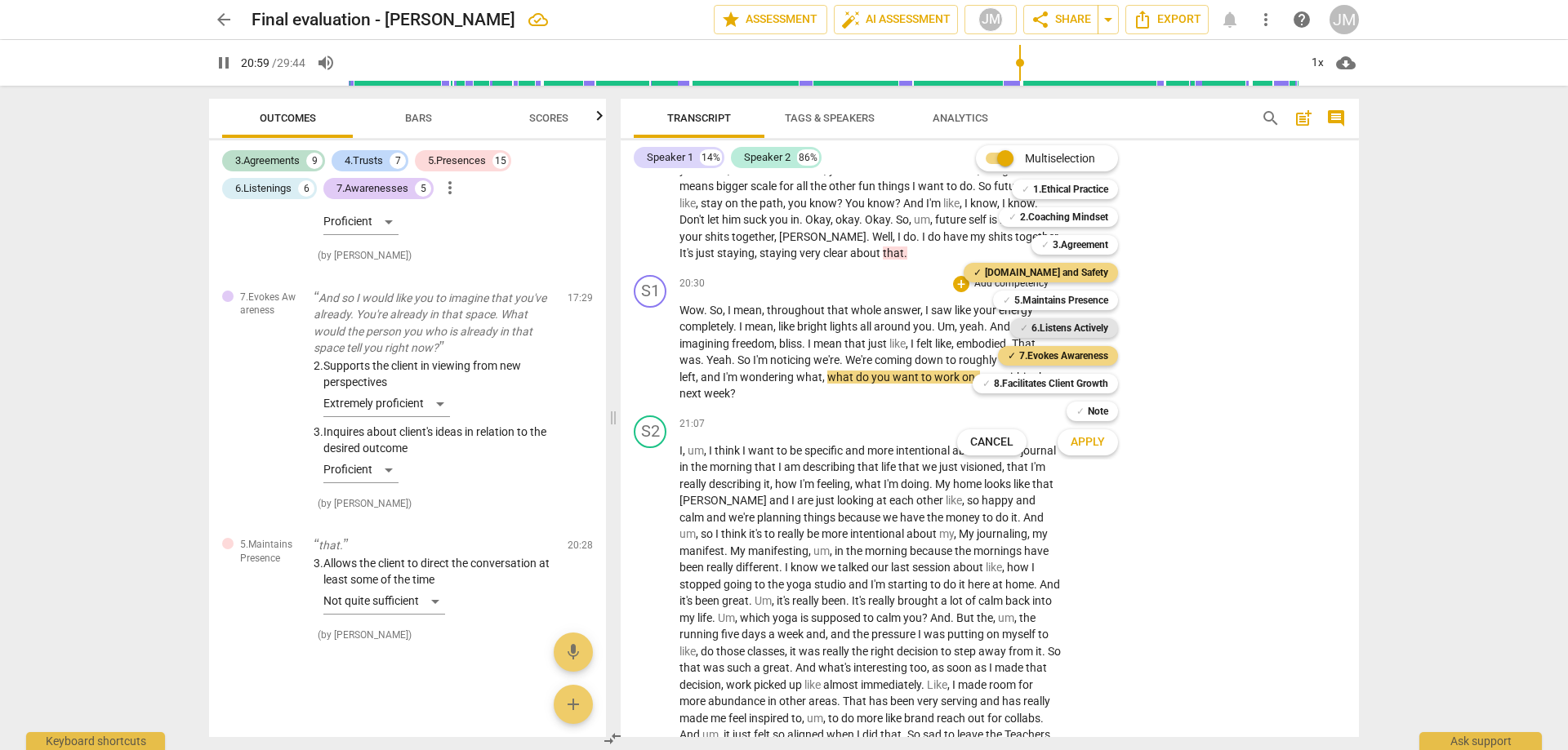
click at [1087, 326] on b "6.Listens Actively" at bounding box center [1070, 327] width 77 height 19
click at [1095, 444] on span "Apply" at bounding box center [1088, 443] width 34 height 17
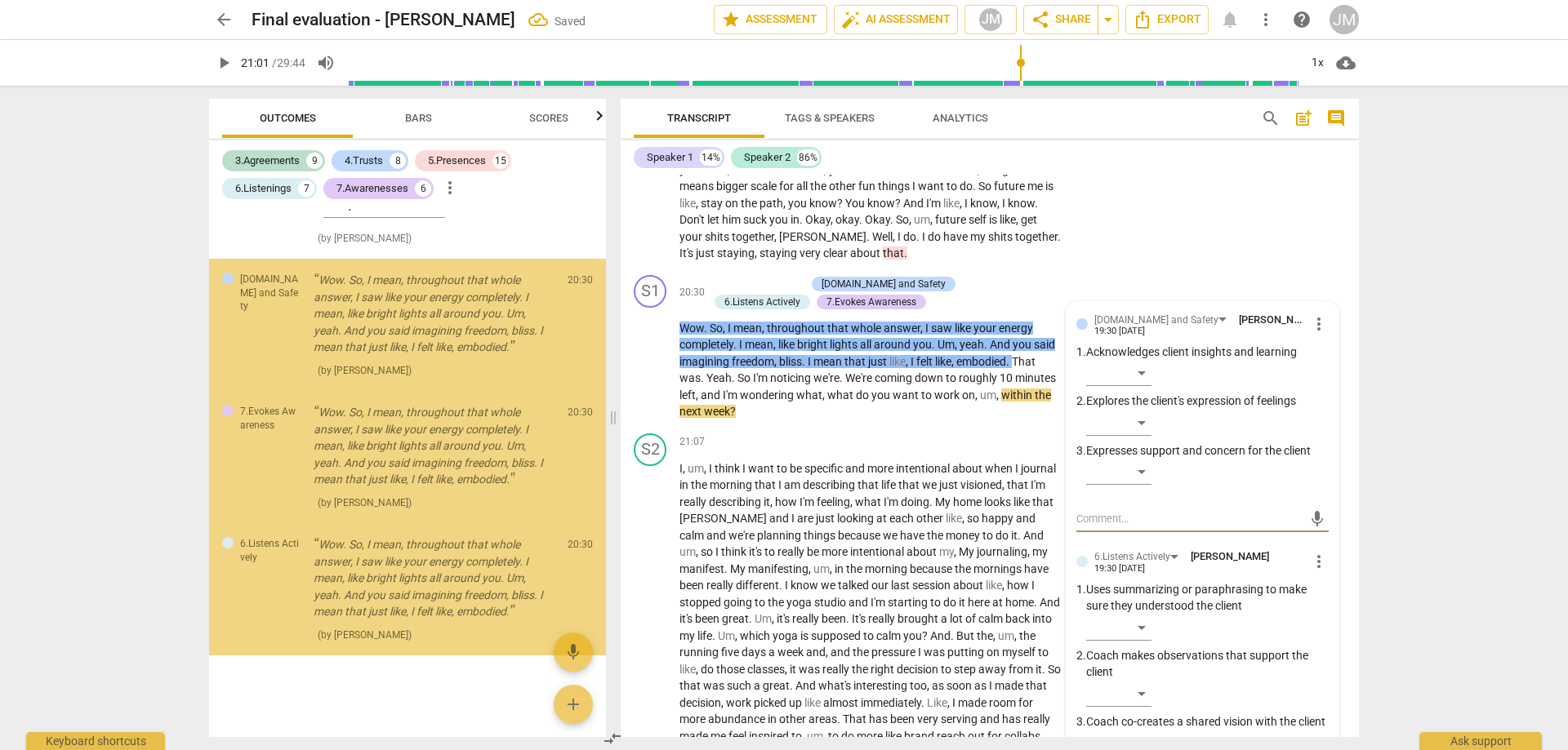
scroll to position [7536, 0]
click at [1145, 386] on div "​" at bounding box center [1119, 372] width 65 height 26
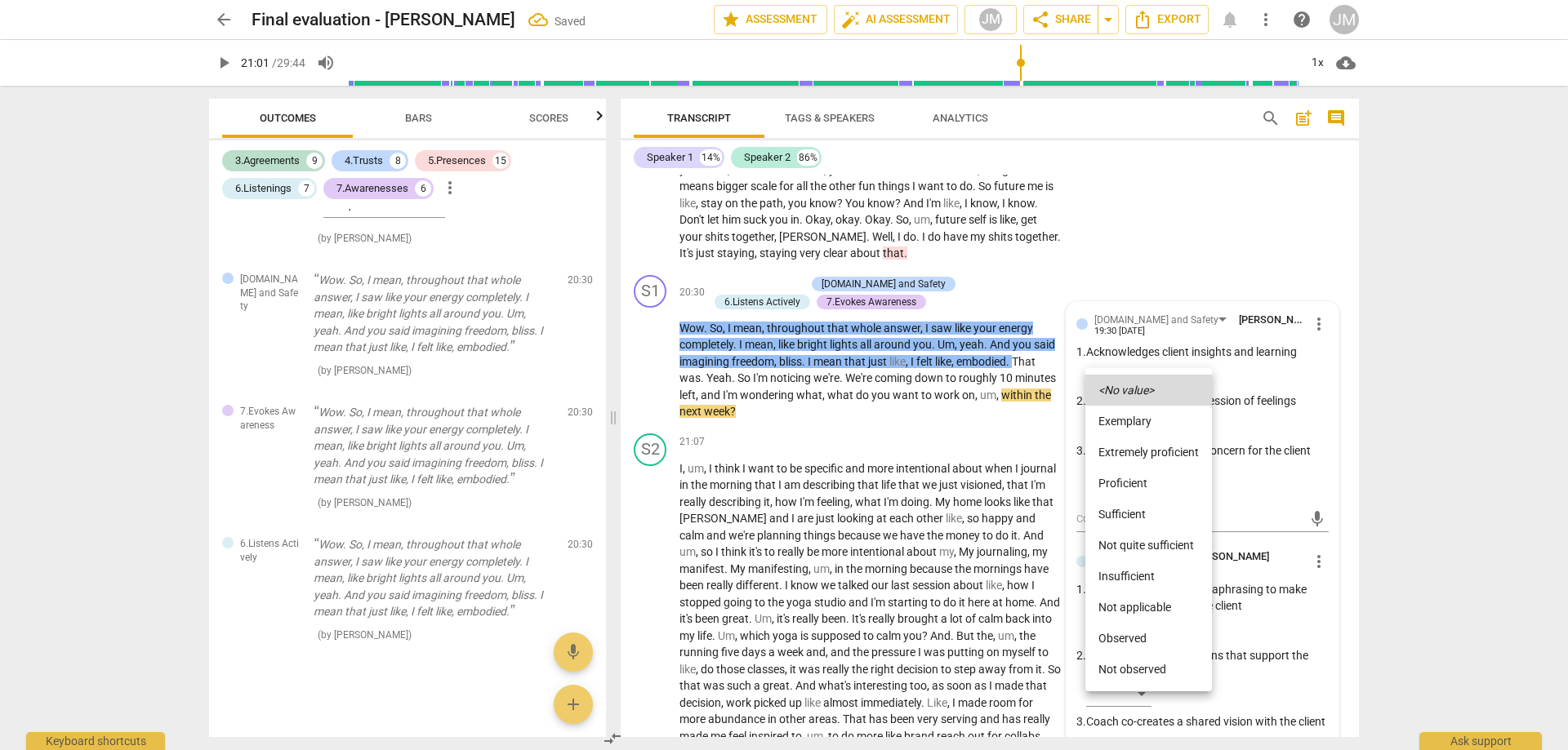
click at [1152, 447] on li "Extremely proficient" at bounding box center [1148, 452] width 126 height 31
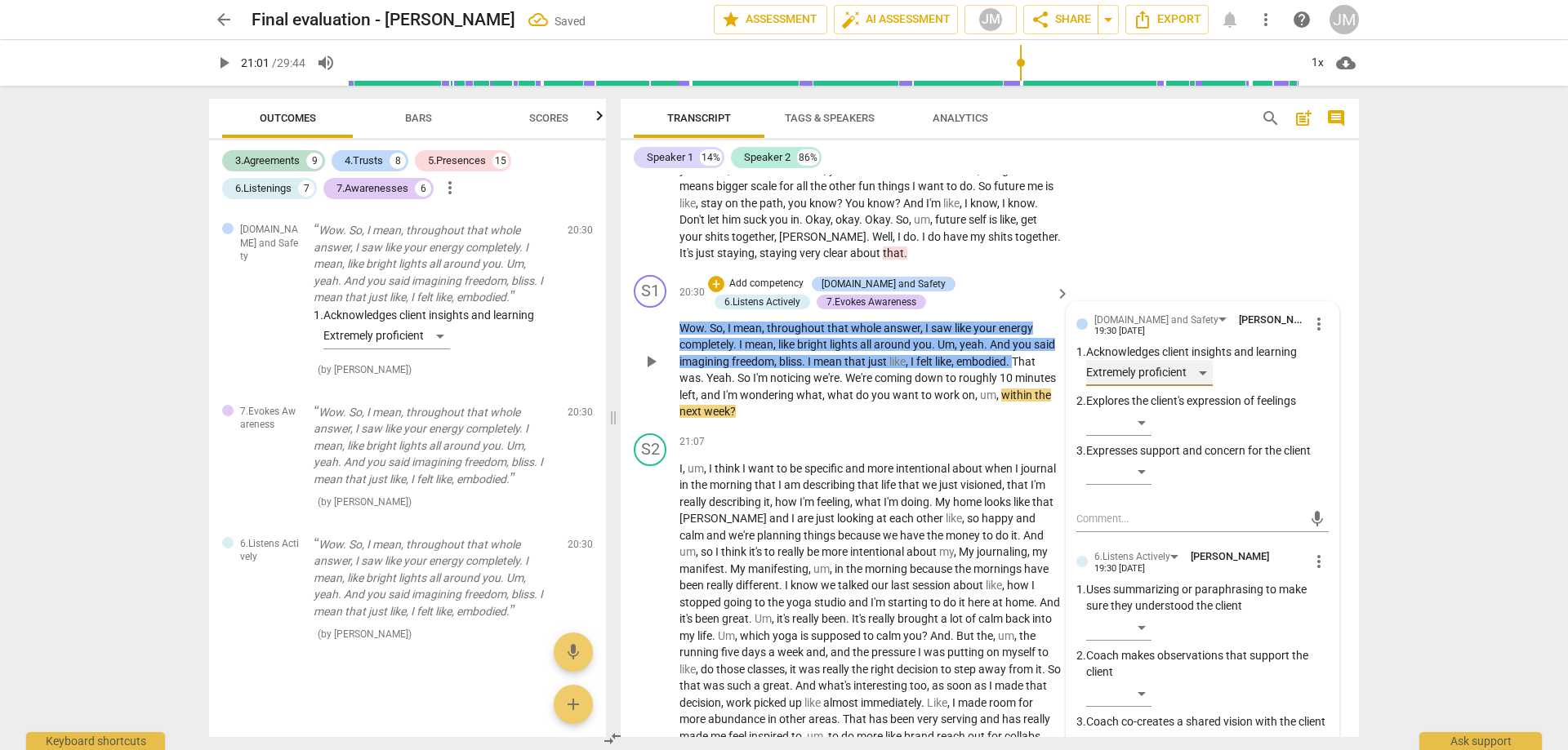
click at [1183, 386] on div "Extremely proficient" at bounding box center [1149, 372] width 126 height 26
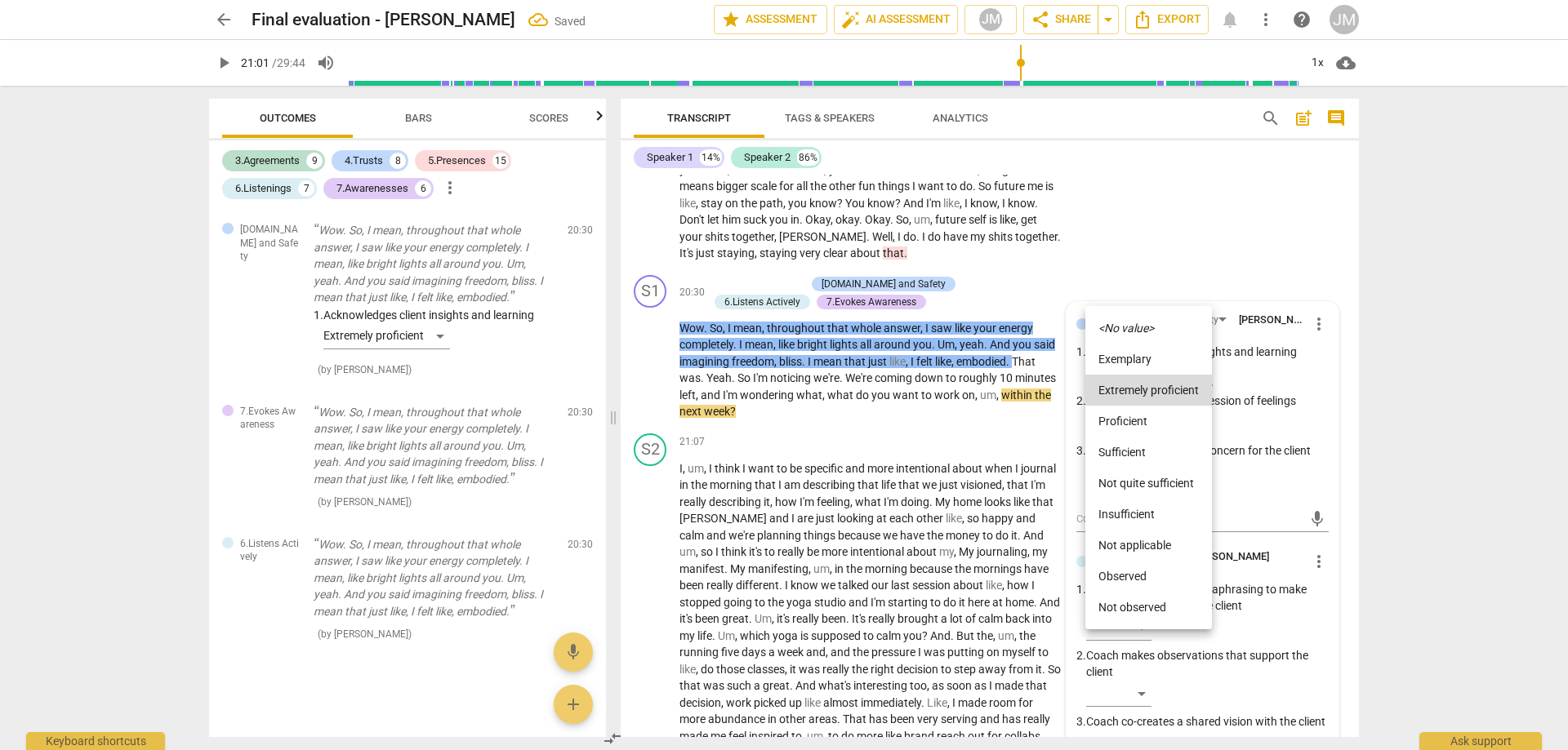
click at [1170, 422] on li "Proficient" at bounding box center [1148, 421] width 126 height 31
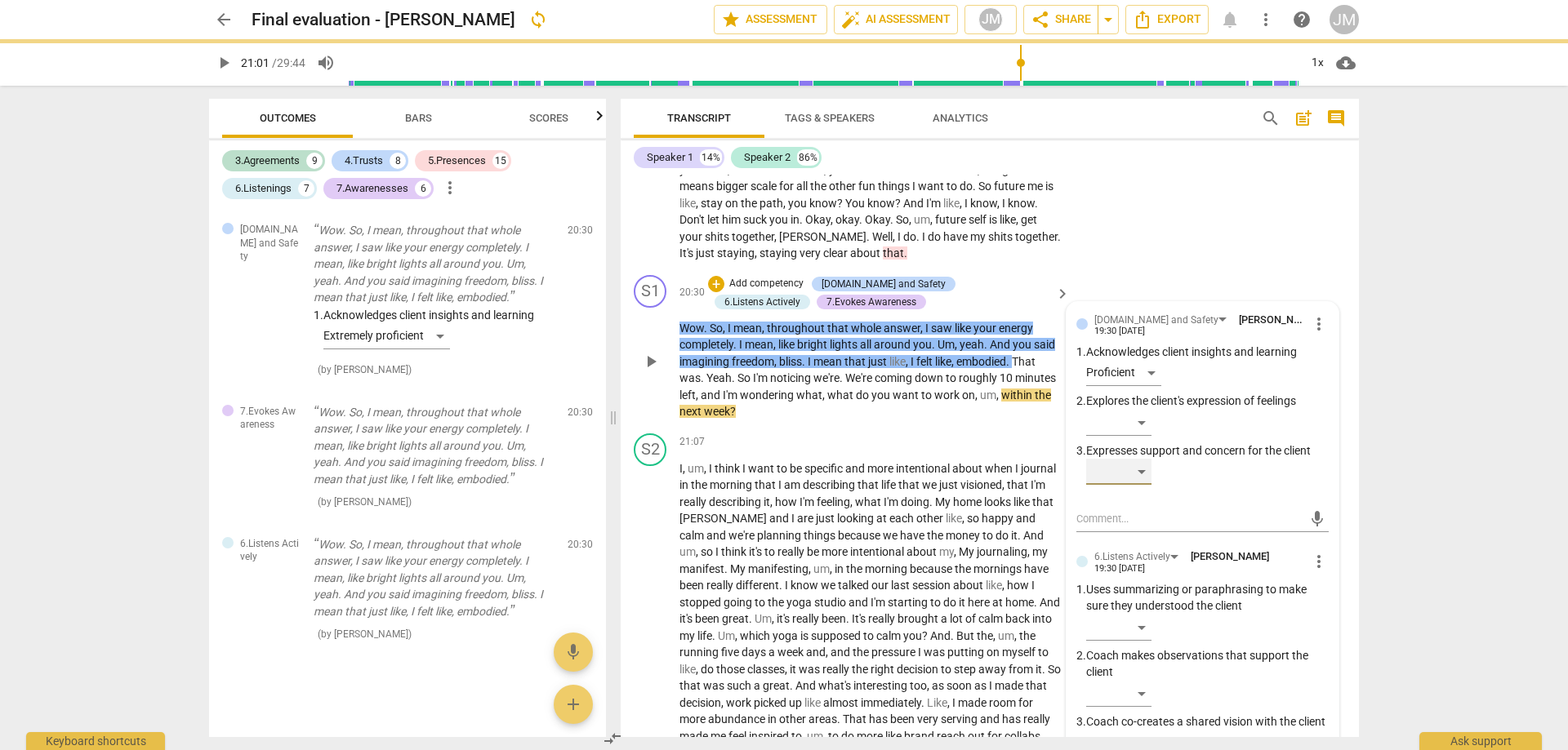
click at [1139, 485] on div "​" at bounding box center [1119, 471] width 65 height 26
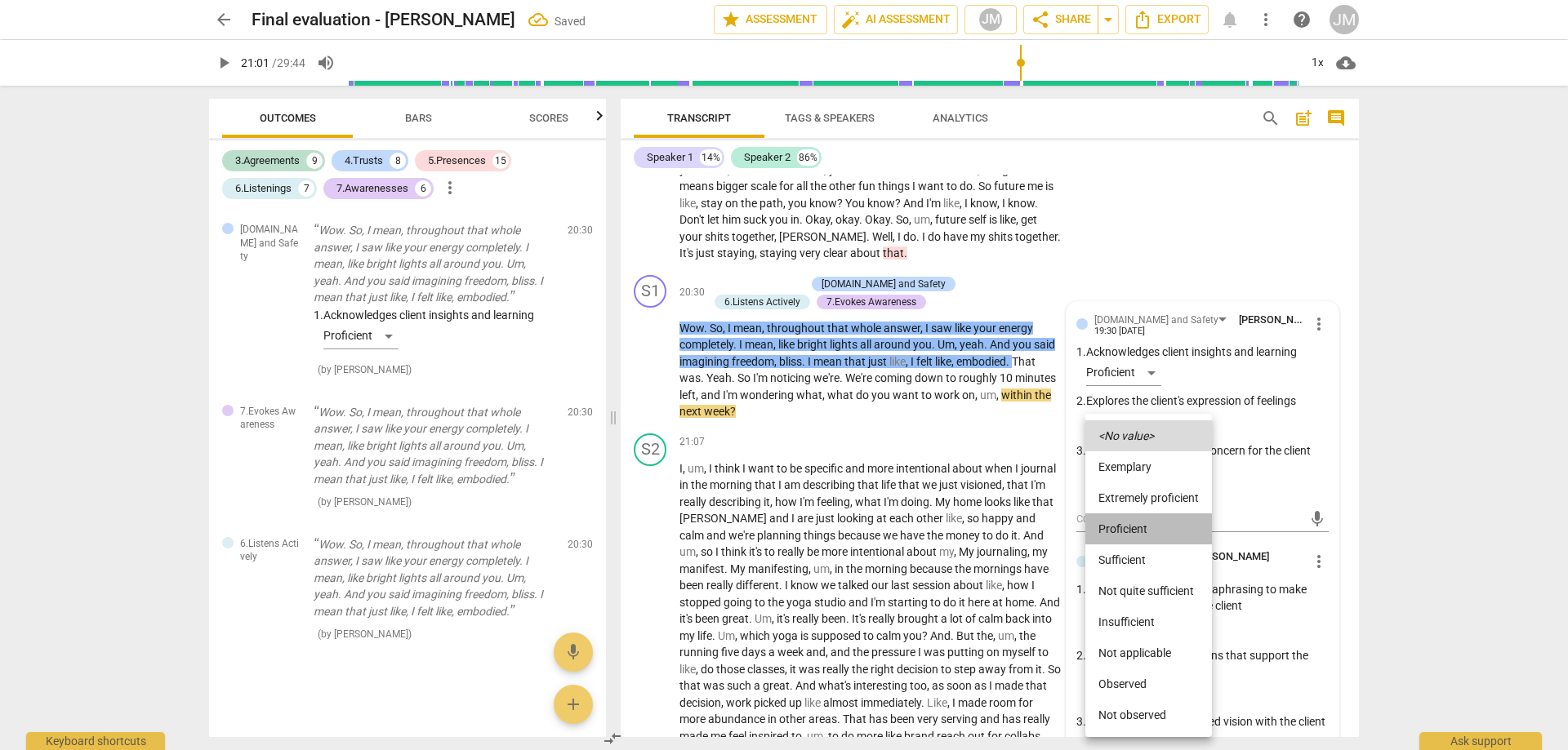
click at [1143, 540] on li "Proficient" at bounding box center [1148, 528] width 126 height 31
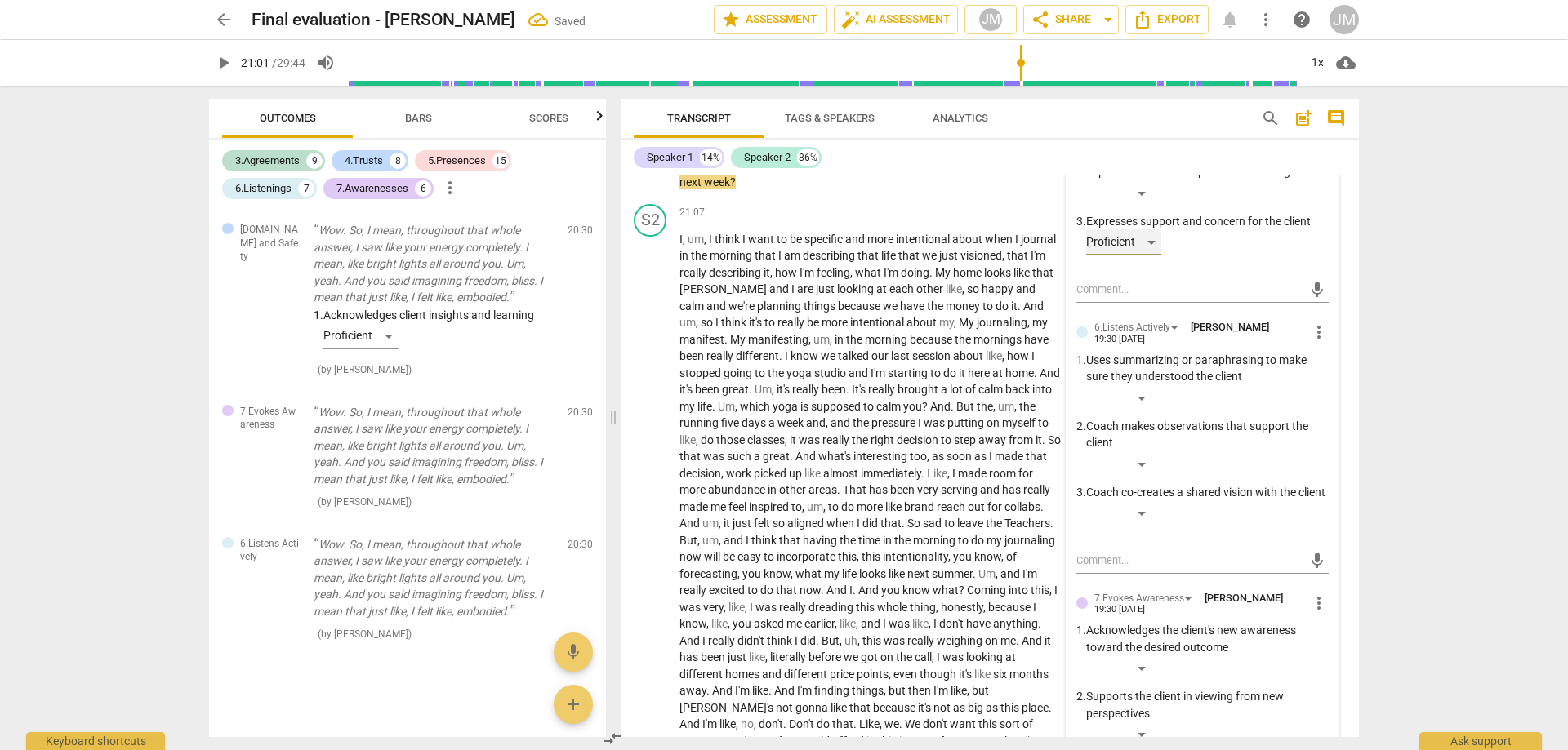
scroll to position [4698, 0]
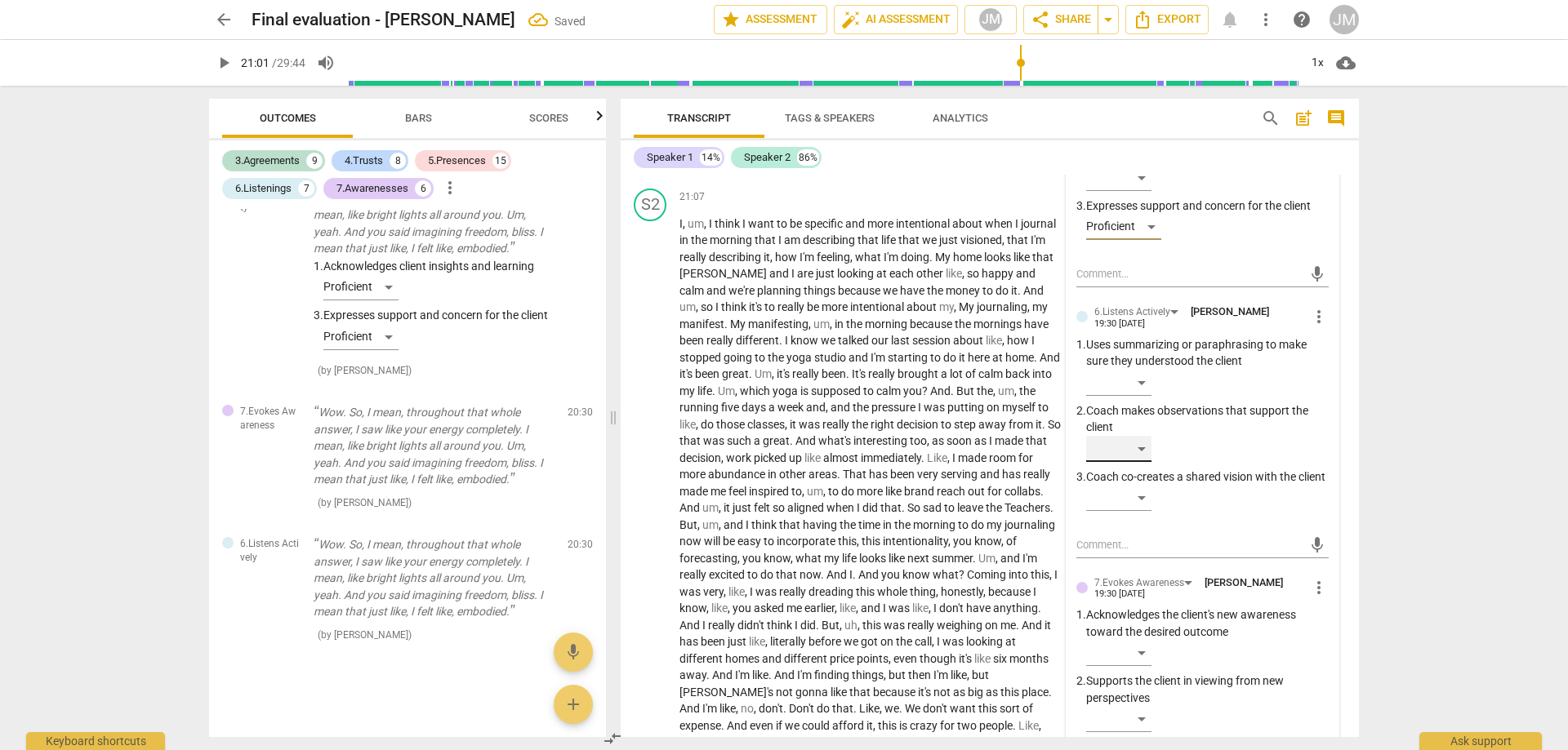
click at [1127, 460] on div "​" at bounding box center [1119, 449] width 65 height 26
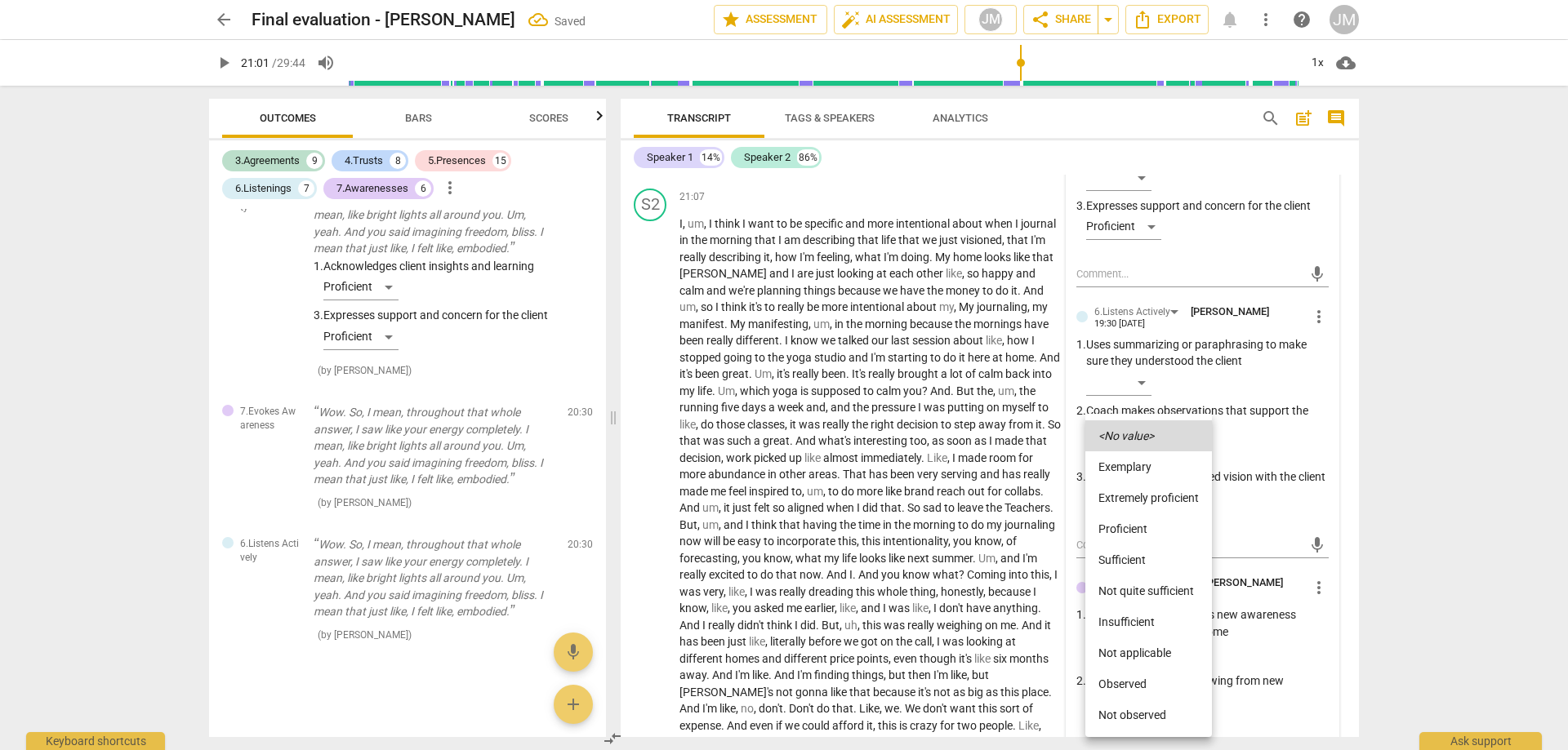
click at [1145, 553] on li "Sufficient" at bounding box center [1148, 559] width 126 height 31
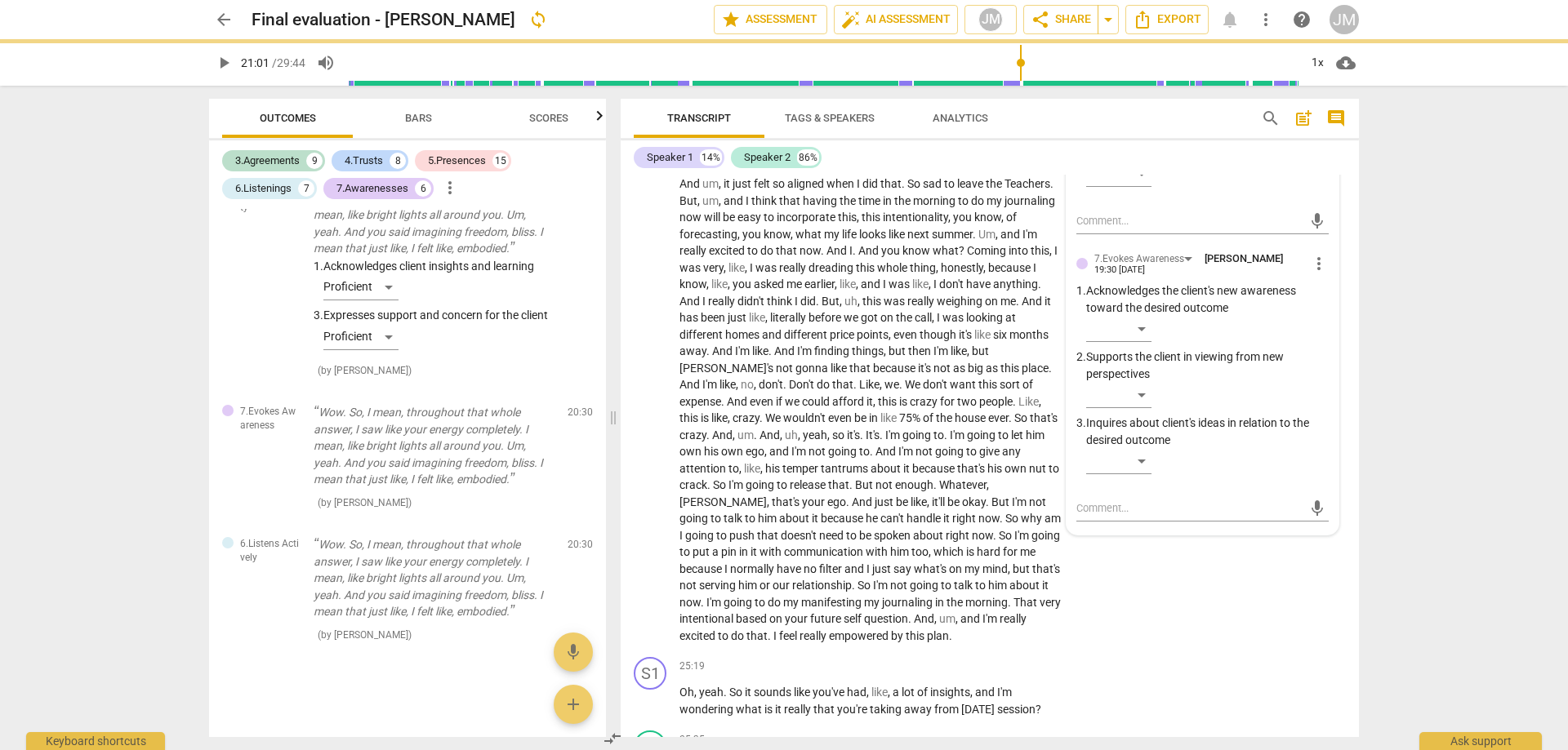
scroll to position [4944, 0]
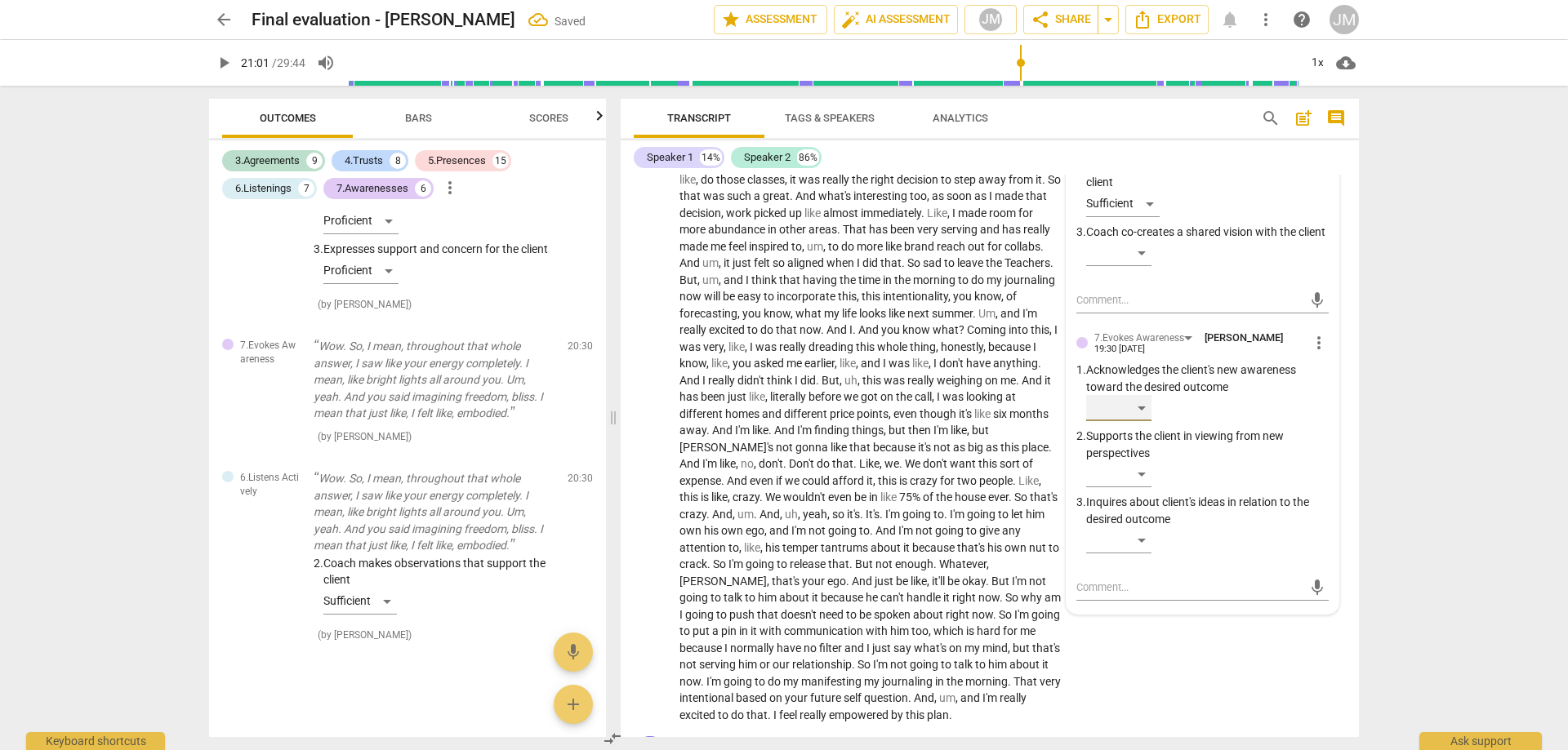
click at [1146, 421] on div "​" at bounding box center [1119, 408] width 65 height 26
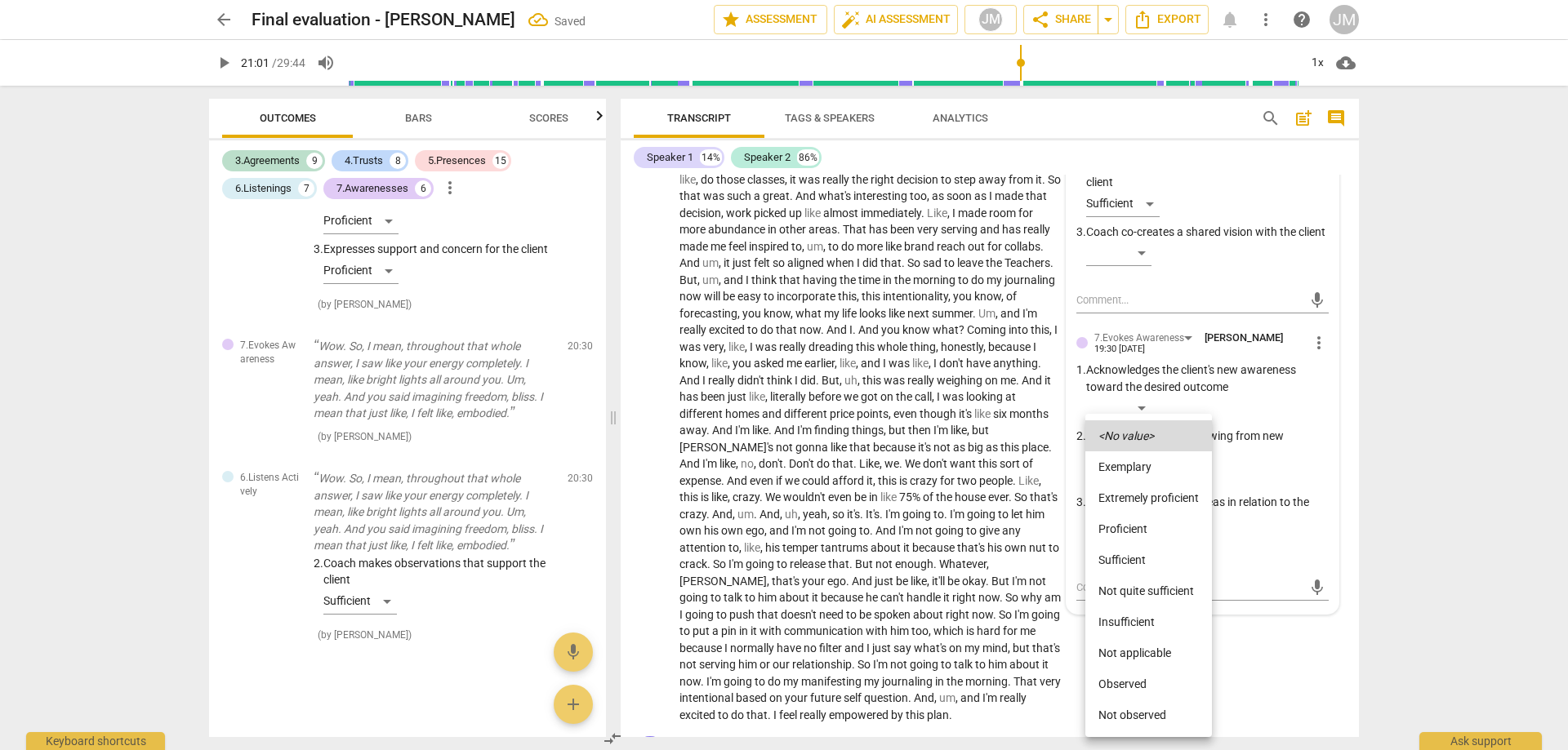
click at [1153, 530] on li "Proficient" at bounding box center [1148, 528] width 126 height 31
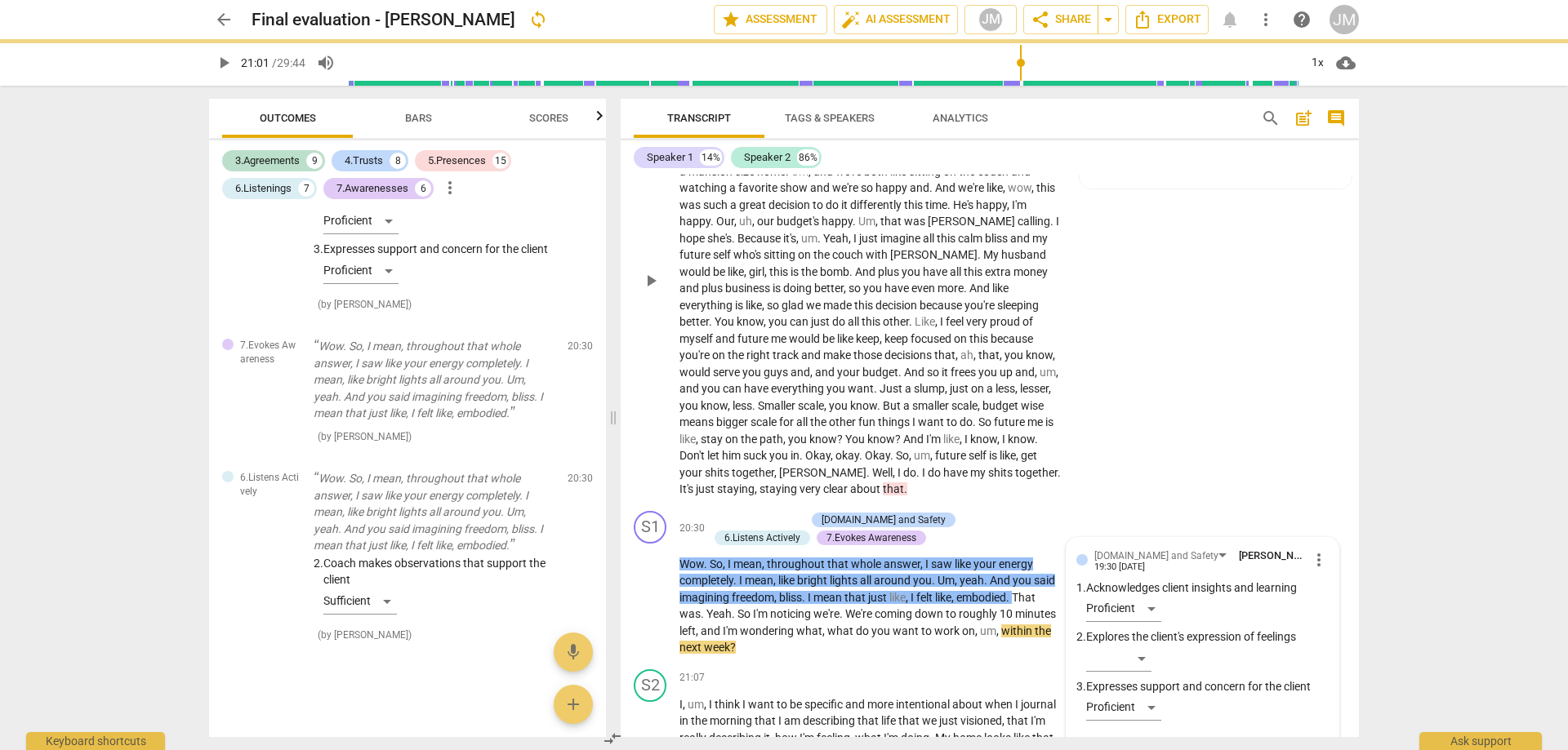
scroll to position [4209, 0]
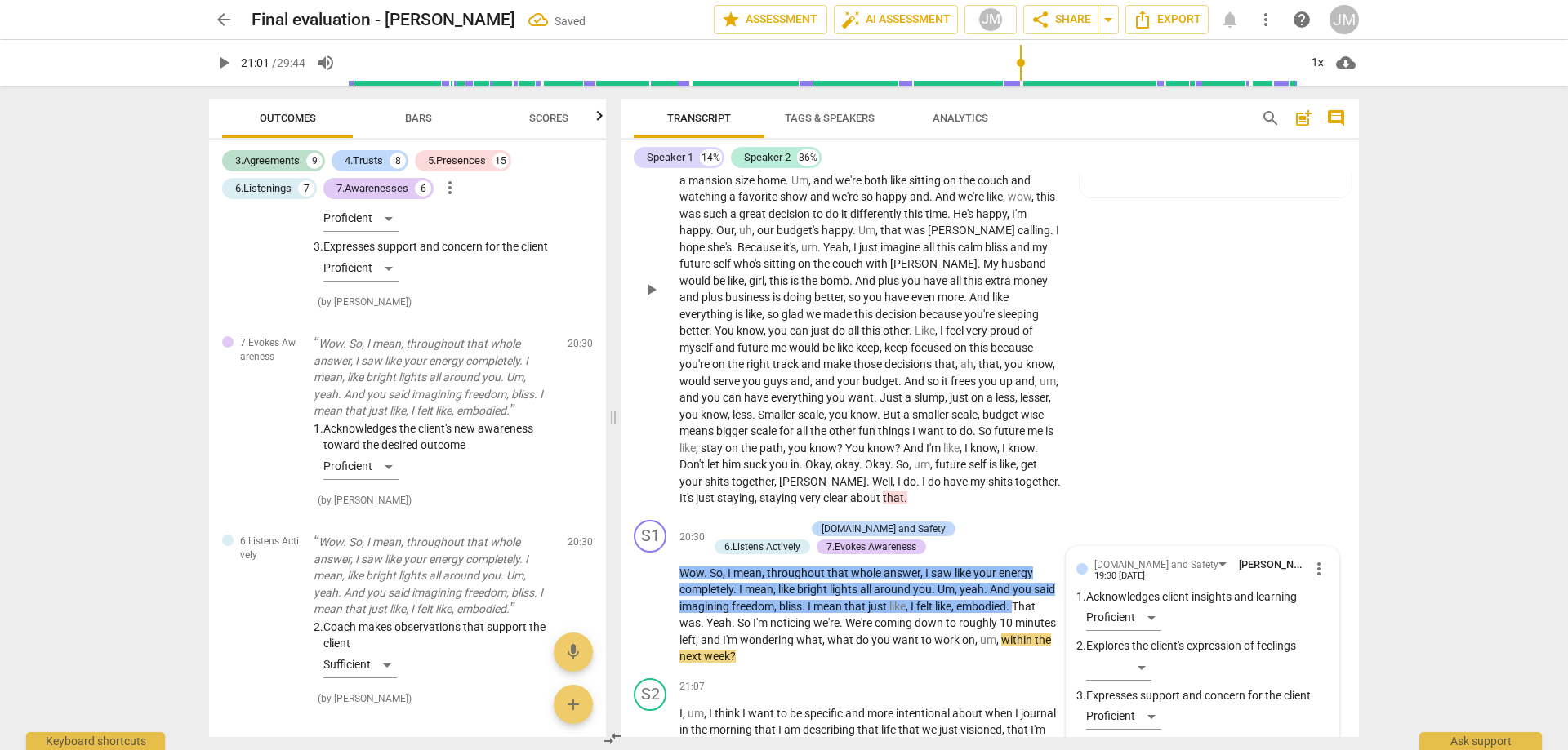
click at [1200, 387] on div "S2 play_arrow pause 17:42 + Add competency 5.Maintains Presence keyboard_arrow_…" at bounding box center [990, 276] width 739 height 475
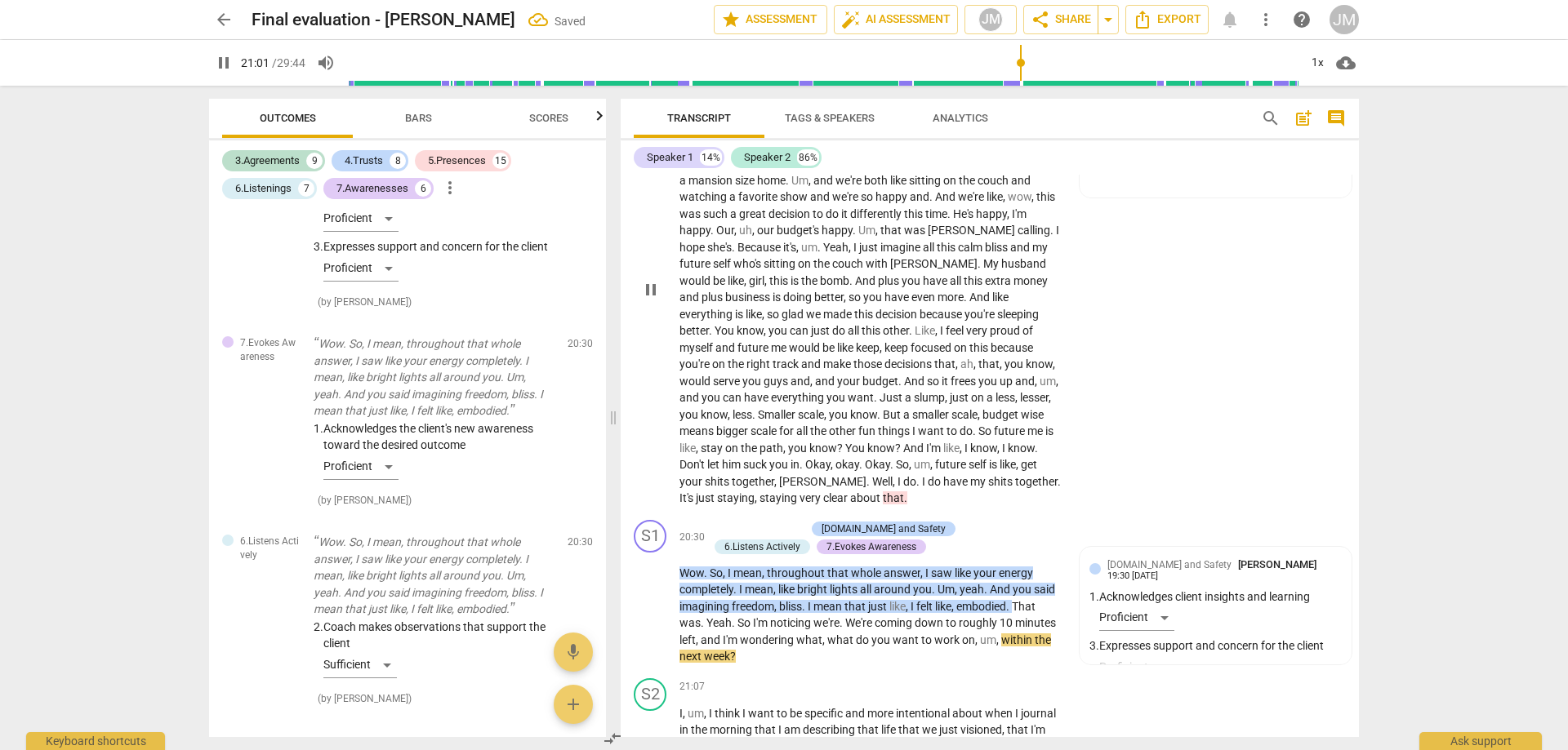
scroll to position [4372, 0]
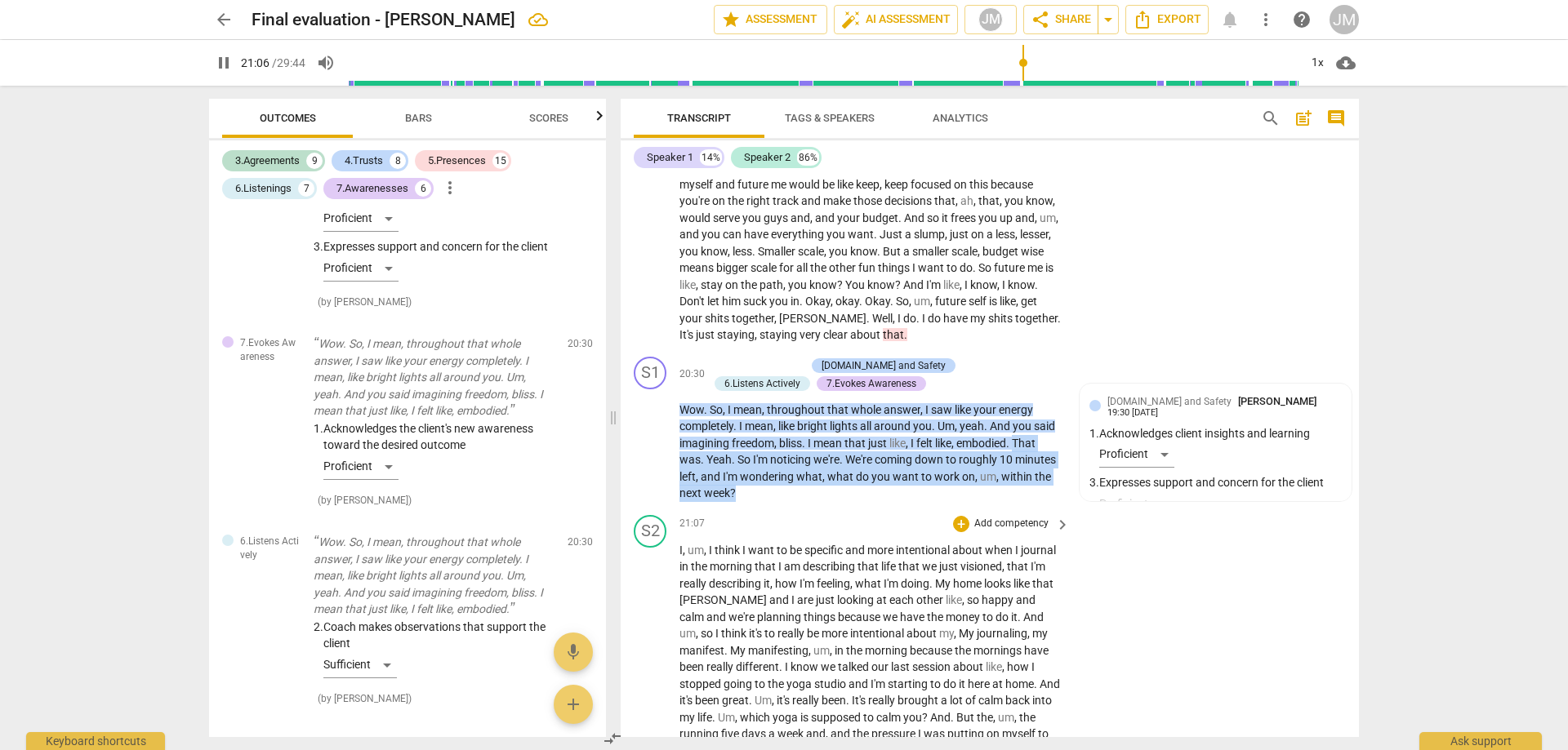
drag, startPoint x: 682, startPoint y: 477, endPoint x: 899, endPoint y: 526, distance: 222.5
click at [899, 526] on div "S1 play_arrow pause 00:02 + Add competency keyboard_arrow_right Hi . How are yo…" at bounding box center [990, 456] width 739 height 562
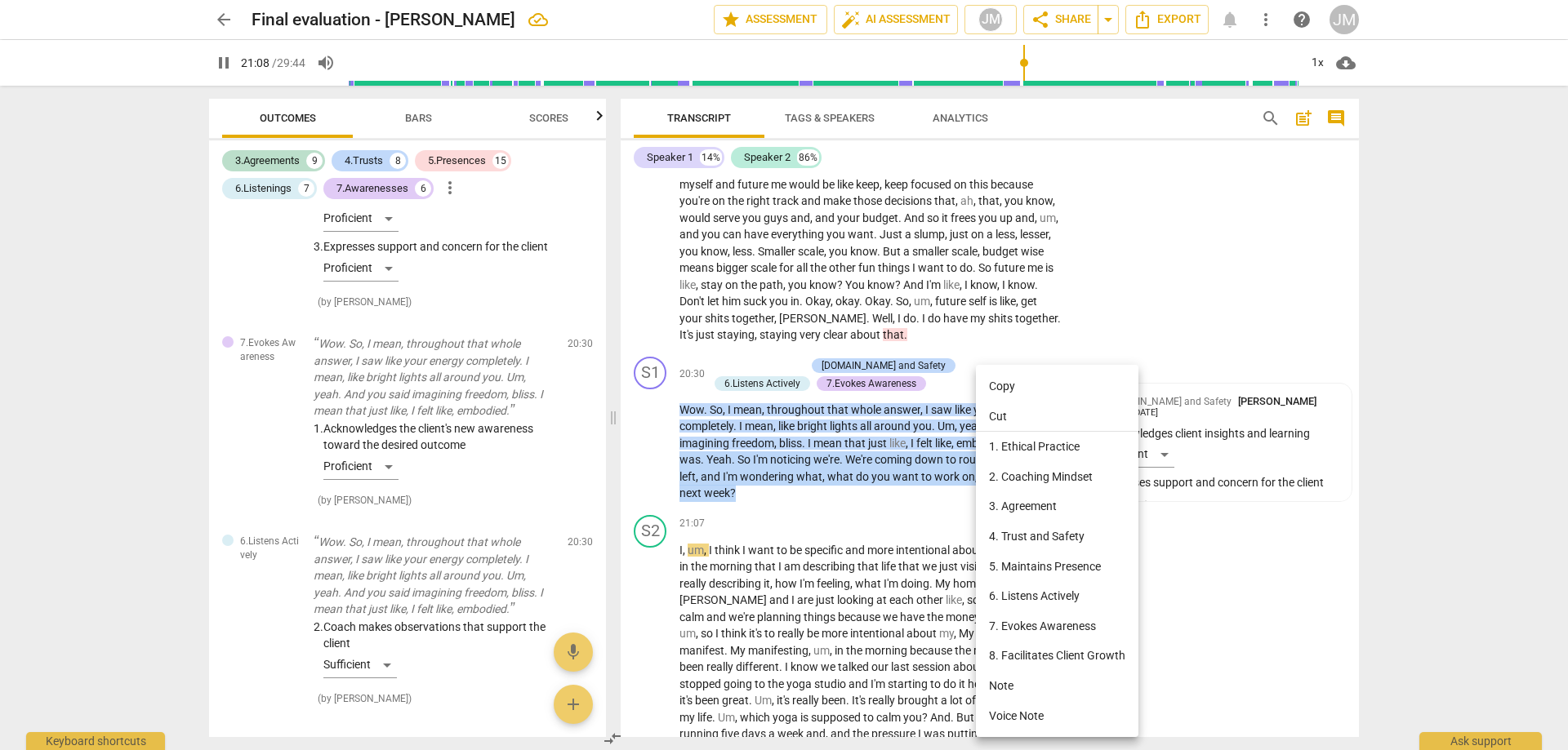
click at [1054, 646] on li "8. Facilitates Client Growth" at bounding box center [1057, 656] width 162 height 30
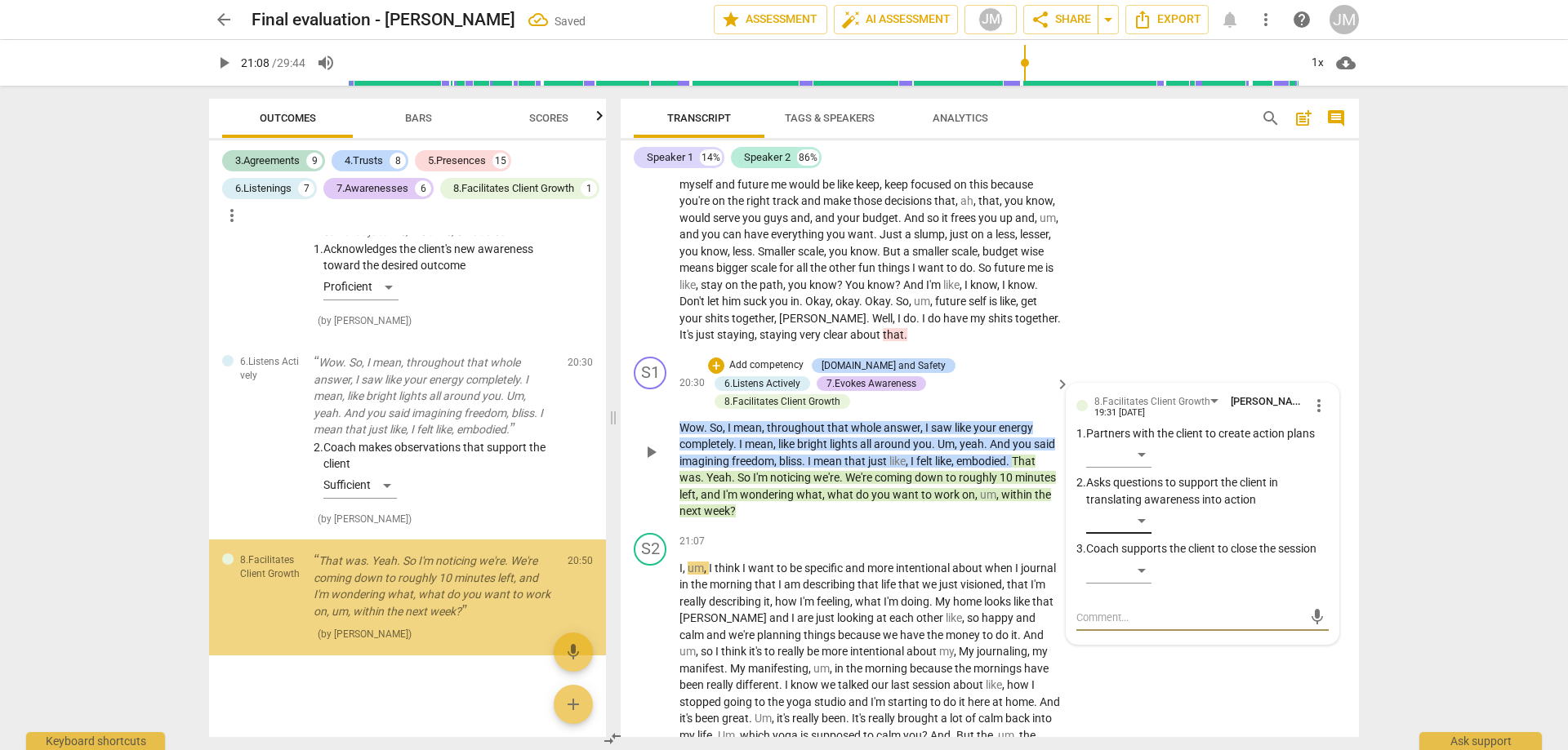
scroll to position [4454, 0]
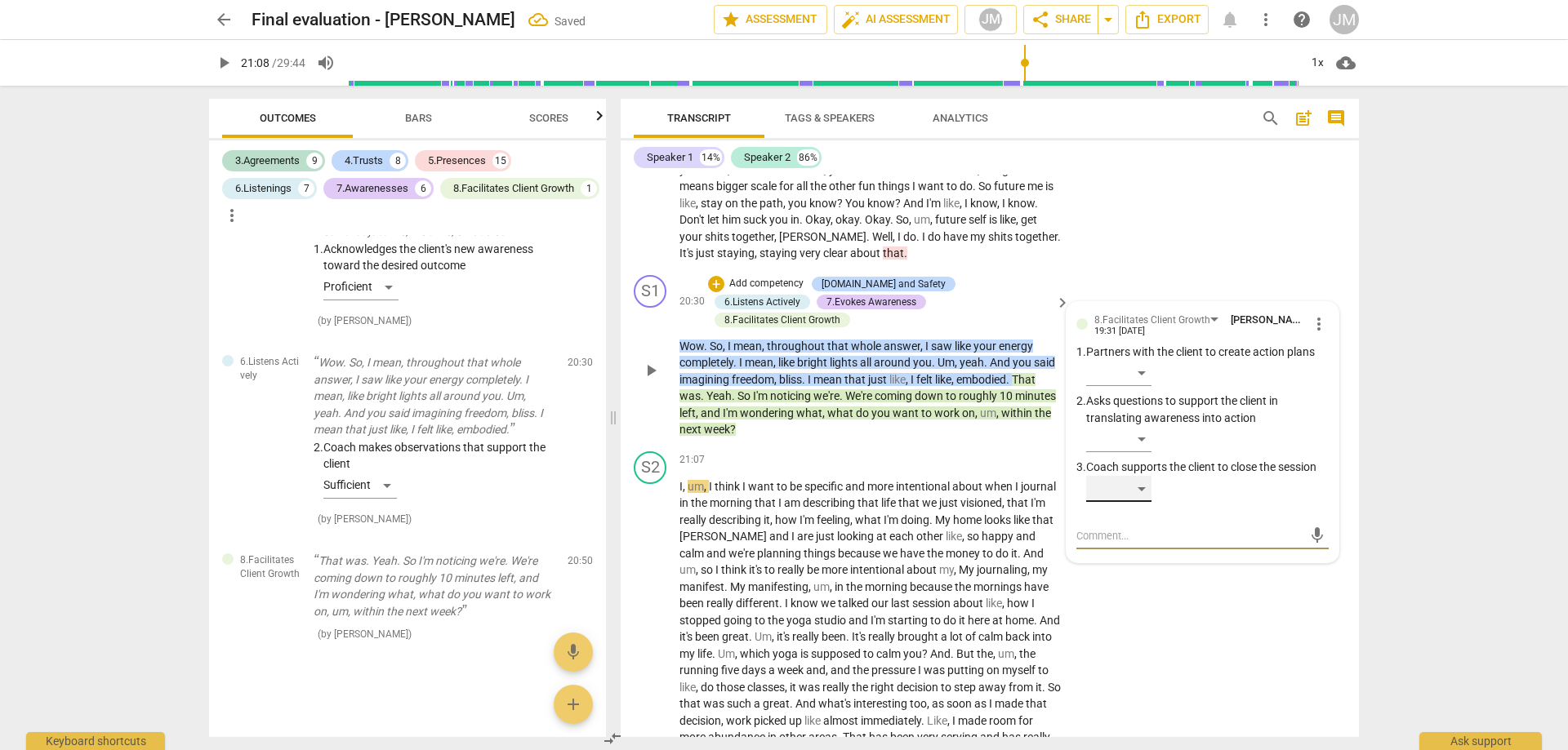
click at [1137, 501] on div "​" at bounding box center [1119, 489] width 65 height 26
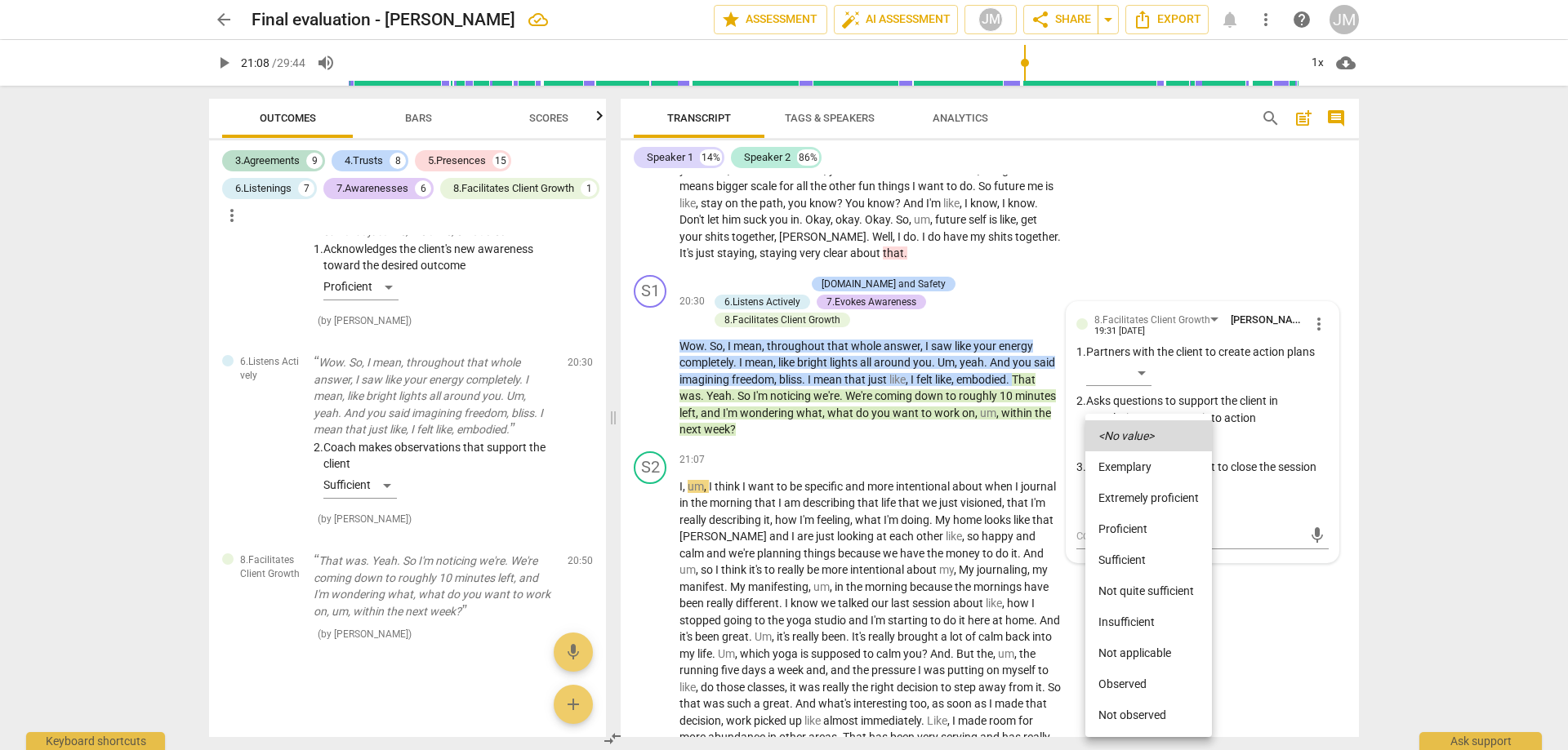
click at [1142, 532] on li "Proficient" at bounding box center [1148, 528] width 126 height 31
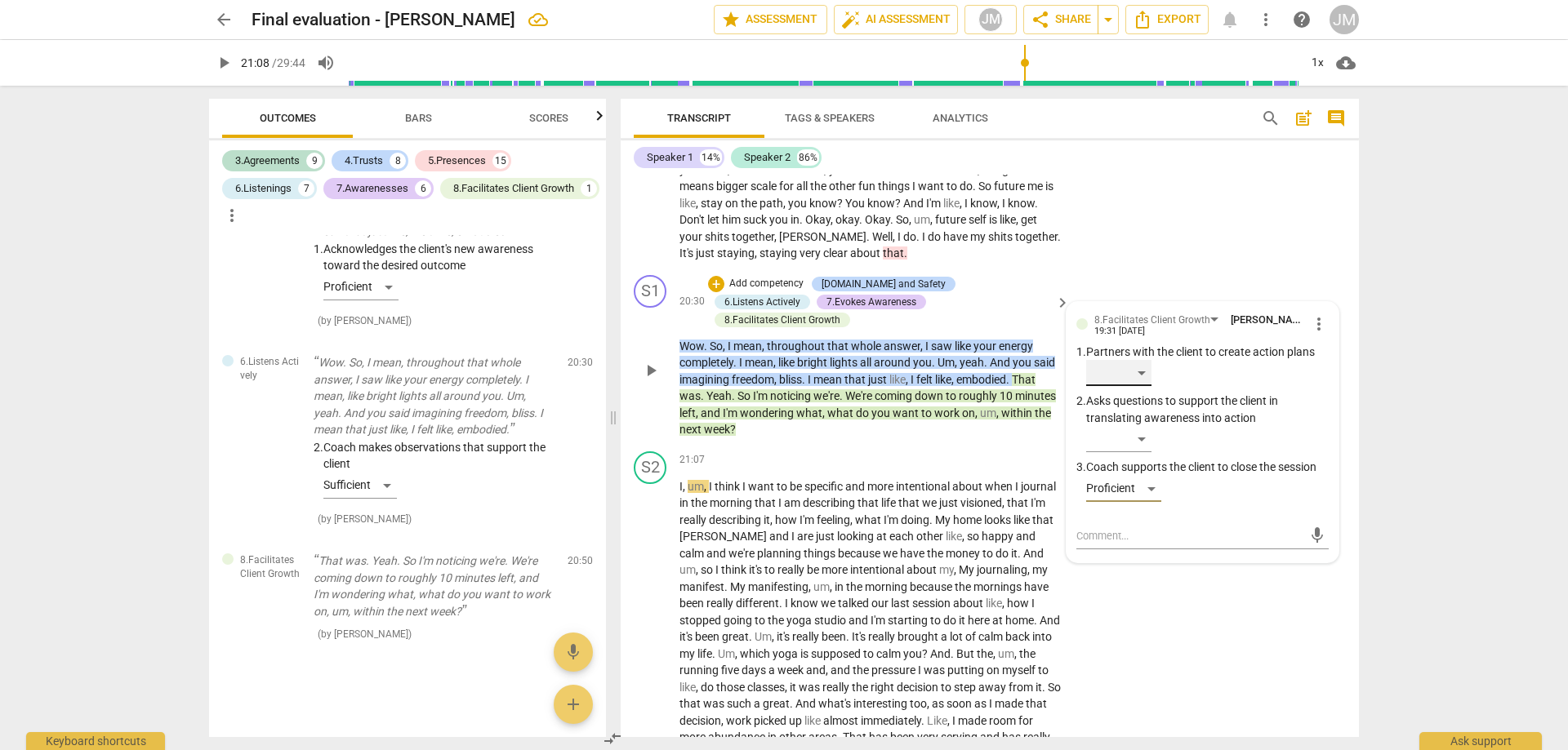
click at [1144, 386] on div "​" at bounding box center [1119, 372] width 65 height 26
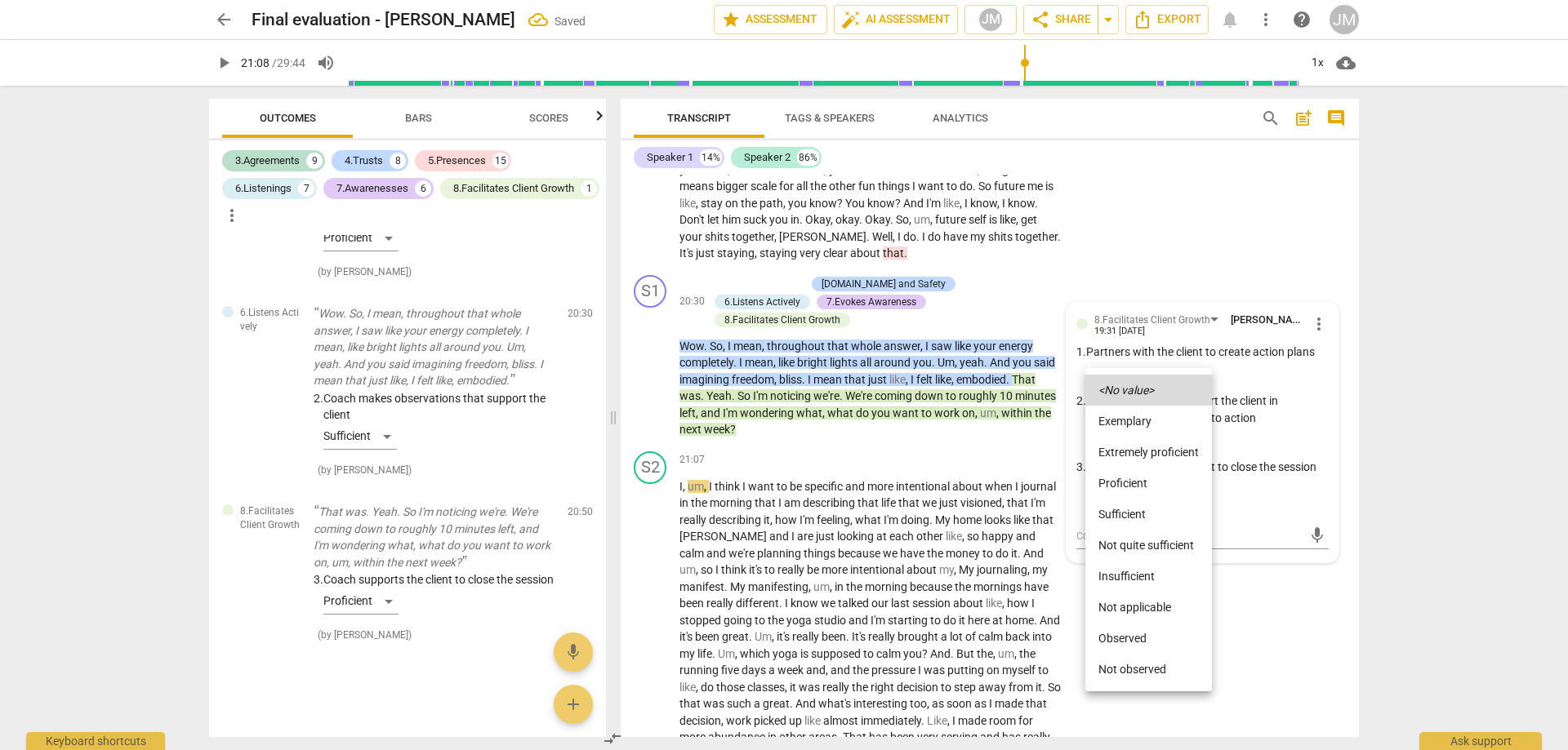
click at [1140, 505] on li "Sufficient" at bounding box center [1148, 514] width 126 height 31
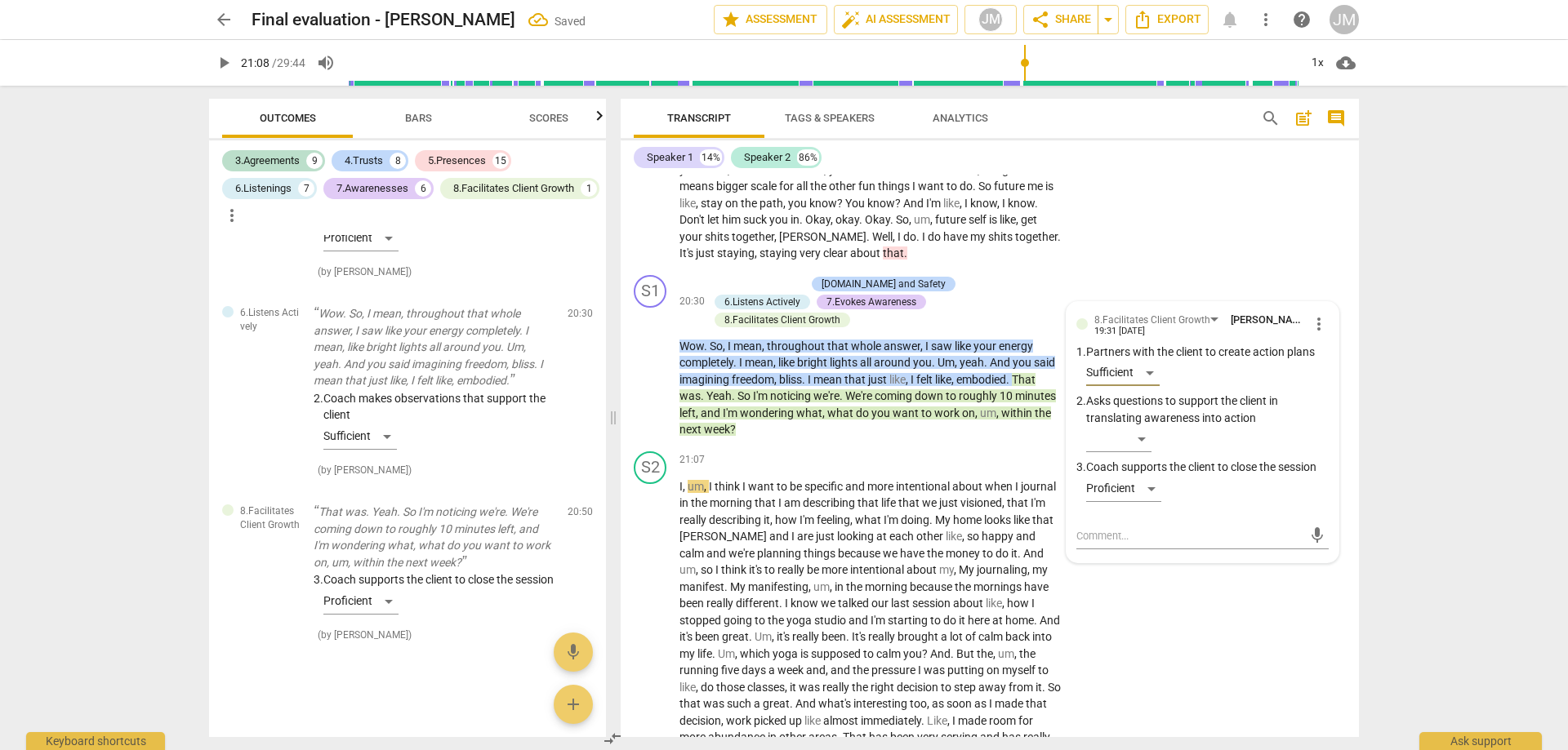
click at [1201, 236] on div "S2 play_arrow pause 17:42 + Add competency 5.Maintains Presence keyboard_arrow_…" at bounding box center [990, 31] width 739 height 475
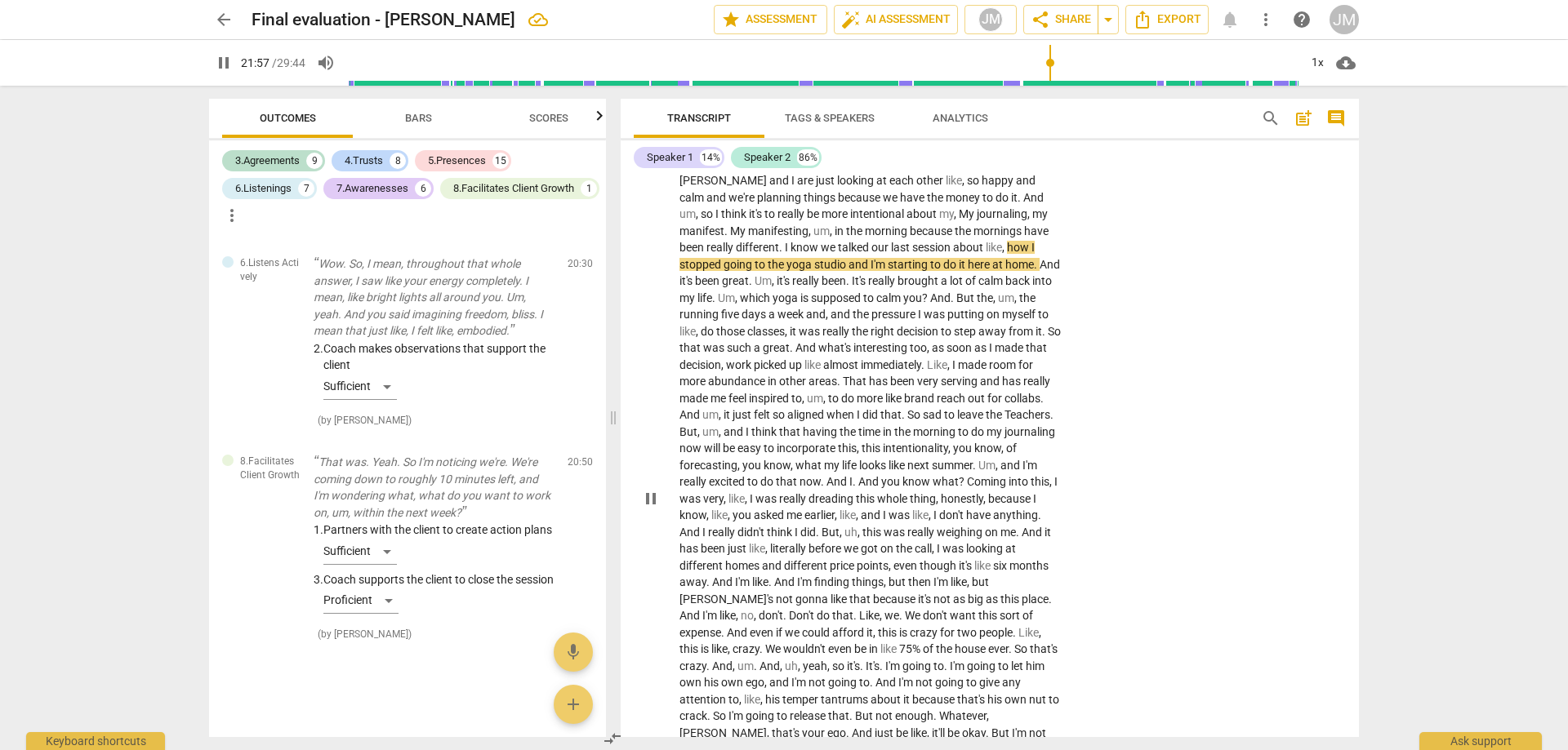
scroll to position [4780, 0]
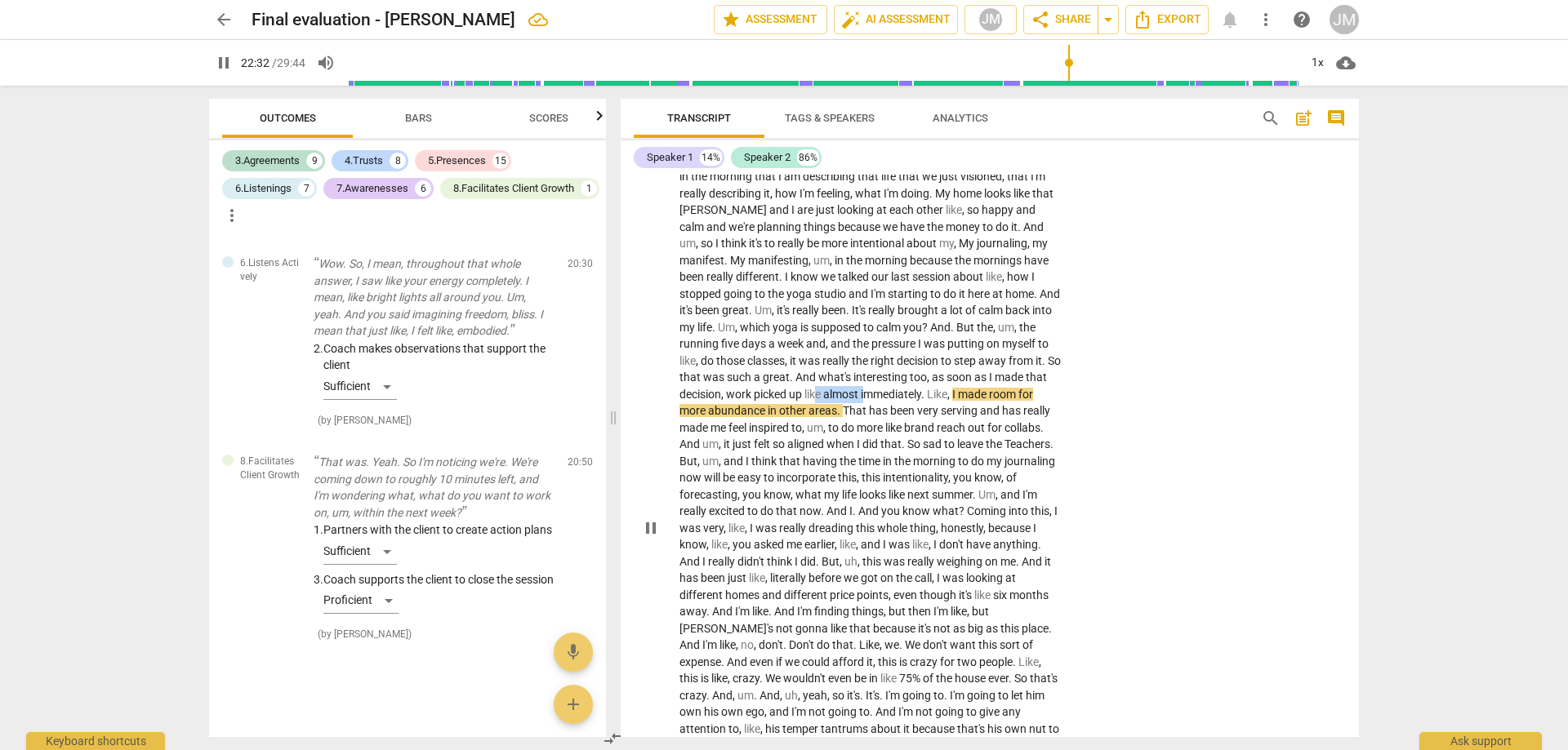
drag, startPoint x: 894, startPoint y: 390, endPoint x: 943, endPoint y: 390, distance: 49.0
click at [943, 390] on p "I , um , I think I want to be specific and more intentional about when I journa…" at bounding box center [870, 528] width 382 height 753
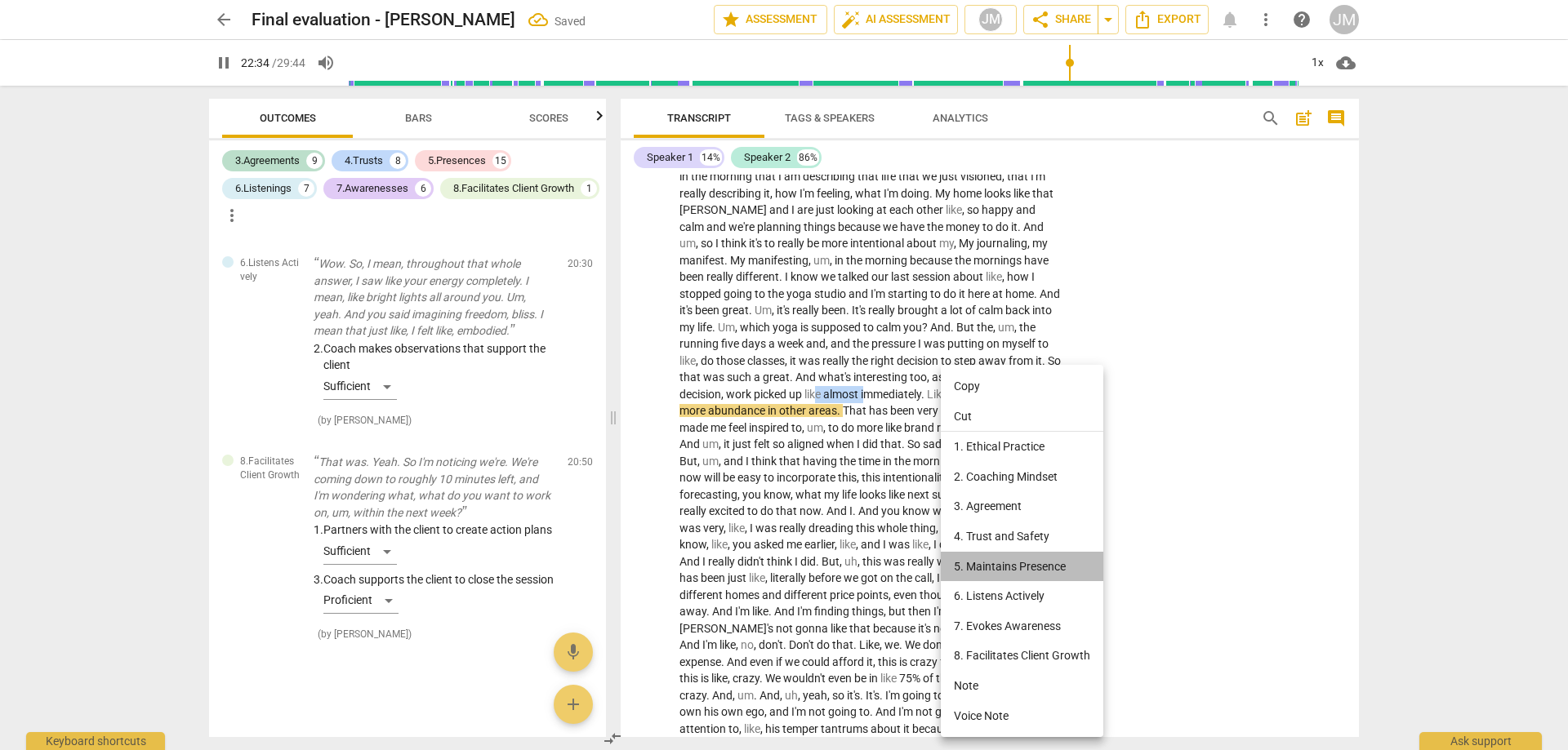
click at [1015, 568] on li "5. Maintains Presence" at bounding box center [1022, 567] width 162 height 30
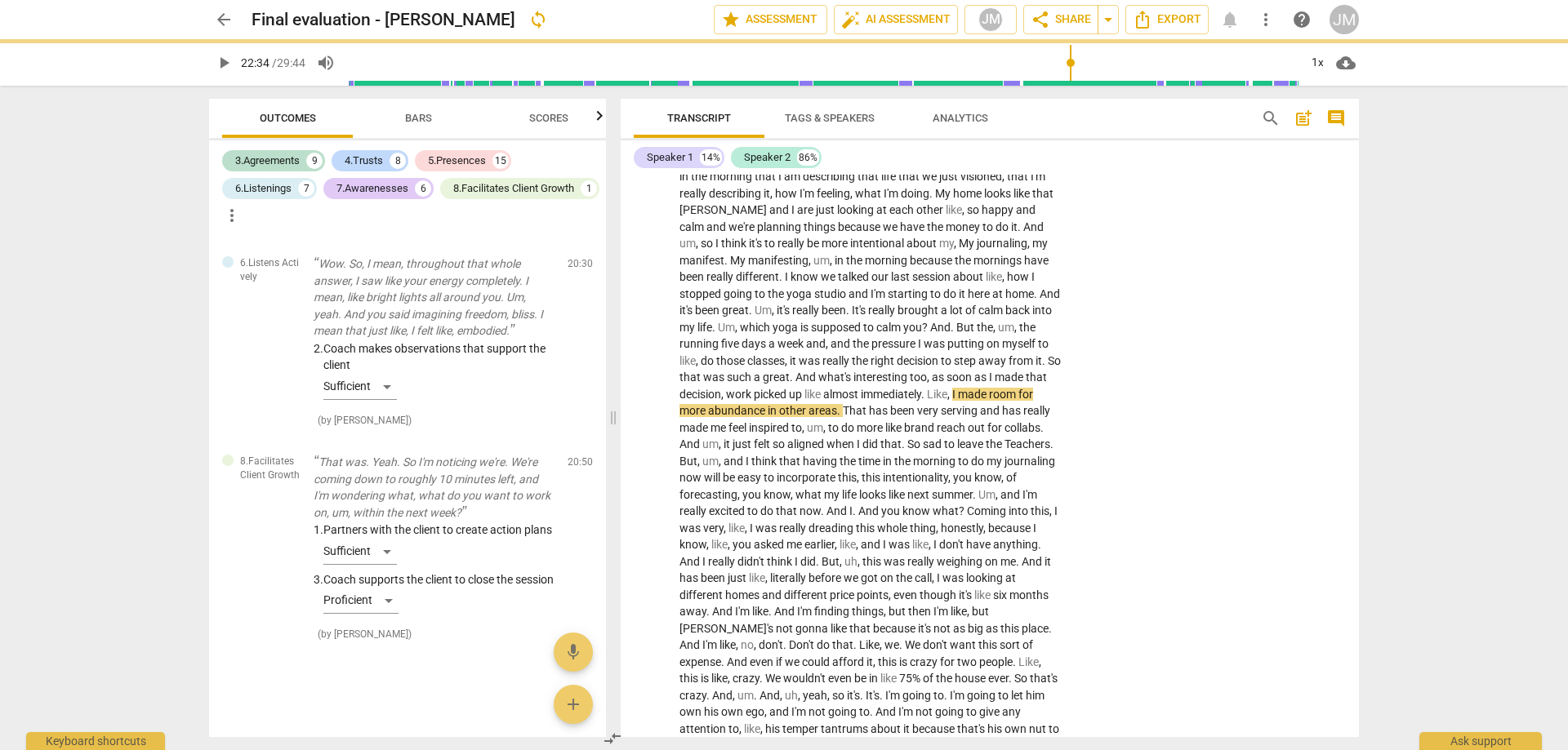
type input "1355"
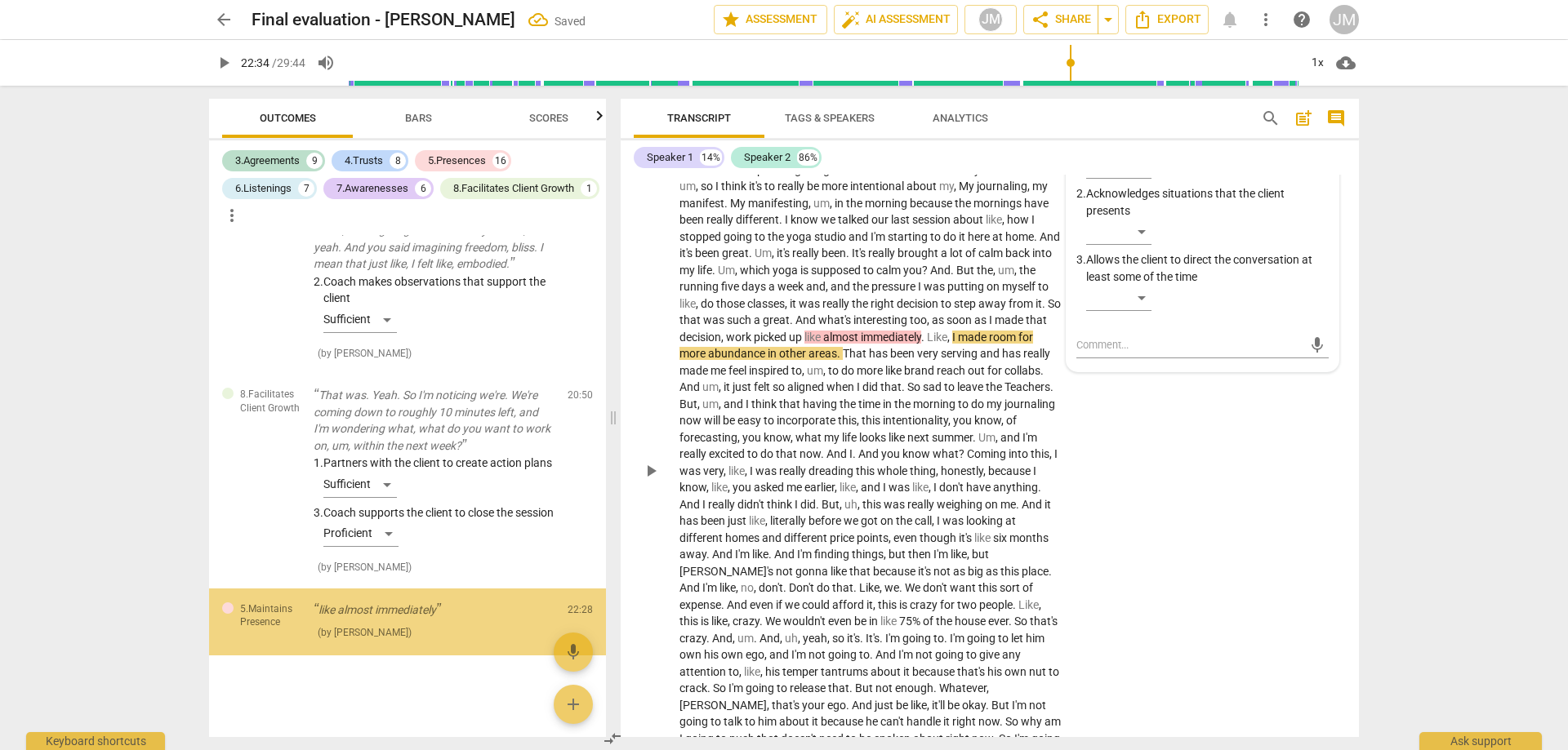
scroll to position [8127, 0]
click at [1144, 297] on div "​" at bounding box center [1119, 297] width 65 height 26
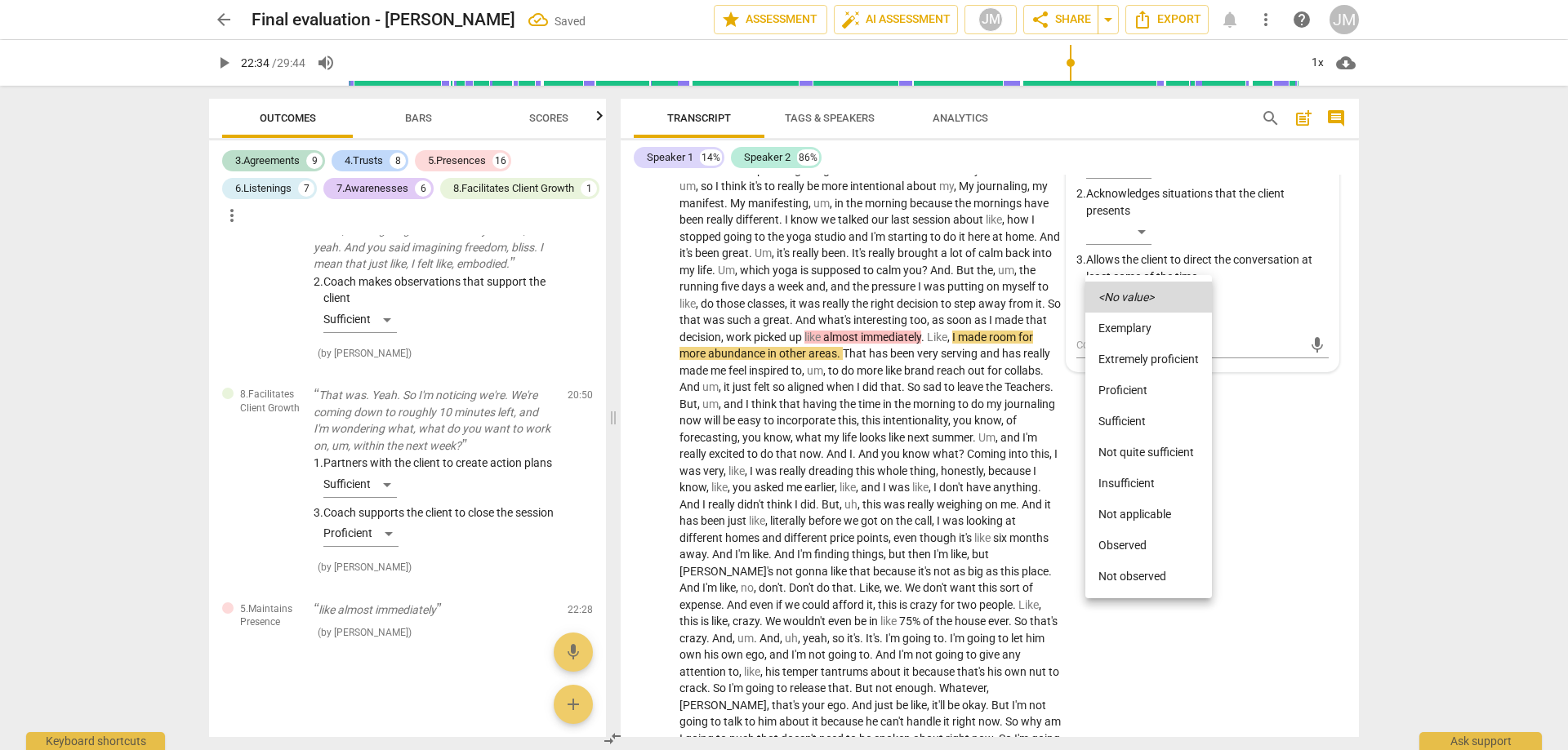
click at [1153, 449] on li "Not quite sufficient" at bounding box center [1148, 452] width 126 height 31
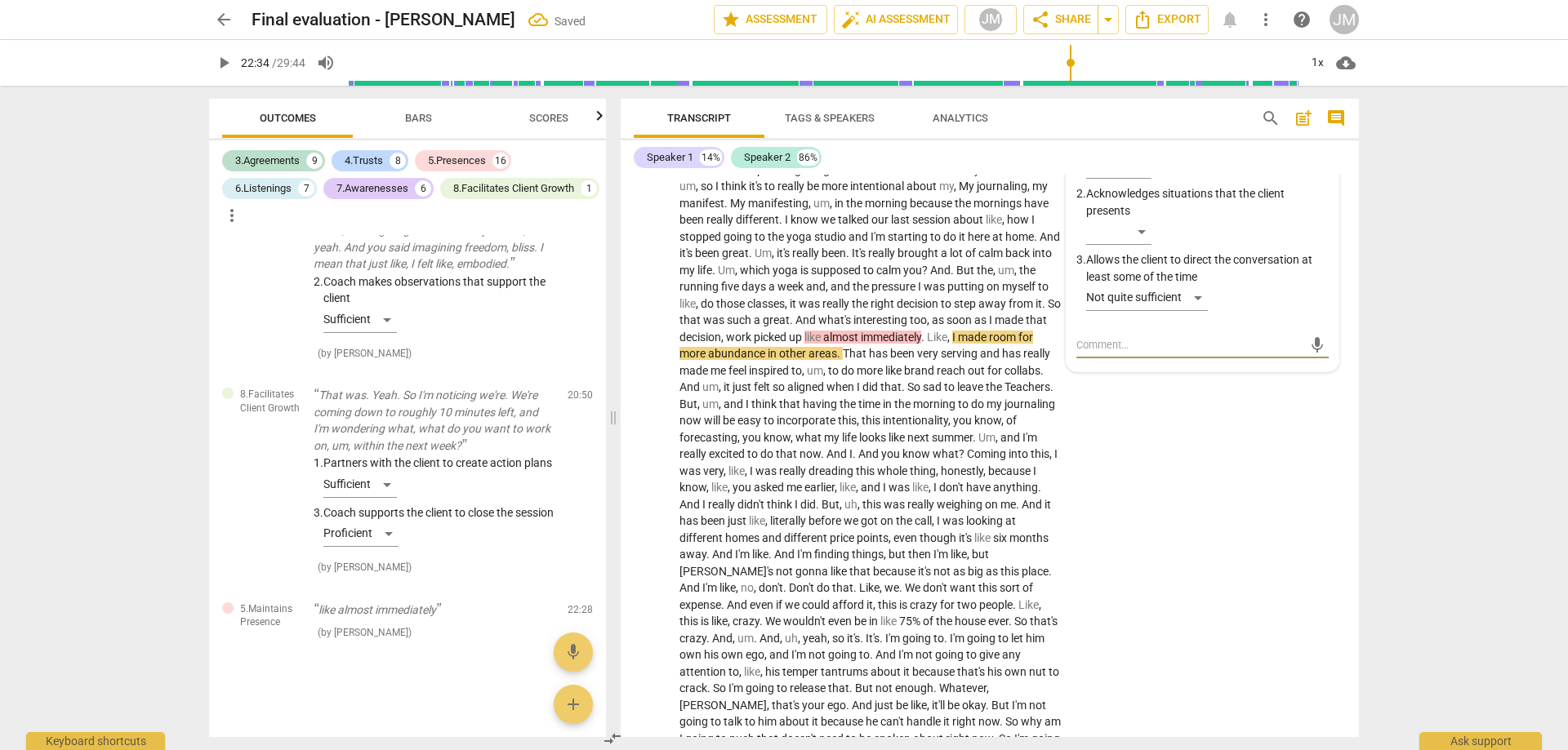
click at [1118, 343] on textarea at bounding box center [1189, 345] width 226 height 16
type textarea "m"
type textarea "mm"
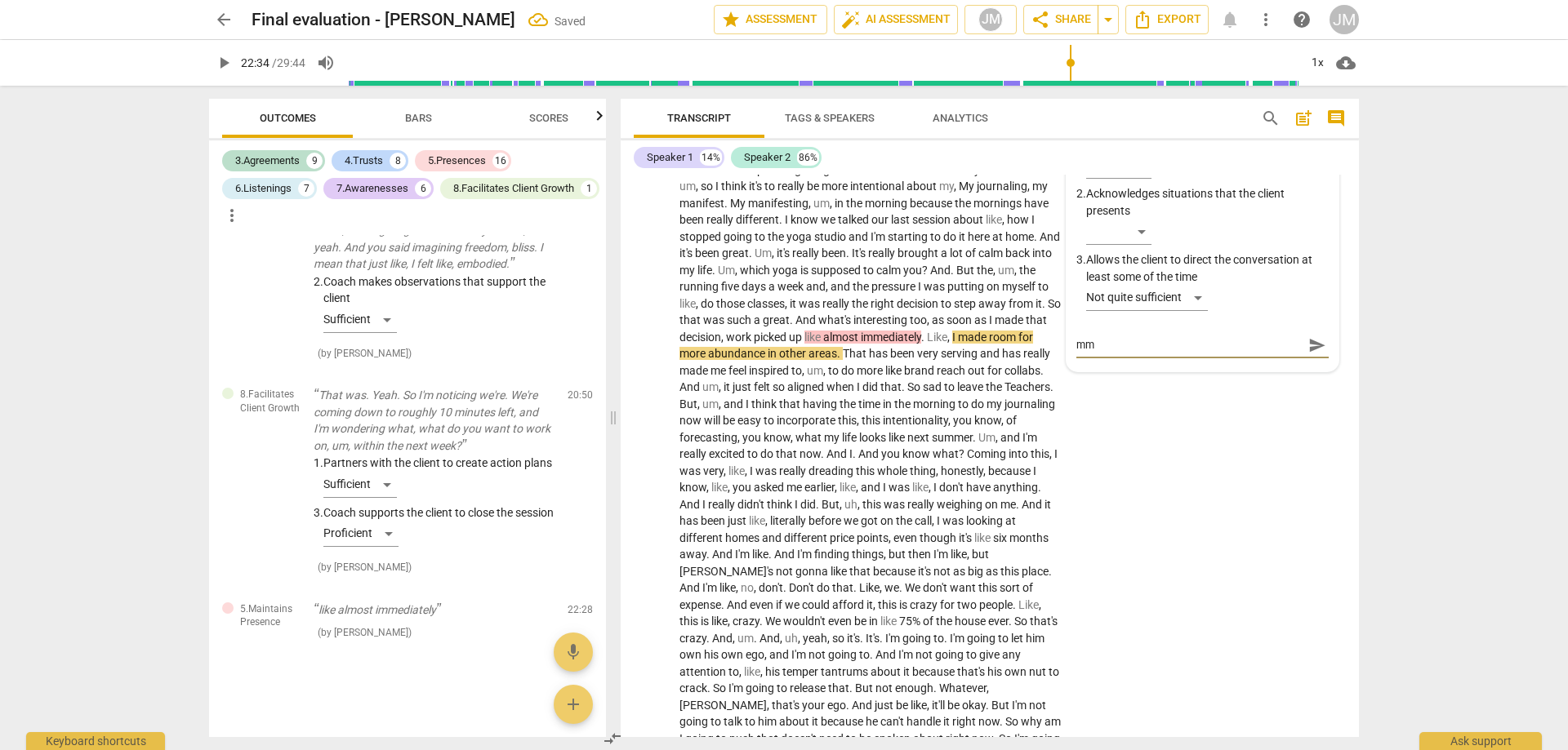
type textarea "mmm"
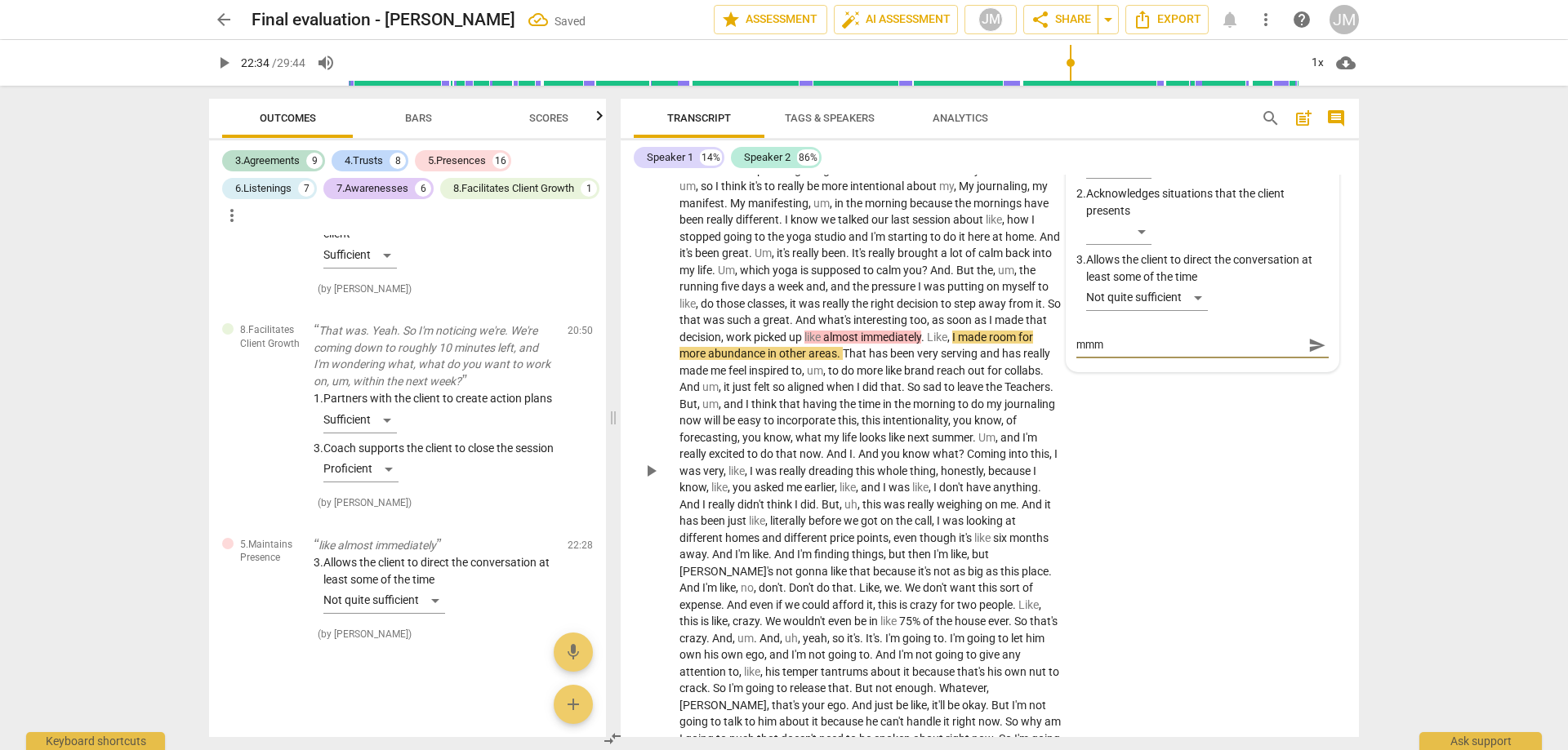
type textarea "mmm"
click at [1317, 350] on span "send" at bounding box center [1317, 345] width 18 height 18
click at [652, 465] on span "play_arrow" at bounding box center [651, 470] width 19 height 19
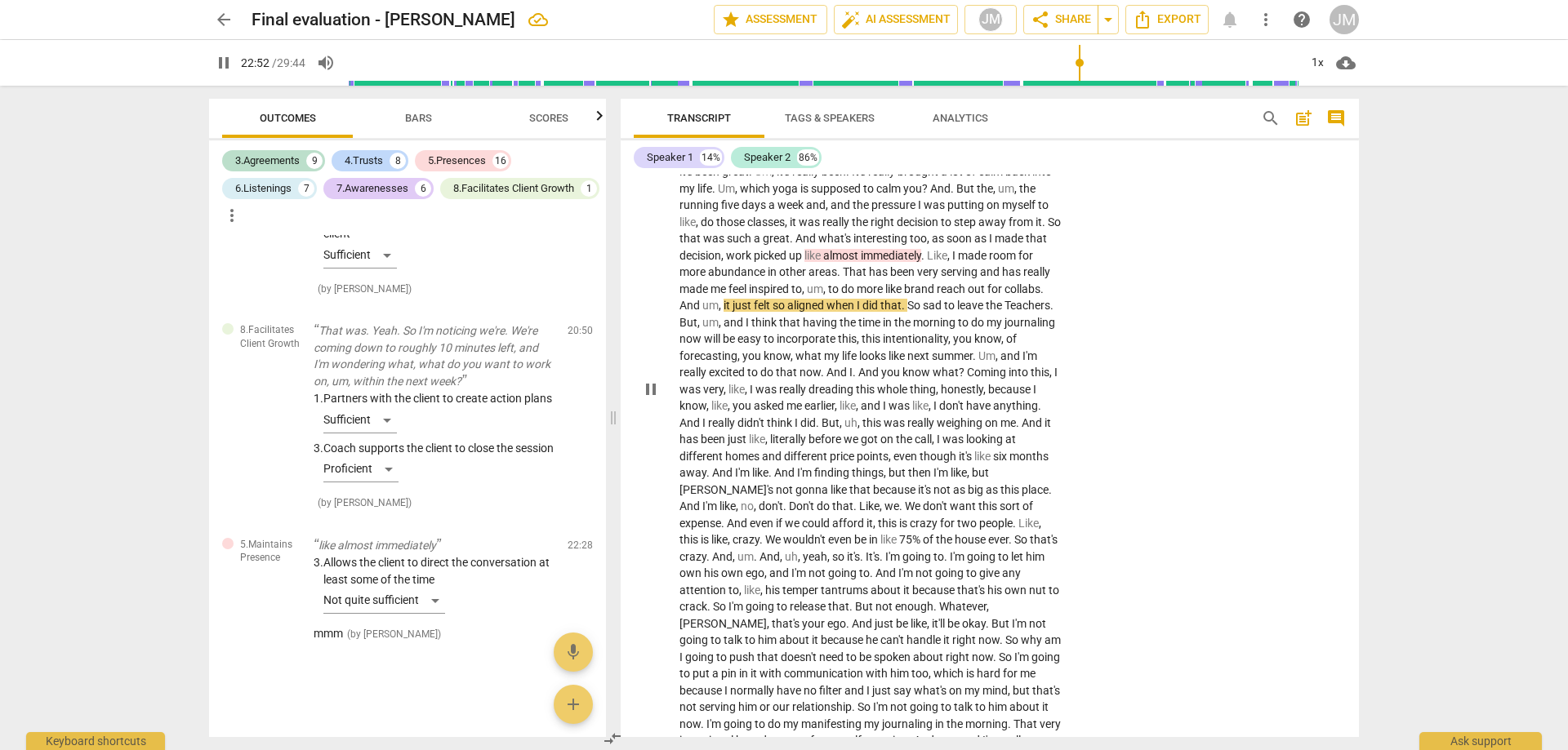
scroll to position [5001, 0]
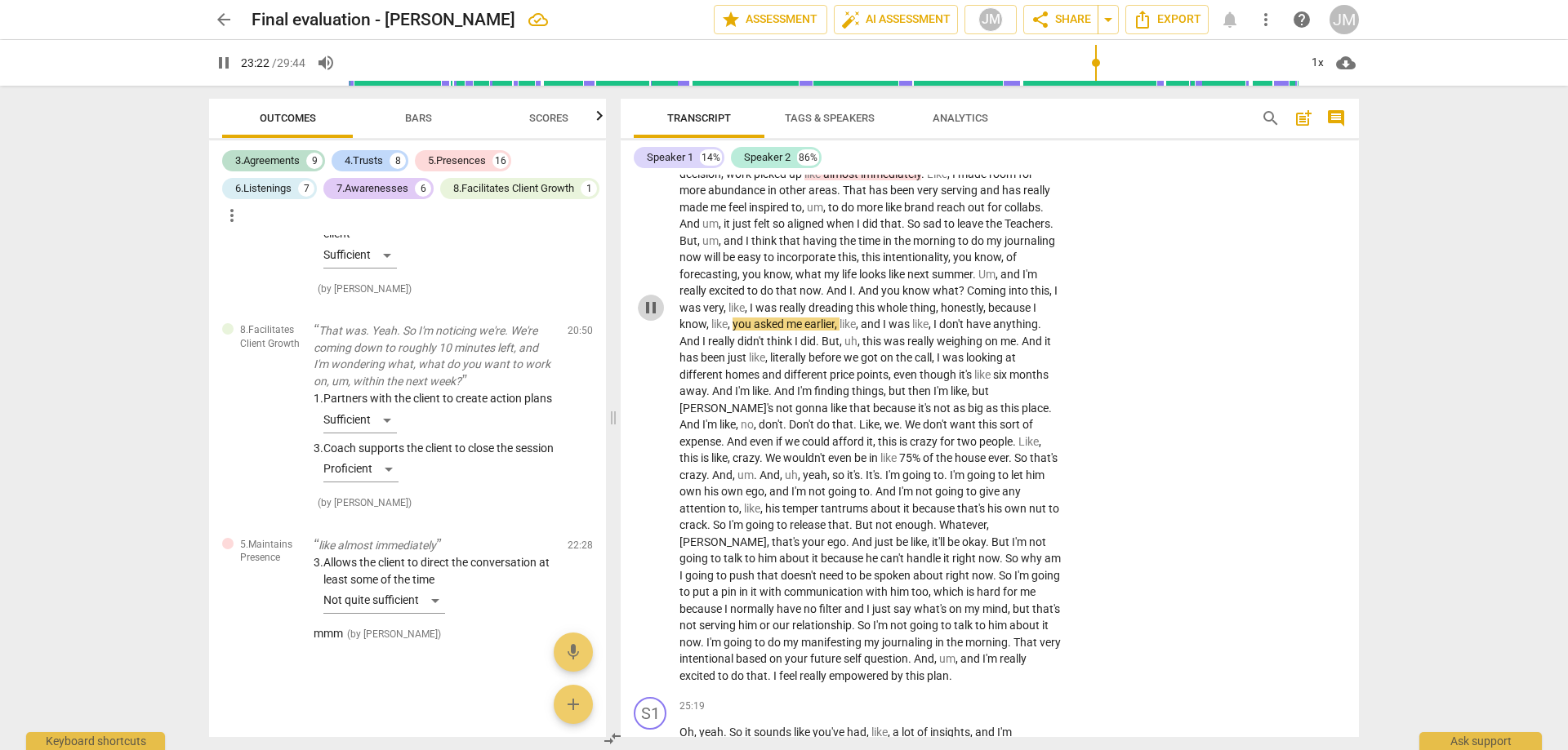
click at [638, 303] on span "pause" at bounding box center [651, 307] width 26 height 19
type input "1402"
